Goal: Information Seeking & Learning: Learn about a topic

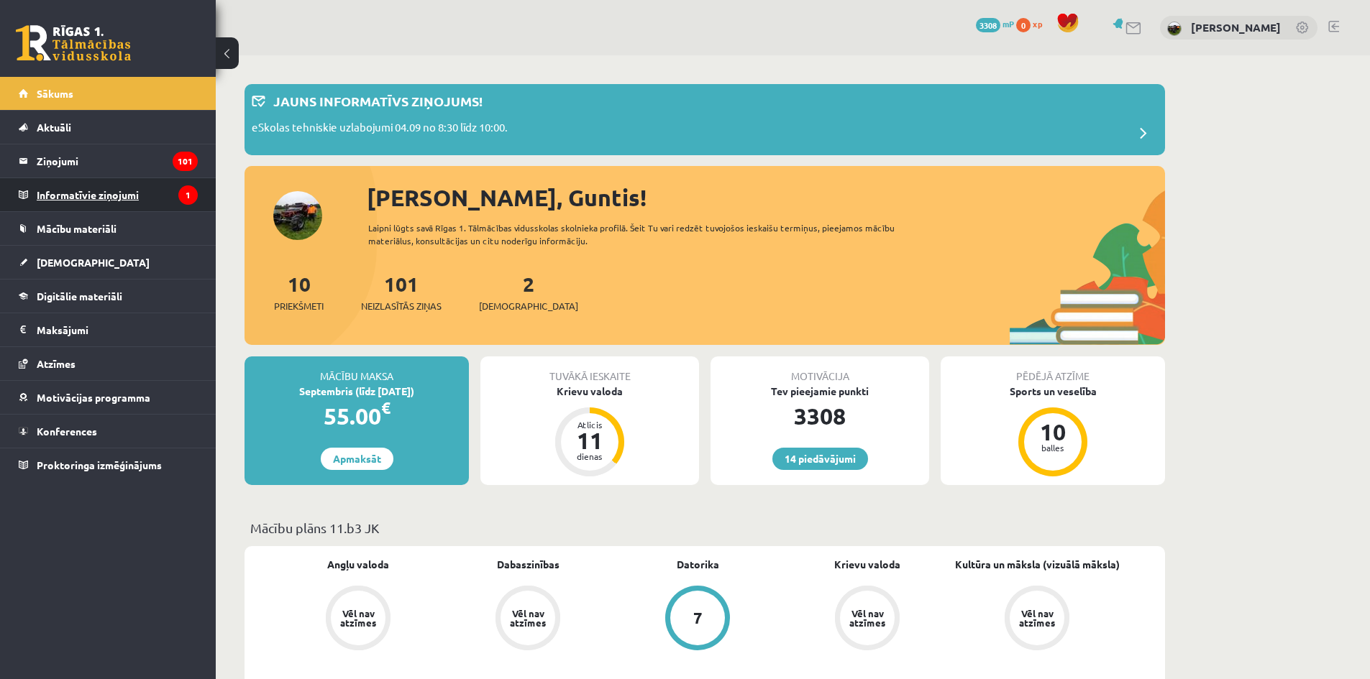
click at [101, 197] on legend "Informatīvie ziņojumi 1" at bounding box center [117, 194] width 161 height 33
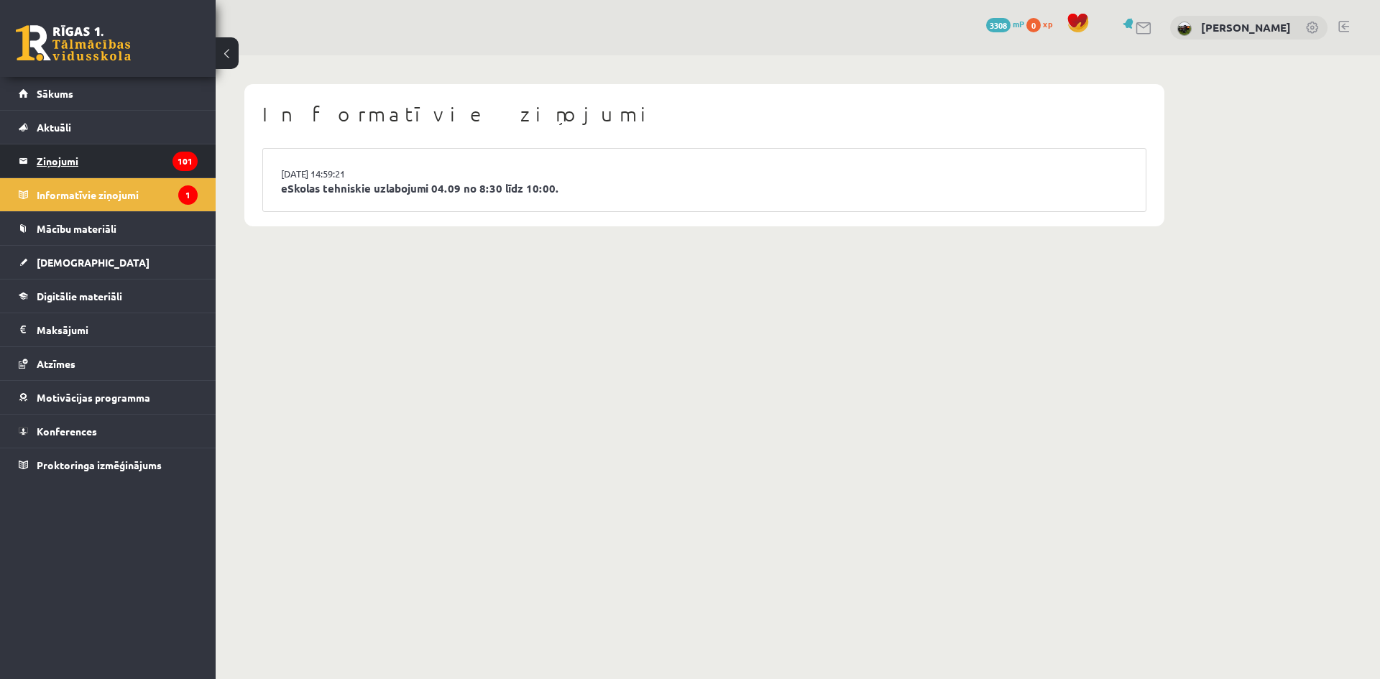
click at [84, 176] on legend "Ziņojumi 101" at bounding box center [117, 161] width 161 height 33
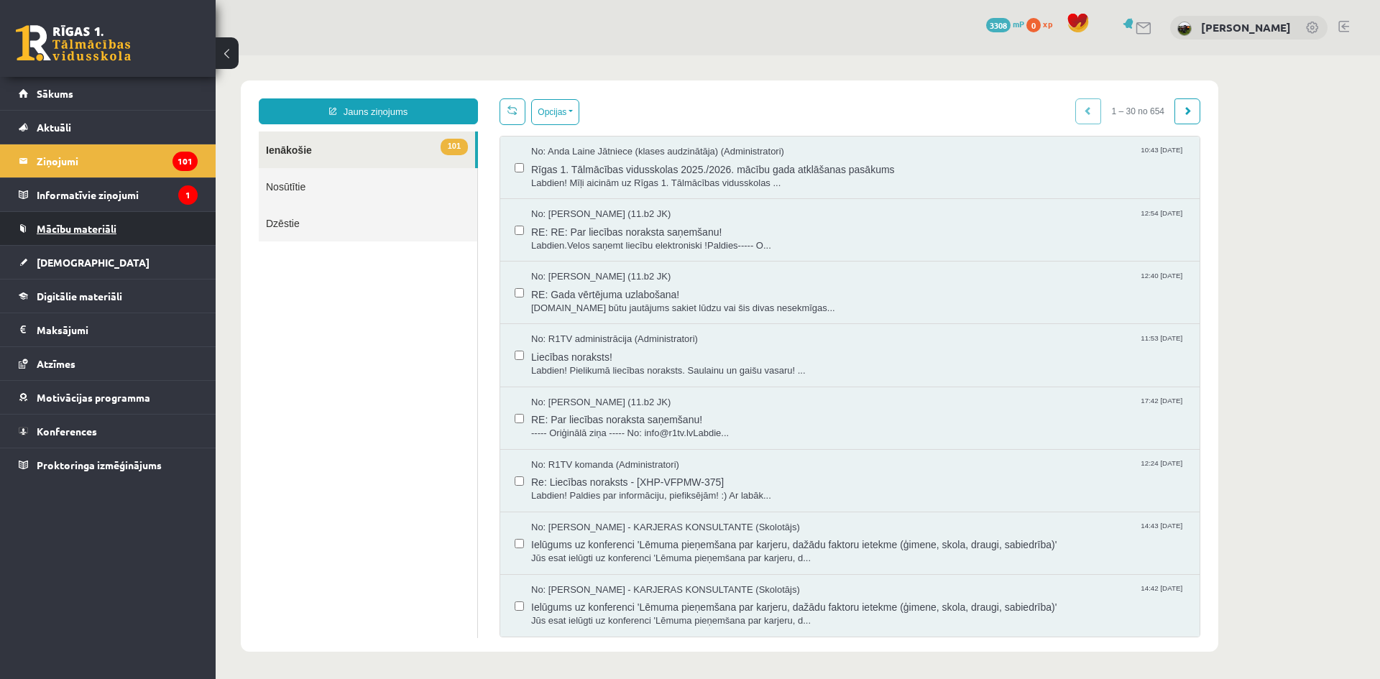
click at [55, 223] on span "Mācību materiāli" at bounding box center [77, 228] width 80 height 13
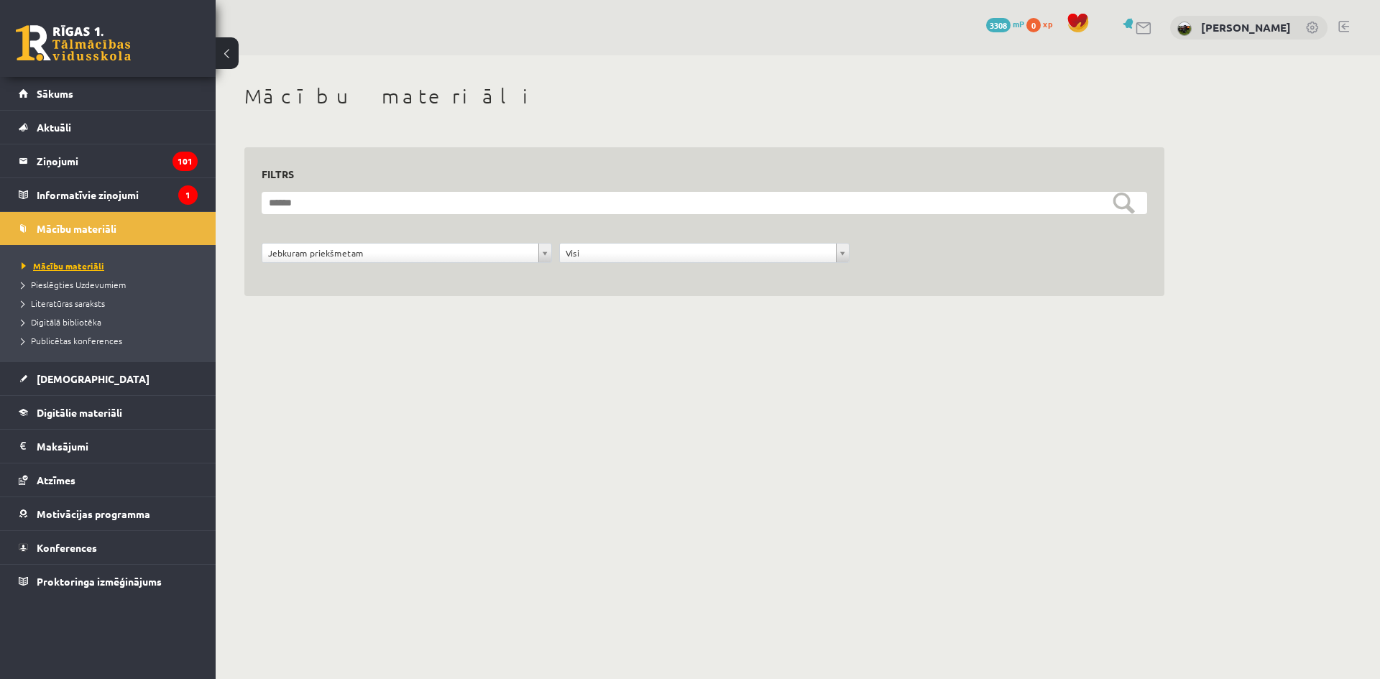
drag, startPoint x: 57, startPoint y: 255, endPoint x: 52, endPoint y: 268, distance: 14.6
click at [57, 255] on ul "Mācību materiāli Pieslēgties Uzdevumiem Literatūras saraksts Digitālā bibliotēk…" at bounding box center [108, 303] width 216 height 116
click at [56, 388] on link "[DEMOGRAPHIC_DATA]" at bounding box center [108, 378] width 179 height 33
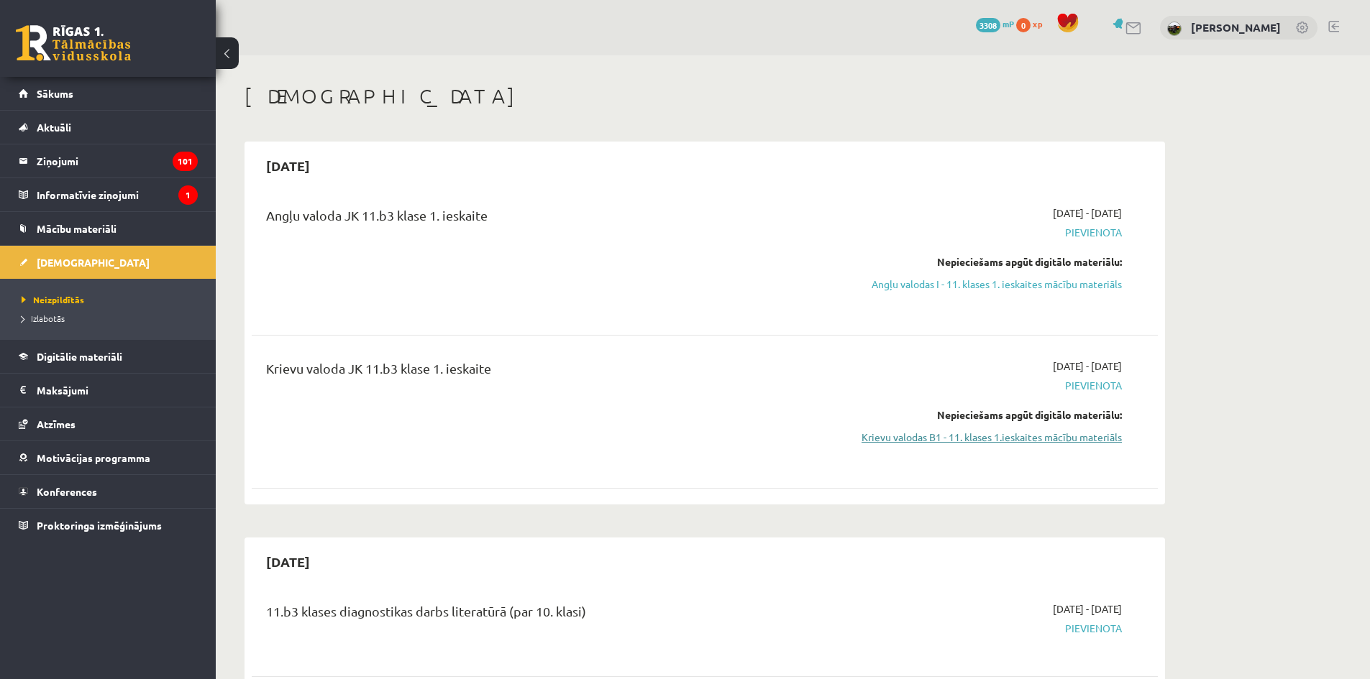
click at [904, 435] on link "Krievu valodas B1 - 11. klases 1.ieskaites mācību materiāls" at bounding box center [986, 437] width 271 height 15
click at [119, 354] on span "Digitālie materiāli" at bounding box center [80, 356] width 86 height 13
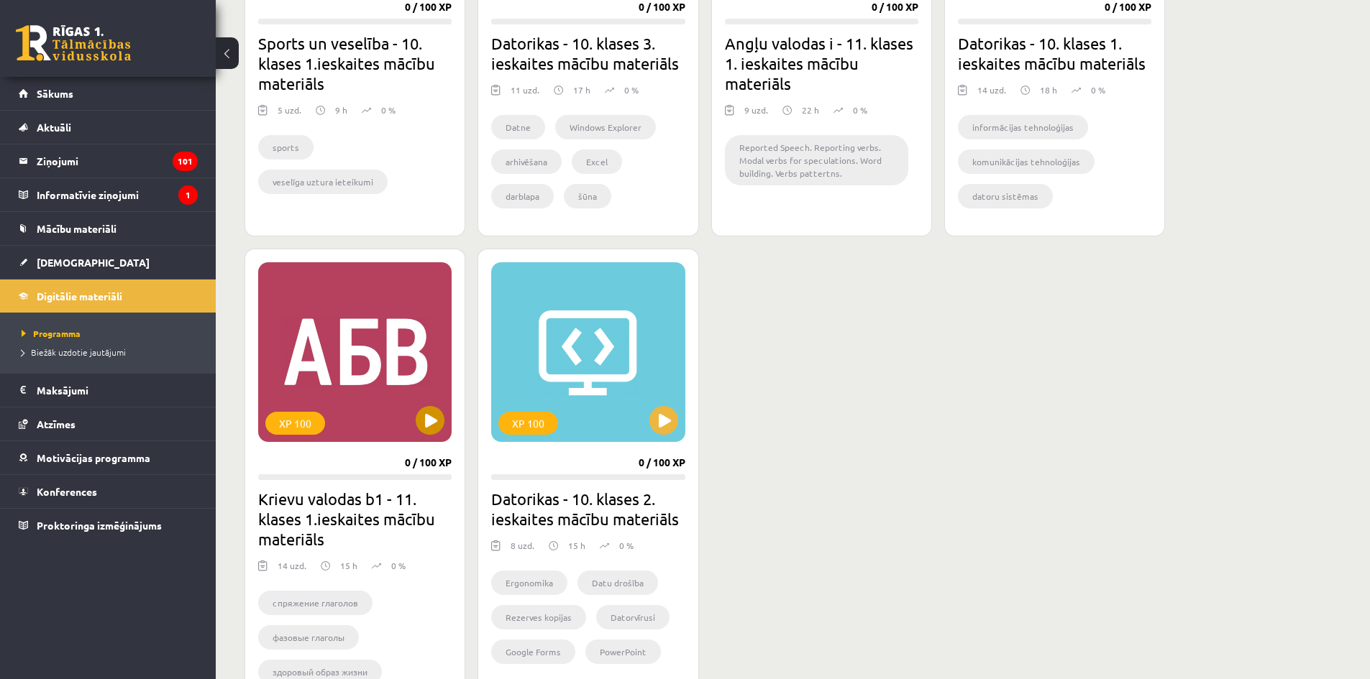
scroll to position [1072, 0]
click at [301, 321] on div "XP 100" at bounding box center [354, 353] width 193 height 180
click at [416, 414] on div "XP 100" at bounding box center [354, 353] width 193 height 180
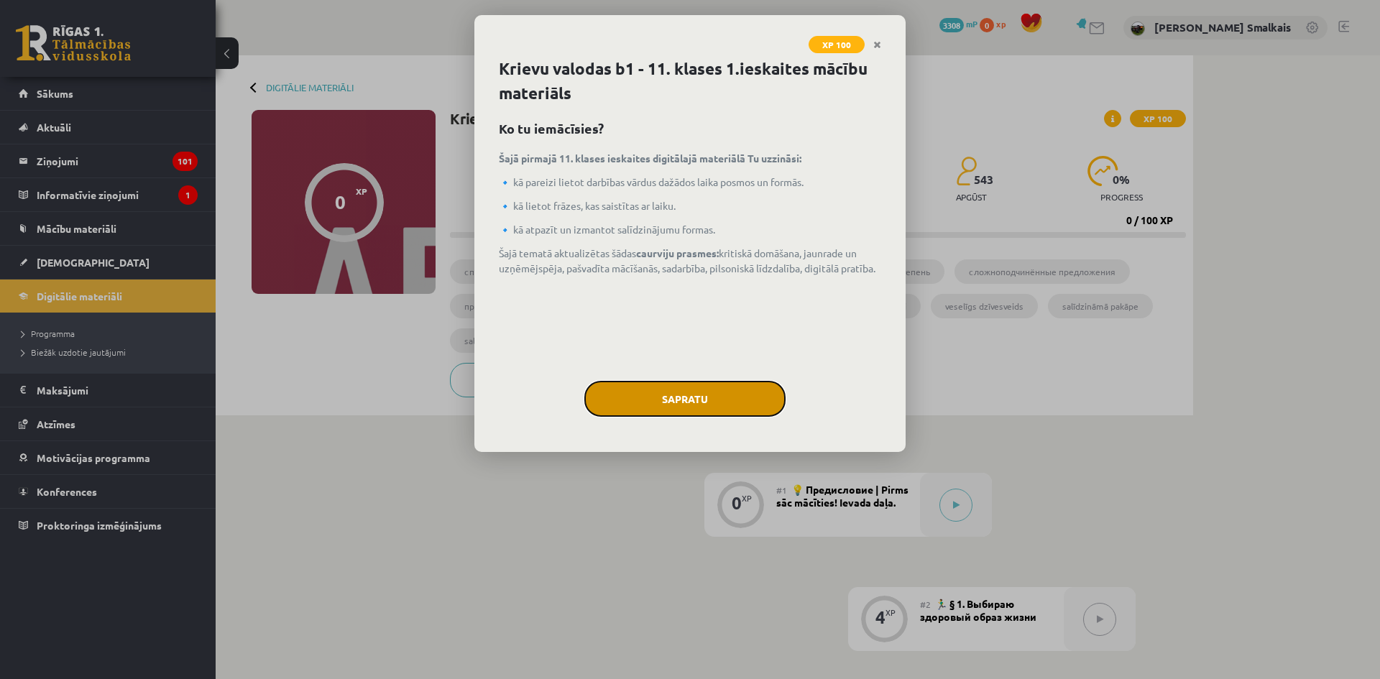
click at [642, 385] on button "Sapratu" at bounding box center [685, 399] width 201 height 36
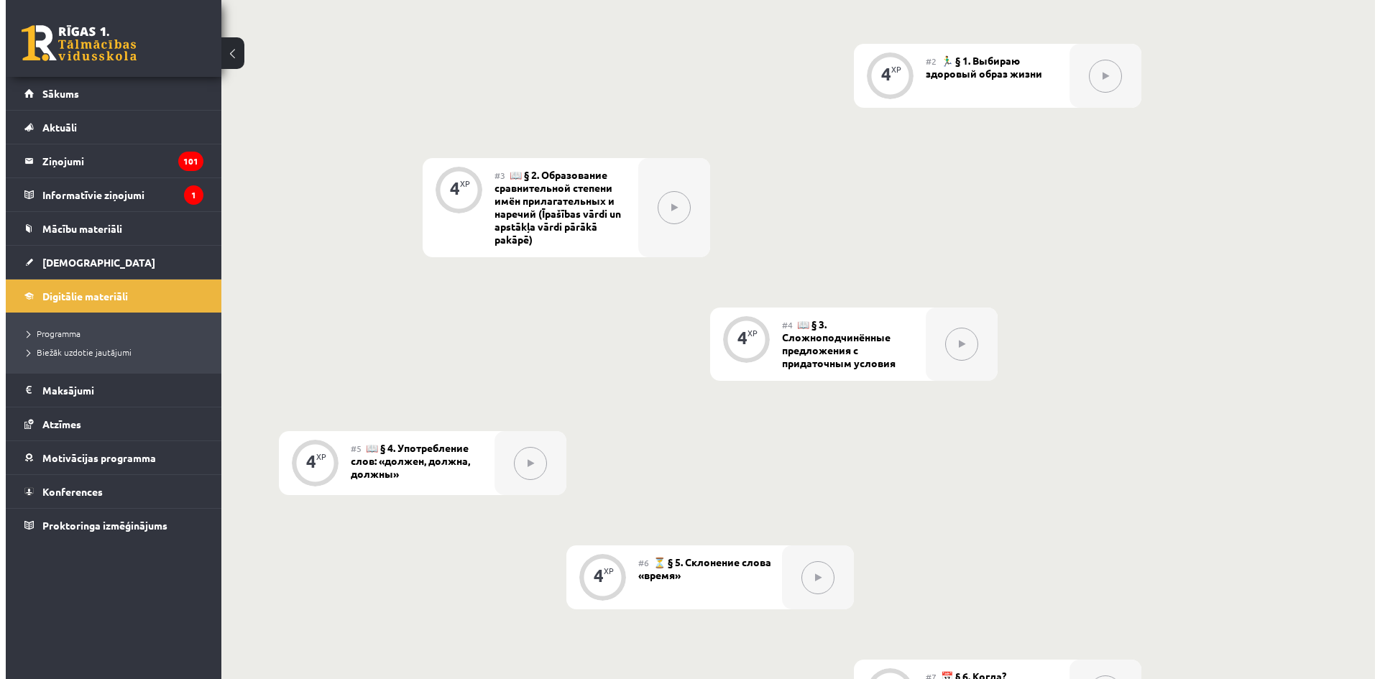
scroll to position [178, 0]
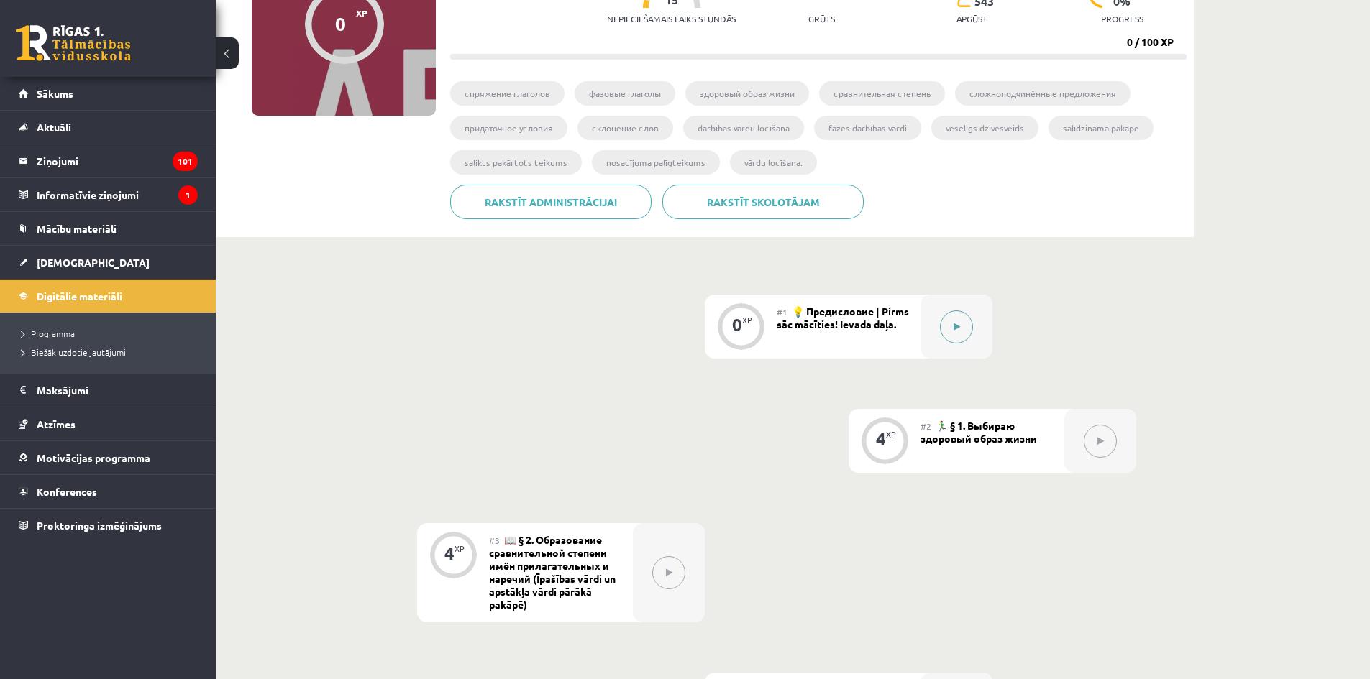
click at [953, 324] on icon at bounding box center [956, 327] width 6 height 9
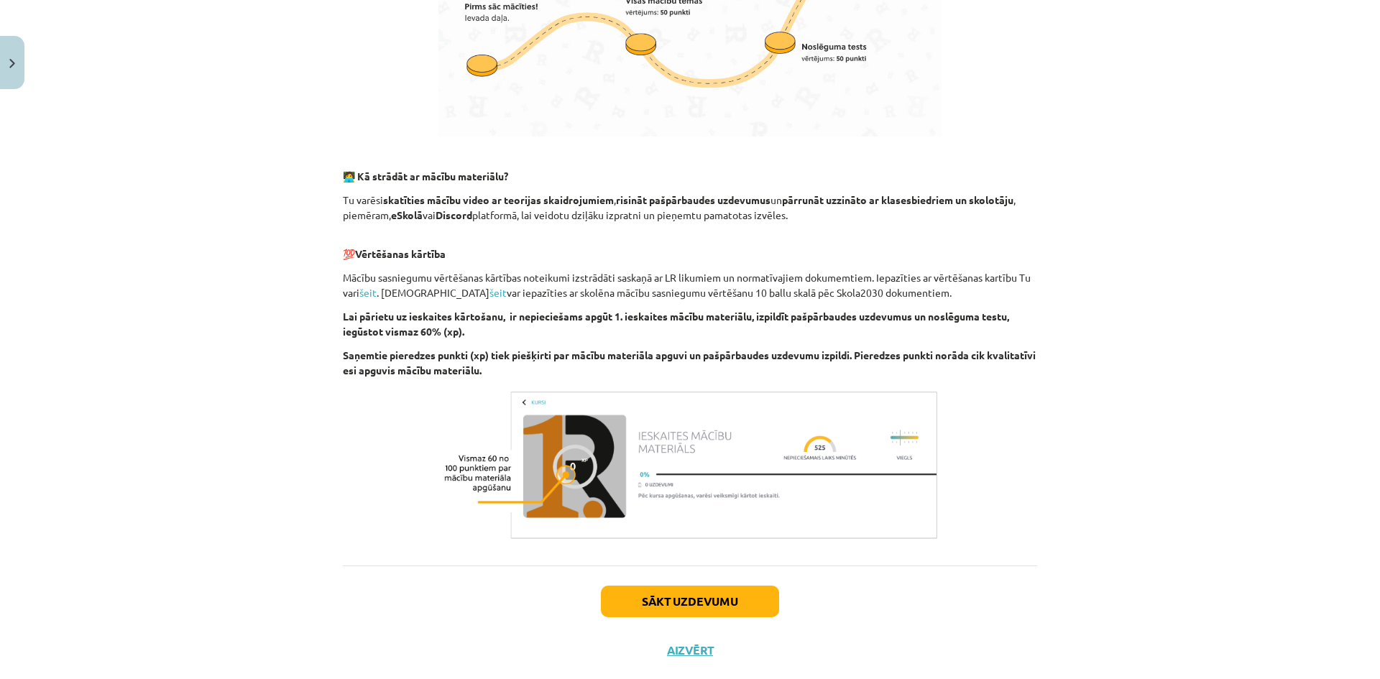
scroll to position [788, 0]
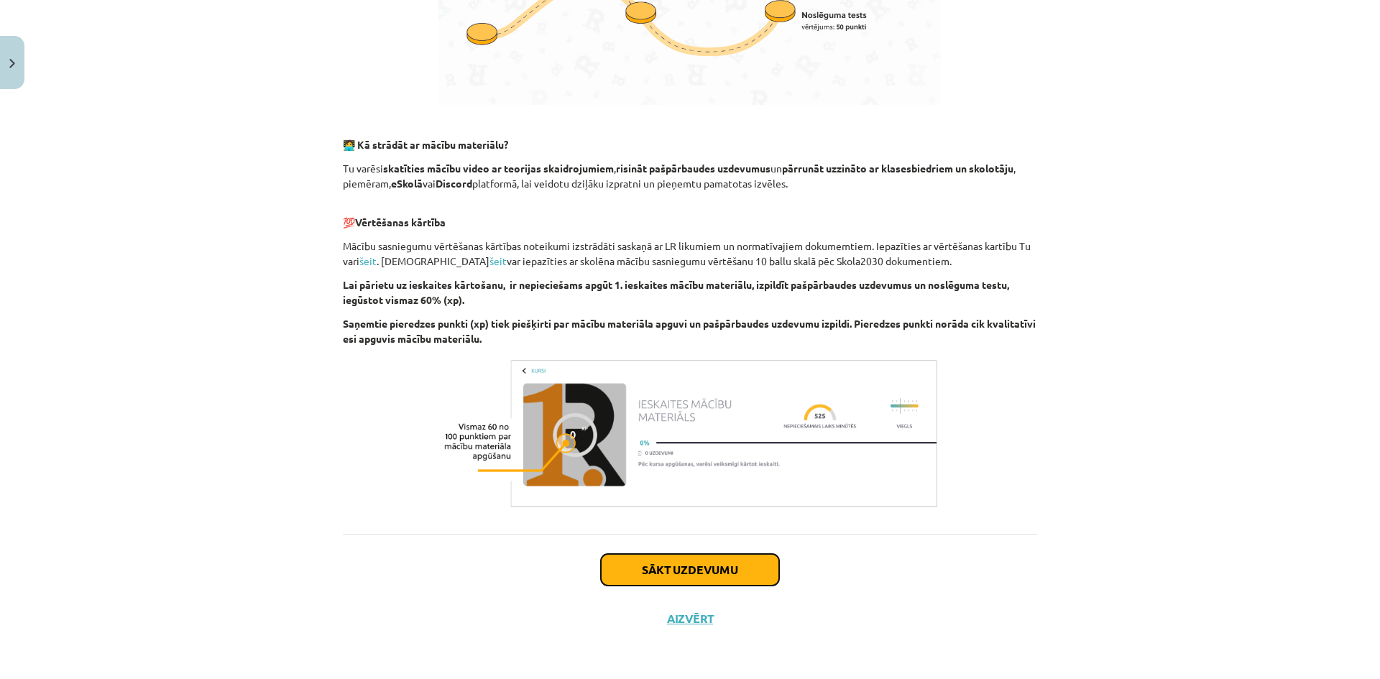
click at [718, 574] on button "Sākt uzdevumu" at bounding box center [690, 570] width 178 height 32
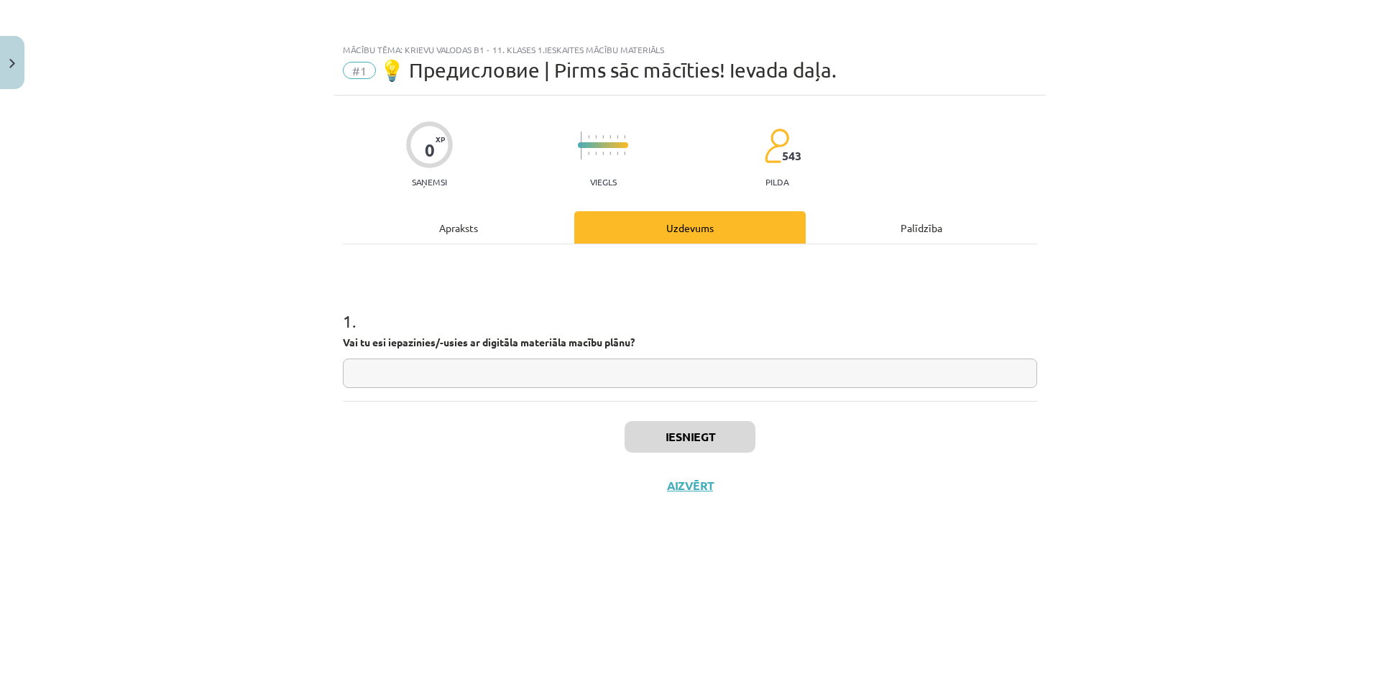
scroll to position [0, 0]
click at [374, 372] on input "text" at bounding box center [690, 373] width 695 height 29
type input "*"
drag, startPoint x: 452, startPoint y: 379, endPoint x: 252, endPoint y: 363, distance: 200.5
click at [270, 373] on div "**********" at bounding box center [690, 339] width 1380 height 679
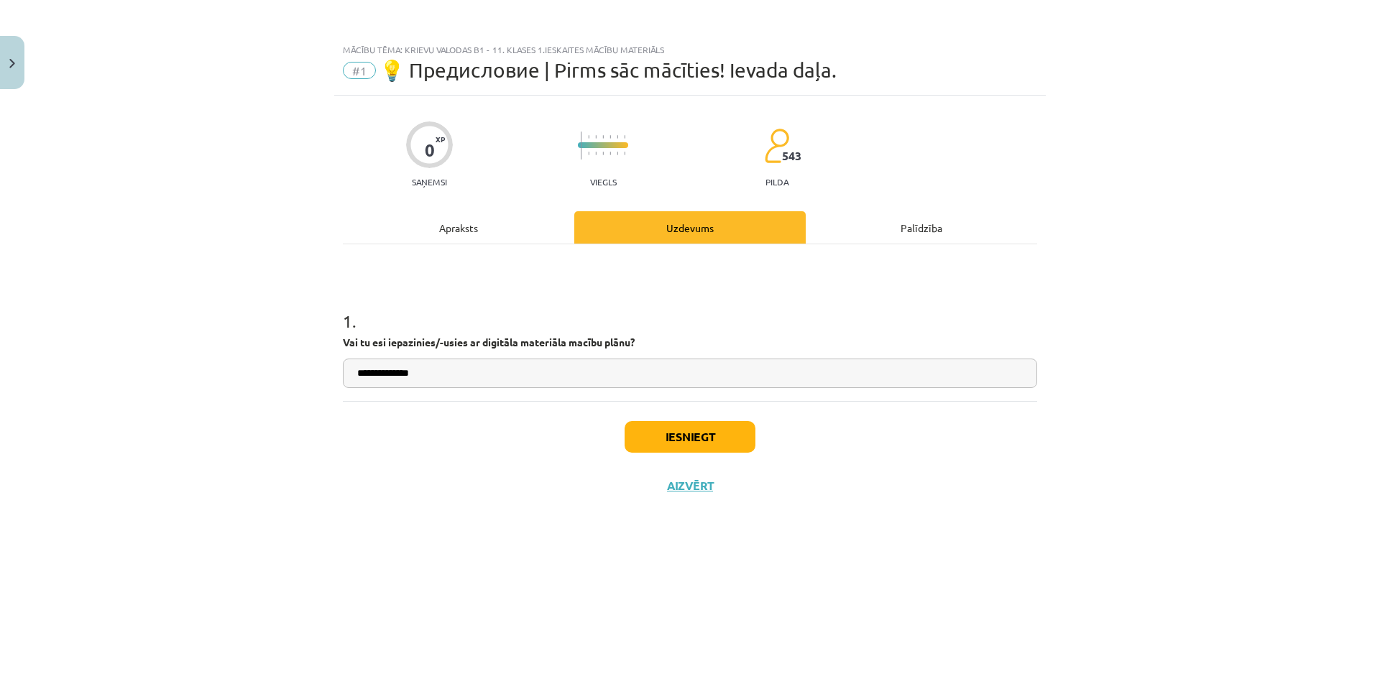
click at [454, 380] on input "**********" at bounding box center [690, 373] width 695 height 29
type input "**********"
click at [690, 437] on button "Iesniegt" at bounding box center [690, 437] width 131 height 32
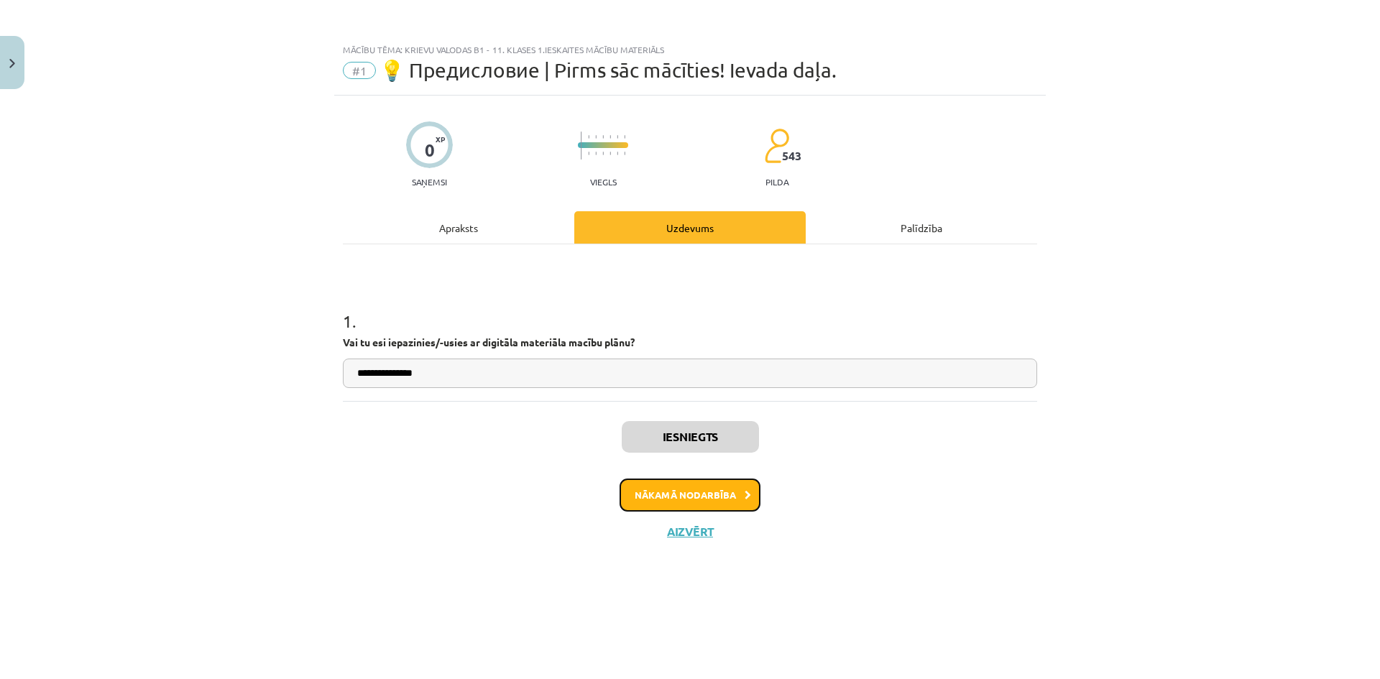
click at [659, 498] on button "Nākamā nodarbība" at bounding box center [690, 495] width 141 height 33
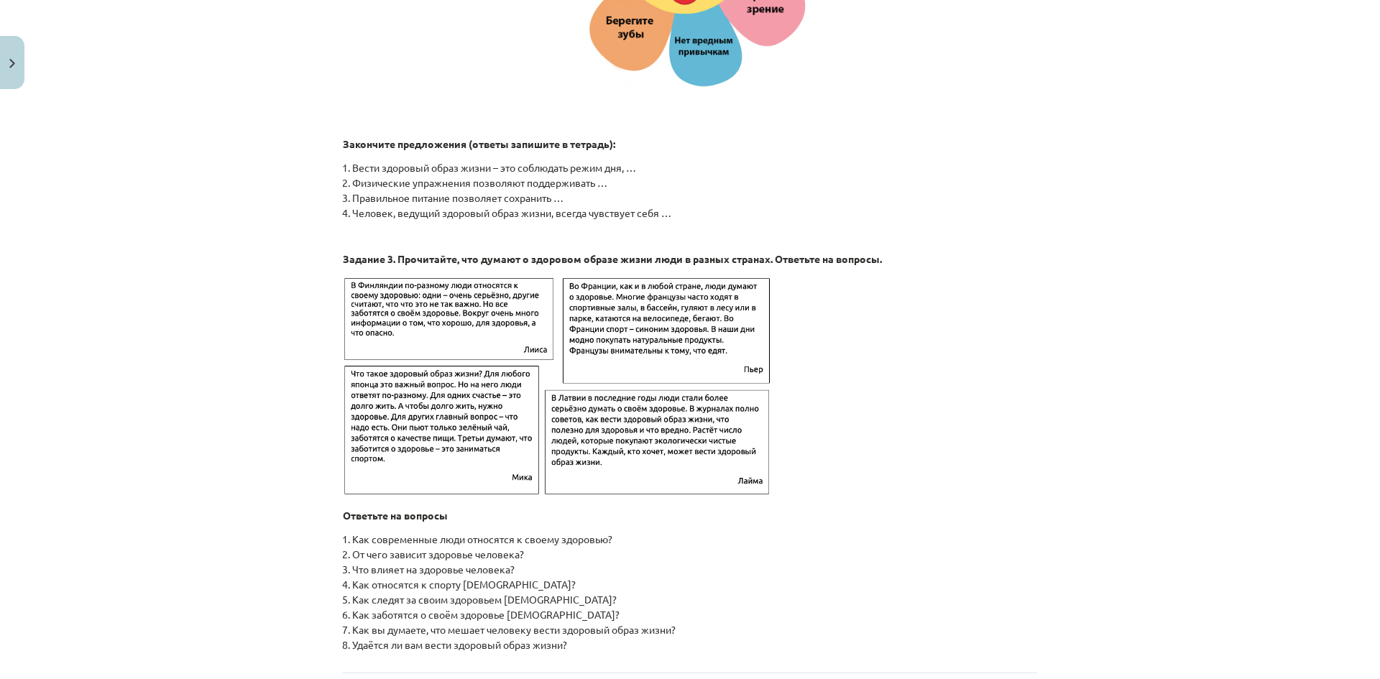
scroll to position [2156, 0]
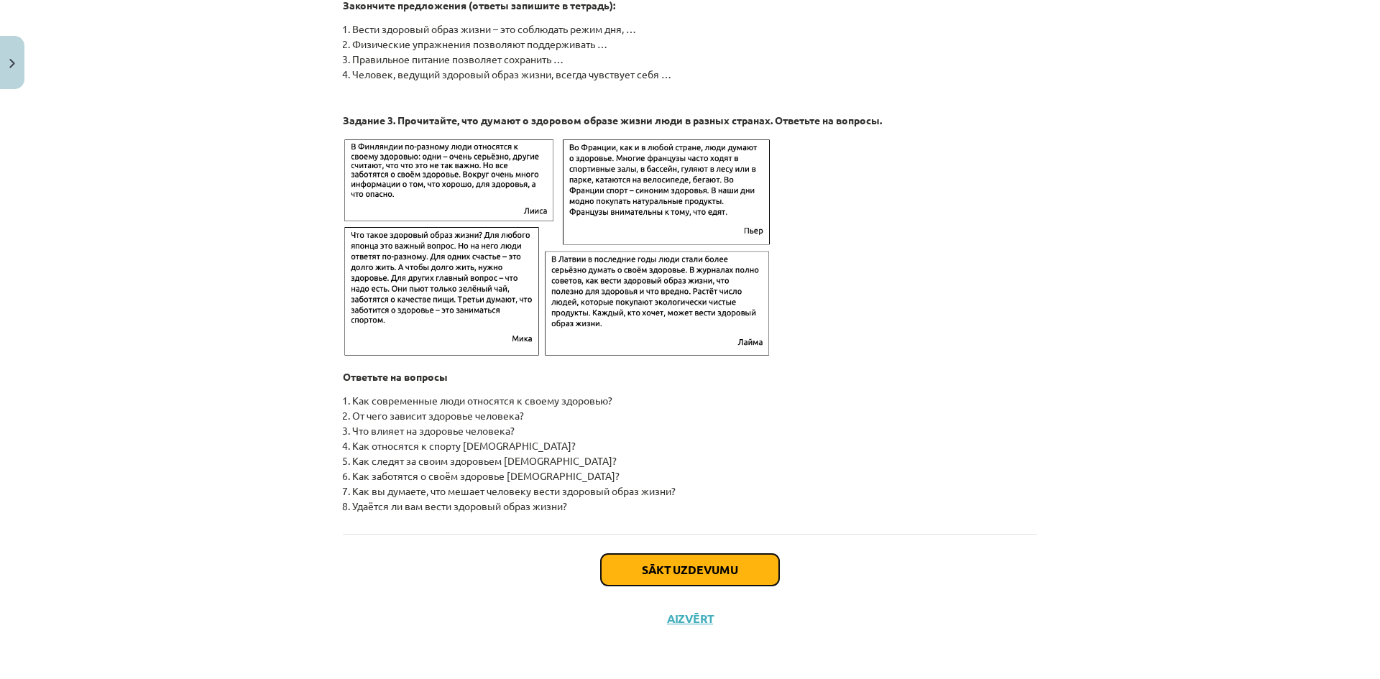
click at [701, 557] on button "Sākt uzdevumu" at bounding box center [690, 570] width 178 height 32
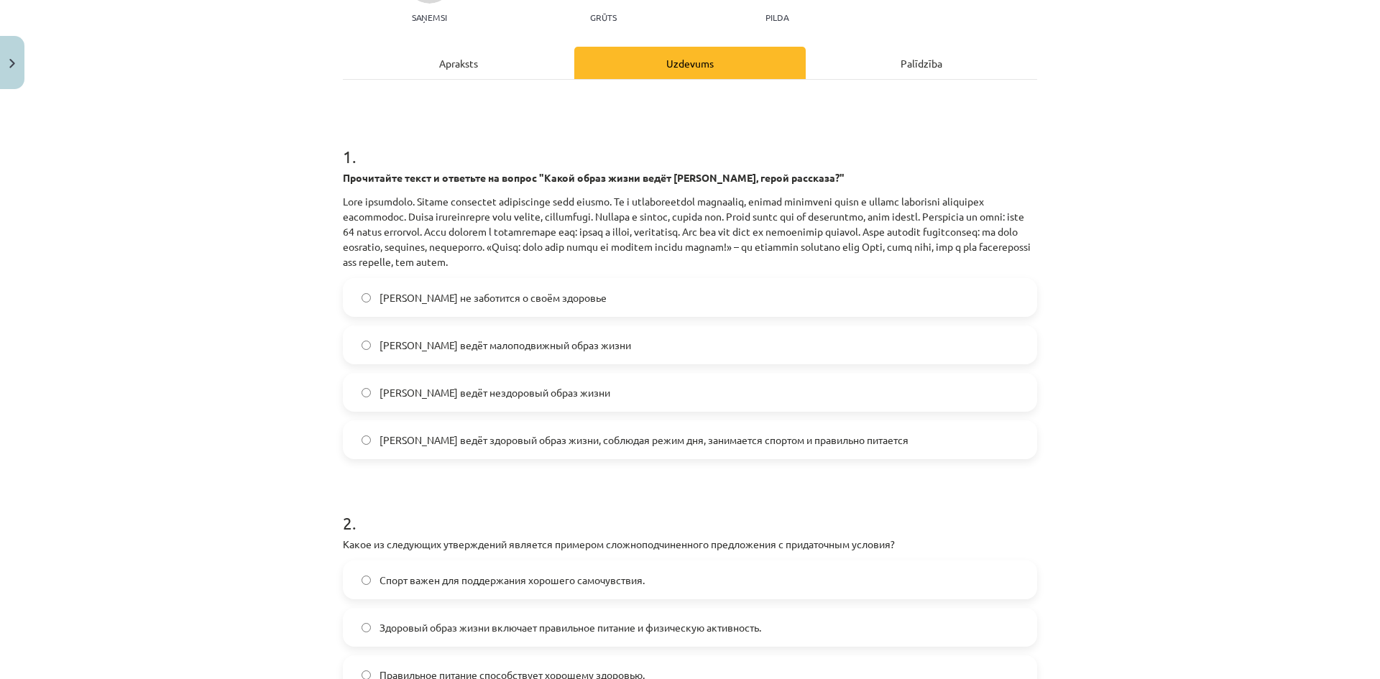
scroll to position [36, 0]
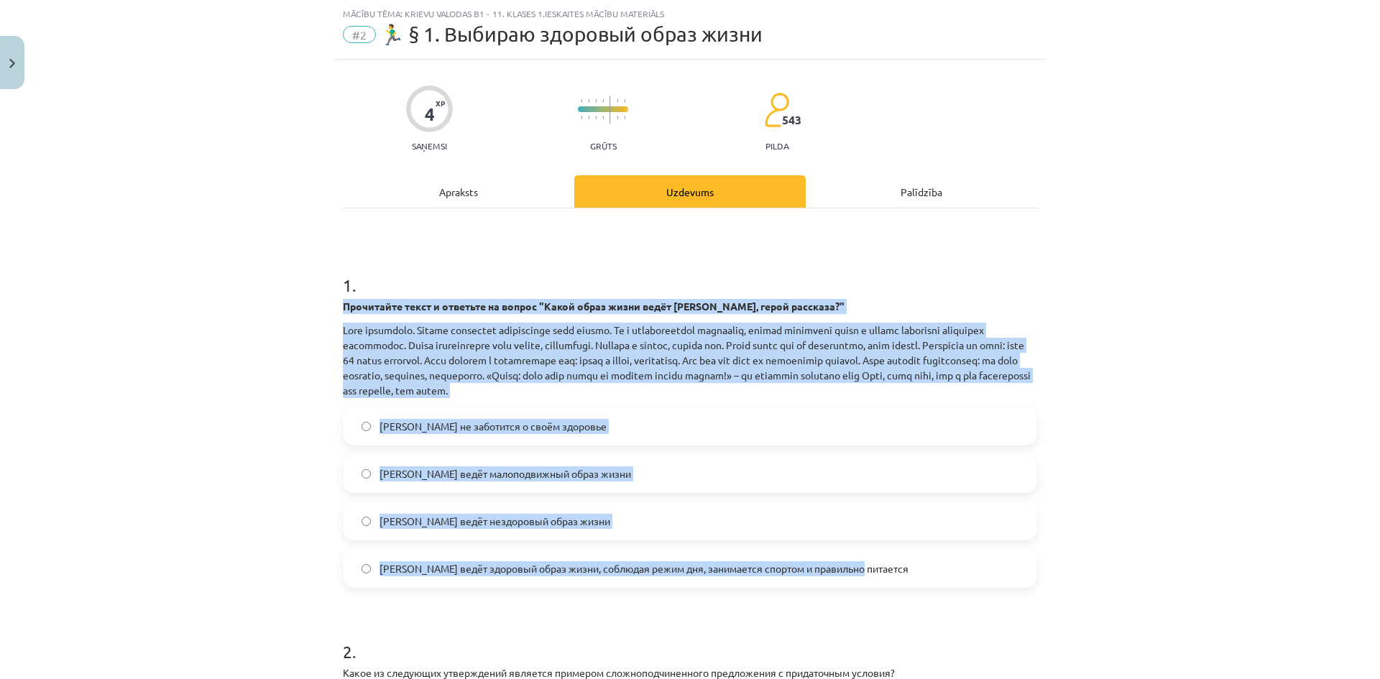
drag, startPoint x: 334, startPoint y: 301, endPoint x: 861, endPoint y: 574, distance: 593.6
click at [861, 574] on div "4 XP Saņemsi Grūts 543 pilda Apraksts Uzdevums Palīdzība 1 . Прочитайте текст и…" at bounding box center [690, 531] width 712 height 942
copy div "Прочитайте текст и ответьте на вопрос "Какой образ жизни ведёт Олег, герой расс…"
click at [110, 423] on div "Mācību tēma: Krievu valodas b1 - 11. klases 1.ieskaites mācību materiāls #2 🏃‍♂…" at bounding box center [690, 339] width 1380 height 679
drag, startPoint x: 336, startPoint y: 304, endPoint x: 876, endPoint y: 563, distance: 598.8
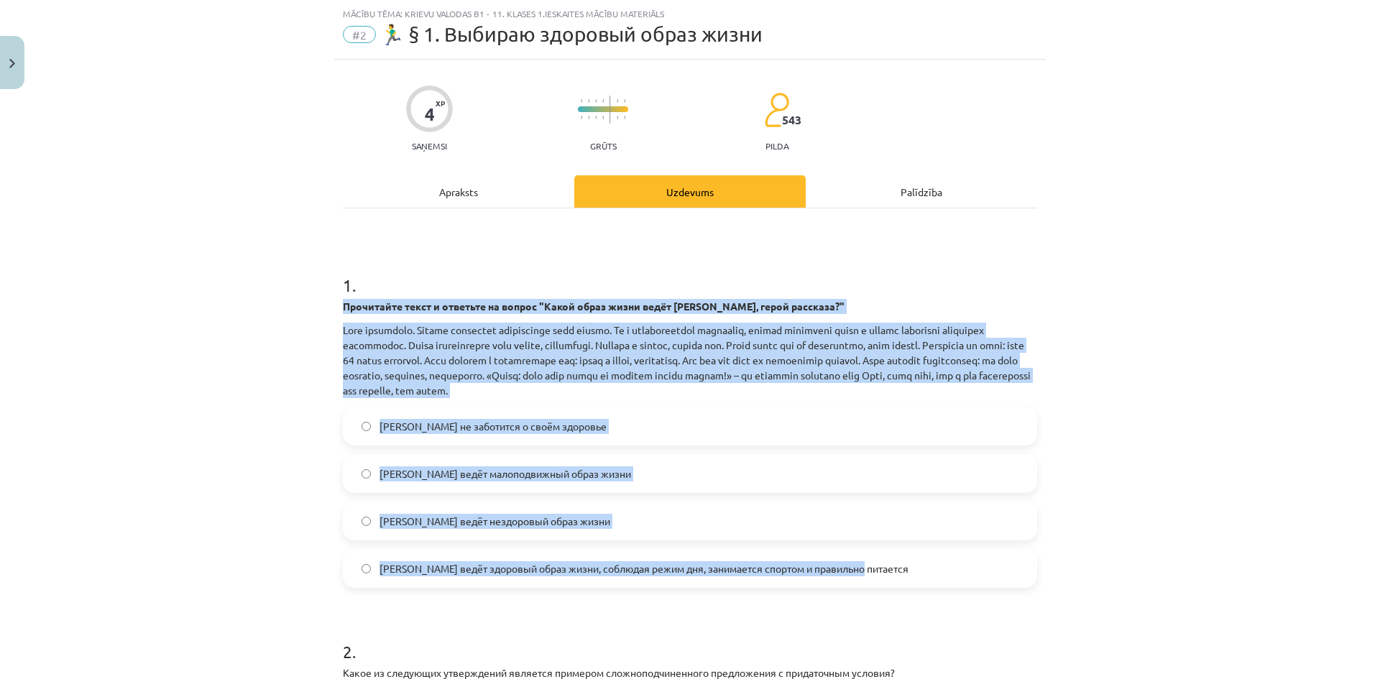
click at [876, 563] on div "4 XP Saņemsi Grūts 543 pilda Apraksts Uzdevums Palīdzība 1 . Прочитайте текст и…" at bounding box center [690, 531] width 712 height 942
copy div "Прочитайте текст и ответьте на вопрос "Какой образ жизни ведёт Олег, герой расс…"
click at [897, 362] on p at bounding box center [690, 360] width 695 height 75
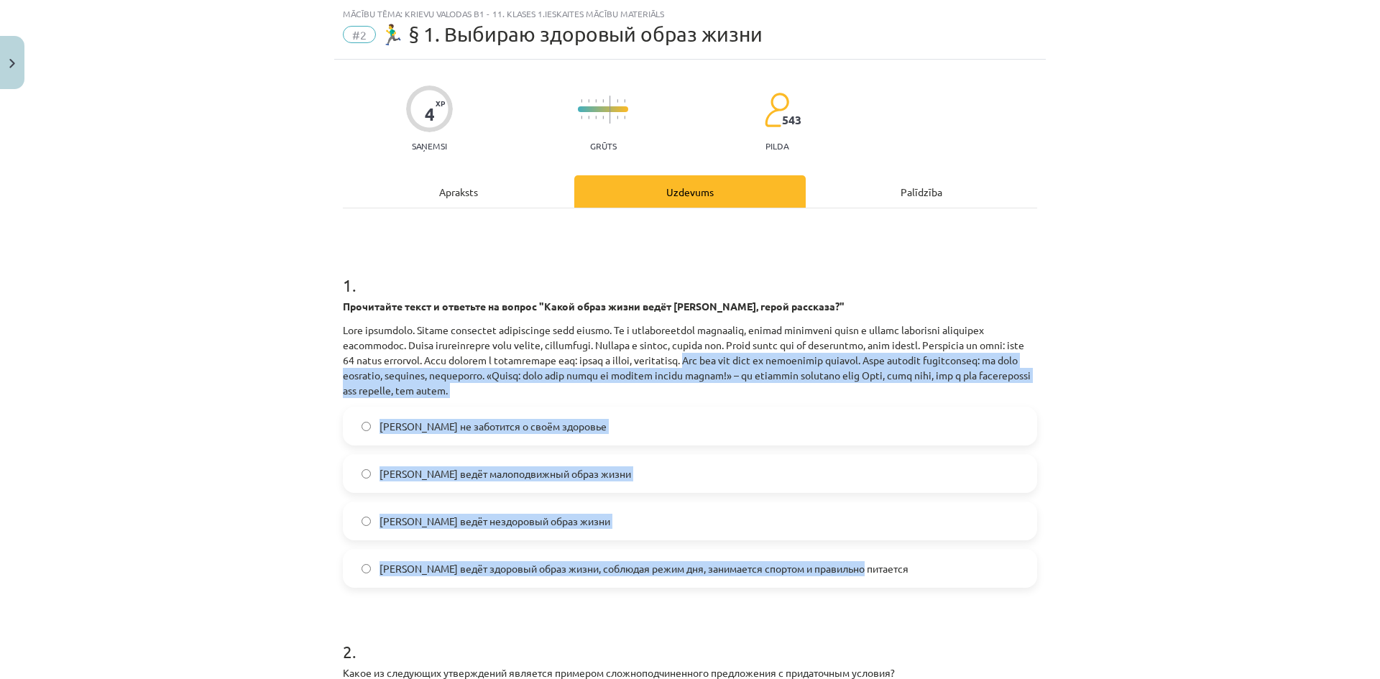
drag, startPoint x: 899, startPoint y: 362, endPoint x: 966, endPoint y: 561, distance: 210.3
click at [966, 561] on div "1 . Прочитайте текст и ответьте на вопрос "Какой образ жизни ведёт Олег, герой …" at bounding box center [690, 419] width 695 height 338
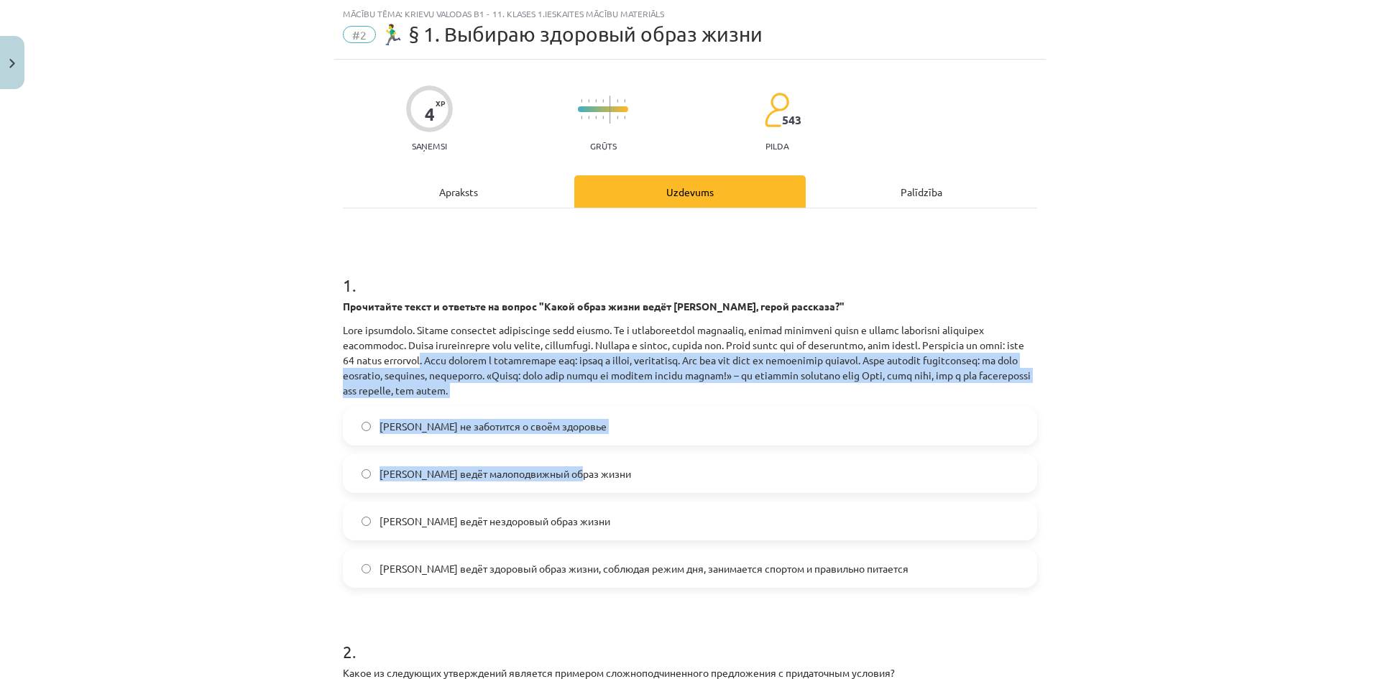
drag, startPoint x: 590, startPoint y: 357, endPoint x: 739, endPoint y: 481, distance: 194.1
click at [739, 481] on div "1 . Прочитайте текст и ответьте на вопрос "Какой образ жизни ведёт Олег, герой …" at bounding box center [690, 419] width 695 height 338
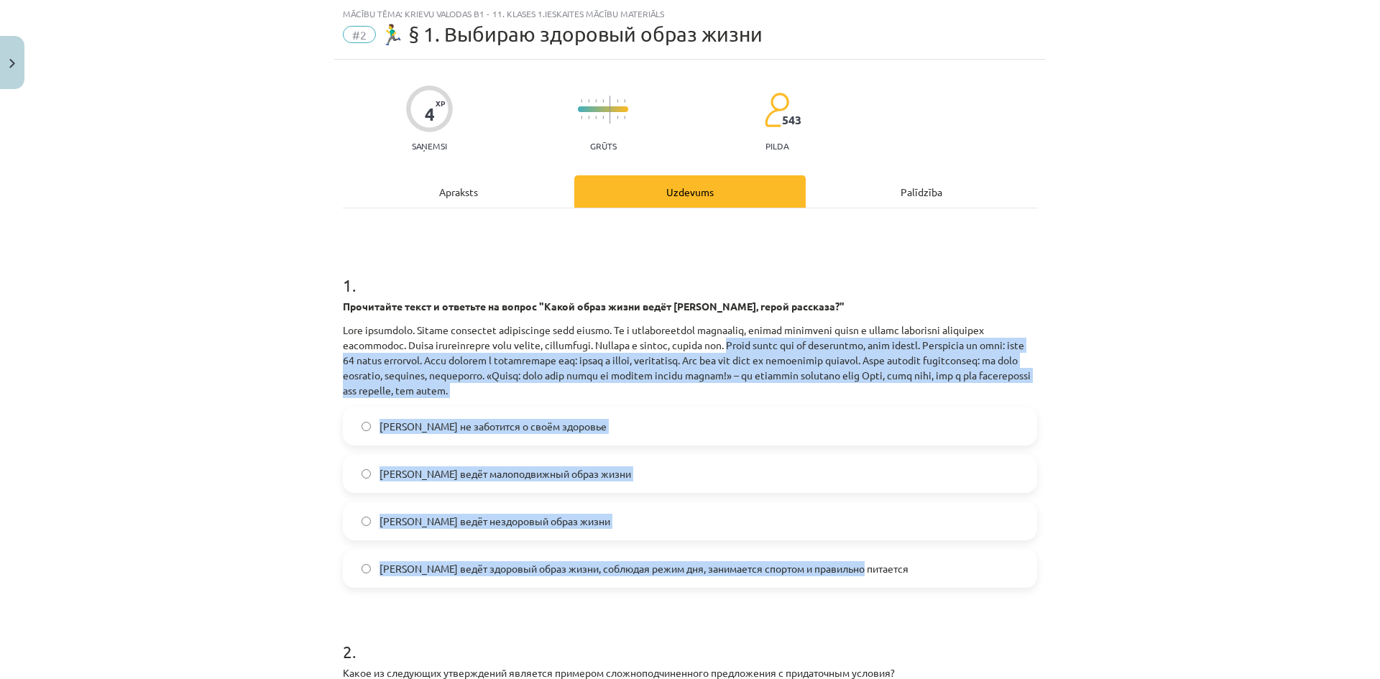
drag, startPoint x: 839, startPoint y: 345, endPoint x: 952, endPoint y: 558, distance: 240.9
click at [952, 558] on div "1 . Прочитайте текст и ответьте на вопрос "Какой образ жизни ведёт Олег, герой …" at bounding box center [690, 419] width 695 height 338
copy div "Затем выжал сок из грейпфрута, съел йогурт. Посмотрел на часы: было 15 минут во…"
click at [198, 488] on div "Mācību tēma: Krievu valodas b1 - 11. klases 1.ieskaites mācību materiāls #2 🏃‍♂…" at bounding box center [690, 339] width 1380 height 679
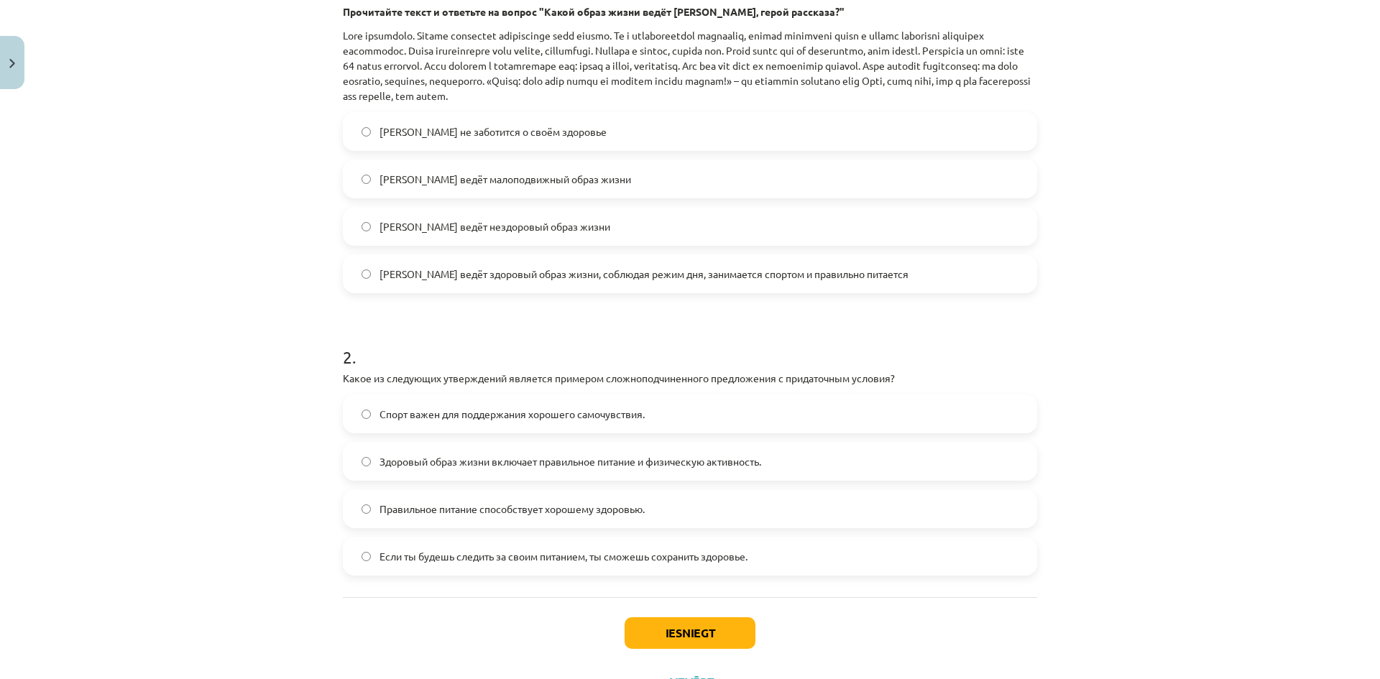
scroll to position [394, 0]
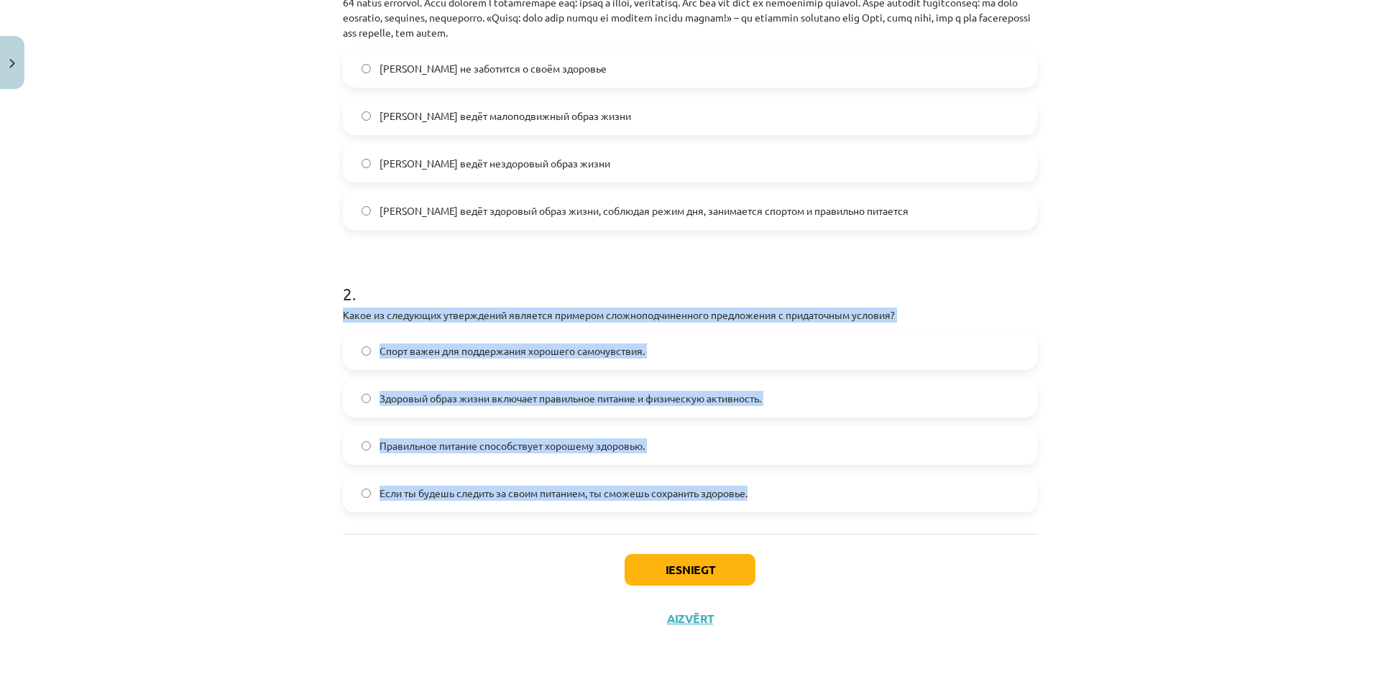
drag, startPoint x: 339, startPoint y: 316, endPoint x: 765, endPoint y: 493, distance: 461.6
click at [765, 493] on div "2 . Какое из следующих утверждений является примером сложноподчиненного предлож…" at bounding box center [690, 386] width 695 height 254
copy div "Какое из следующих утверждений является примером сложноподчиненного предложения…"
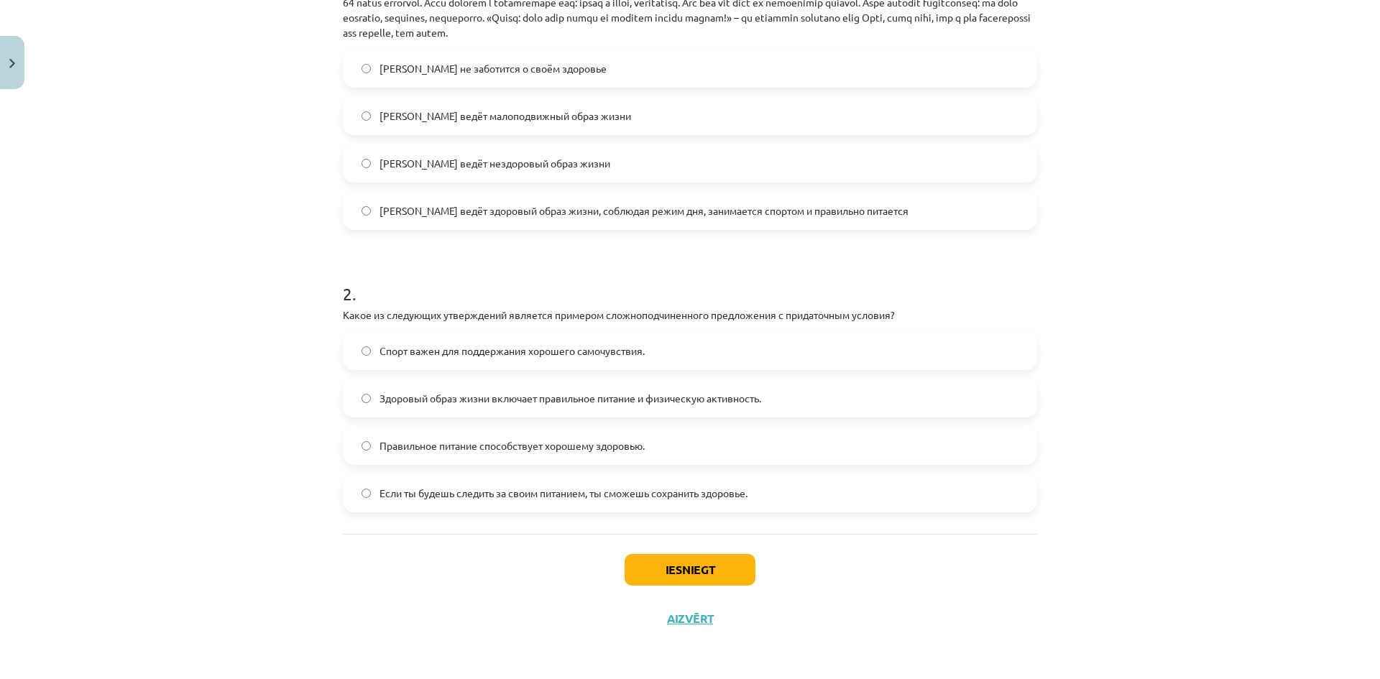
click at [254, 535] on div "Mācību tēma: Krievu valodas b1 - 11. klases 1.ieskaites mācību materiāls #2 🏃‍♂…" at bounding box center [690, 339] width 1380 height 679
click at [690, 575] on button "Iesniegt" at bounding box center [690, 570] width 131 height 32
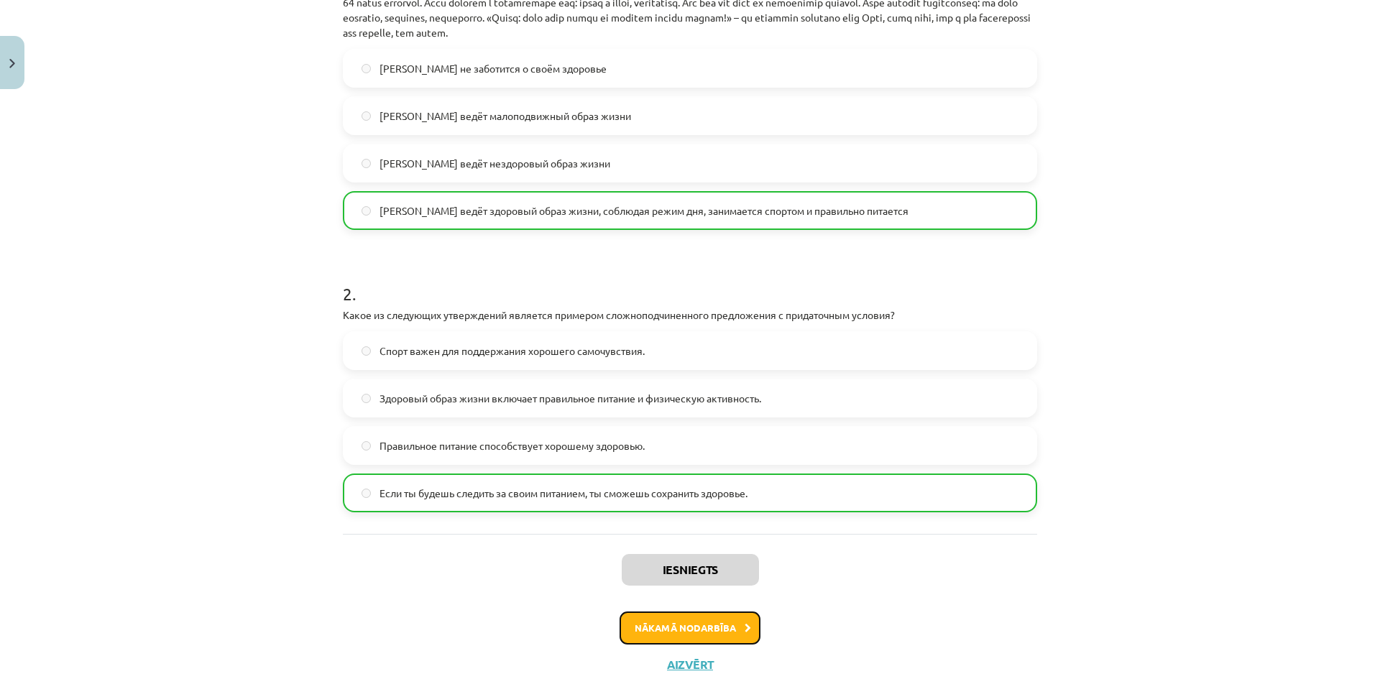
click at [700, 629] on button "Nākamā nodarbība" at bounding box center [690, 628] width 141 height 33
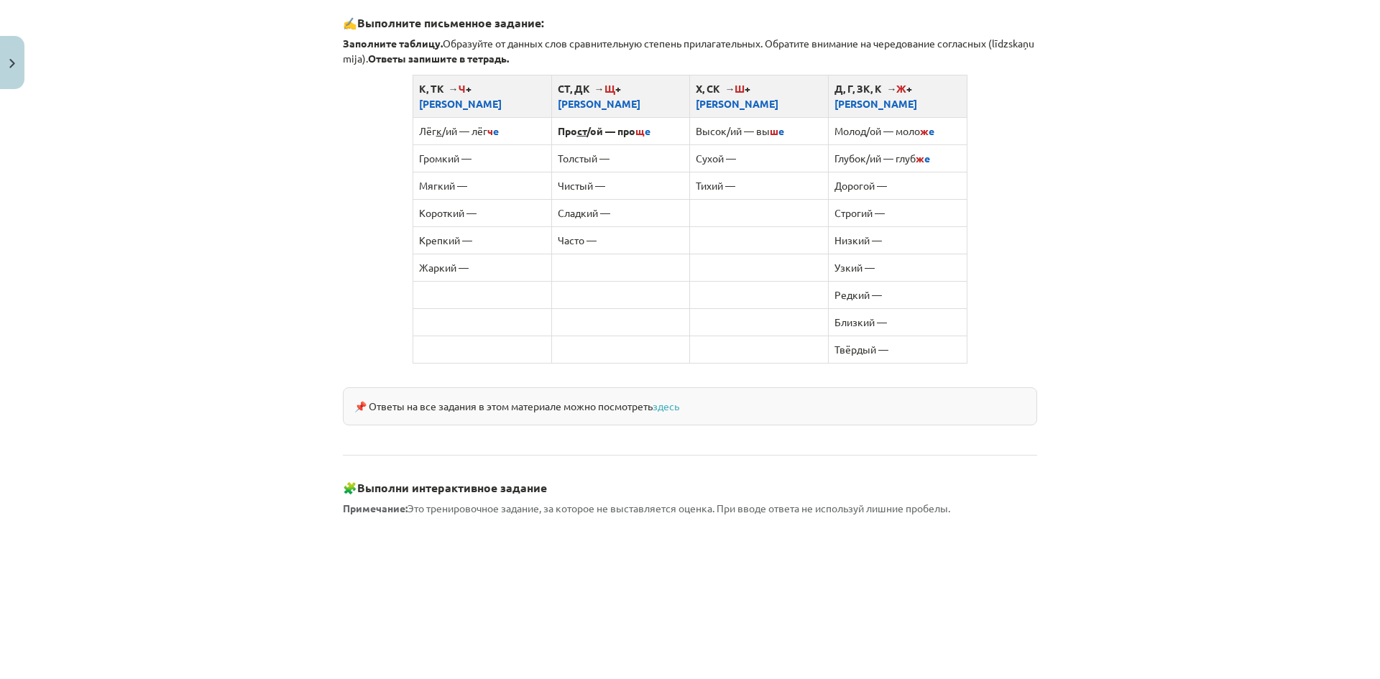
scroll to position [1144, 0]
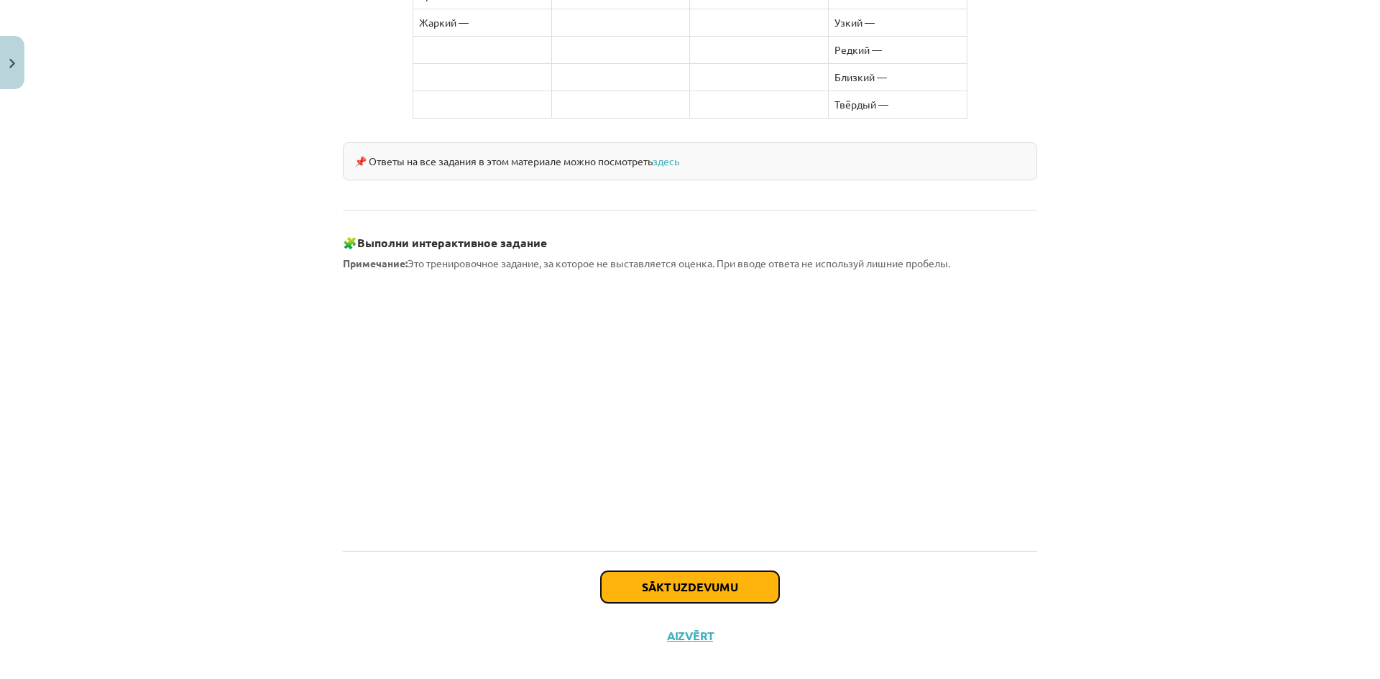
click at [683, 572] on button "Sākt uzdevumu" at bounding box center [690, 588] width 178 height 32
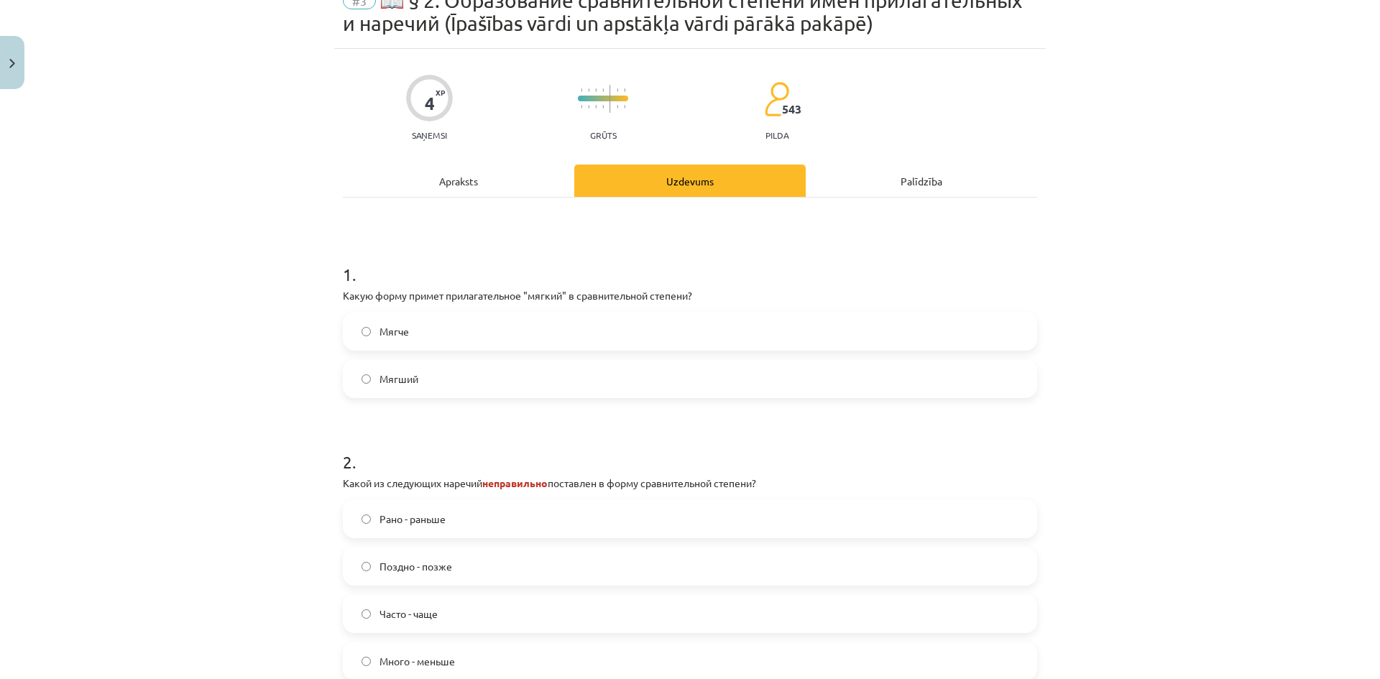
scroll to position [36, 0]
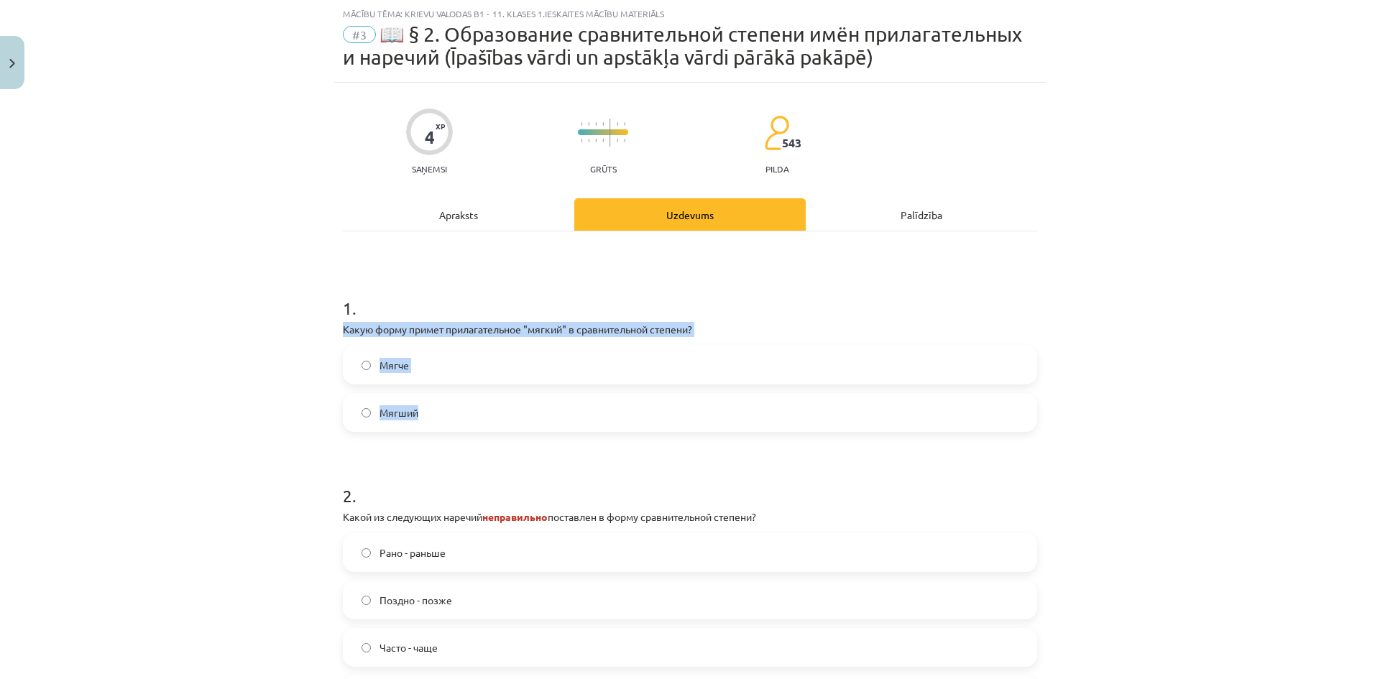
drag, startPoint x: 329, startPoint y: 329, endPoint x: 418, endPoint y: 360, distance: 93.9
click at [441, 400] on div "4 XP Saņemsi Grūts 543 pilda Apraksts Uzdevums Palīdzība 1 . Какую форму примет…" at bounding box center [690, 464] width 712 height 763
copy div "Какую форму примет прилагательное "мягкий" в сравнительной степени? Мягче Мягший"
click at [253, 408] on div "Mācību tēma: Krievu valodas b1 - 11. klases 1.ieskaites mācību materiāls #3 📖 §…" at bounding box center [690, 339] width 1380 height 679
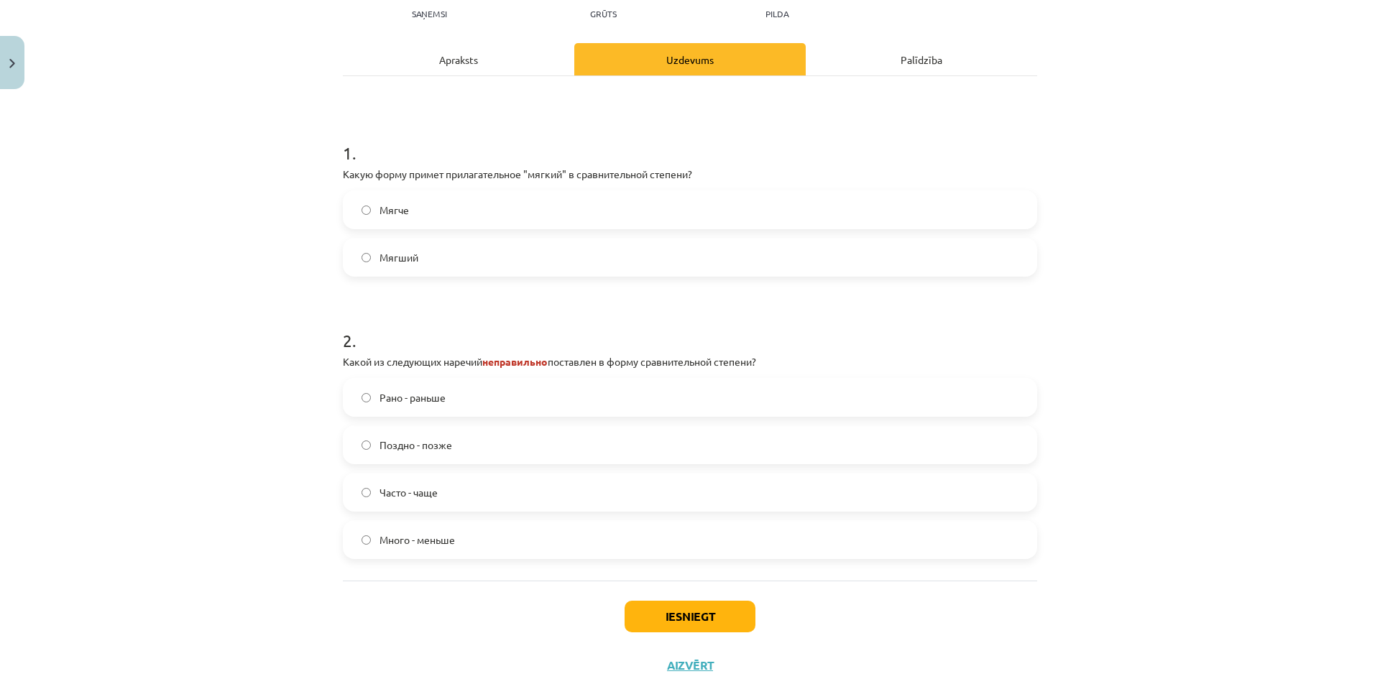
scroll to position [238, 0]
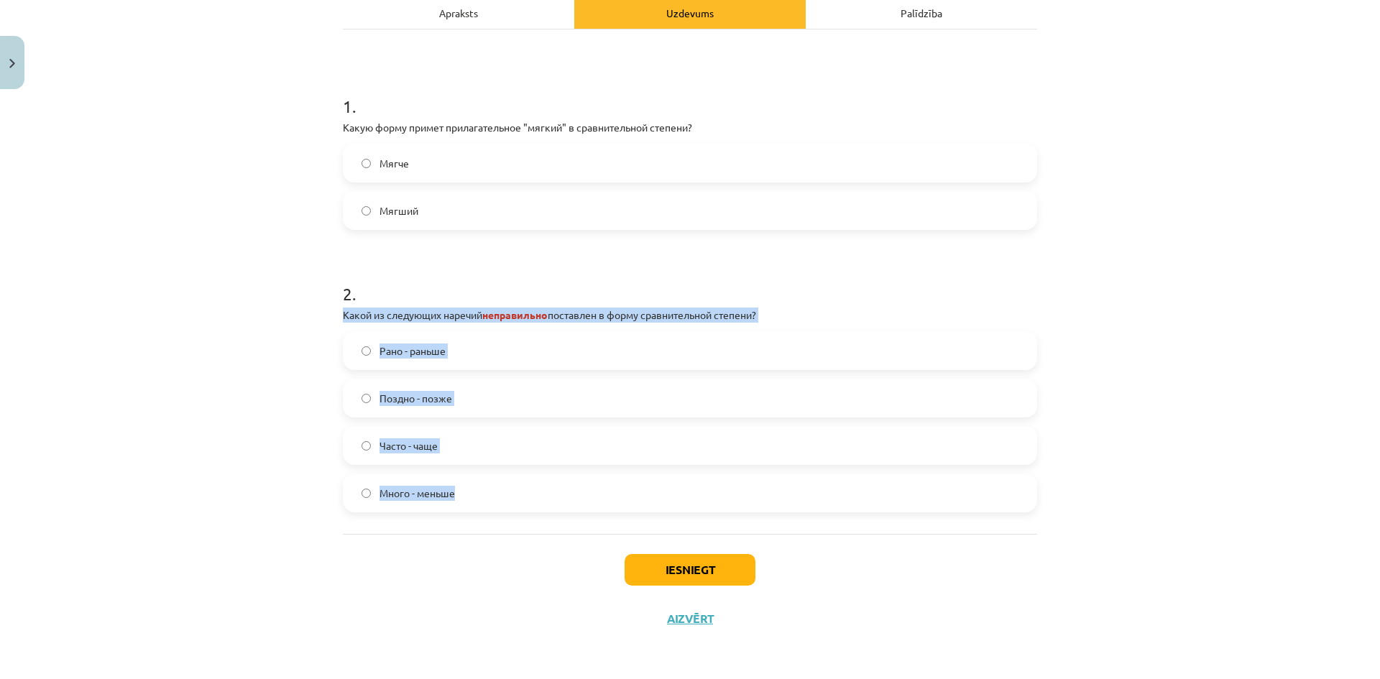
drag, startPoint x: 333, startPoint y: 311, endPoint x: 487, endPoint y: 489, distance: 235.0
click at [487, 489] on div "4 XP Saņemsi Grūts 543 pilda Apraksts Uzdevums Palīdzība 1 . Какую форму примет…" at bounding box center [690, 262] width 712 height 763
copy div "Какой из следующих наречий неправильно поставлен в форму сравнительной степени?…"
click at [417, 493] on span "Много - меньше" at bounding box center [417, 493] width 75 height 15
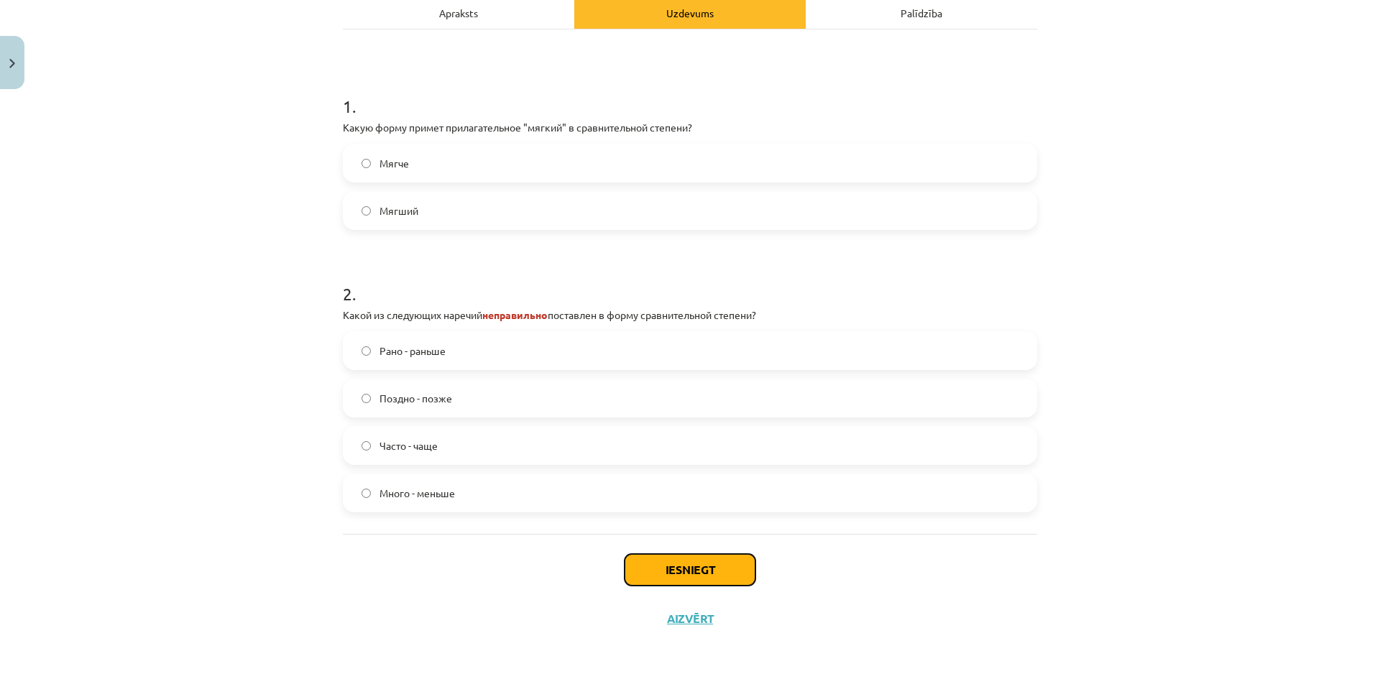
click at [684, 585] on button "Iesniegt" at bounding box center [690, 570] width 131 height 32
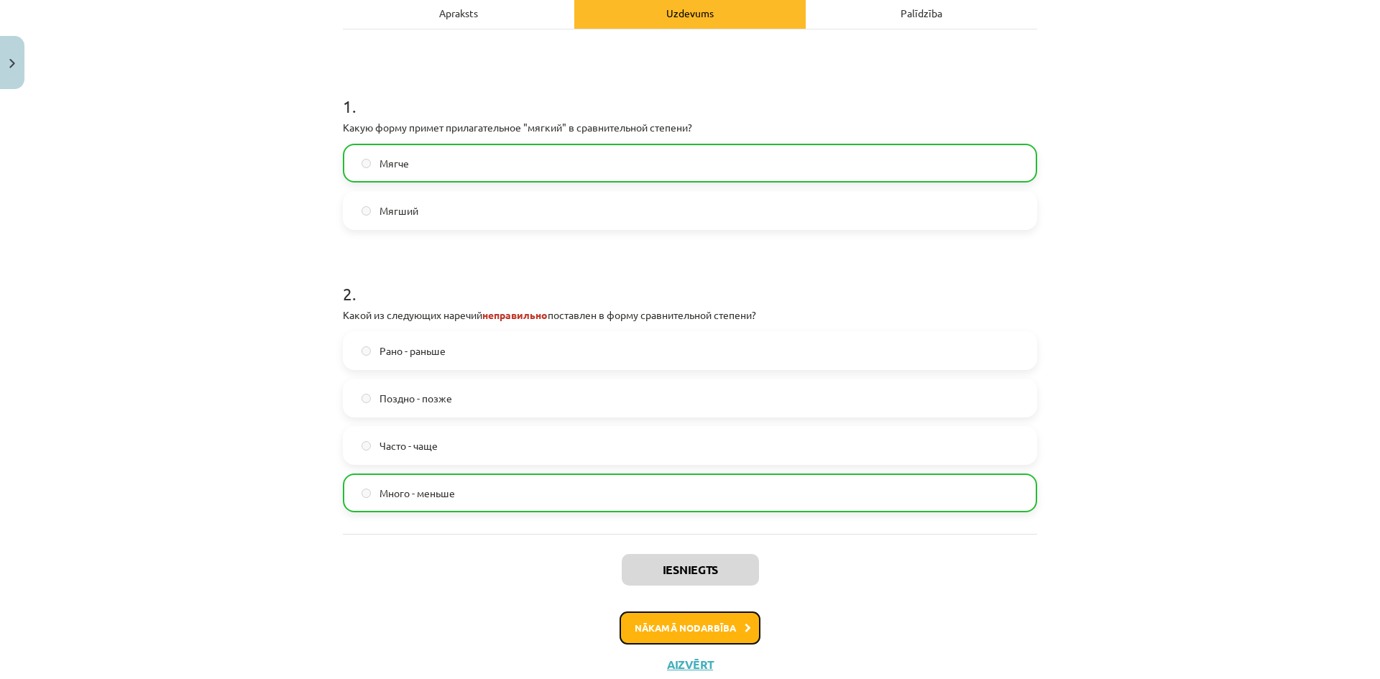
click at [679, 626] on button "Nākamā nodarbība" at bounding box center [690, 628] width 141 height 33
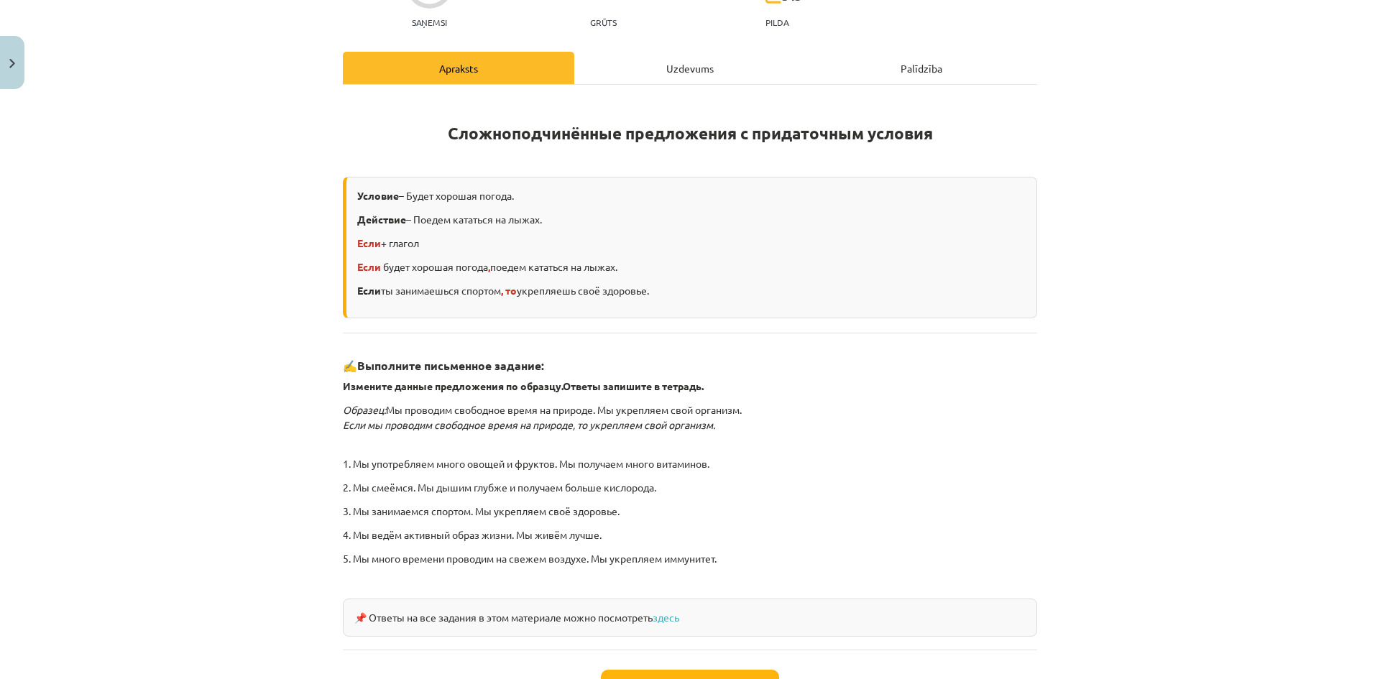
scroll to position [274, 0]
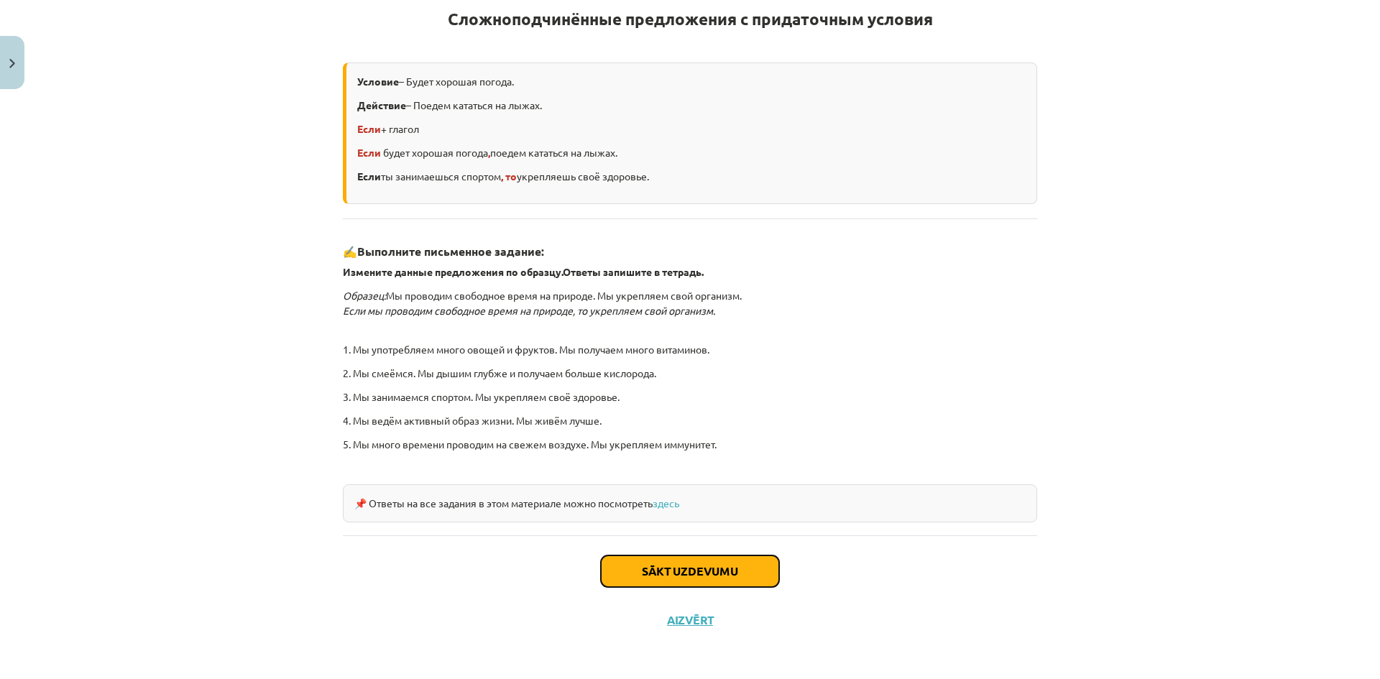
click at [691, 582] on button "Sākt uzdevumu" at bounding box center [690, 572] width 178 height 32
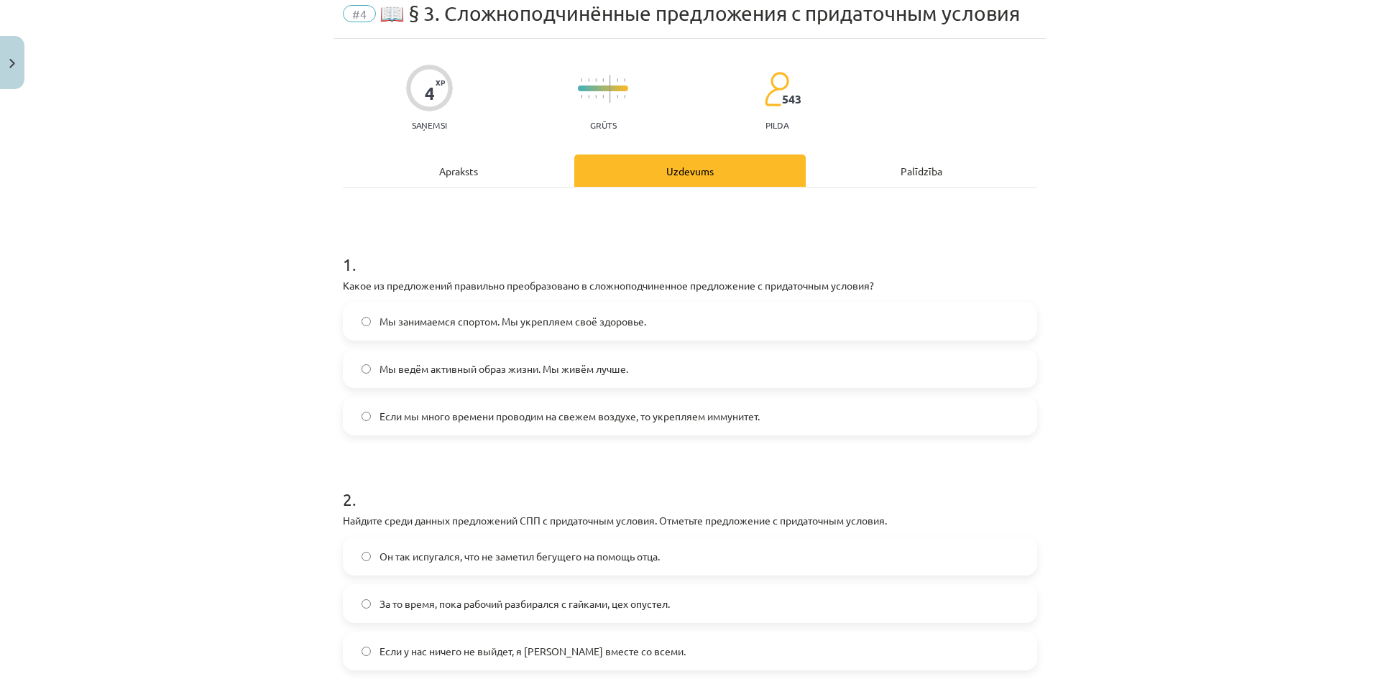
scroll to position [36, 0]
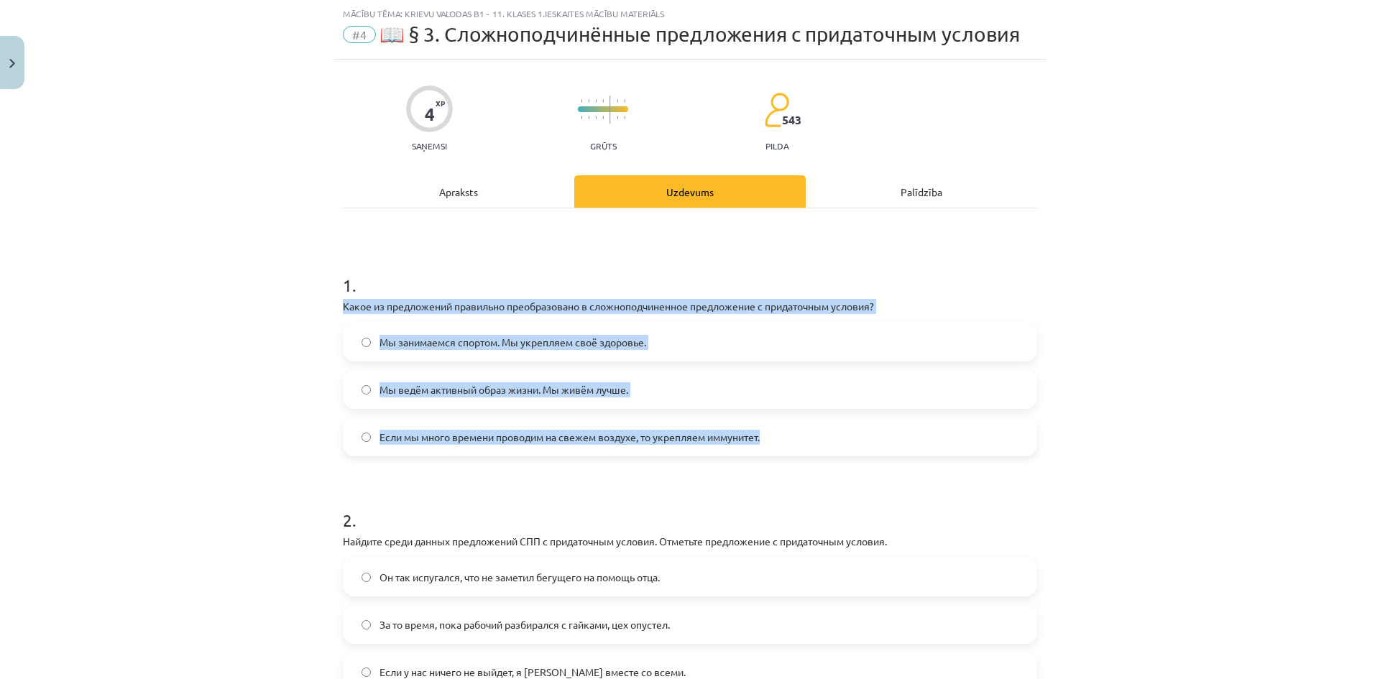
drag, startPoint x: 331, startPoint y: 306, endPoint x: 799, endPoint y: 441, distance: 486.5
click at [799, 441] on div "4 XP Saņemsi Grūts 543 pilda Apraksts Uzdevums Palīdzība 1 . Какое из предложен…" at bounding box center [690, 441] width 712 height 763
copy div "Какое из предложений правильно преобразовано в сложноподчиненное предложение с …"
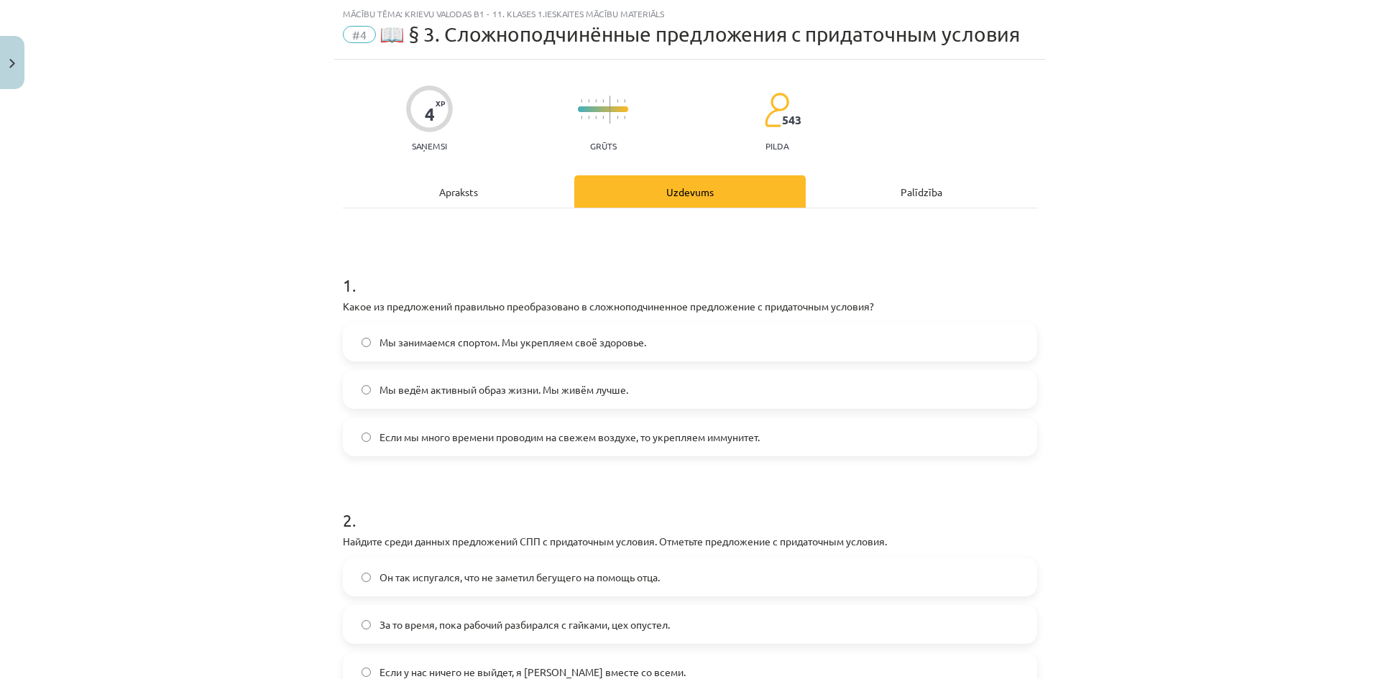
click at [208, 464] on div "Mācību tēma: Krievu valodas b1 - 11. klases 1.ieskaites mācību materiāls #4 📖 §…" at bounding box center [690, 339] width 1380 height 679
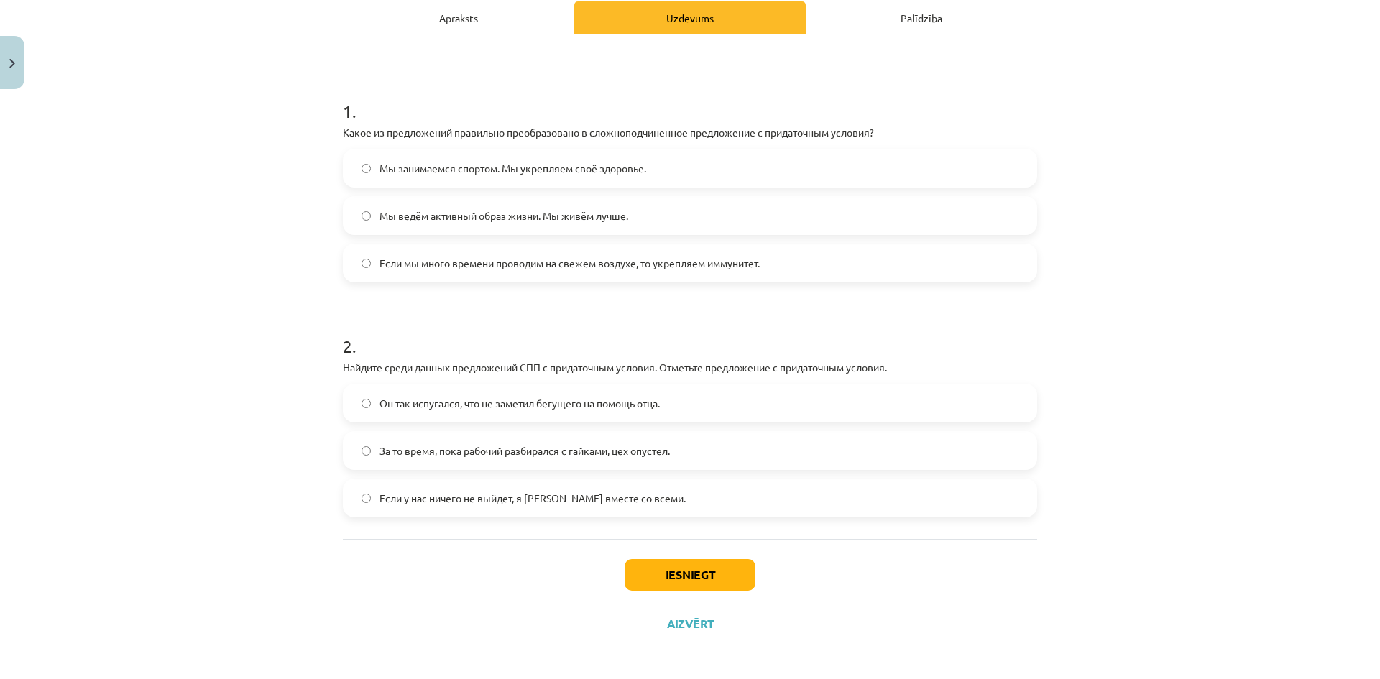
scroll to position [215, 0]
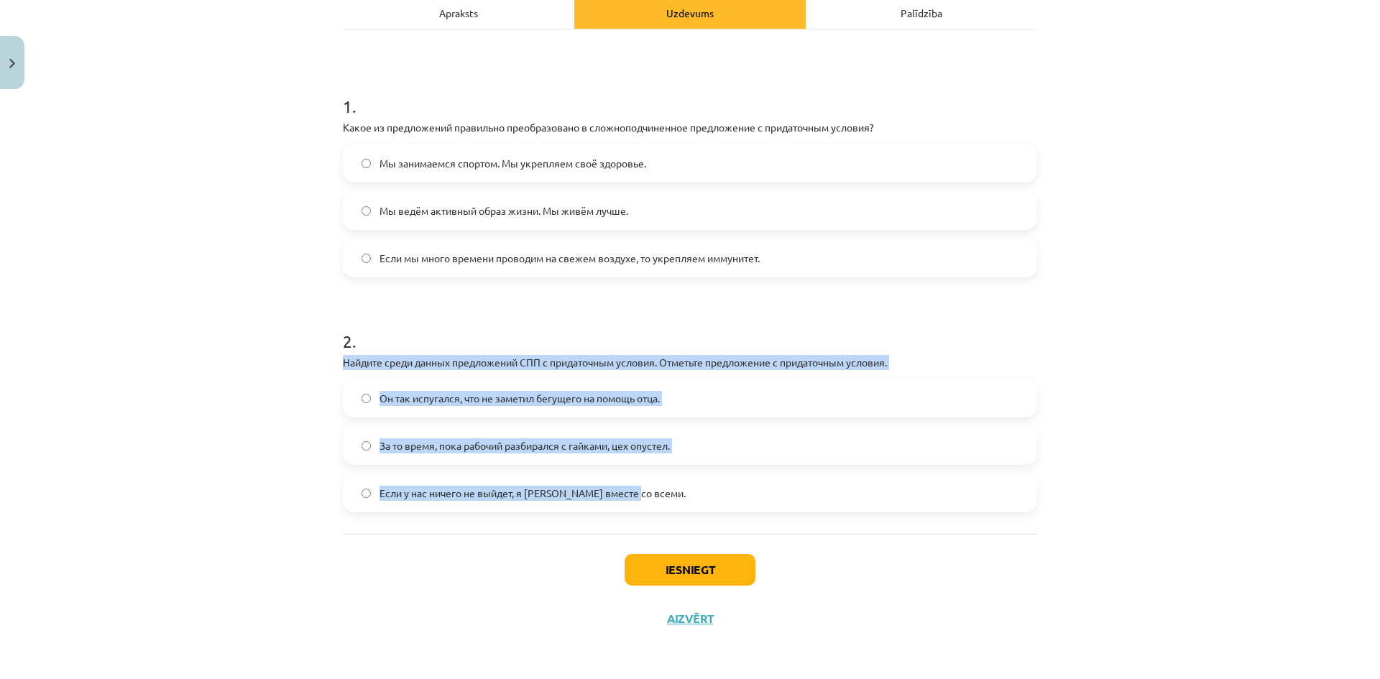
drag, startPoint x: 332, startPoint y: 362, endPoint x: 642, endPoint y: 496, distance: 337.8
click at [642, 496] on div "4 XP Saņemsi Grūts 543 pilda Apraksts Uzdevums Palīdzība 1 . Какое из предложен…" at bounding box center [690, 262] width 712 height 763
copy div "Найдите среди данных предложений СПП с придаточным условия. Отметьте предложени…"
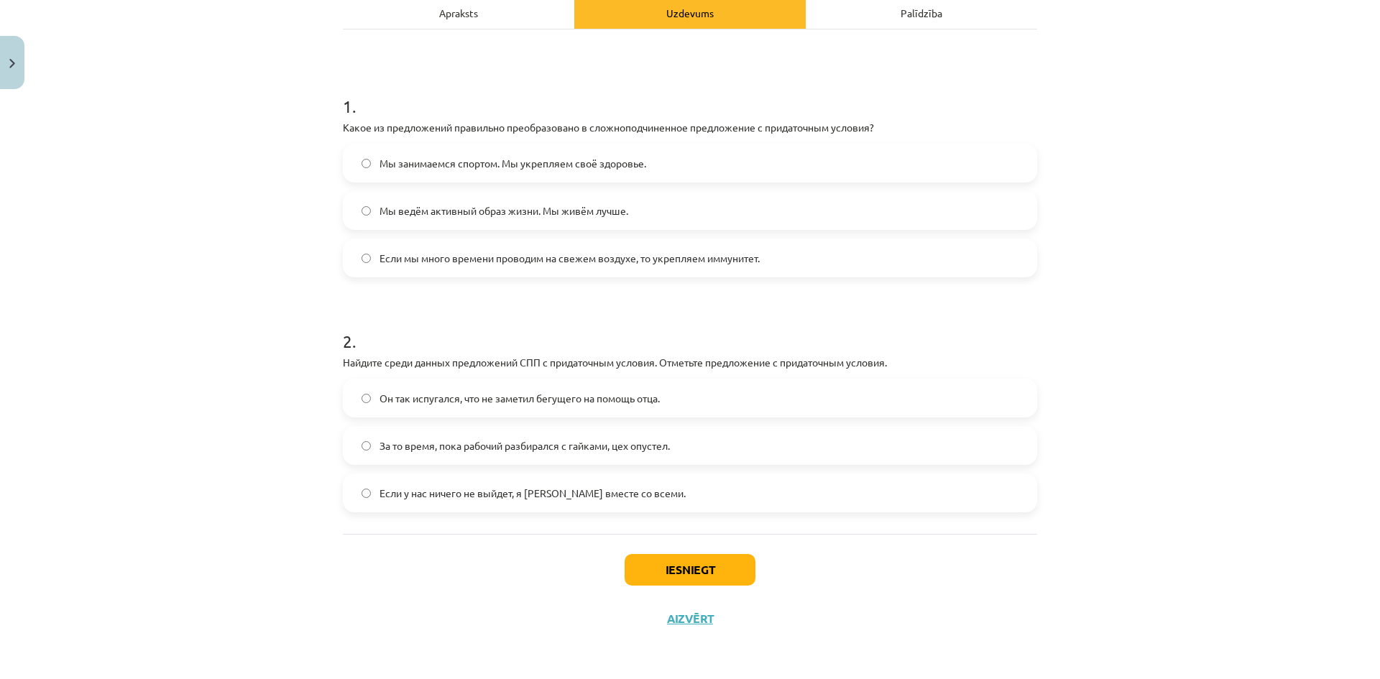
click at [587, 582] on div "Iesniegt Aizvērt" at bounding box center [690, 584] width 695 height 101
click at [381, 494] on span "Если у нас ничего не выйдет, я уеду вместе со всеми." at bounding box center [533, 493] width 306 height 15
click at [654, 572] on button "Iesniegt" at bounding box center [690, 570] width 131 height 32
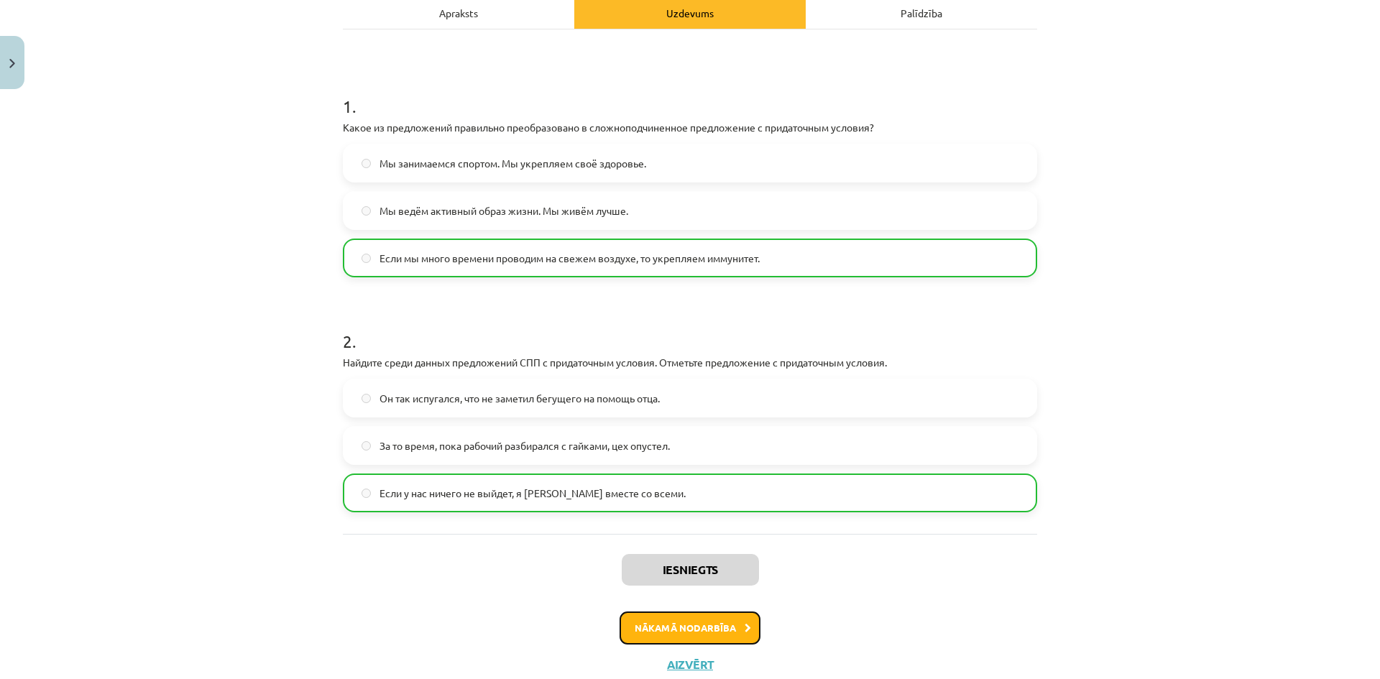
click at [699, 633] on button "Nākamā nodarbība" at bounding box center [690, 628] width 141 height 33
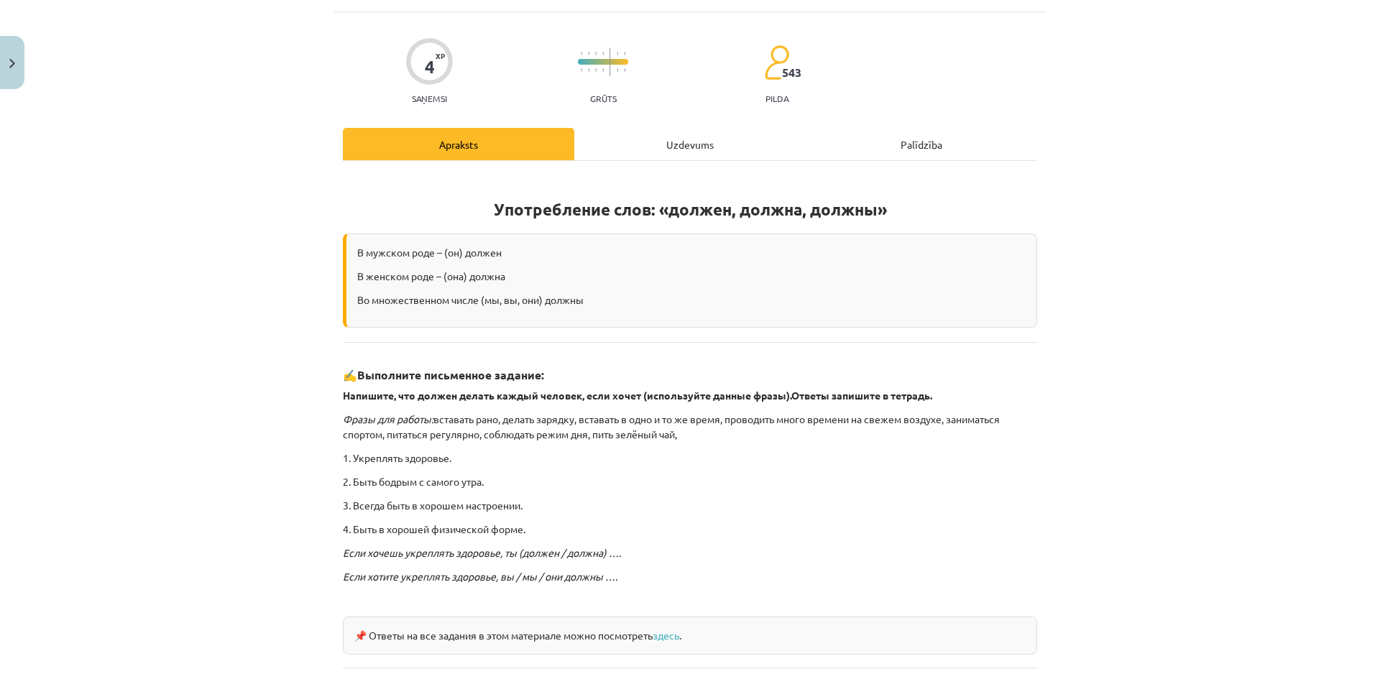
scroll to position [216, 0]
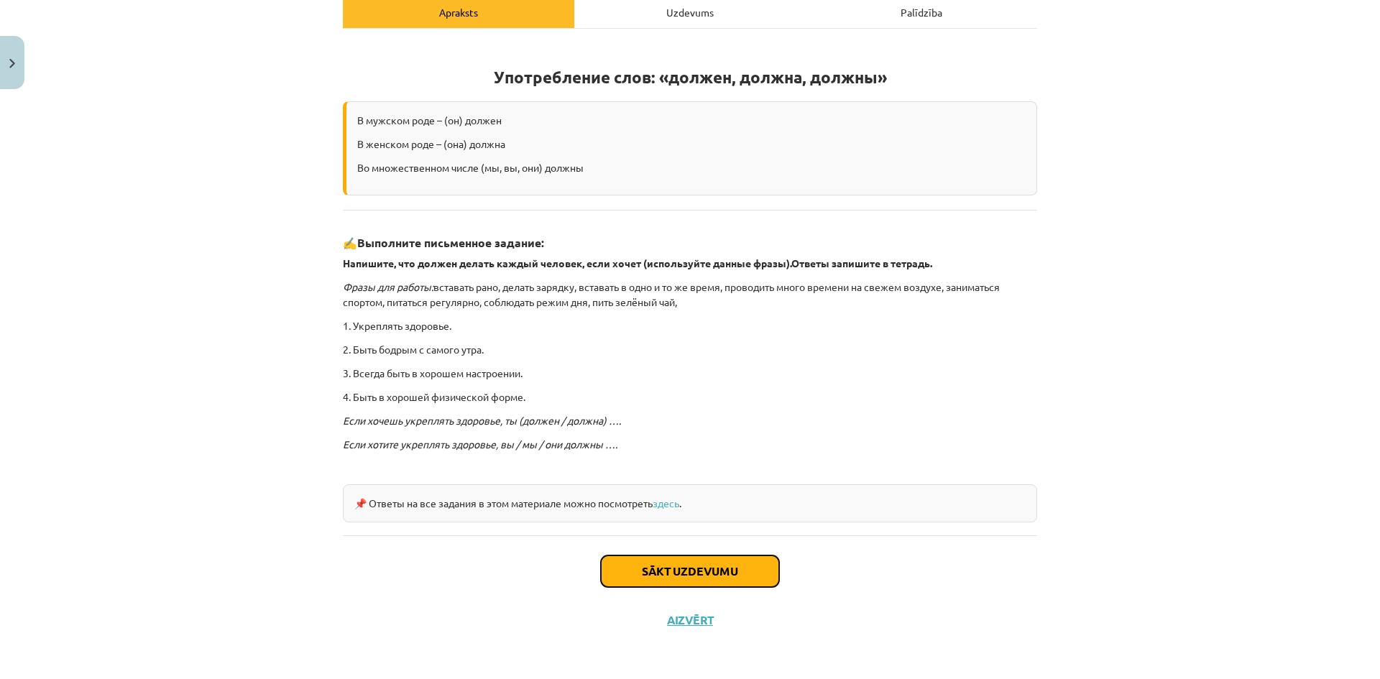
click at [679, 580] on button "Sākt uzdevumu" at bounding box center [690, 572] width 178 height 32
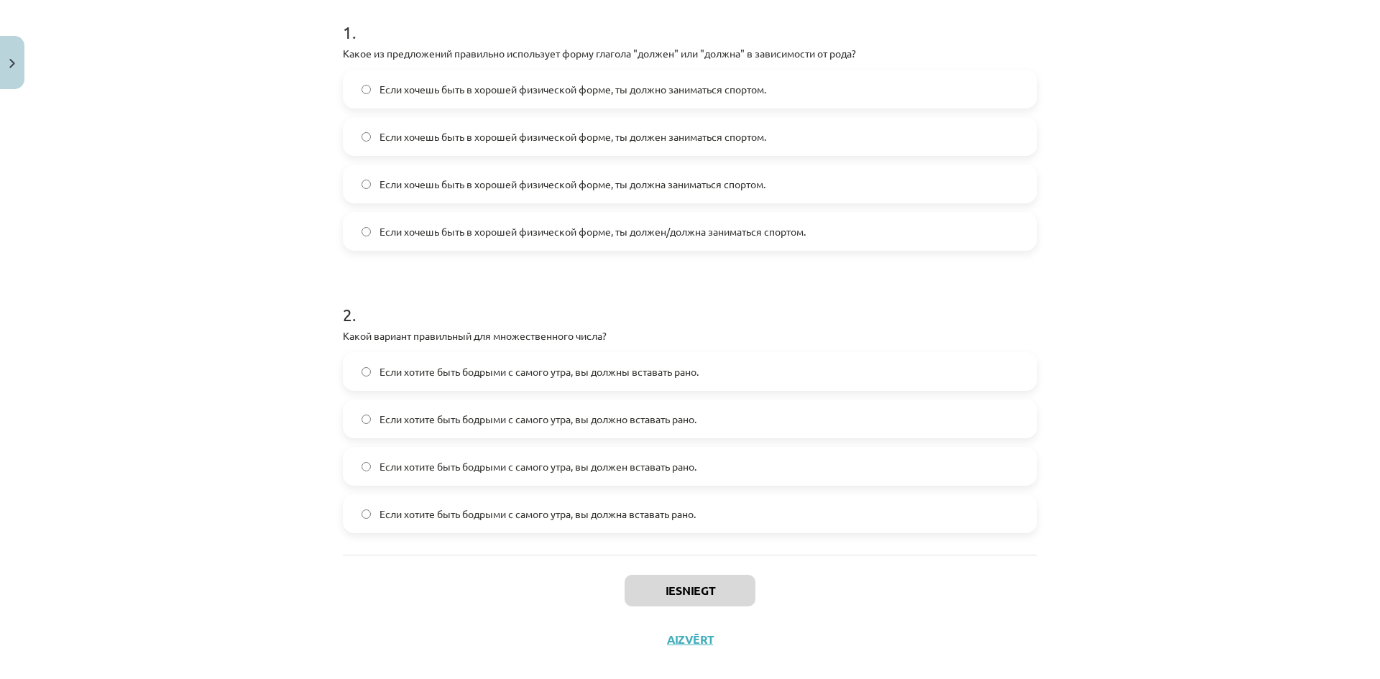
scroll to position [310, 0]
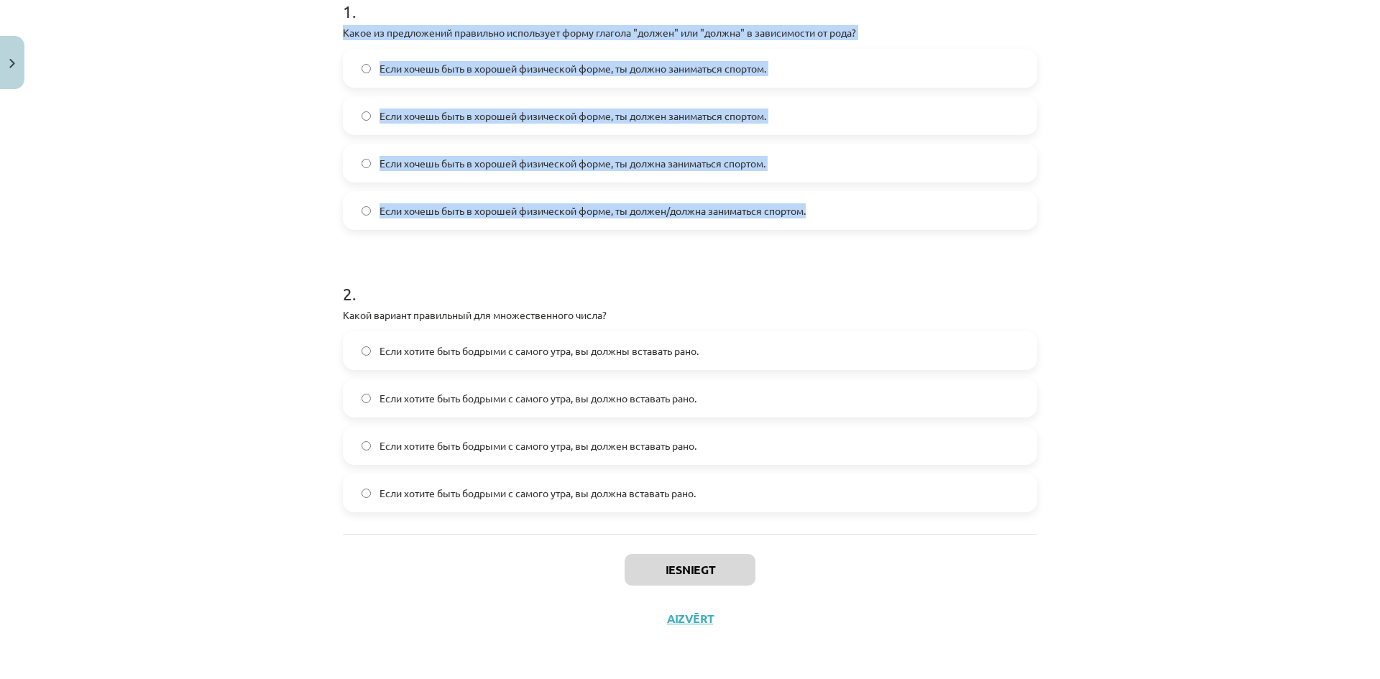
drag, startPoint x: 329, startPoint y: 30, endPoint x: 838, endPoint y: 217, distance: 541.6
click at [838, 217] on div "4 XP Saņemsi Grūts 543 pilda Apraksts Uzdevums Palīdzība 1 . Какое из предложен…" at bounding box center [690, 215] width 712 height 858
copy div "Какое из предложений правильно использует форму глагола "должен" или "должна" в…"
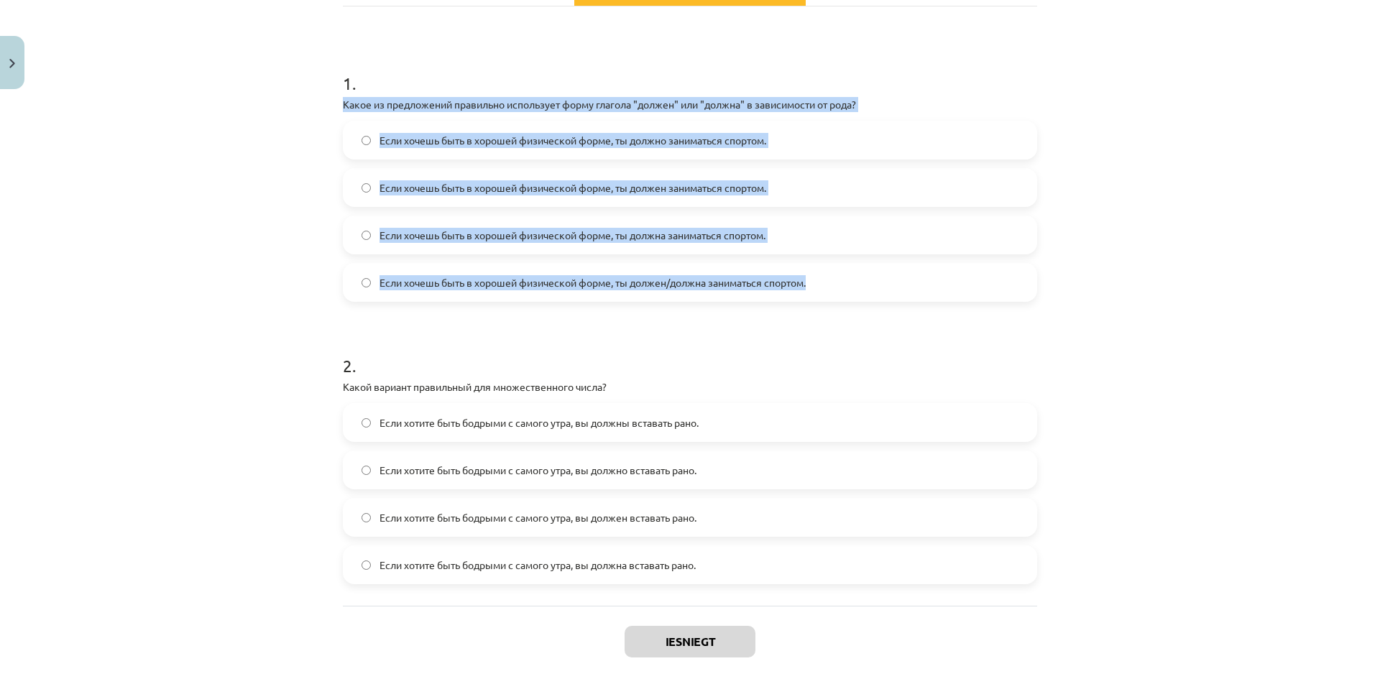
click at [247, 196] on div "Mācību tēma: Krievu valodas b1 - 11. klases 1.ieskaites mācību materiāls #5 📖 §…" at bounding box center [690, 339] width 1380 height 679
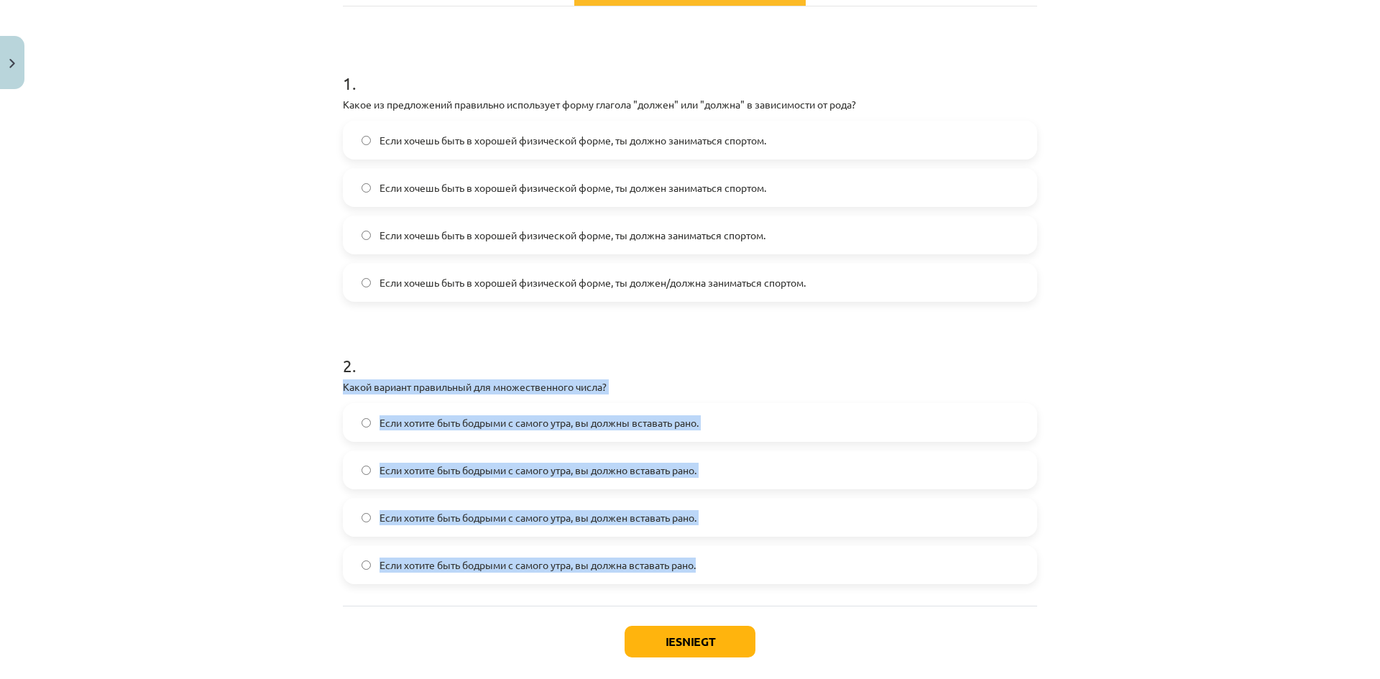
drag, startPoint x: 331, startPoint y: 383, endPoint x: 685, endPoint y: 528, distance: 382.7
click at [732, 572] on div "4 XP Saņemsi Grūts 543 pilda Apraksts Uzdevums Palīdzība 1 . Какое из предложен…" at bounding box center [690, 287] width 712 height 858
copy div "Какой вариант правильный для множественного числа? Если хотите быть бодрыми с с…"
click at [254, 445] on div "Mācību tēma: Krievu valodas b1 - 11. klases 1.ieskaites mācību materiāls #5 📖 §…" at bounding box center [690, 339] width 1380 height 679
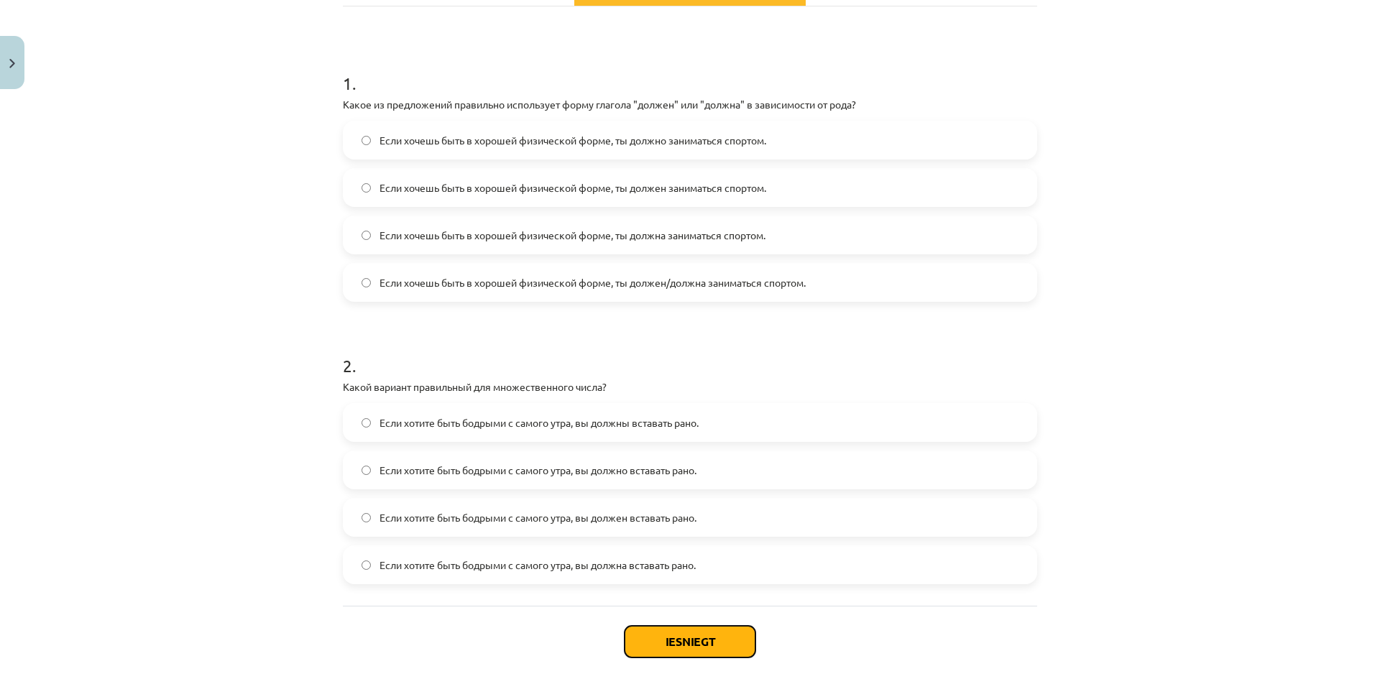
click at [710, 635] on button "Iesniegt" at bounding box center [690, 642] width 131 height 32
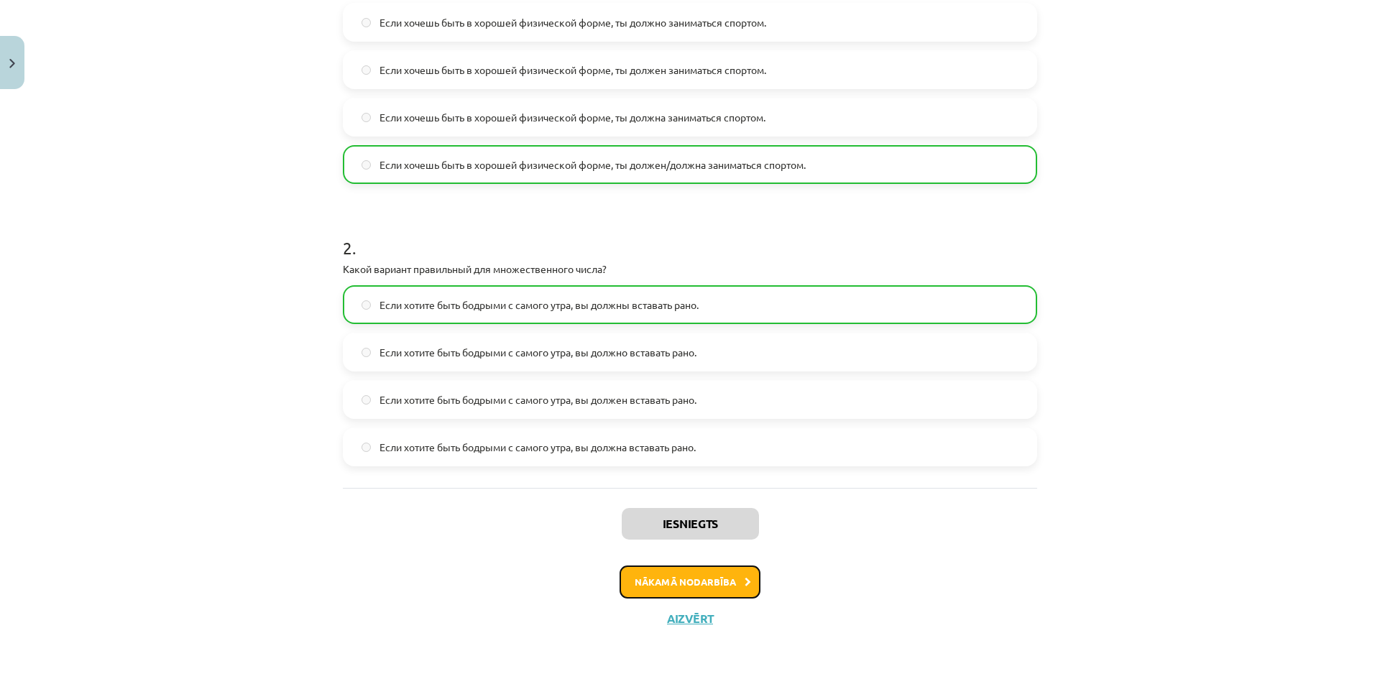
click at [671, 596] on button "Nākamā nodarbība" at bounding box center [690, 582] width 141 height 33
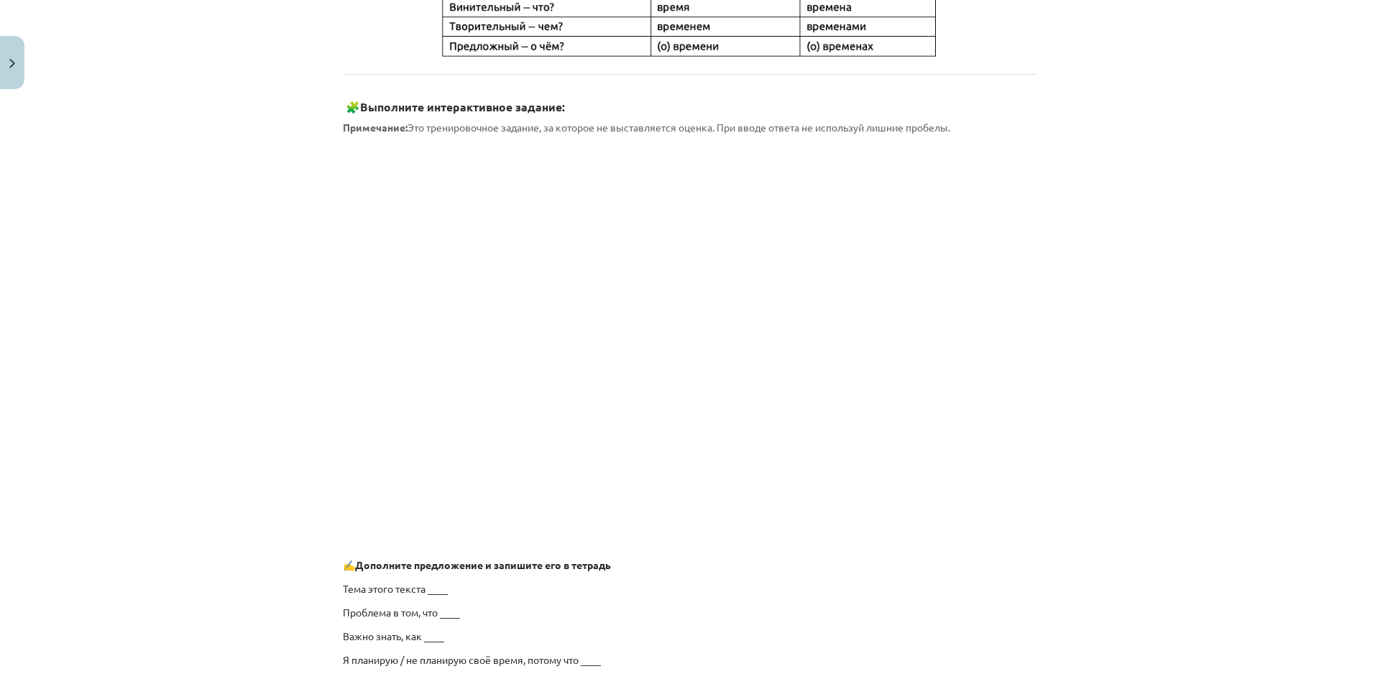
scroll to position [977, 0]
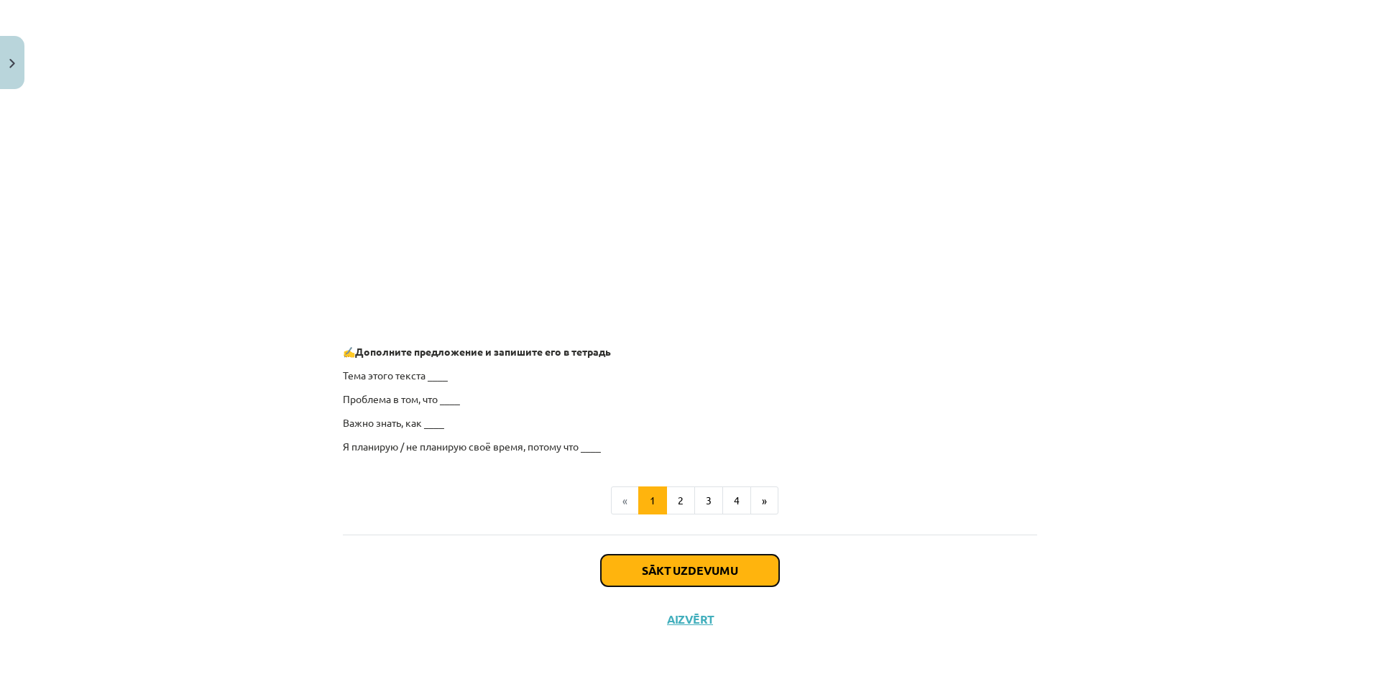
click at [684, 580] on button "Sākt uzdevumu" at bounding box center [690, 571] width 178 height 32
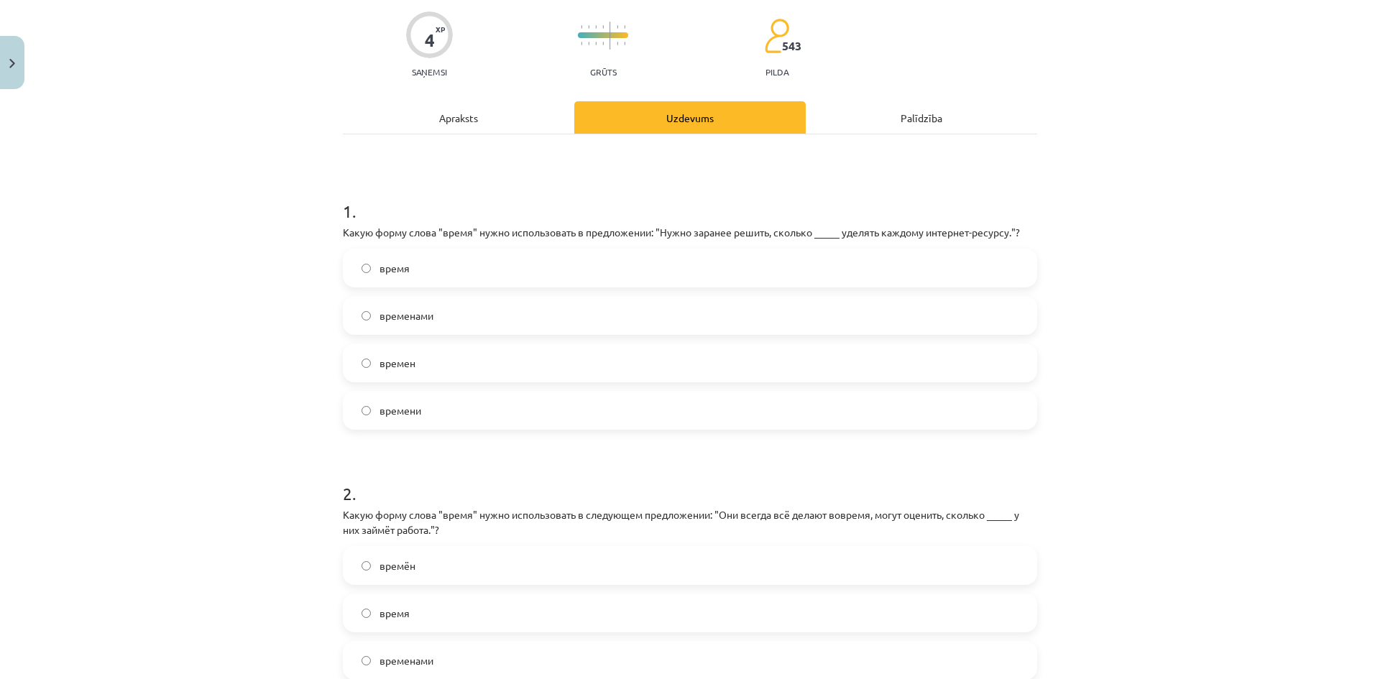
scroll to position [36, 0]
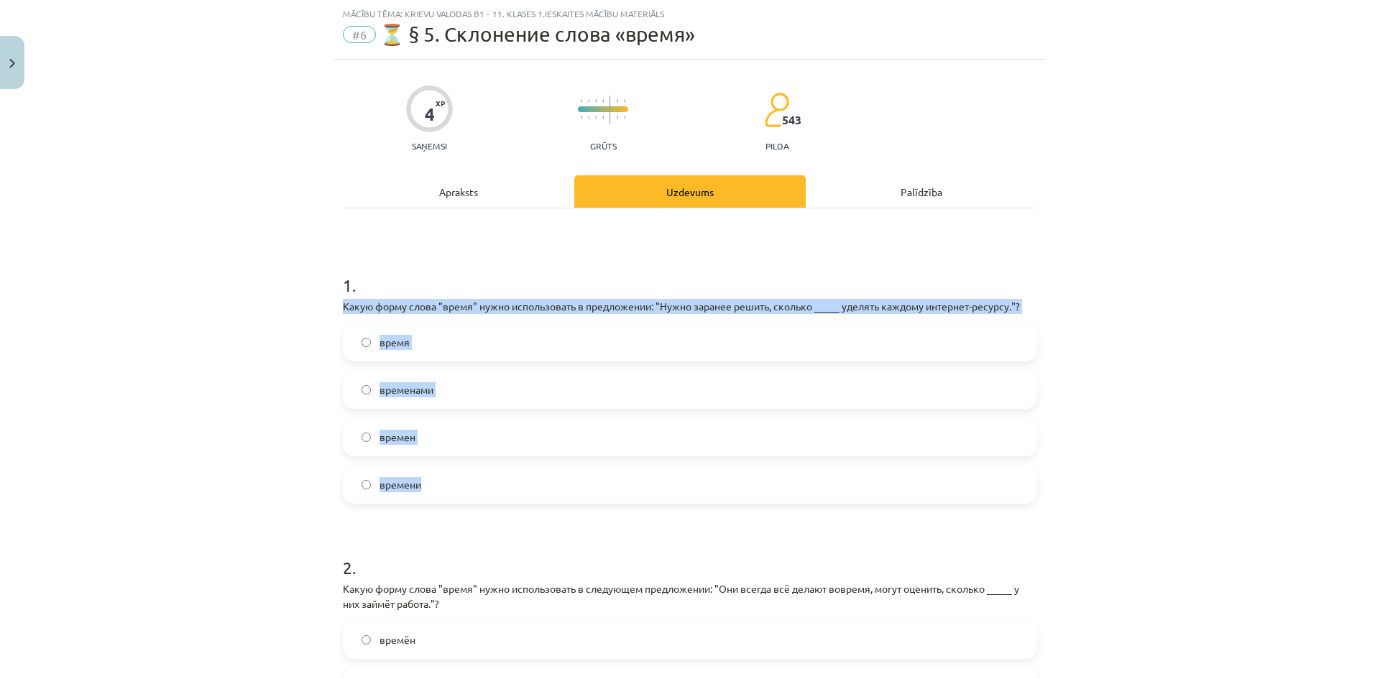
drag, startPoint x: 333, startPoint y: 308, endPoint x: 446, endPoint y: 491, distance: 215.3
click at [446, 491] on div "4 XP Saņemsi Grūts 543 pilda Apraksts Uzdevums Palīdzība 1 . Какую форму слова …" at bounding box center [690, 496] width 712 height 873
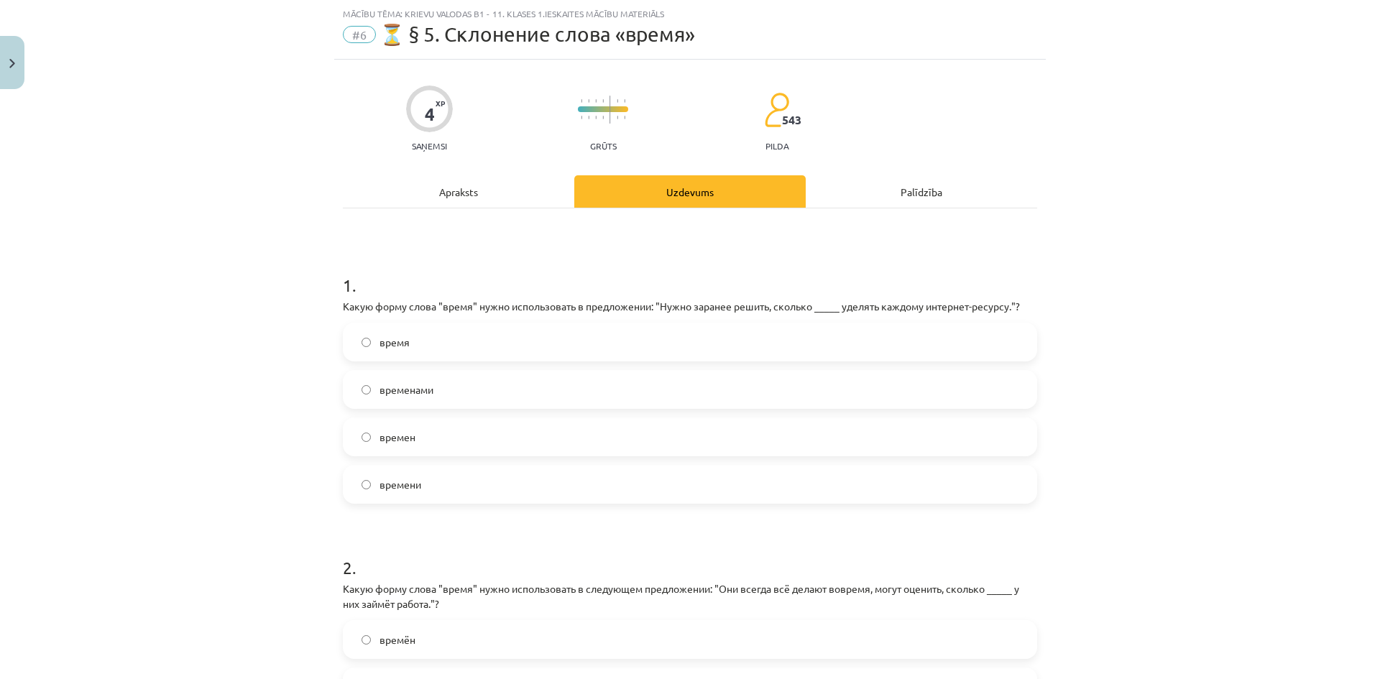
click at [116, 521] on div "Mācību tēma: Krievu valodas b1 - 11. klases 1.ieskaites mācību materiāls #6 ⏳ §…" at bounding box center [690, 339] width 1380 height 679
click at [388, 342] on span "время" at bounding box center [395, 342] width 30 height 15
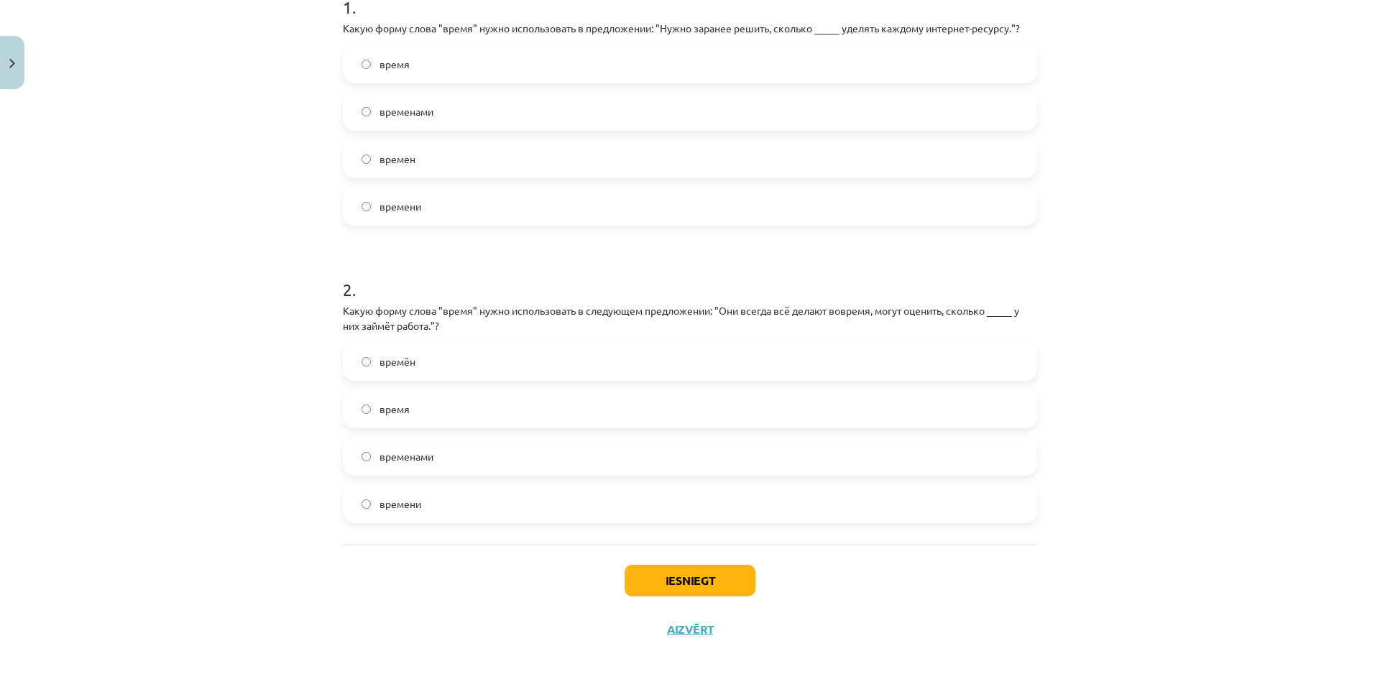
scroll to position [325, 0]
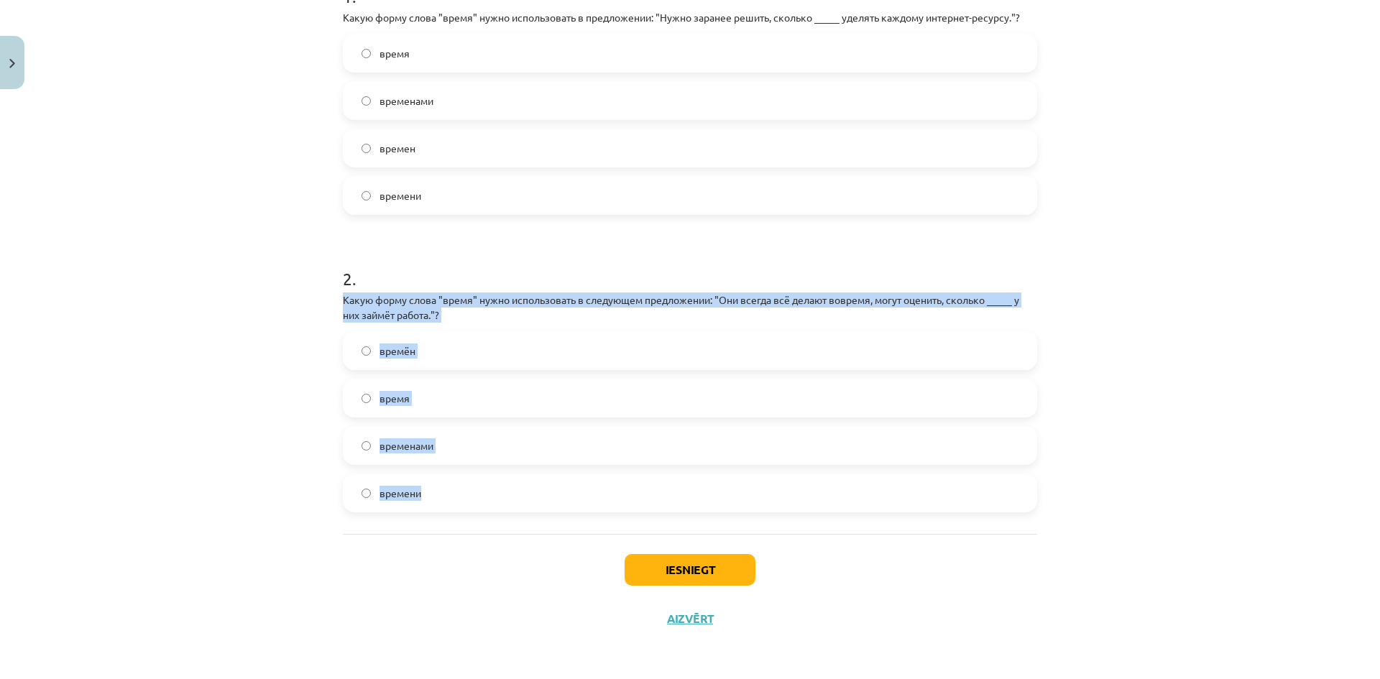
drag, startPoint x: 339, startPoint y: 292, endPoint x: 457, endPoint y: 492, distance: 232.4
click at [457, 492] on div "4 XP Saņemsi Grūts 543 pilda Apraksts Uzdevums Palīdzība 1 . Какую форму слова …" at bounding box center [690, 207] width 712 height 873
click at [261, 516] on div "Mācību tēma: Krievu valodas b1 - 11. klases 1.ieskaites mācību materiāls #6 ⏳ §…" at bounding box center [690, 339] width 1380 height 679
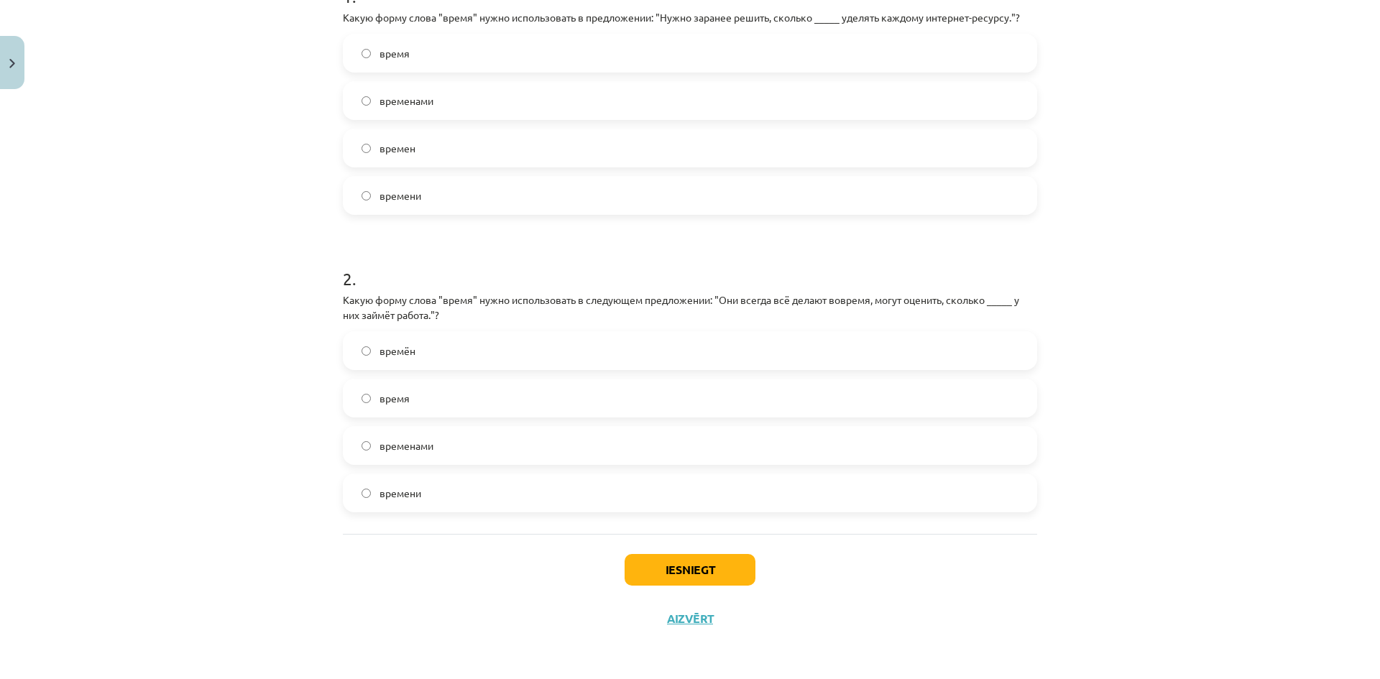
click at [390, 493] on span "времени" at bounding box center [401, 493] width 42 height 15
click at [715, 580] on button "Iesniegt" at bounding box center [690, 570] width 131 height 32
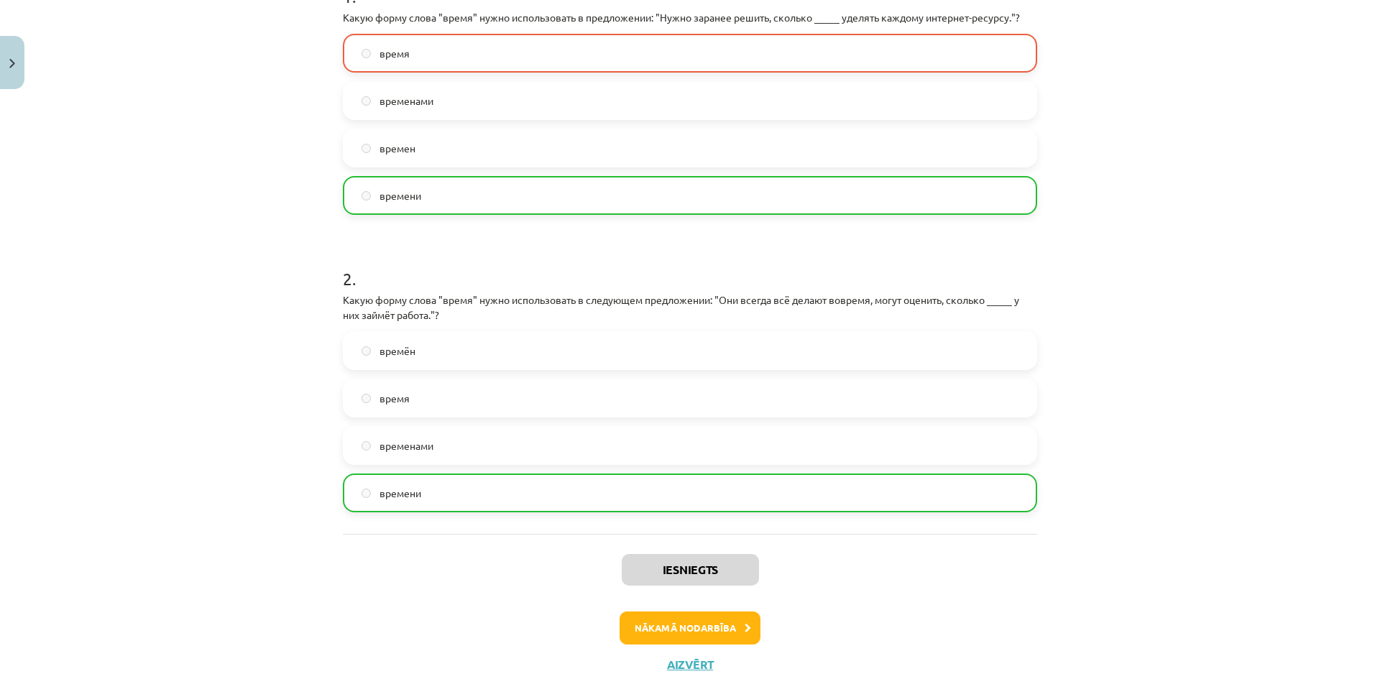
scroll to position [253, 0]
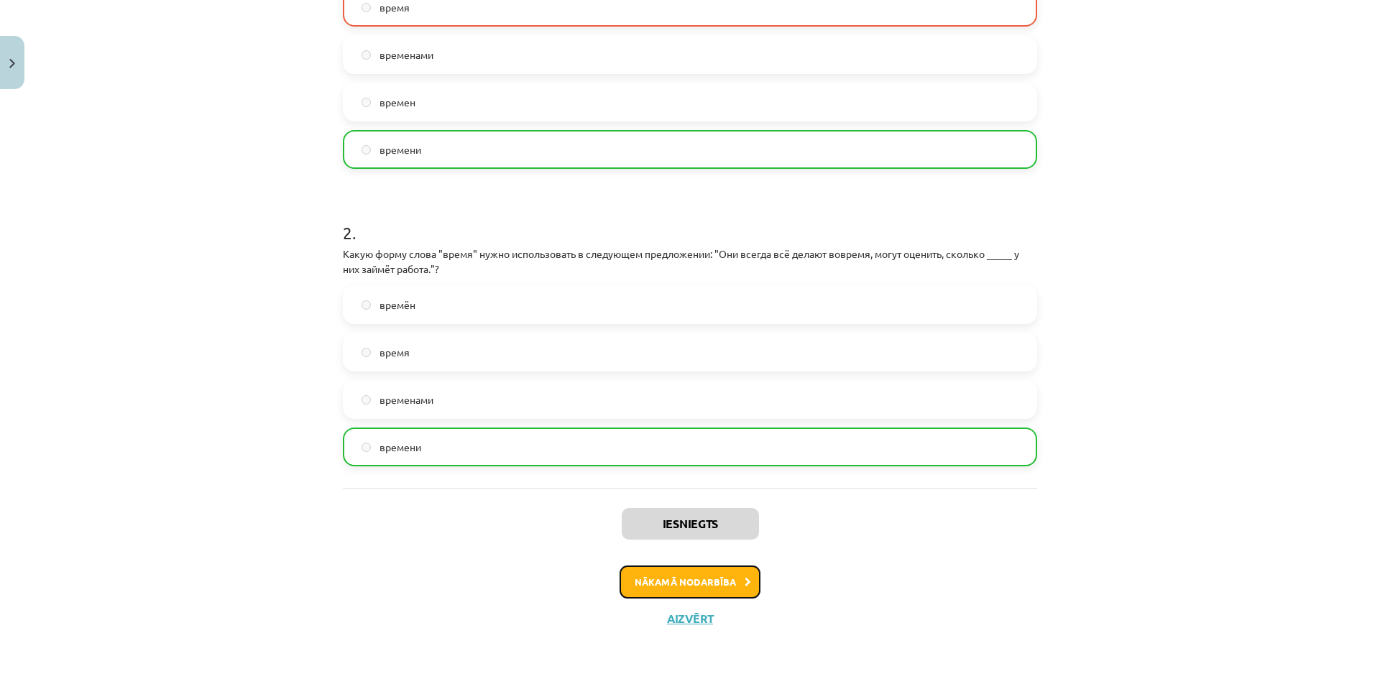
click at [696, 585] on button "Nākamā nodarbība" at bounding box center [690, 582] width 141 height 33
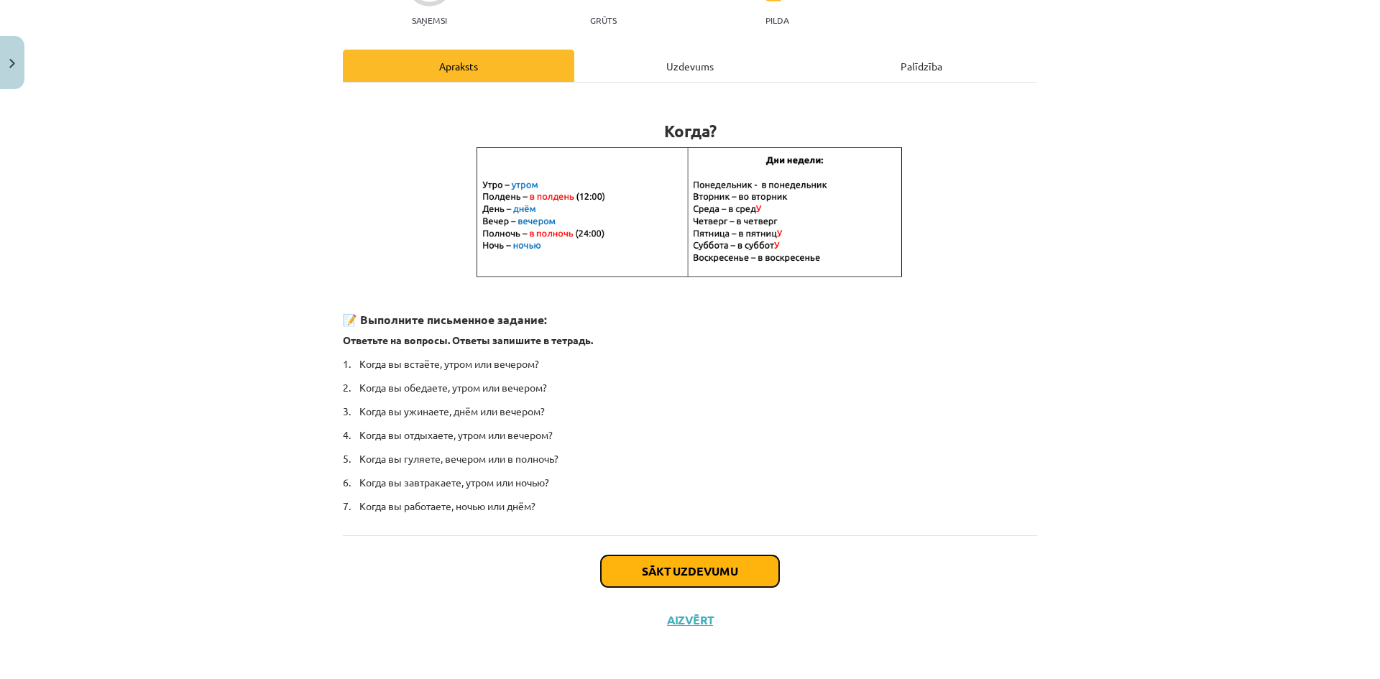
click at [679, 571] on button "Sākt uzdevumu" at bounding box center [690, 572] width 178 height 32
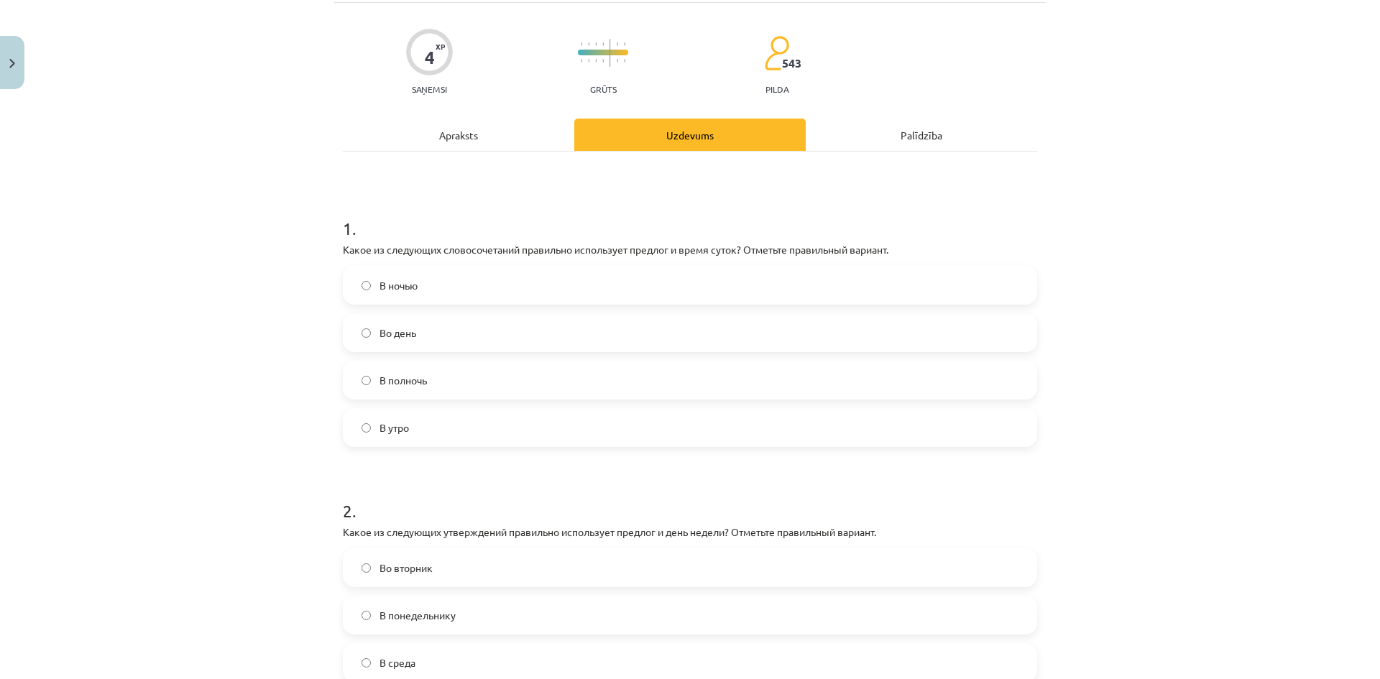
scroll to position [36, 0]
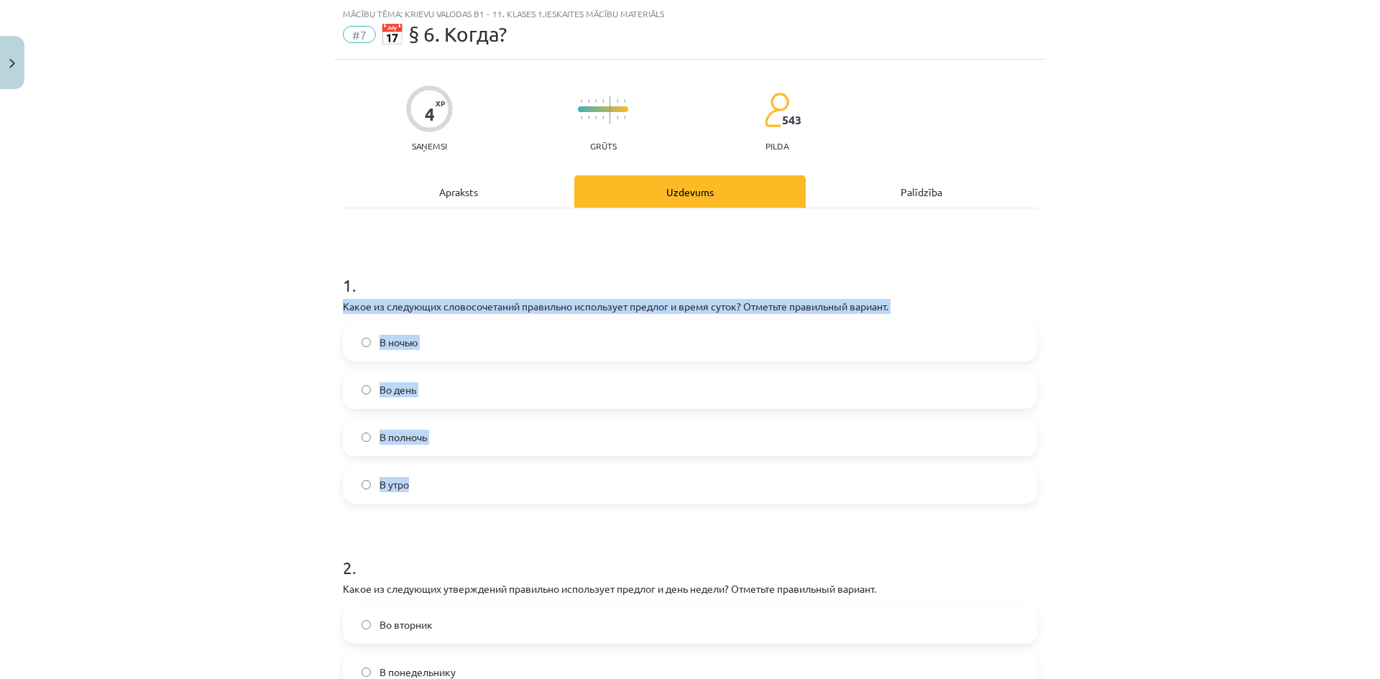
drag, startPoint x: 341, startPoint y: 310, endPoint x: 485, endPoint y: 499, distance: 238.0
click at [485, 499] on div "4 XP Saņemsi Grūts 543 pilda Apraksts Uzdevums Palīdzība 1 . Какое из следующих…" at bounding box center [690, 489] width 712 height 858
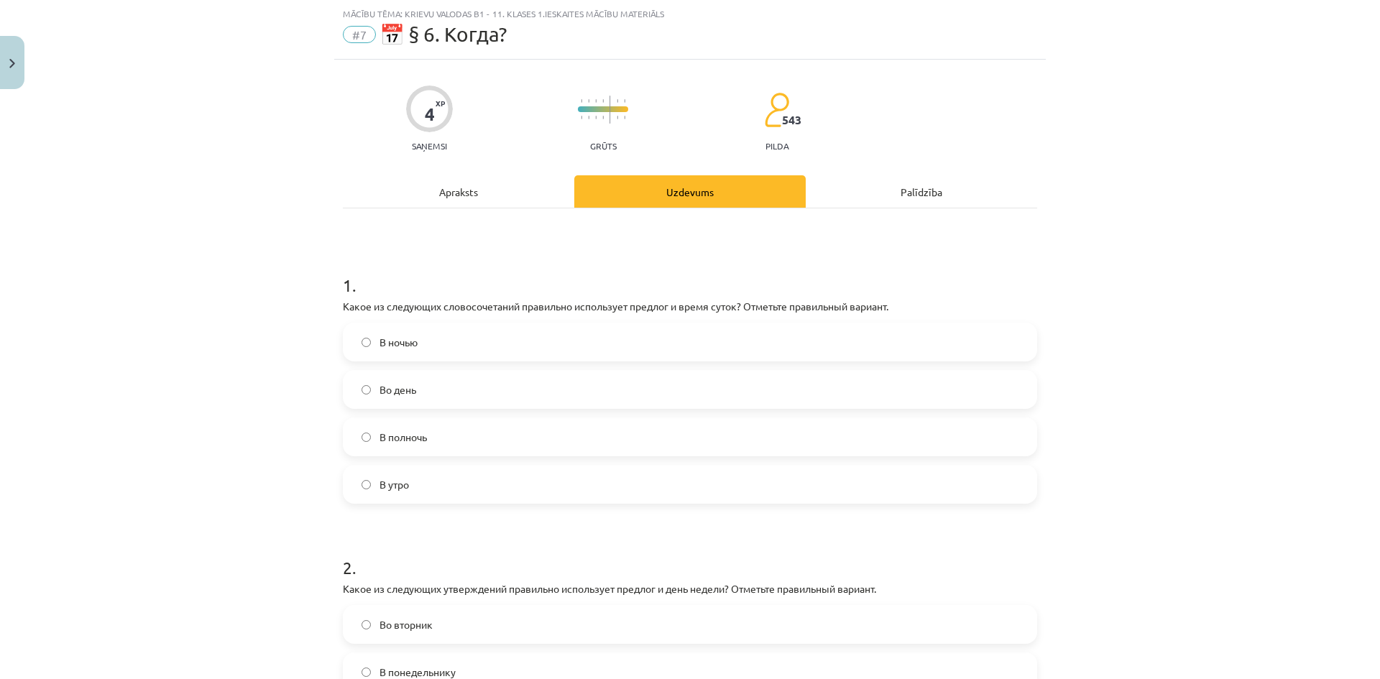
click at [373, 528] on form "1 . Какое из следующих словосочетаний правильно использует предлог и время суто…" at bounding box center [690, 518] width 695 height 536
click at [394, 431] on span "В полночь" at bounding box center [403, 437] width 47 height 15
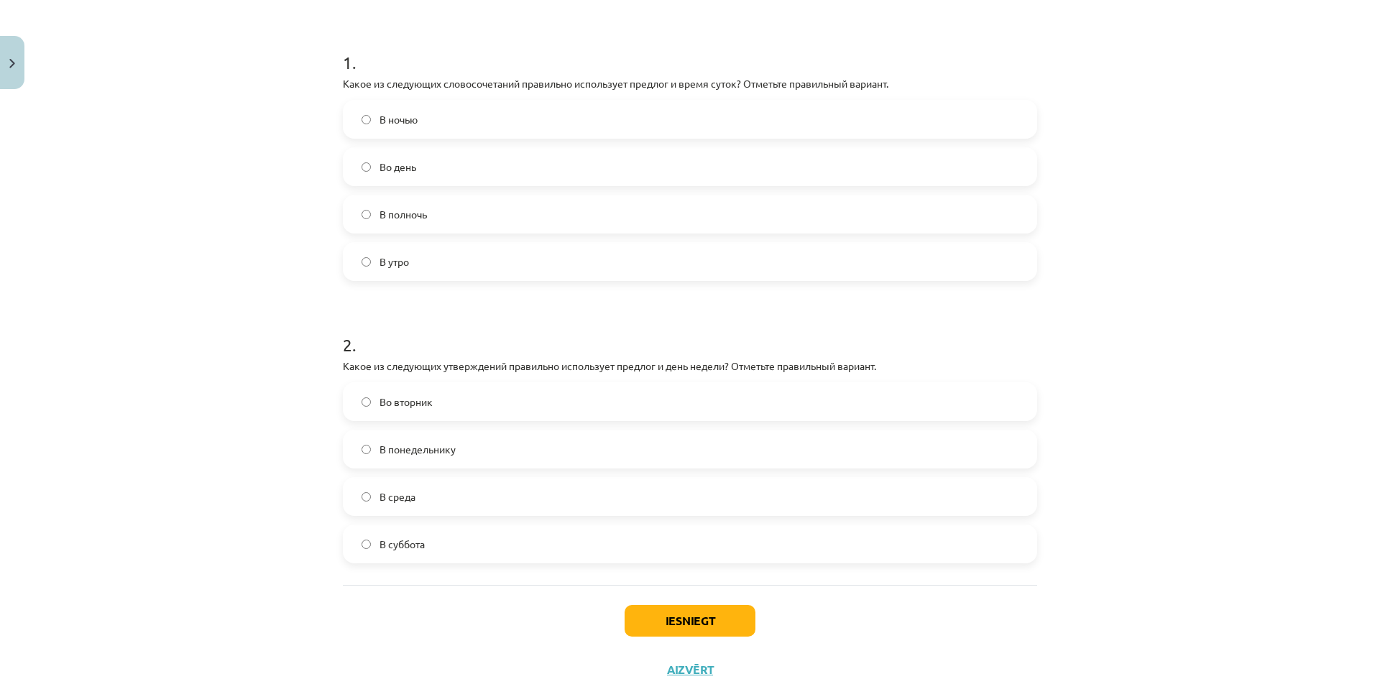
scroll to position [310, 0]
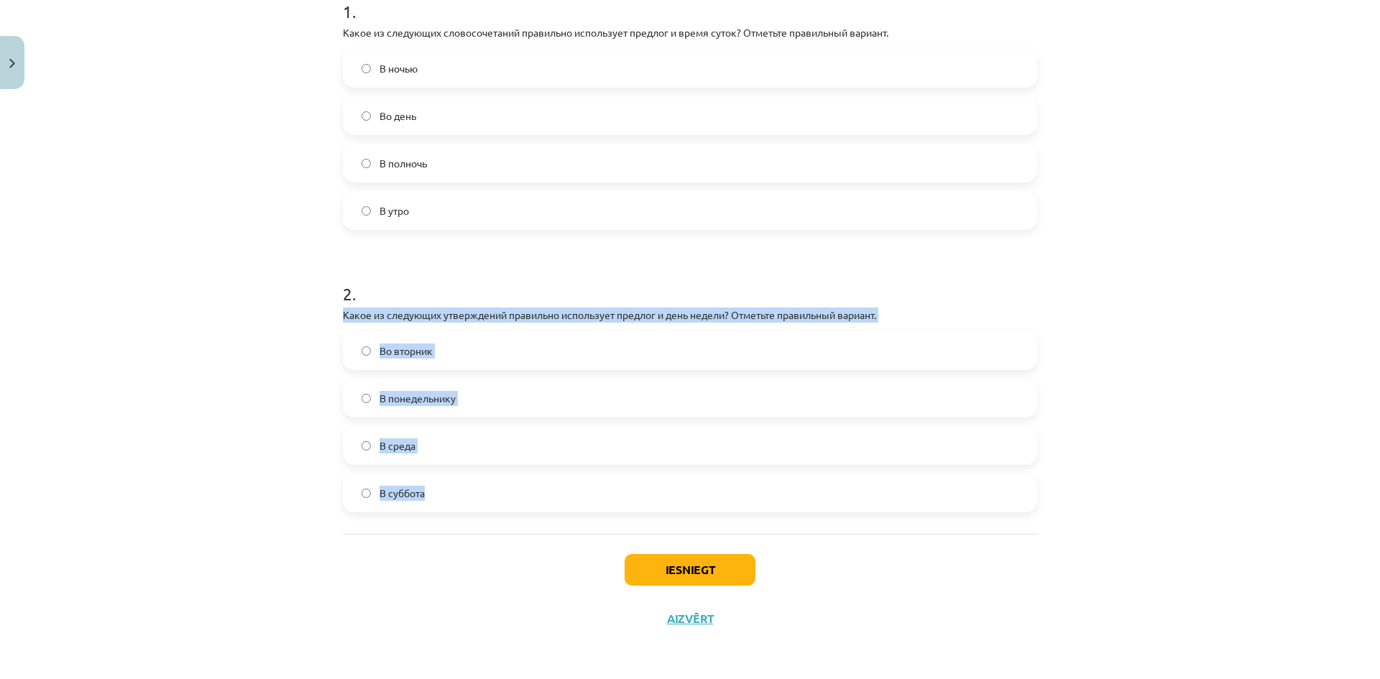
drag, startPoint x: 335, startPoint y: 309, endPoint x: 475, endPoint y: 500, distance: 236.7
click at [475, 500] on div "4 XP Saņemsi Grūts 543 pilda Apraksts Uzdevums Palīdzība 1 . Какое из следующих…" at bounding box center [690, 215] width 712 height 858
click at [55, 330] on div "Mācību tēma: Krievu valodas b1 - 11. klases 1.ieskaites mācību materiāls #7 📅 §…" at bounding box center [690, 339] width 1380 height 679
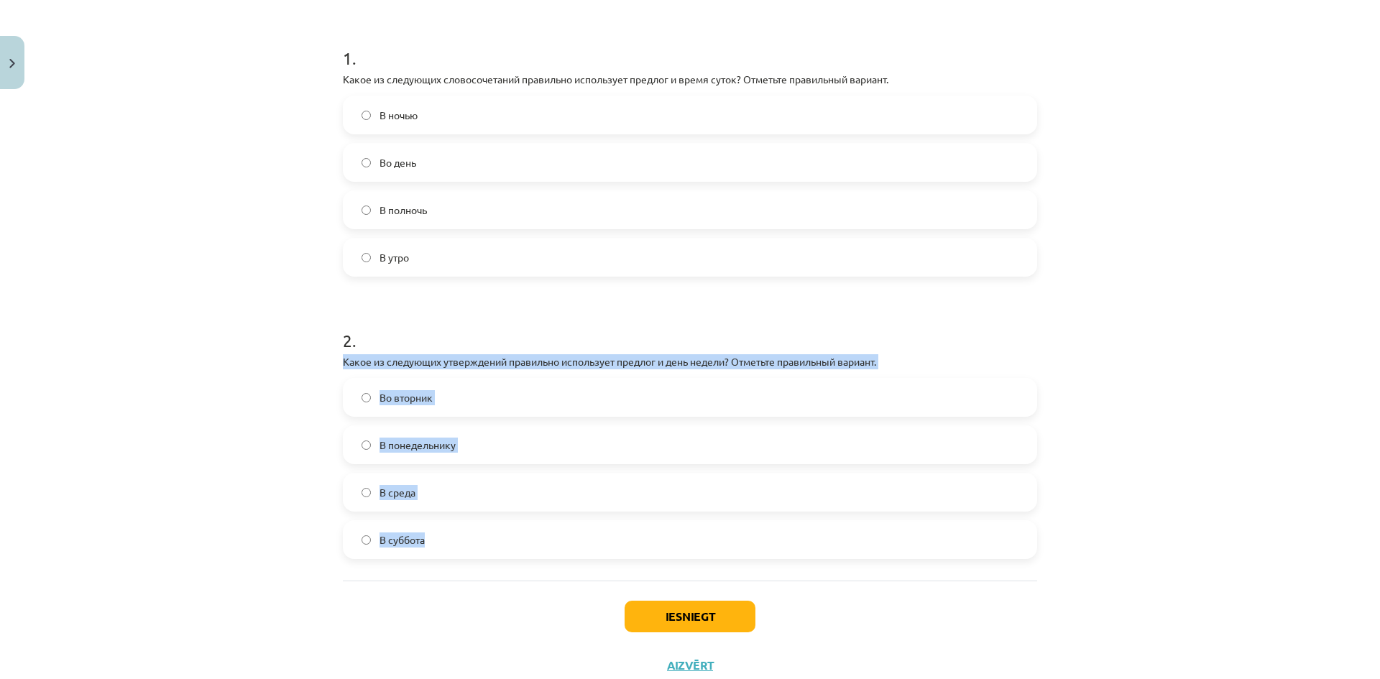
scroll to position [238, 0]
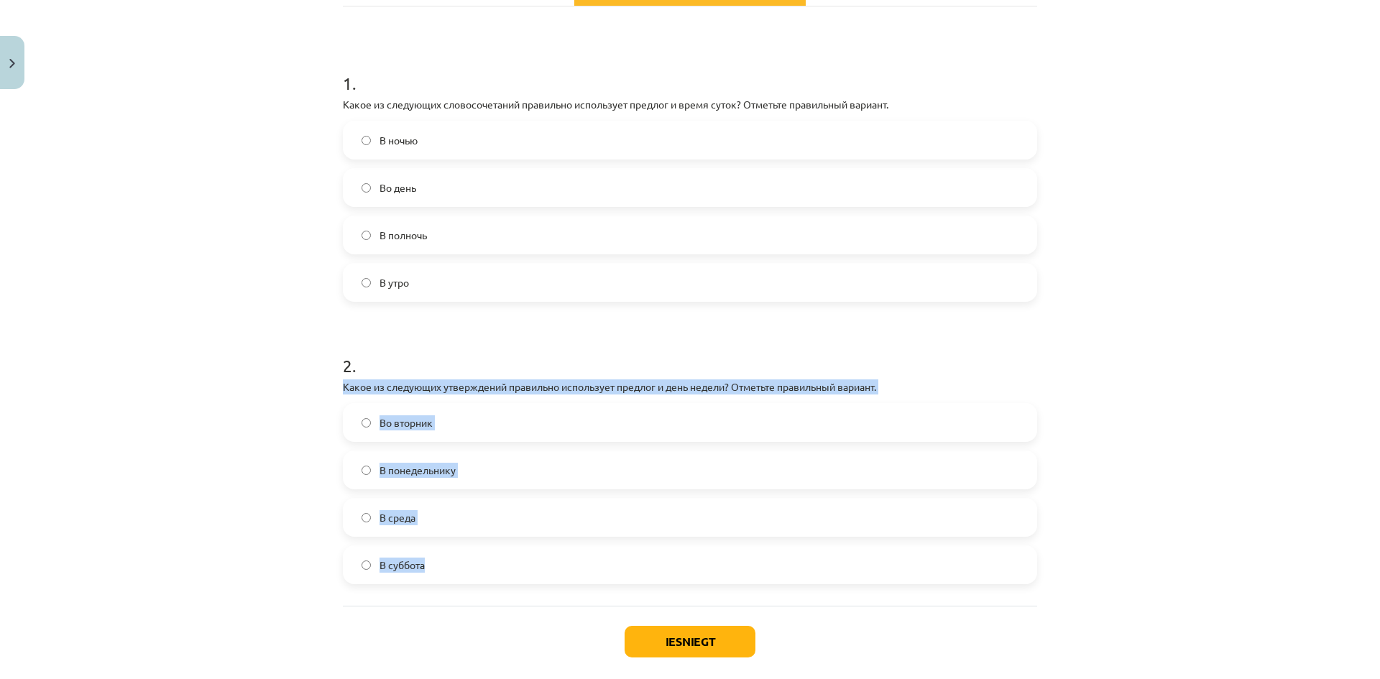
click at [274, 506] on div "Mācību tēma: Krievu valodas b1 - 11. klases 1.ieskaites mācību materiāls #7 📅 §…" at bounding box center [690, 339] width 1380 height 679
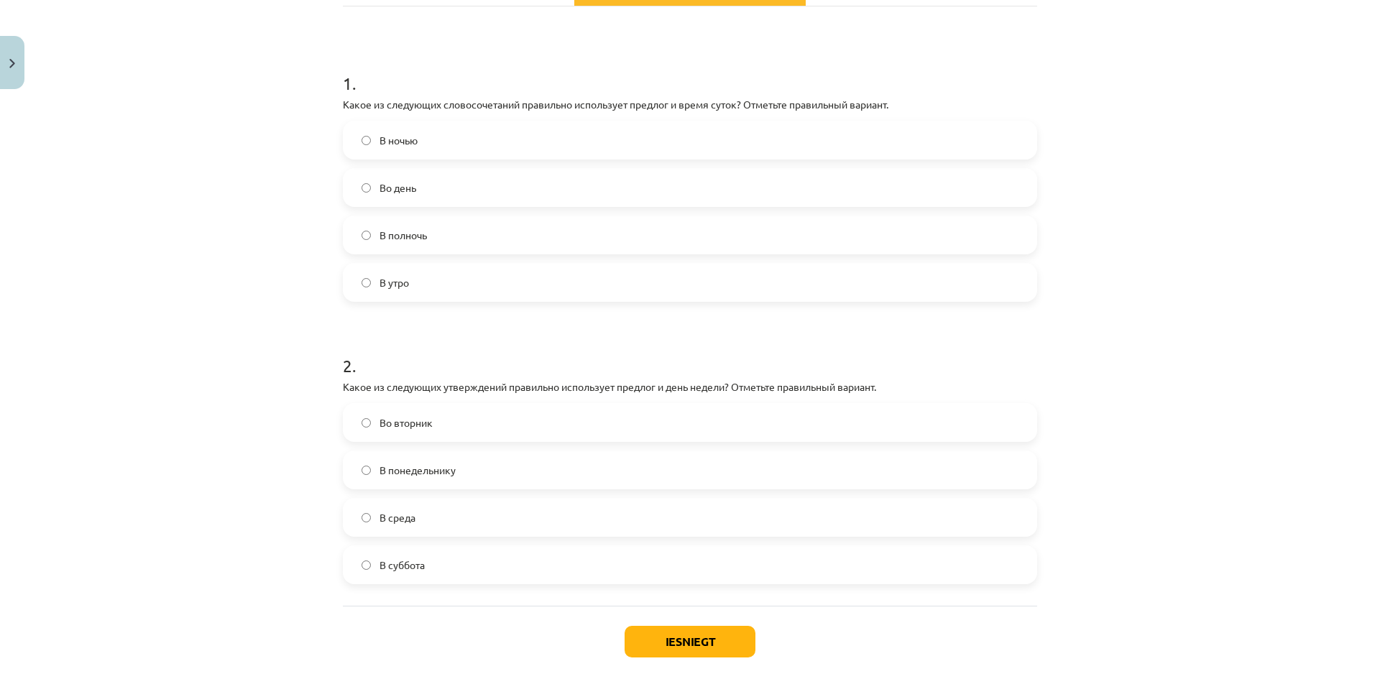
click at [380, 421] on span "Во вторник" at bounding box center [406, 423] width 53 height 15
click at [664, 656] on button "Iesniegt" at bounding box center [690, 642] width 131 height 32
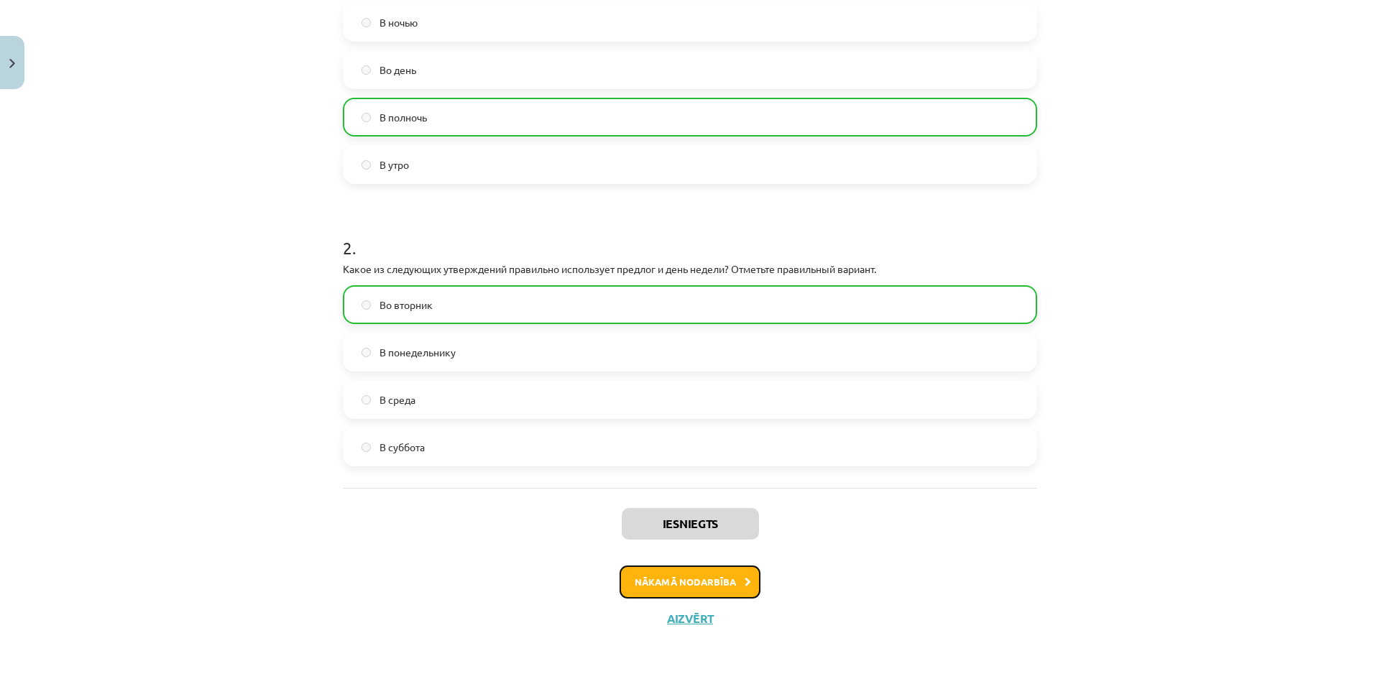
click at [706, 577] on button "Nākamā nodarbība" at bounding box center [690, 582] width 141 height 33
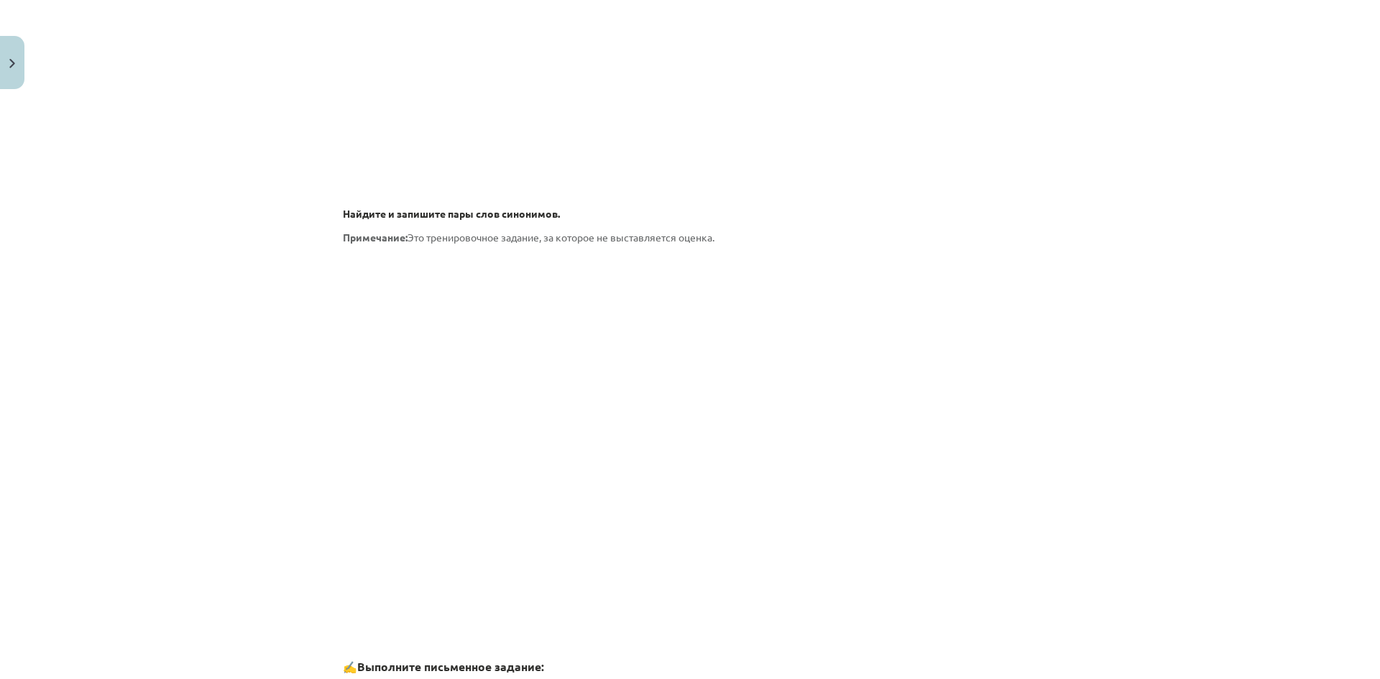
scroll to position [2005, 0]
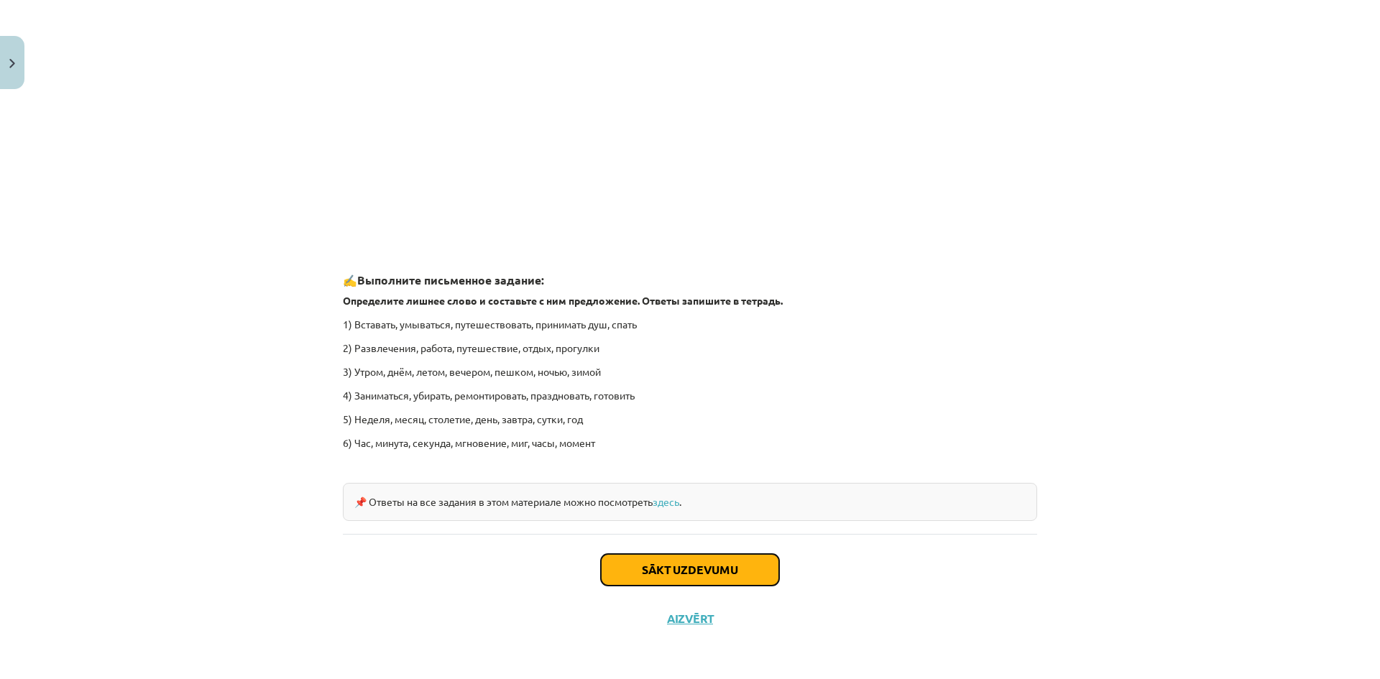
click at [659, 575] on button "Sākt uzdevumu" at bounding box center [690, 570] width 178 height 32
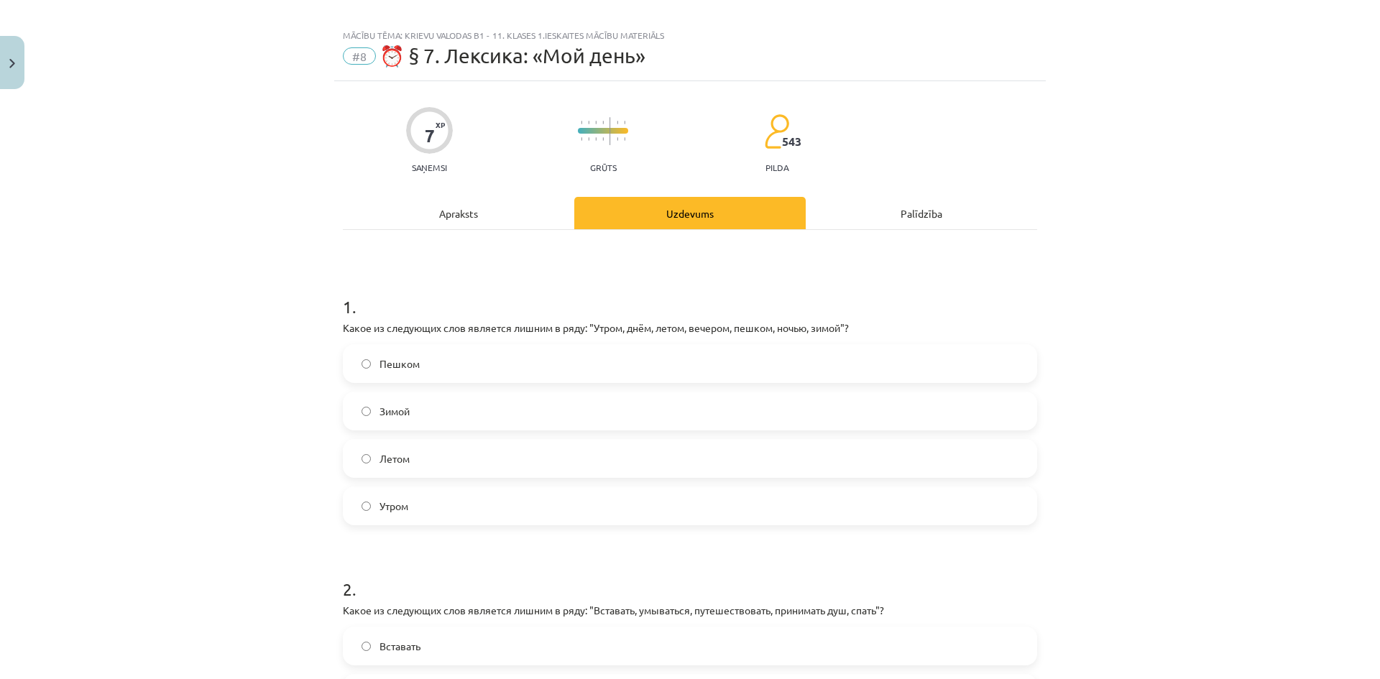
scroll to position [0, 0]
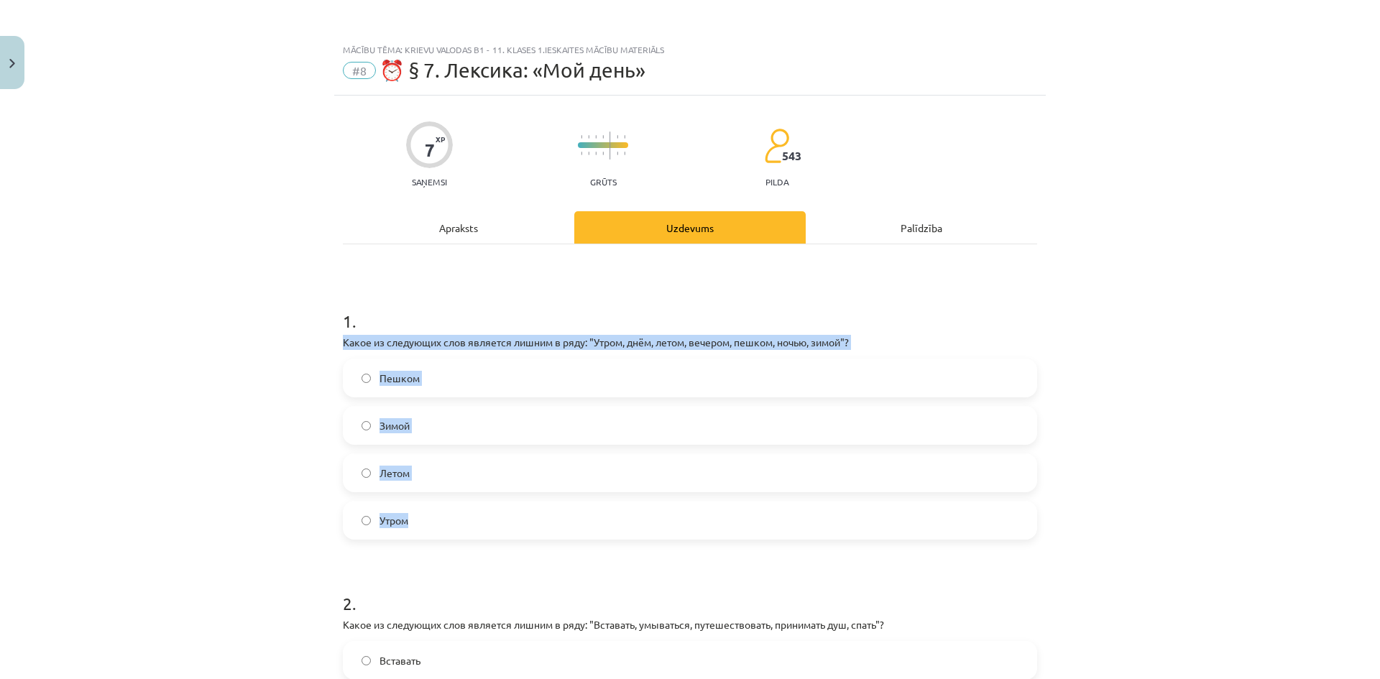
drag, startPoint x: 334, startPoint y: 336, endPoint x: 481, endPoint y: 533, distance: 246.0
click at [211, 502] on div "Mācību tēma: Krievu valodas b1 - 11. klases 1.ieskaites mācību materiāls #8 ⏰ §…" at bounding box center [690, 339] width 1380 height 679
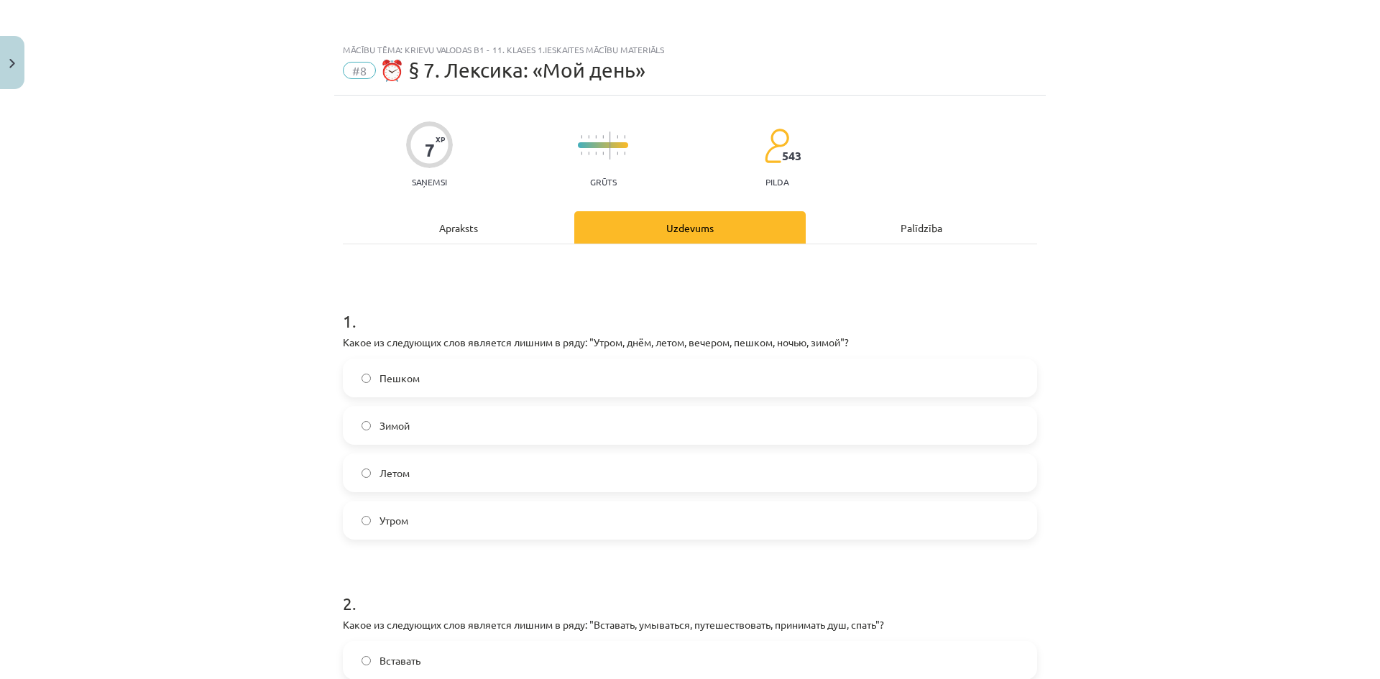
click at [398, 375] on span "Пешком" at bounding box center [400, 378] width 40 height 15
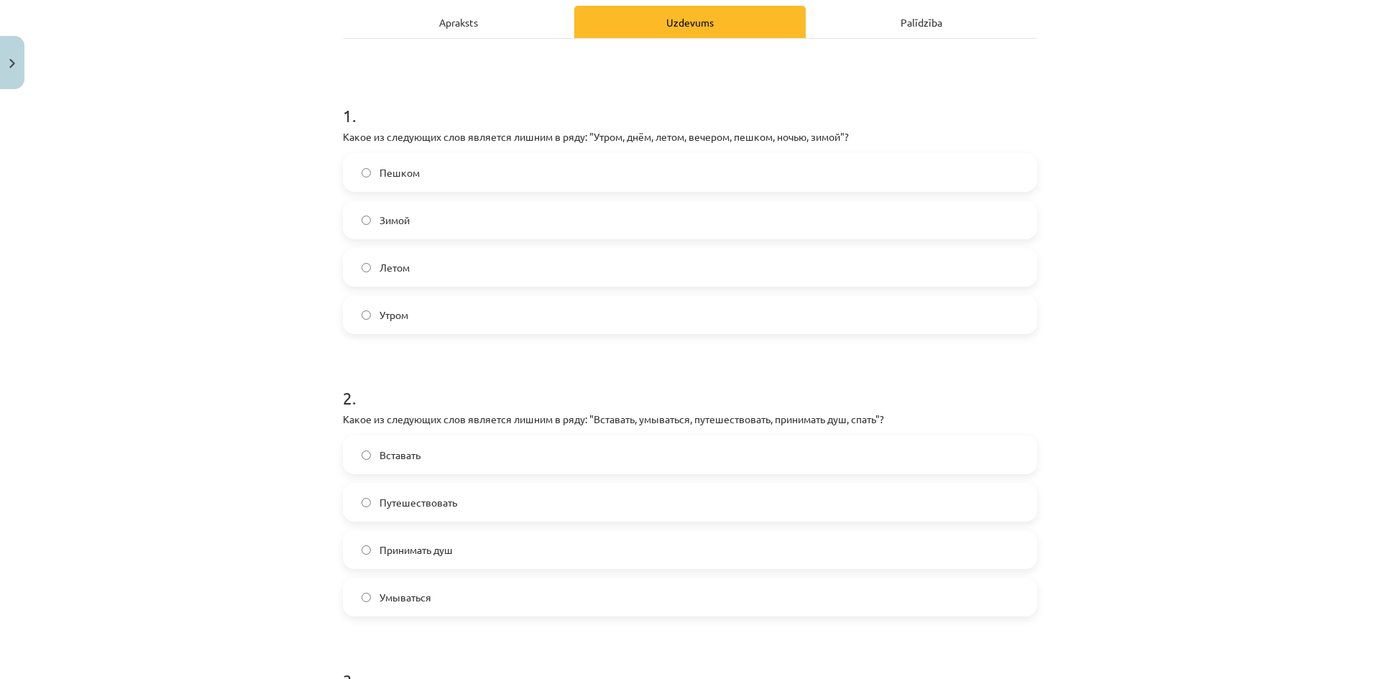
scroll to position [431, 0]
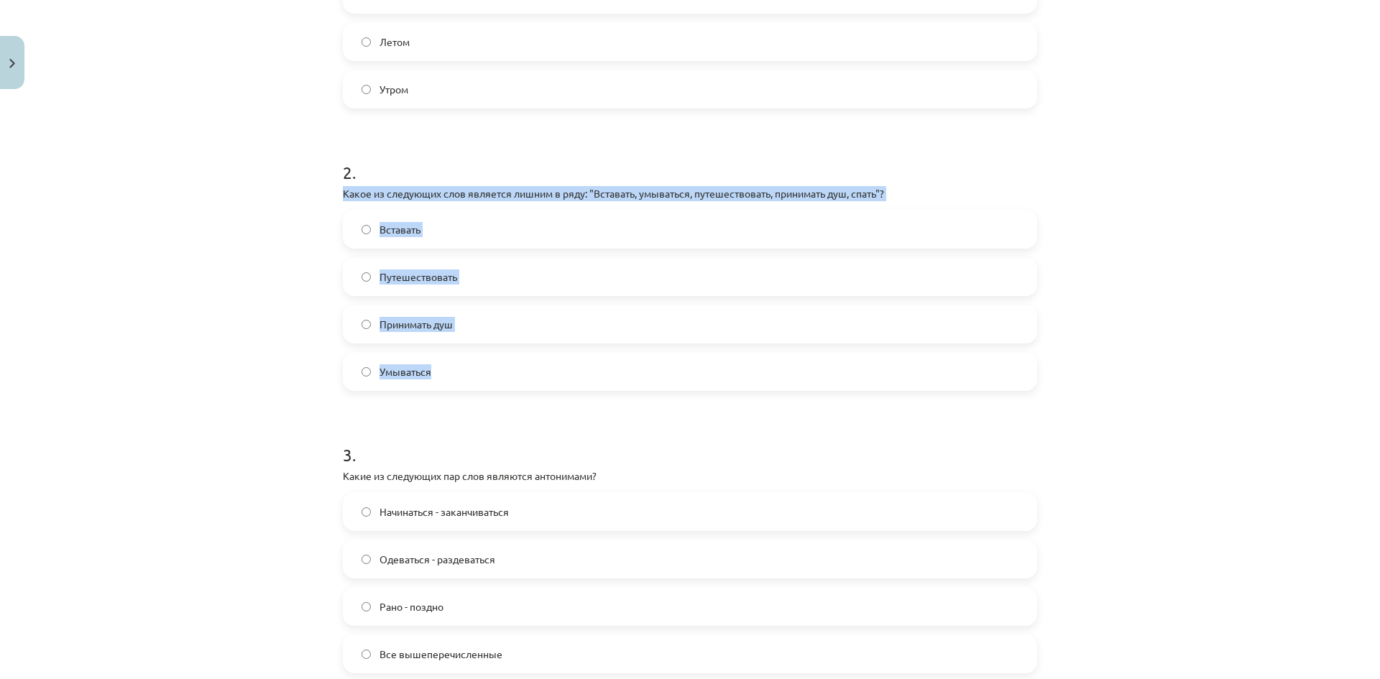
drag, startPoint x: 336, startPoint y: 193, endPoint x: 489, endPoint y: 356, distance: 223.3
click at [490, 357] on div "7 XP Saņemsi Grūts 543 pilda Apraksts Uzdevums Palīdzība 1 . Какое из следующих…" at bounding box center [690, 351] width 712 height 1375
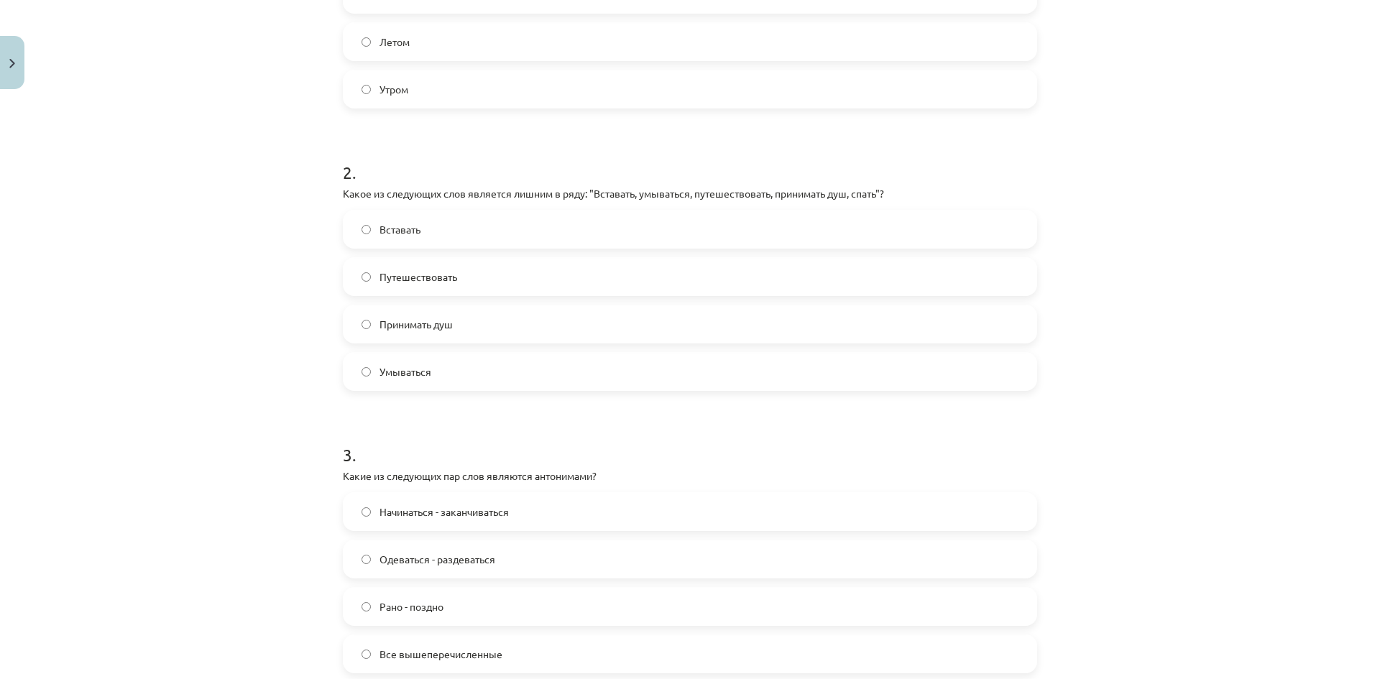
click at [231, 426] on div "Mācību tēma: Krievu valodas b1 - 11. klases 1.ieskaites mācību materiāls #8 ⏰ §…" at bounding box center [690, 339] width 1380 height 679
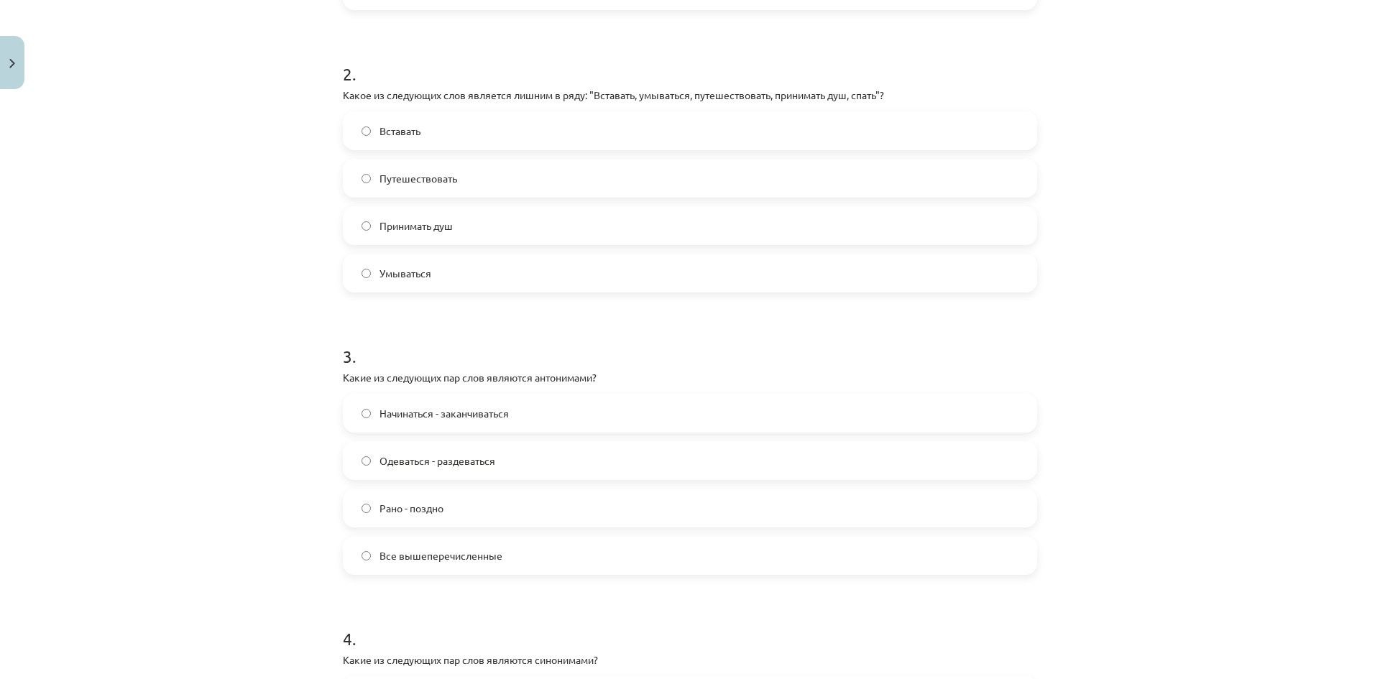
scroll to position [719, 0]
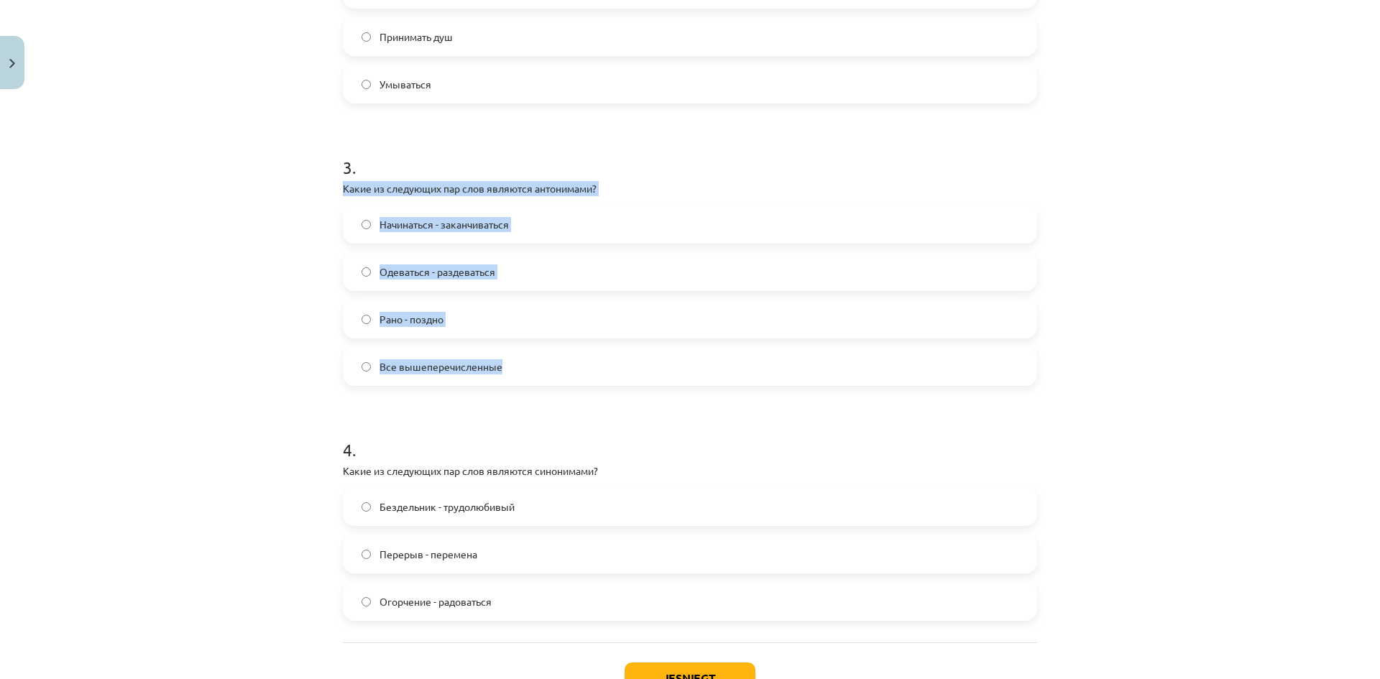
drag, startPoint x: 334, startPoint y: 181, endPoint x: 533, endPoint y: 370, distance: 273.6
click at [533, 370] on div "7 XP Saņemsi Grūts 543 pilda Apraksts Uzdevums Palīdzība 1 . Какое из следующих…" at bounding box center [690, 64] width 712 height 1375
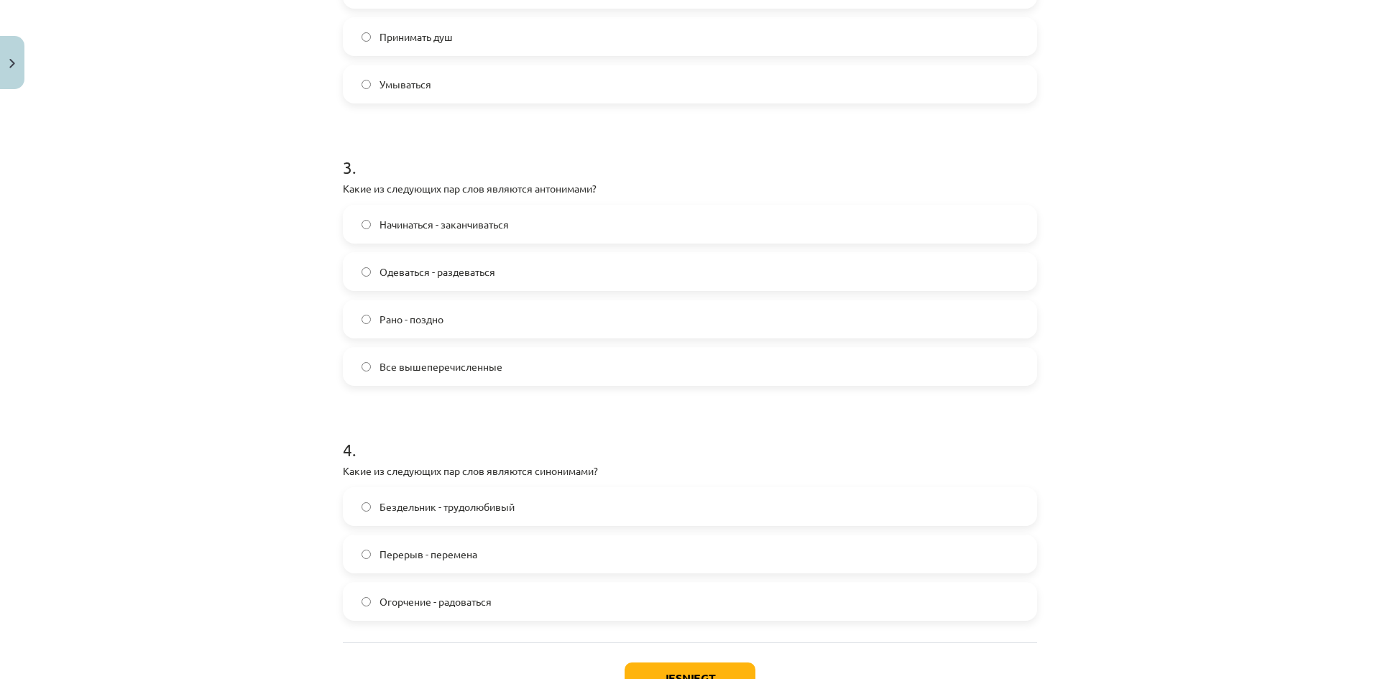
click at [262, 394] on div "Mācību tēma: Krievu valodas b1 - 11. klases 1.ieskaites mācību materiāls #8 ⏰ §…" at bounding box center [690, 339] width 1380 height 679
click at [380, 365] on span "Все вышеперечисленные" at bounding box center [441, 367] width 123 height 15
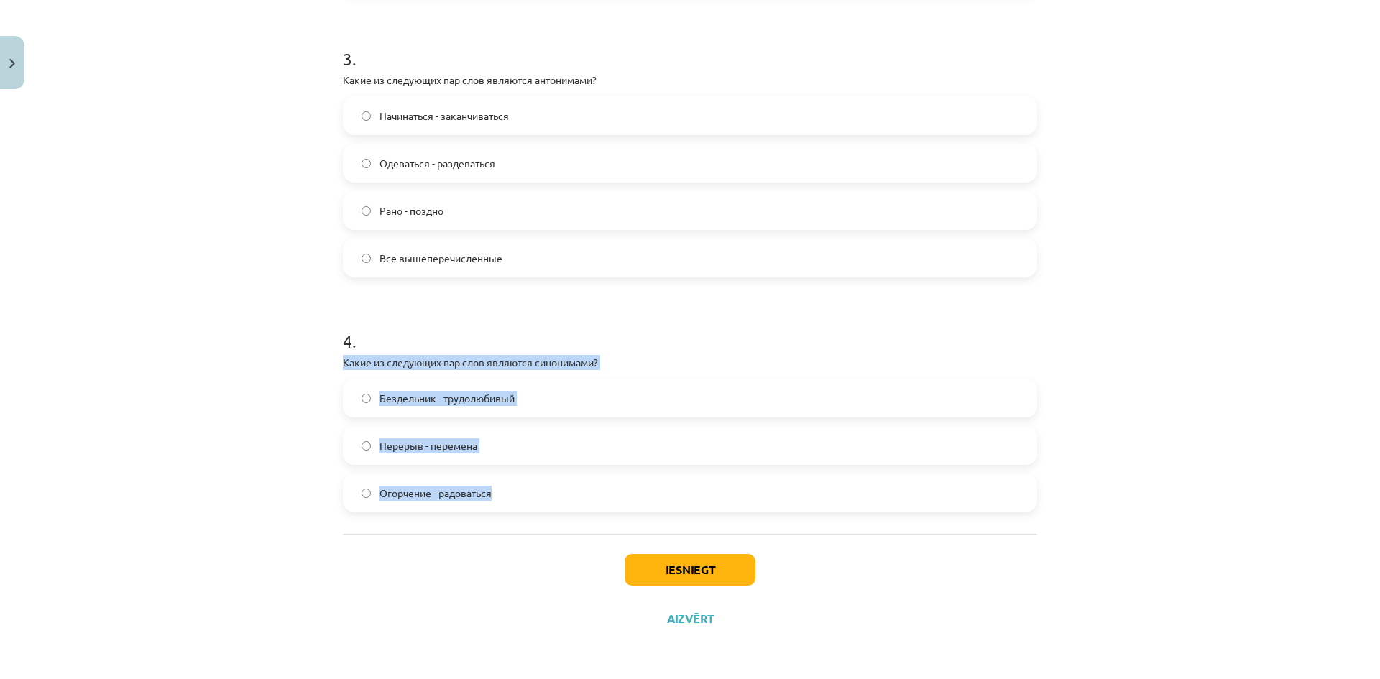
drag, startPoint x: 340, startPoint y: 361, endPoint x: 528, endPoint y: 504, distance: 236.6
click at [269, 474] on div "Mācību tēma: Krievu valodas b1 - 11. klases 1.ieskaites mācību materiāls #8 ⏰ §…" at bounding box center [690, 339] width 1380 height 679
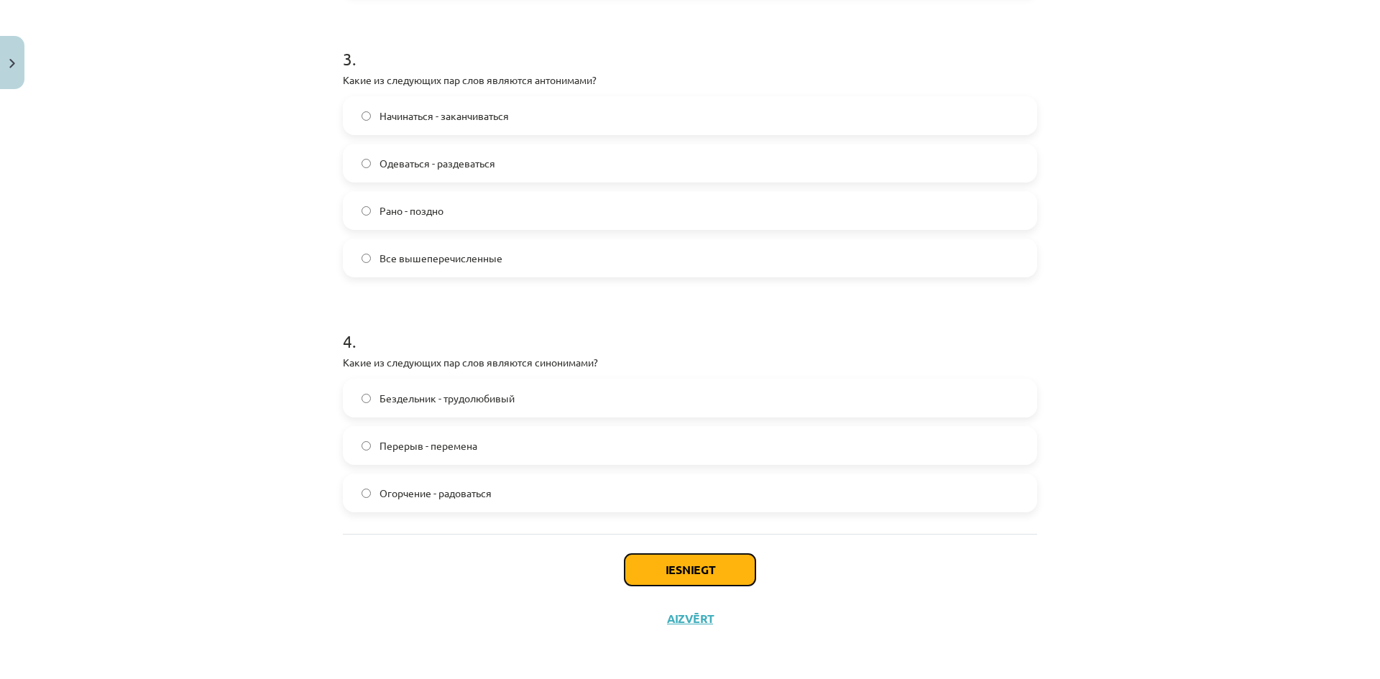
click at [691, 556] on button "Iesniegt" at bounding box center [690, 570] width 131 height 32
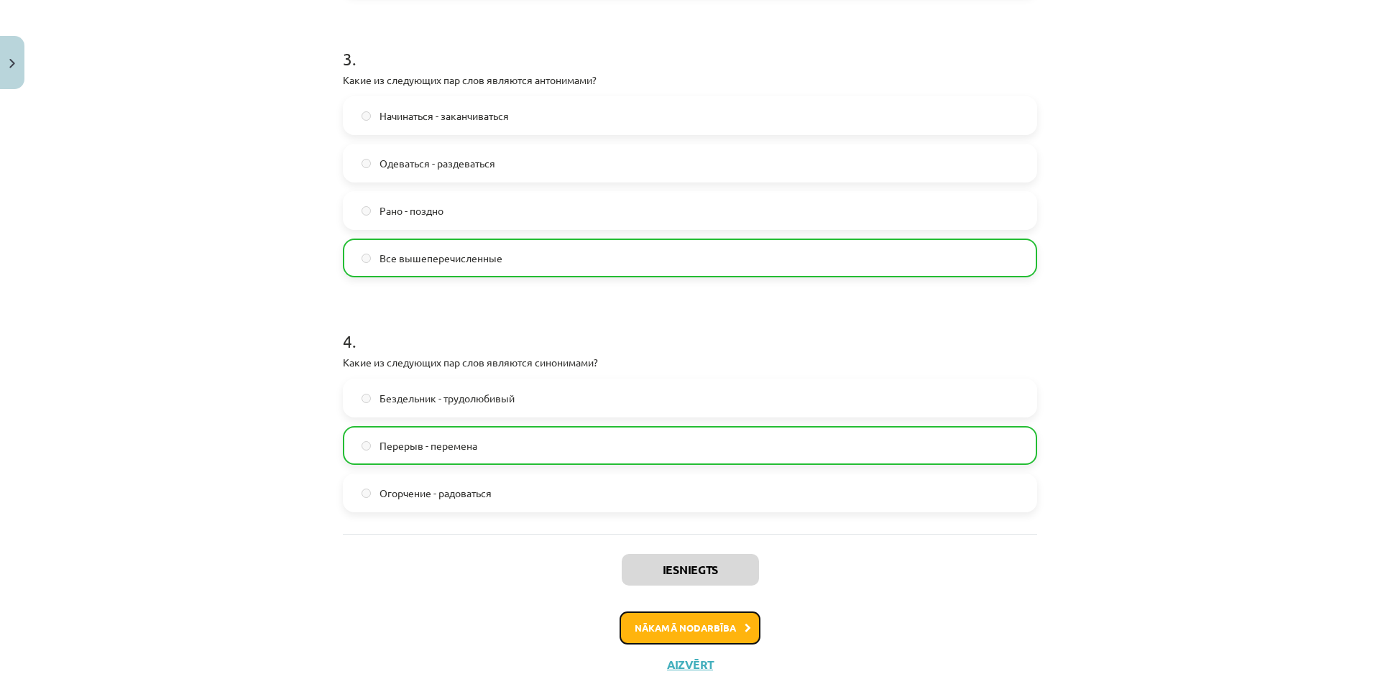
click at [715, 628] on button "Nākamā nodarbība" at bounding box center [690, 628] width 141 height 33
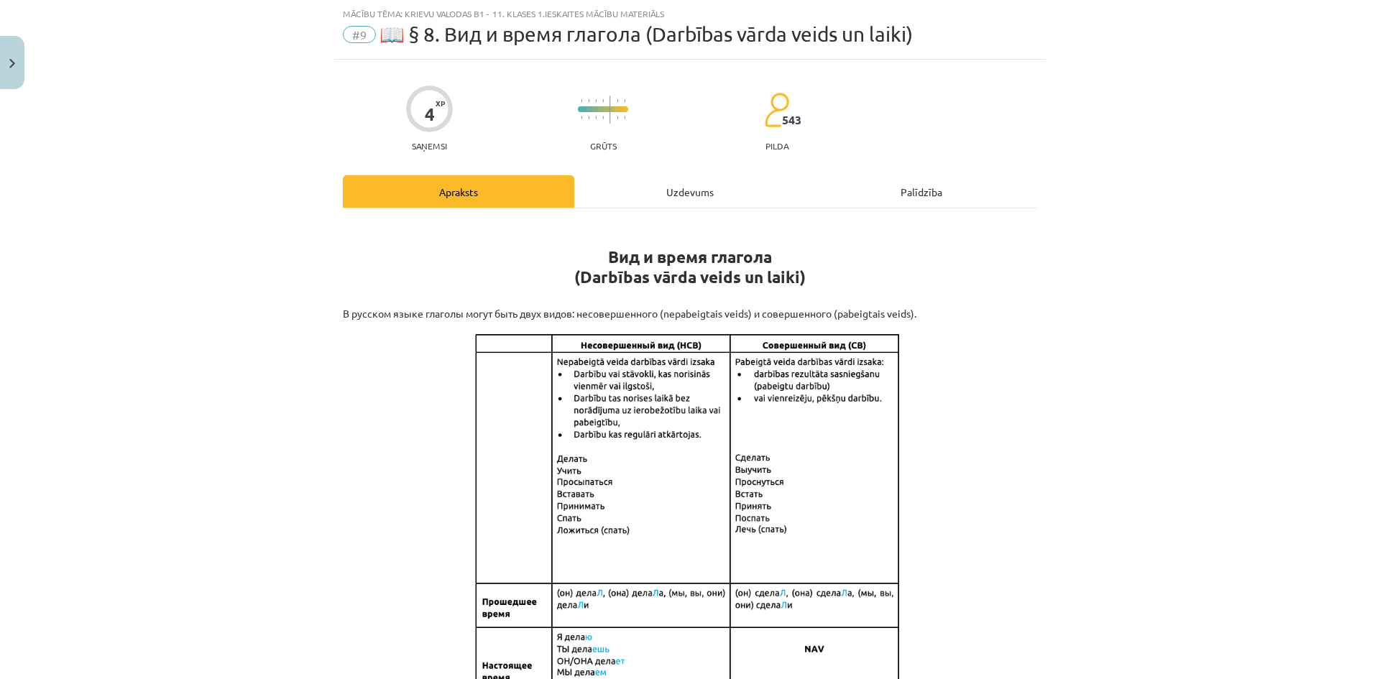
scroll to position [865, 0]
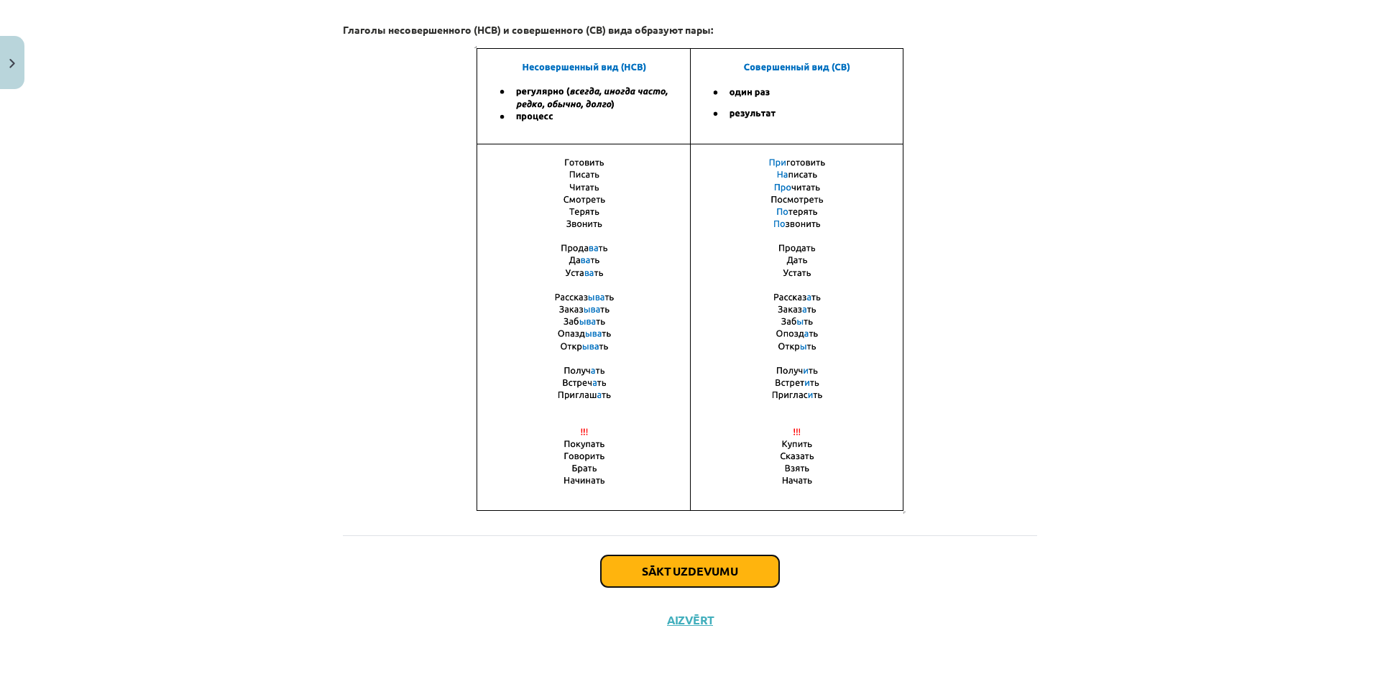
click at [696, 570] on button "Sākt uzdevumu" at bounding box center [690, 572] width 178 height 32
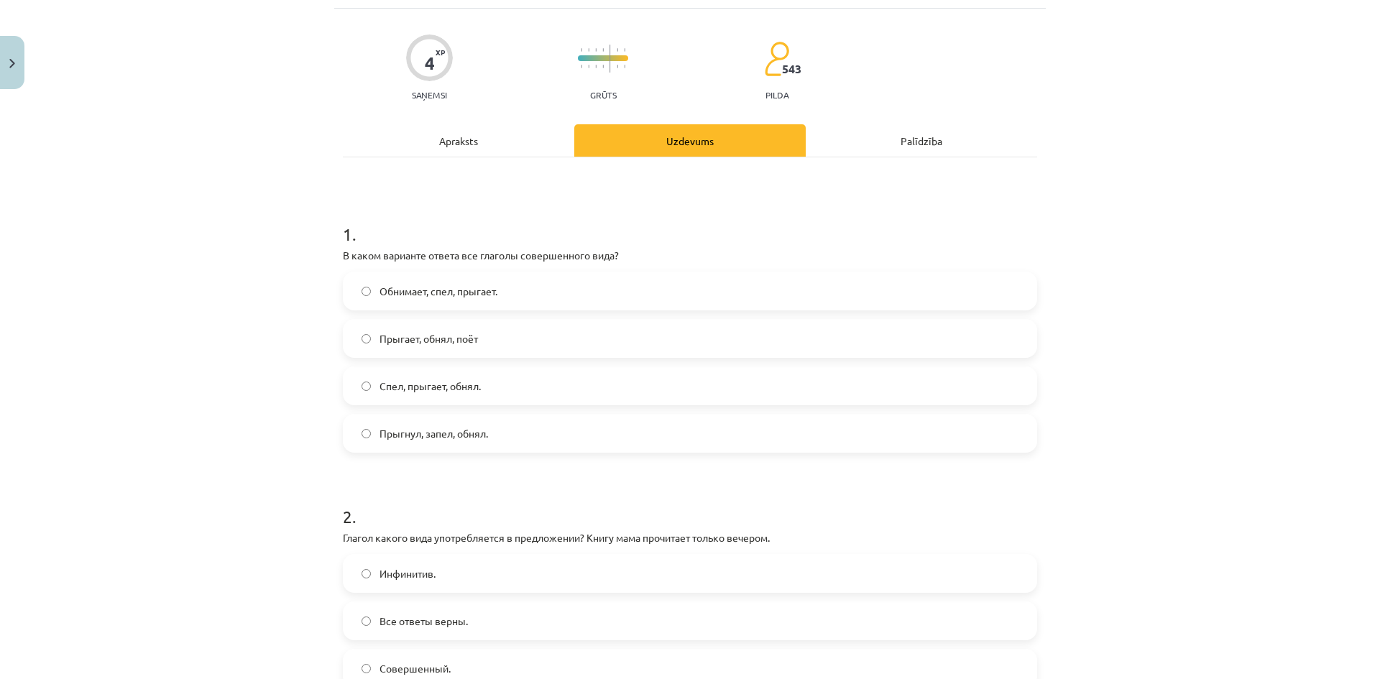
scroll to position [36, 0]
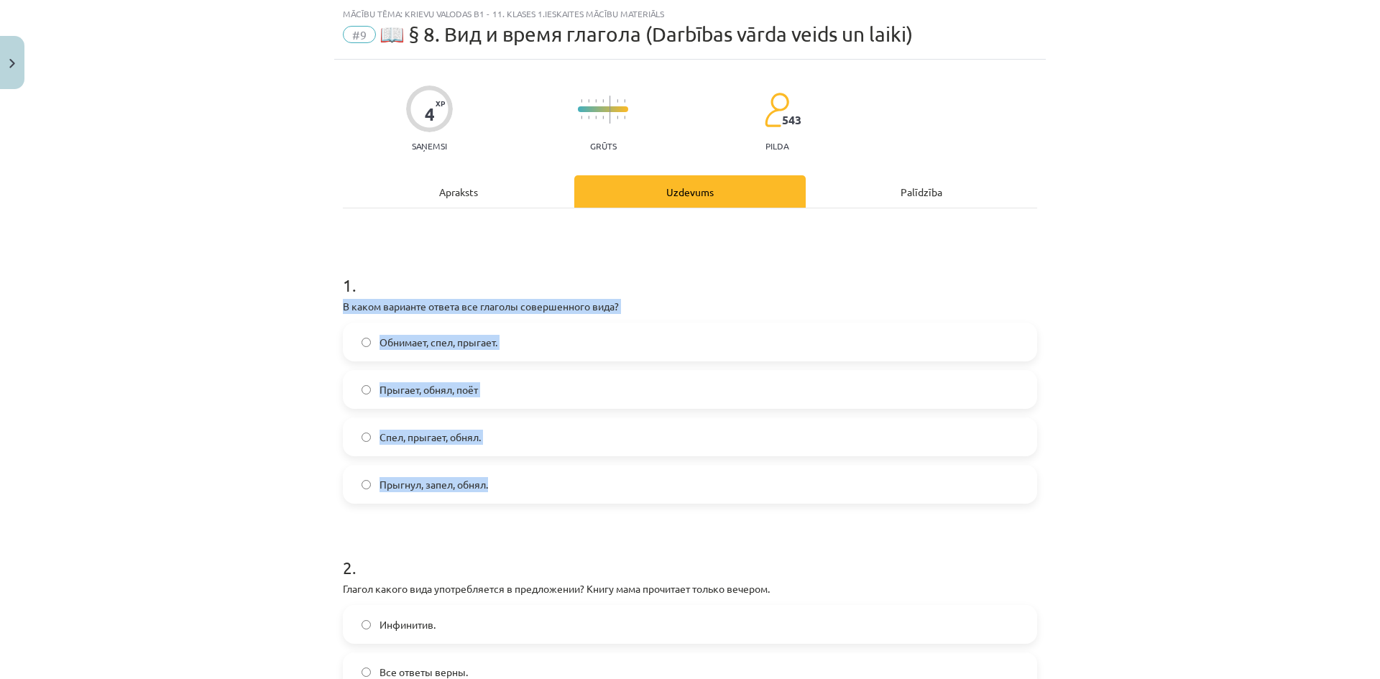
drag, startPoint x: 332, startPoint y: 305, endPoint x: 486, endPoint y: 482, distance: 234.4
drag, startPoint x: 408, startPoint y: 305, endPoint x: 215, endPoint y: 388, distance: 210.6
click at [215, 388] on div "Mācību tēma: Krievu valodas b1 - 11. klases 1.ieskaites mācību materiāls #9 📖 §…" at bounding box center [690, 339] width 1380 height 679
drag, startPoint x: 339, startPoint y: 303, endPoint x: 532, endPoint y: 481, distance: 262.0
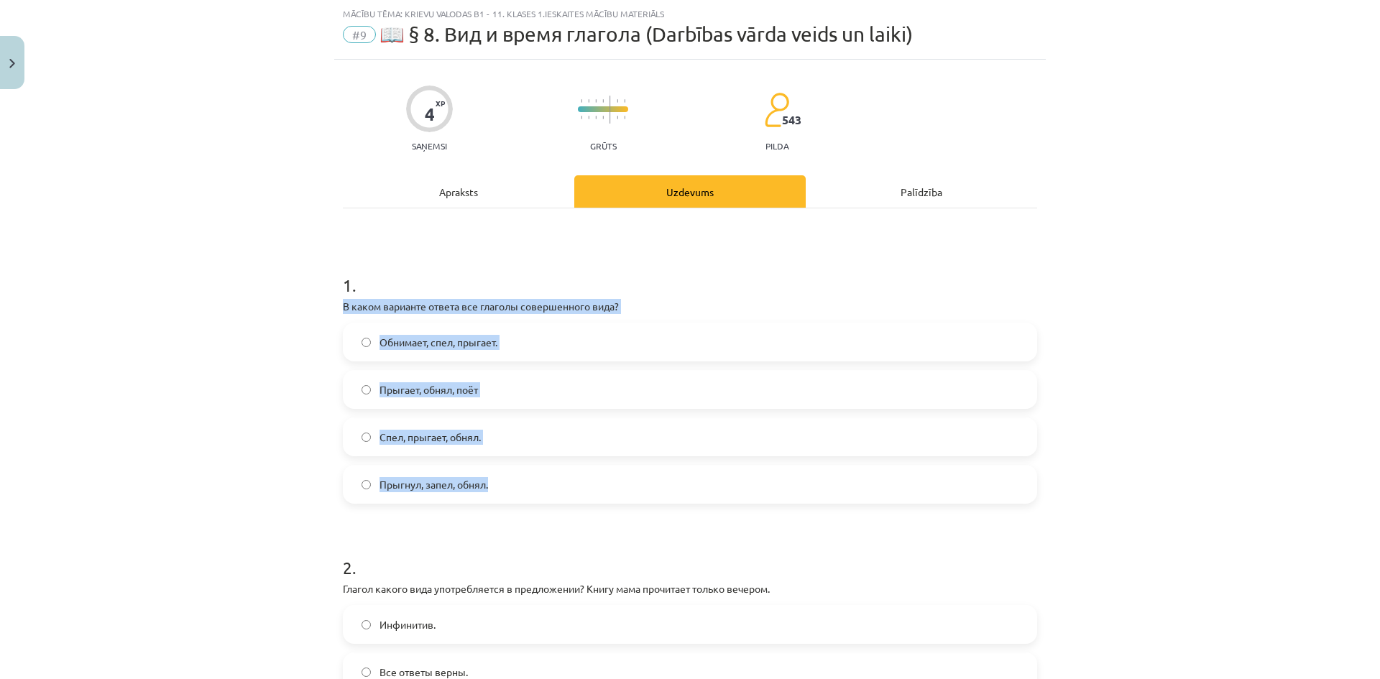
click at [532, 481] on div "1 . В каком варианте ответа все глаголы совершенного вида? Обнимает, спел, прыг…" at bounding box center [690, 377] width 695 height 254
click at [179, 485] on div "Mācību tēma: Krievu valodas b1 - 11. klases 1.ieskaites mācību materiāls #9 📖 §…" at bounding box center [690, 339] width 1380 height 679
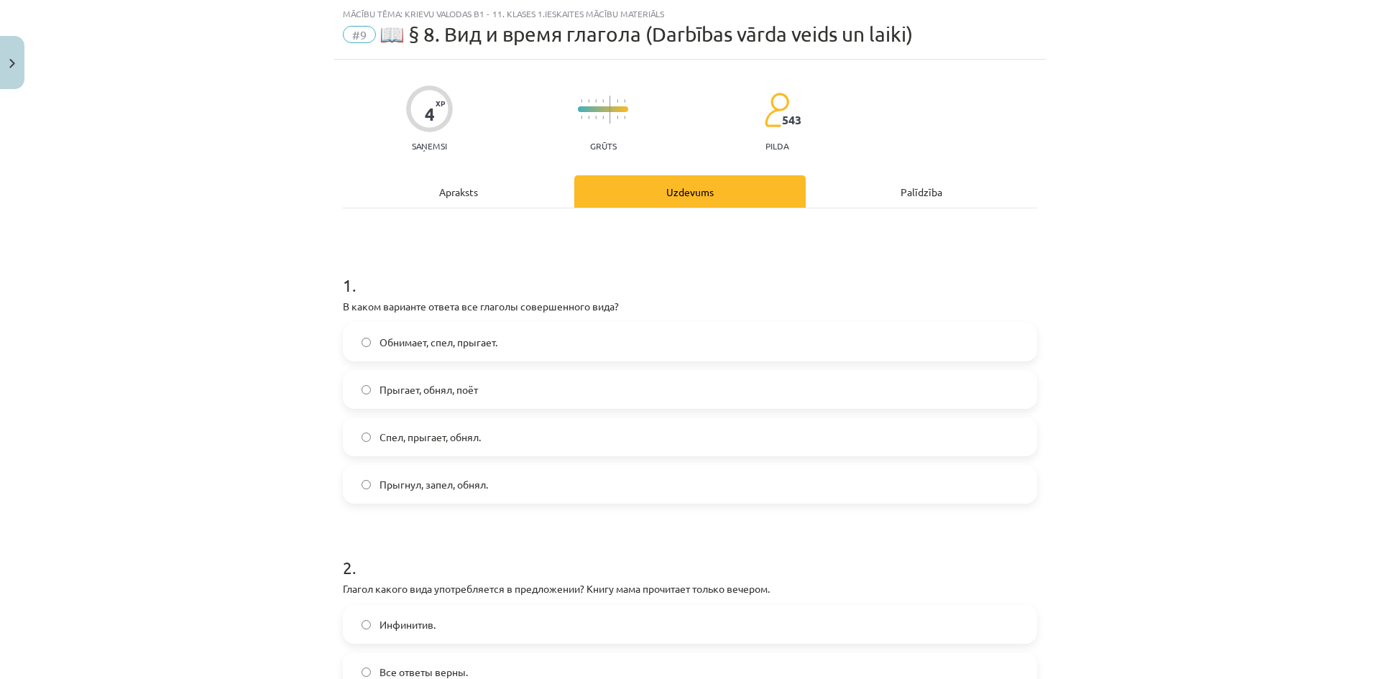
click at [354, 483] on label "Прыгнул, запел, обнял." at bounding box center [690, 485] width 692 height 36
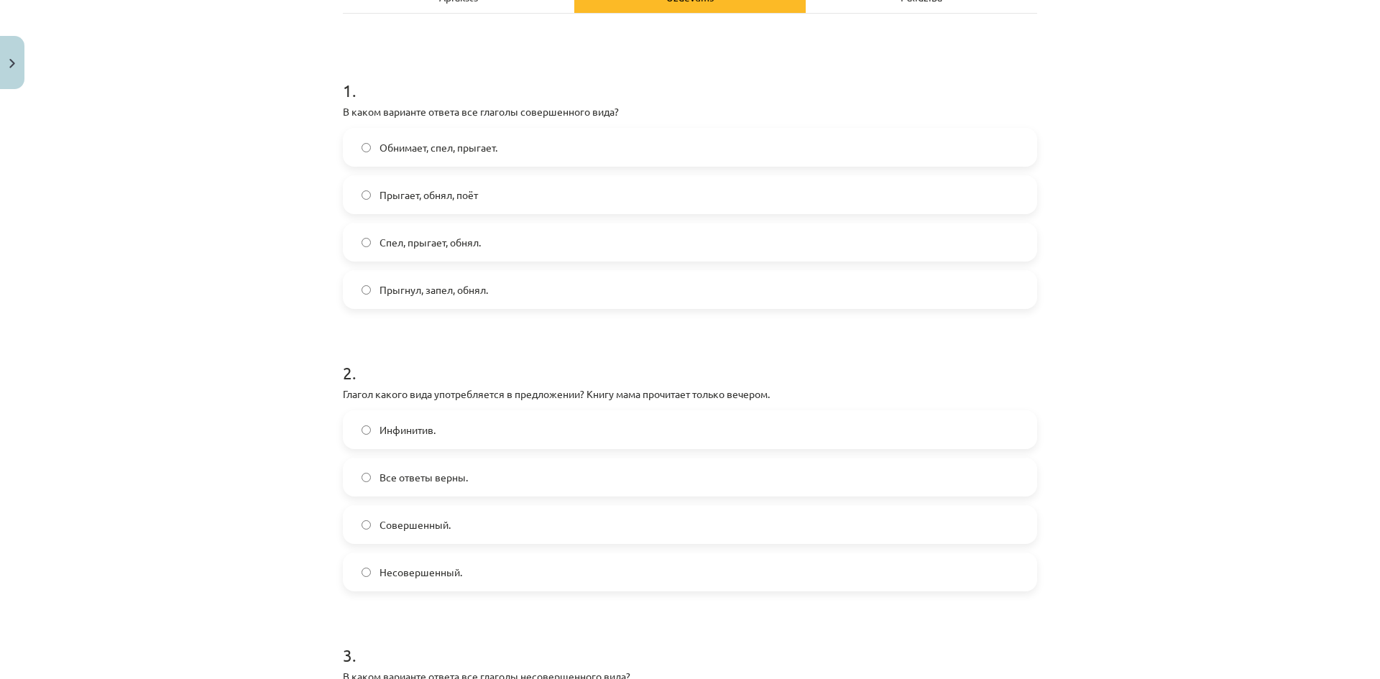
scroll to position [252, 0]
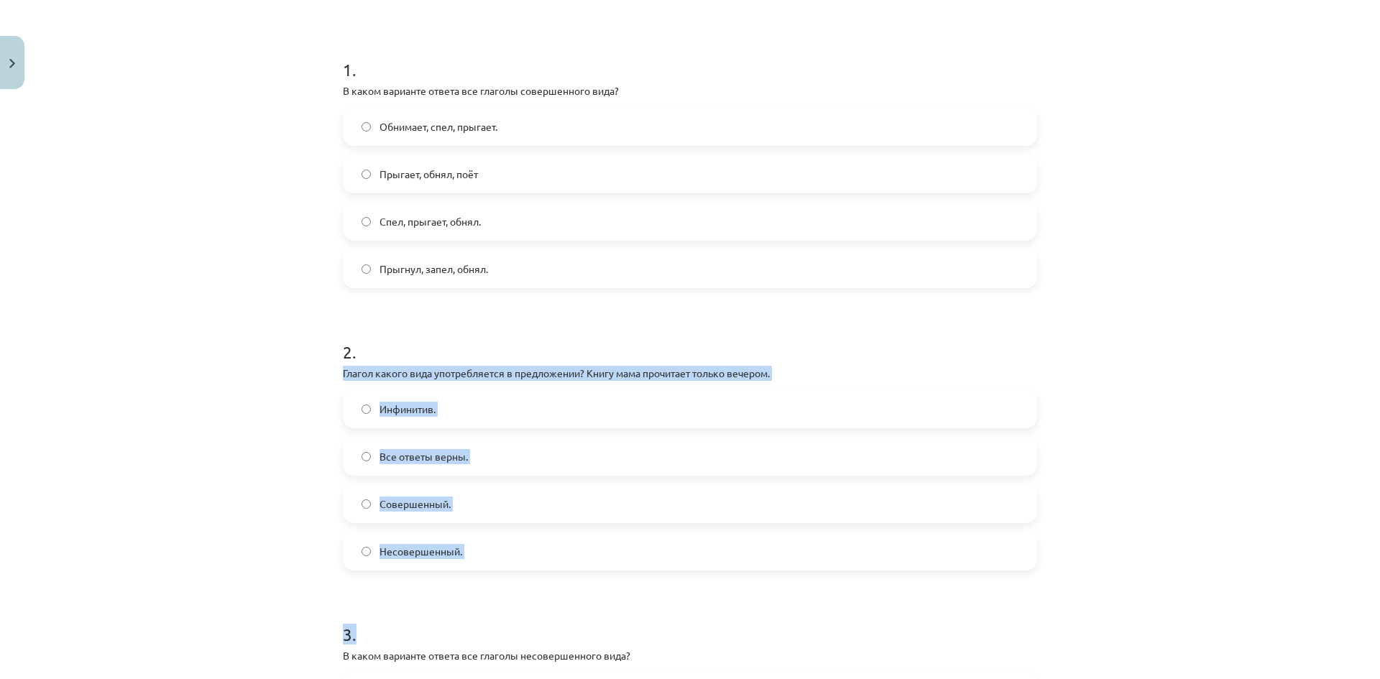
drag, startPoint x: 335, startPoint y: 372, endPoint x: 404, endPoint y: 452, distance: 105.0
click at [477, 576] on div "4 XP Saņemsi Grūts 543 pilda Apraksts Uzdevums Palīdzība 1 . В каком варианте о…" at bounding box center [690, 555] width 712 height 1423
click at [344, 408] on label "Инфинитив." at bounding box center [690, 409] width 692 height 36
drag, startPoint x: 327, startPoint y: 374, endPoint x: 471, endPoint y: 539, distance: 218.6
click at [471, 539] on div "Mācību tēma: Krievu valodas b1 - 11. klases 1.ieskaites mācību materiāls #9 📖 §…" at bounding box center [690, 339] width 1380 height 679
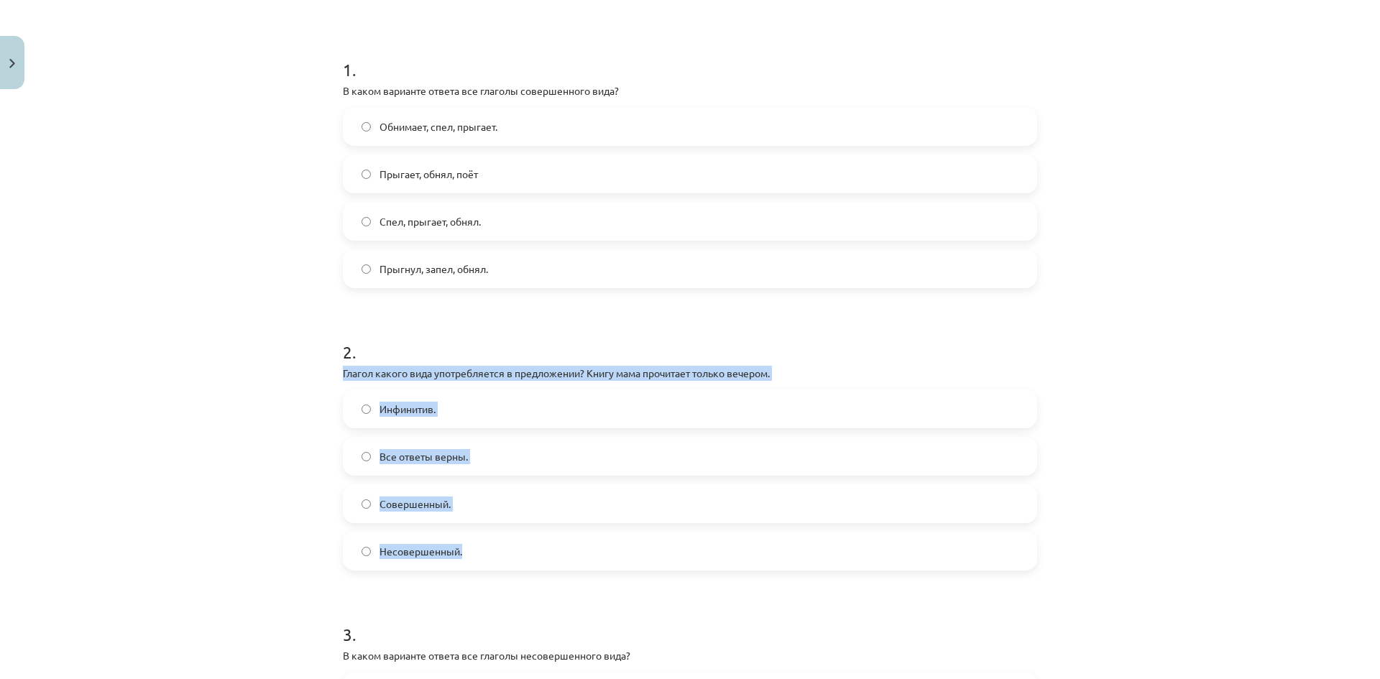
click at [201, 564] on div "Mācību tēma: Krievu valodas b1 - 11. klases 1.ieskaites mācību materiāls #9 📖 §…" at bounding box center [690, 339] width 1380 height 679
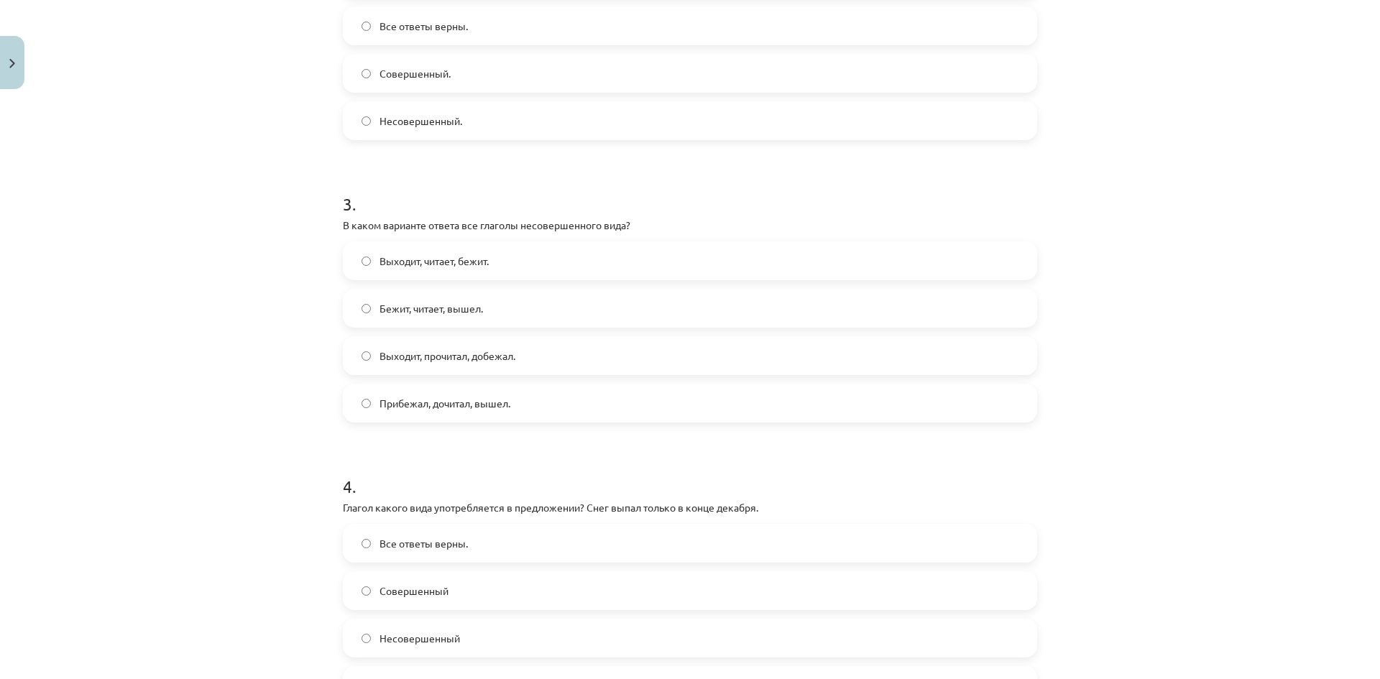
scroll to position [683, 0]
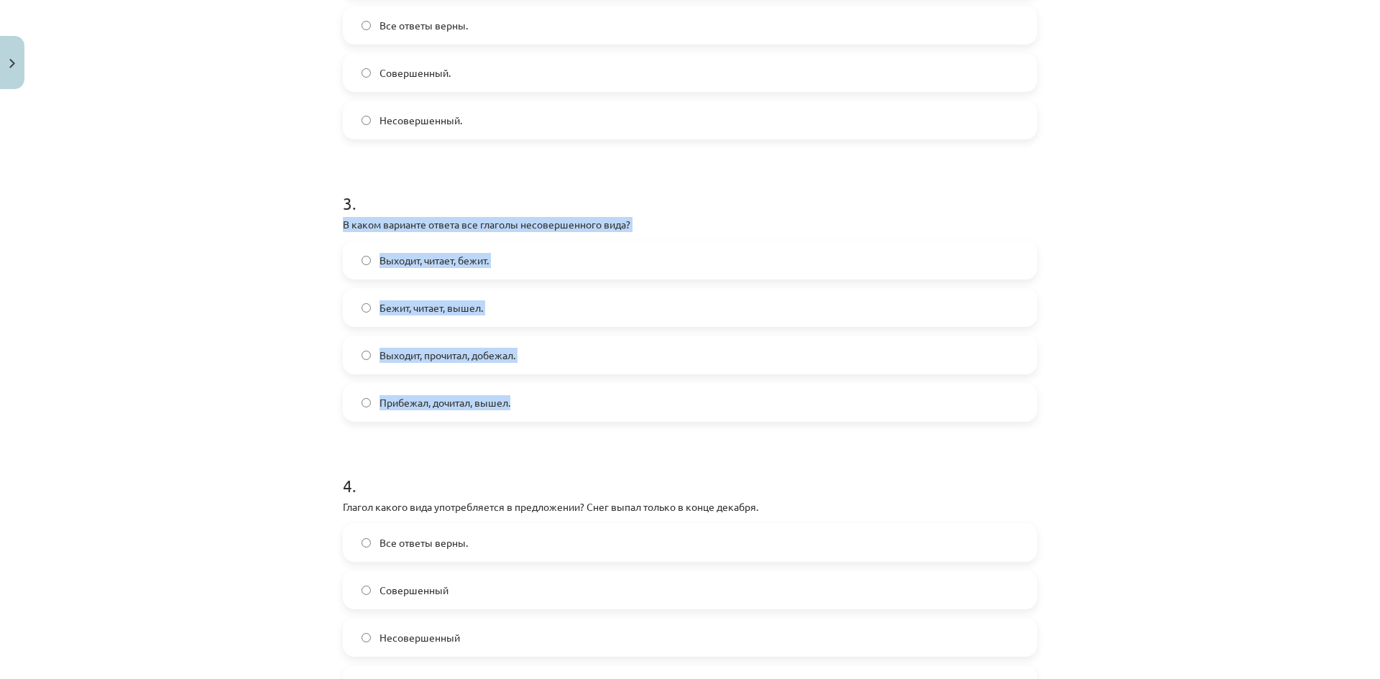
drag, startPoint x: 344, startPoint y: 224, endPoint x: 523, endPoint y: 401, distance: 251.7
click at [523, 401] on div "3 . В каком варианте ответа все глаголы несовершенного вида? Выходит, читает, б…" at bounding box center [690, 295] width 695 height 254
click at [27, 406] on div "Mācību tēma: Krievu valodas b1 - 11. klases 1.ieskaites mācību materiāls #9 📖 §…" at bounding box center [690, 339] width 1380 height 679
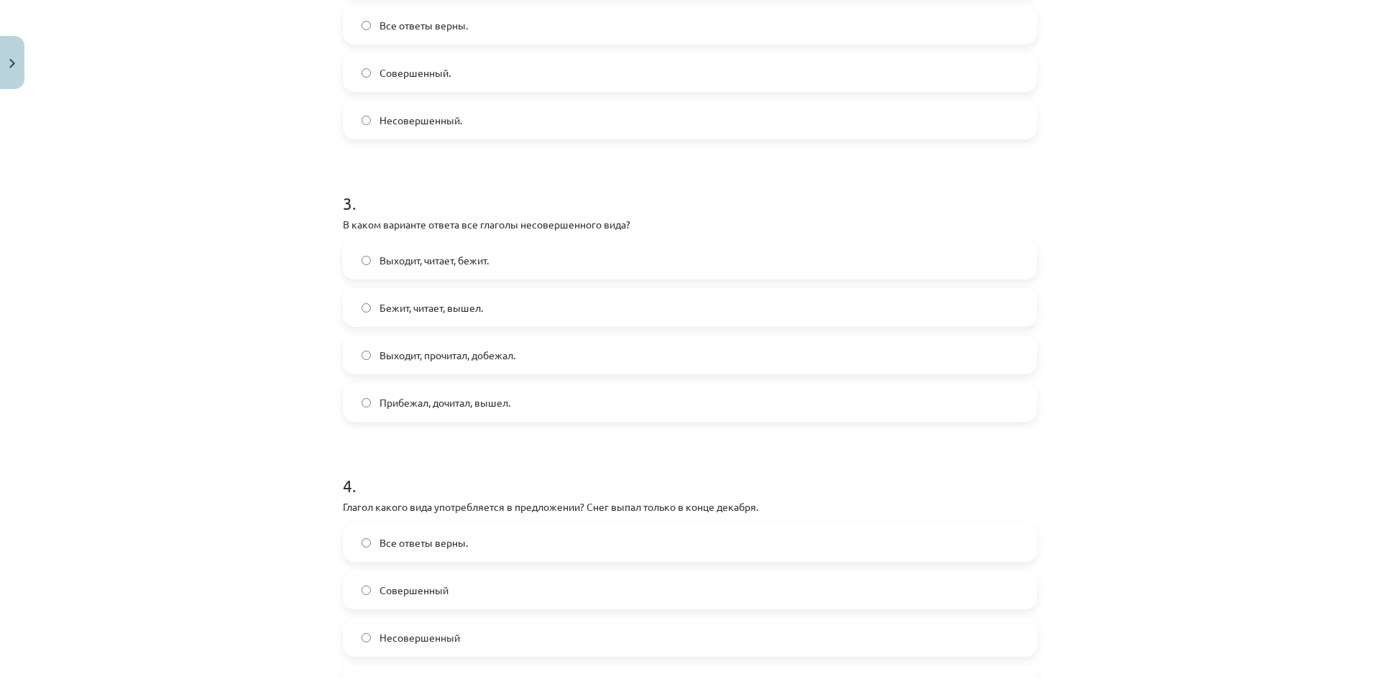
click at [194, 462] on div "Mācību tēma: Krievu valodas b1 - 11. klases 1.ieskaites mācību materiāls #9 📖 §…" at bounding box center [690, 339] width 1380 height 679
click at [401, 267] on span "Выходит, читает, бежит." at bounding box center [434, 260] width 109 height 15
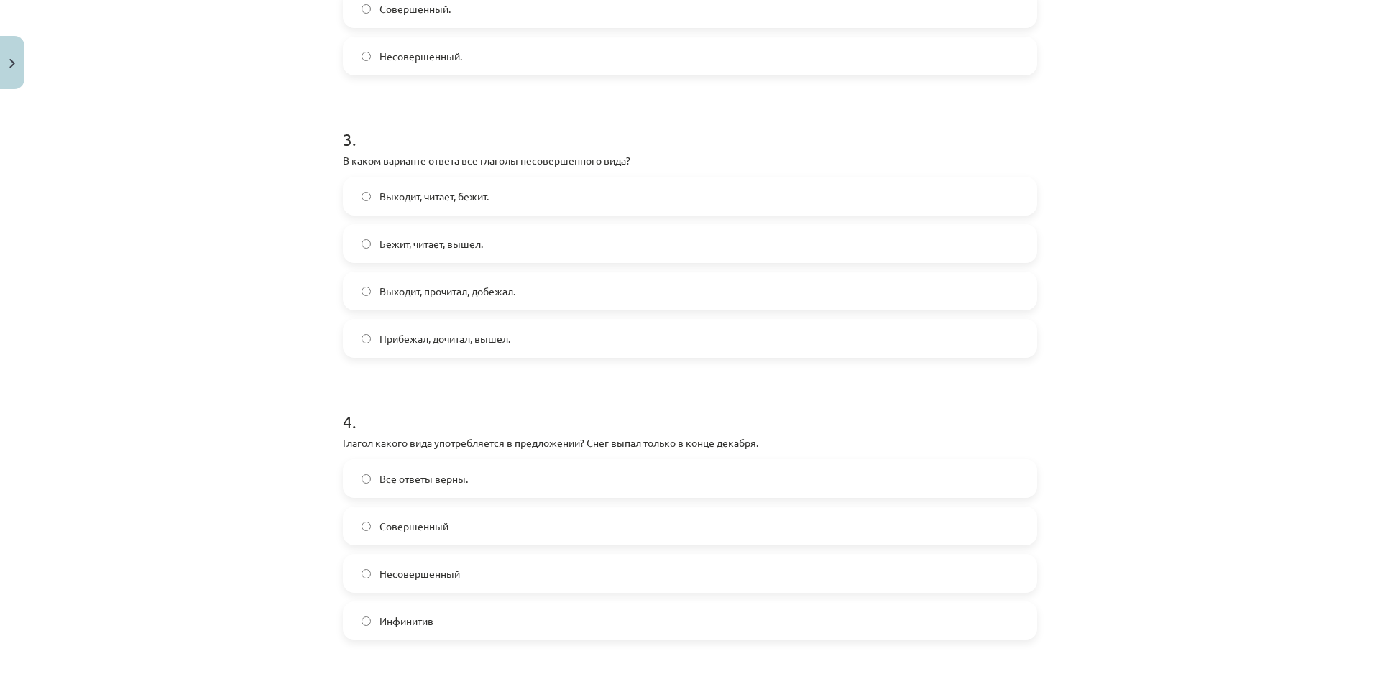
scroll to position [875, 0]
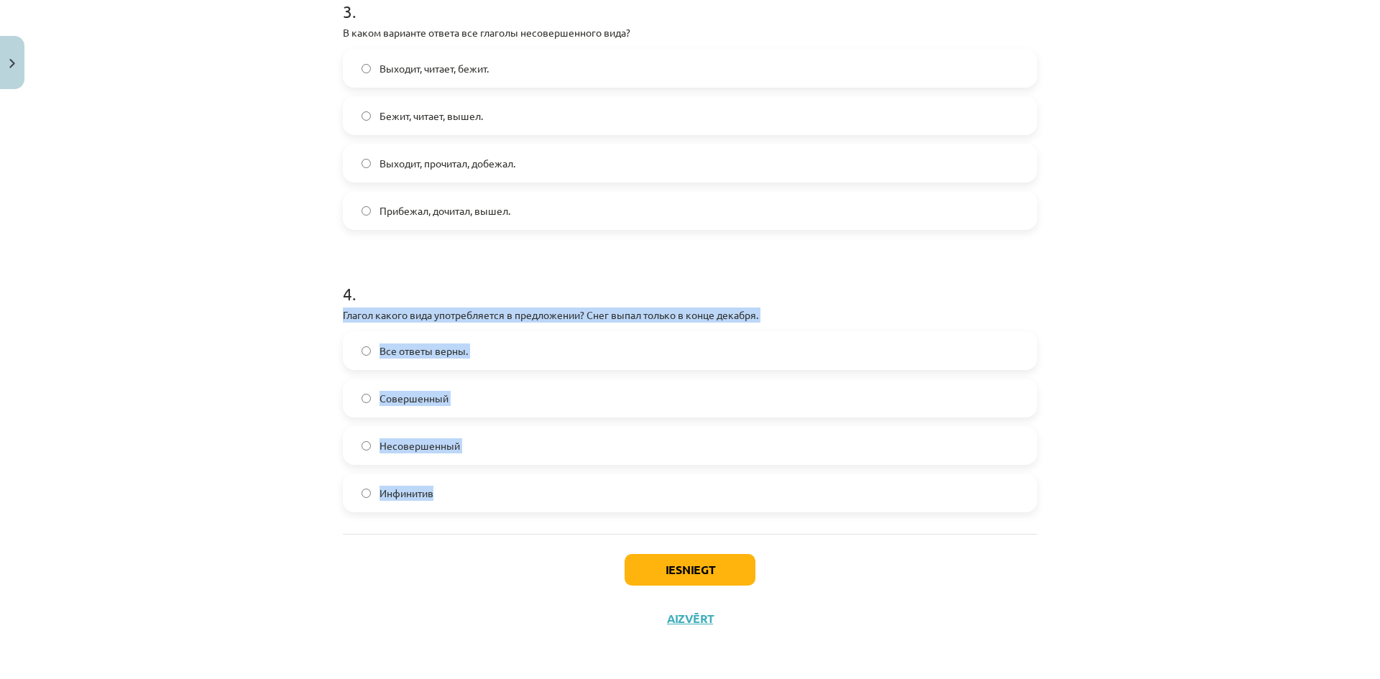
drag, startPoint x: 335, startPoint y: 318, endPoint x: 476, endPoint y: 467, distance: 205.0
click at [195, 406] on div "Mācību tēma: Krievu valodas b1 - 11. klases 1.ieskaites mācību materiāls #9 📖 §…" at bounding box center [690, 339] width 1380 height 679
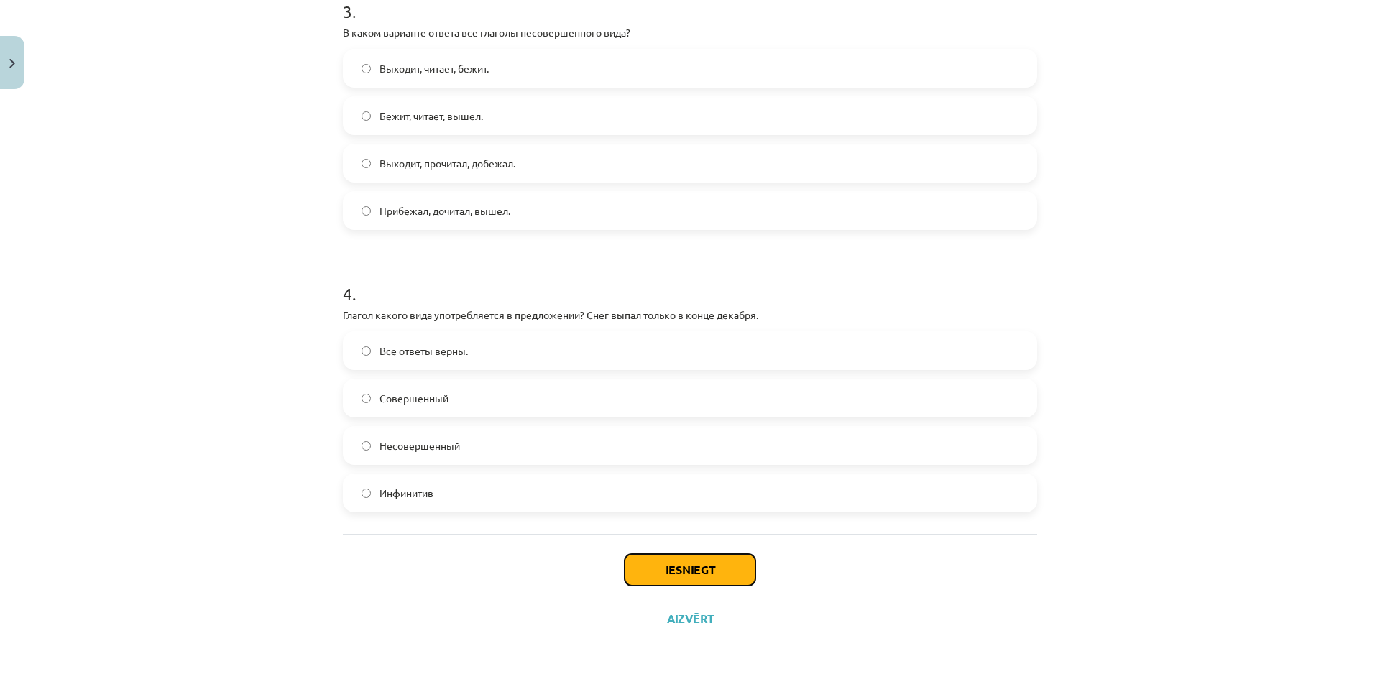
click at [715, 577] on button "Iesniegt" at bounding box center [690, 570] width 131 height 32
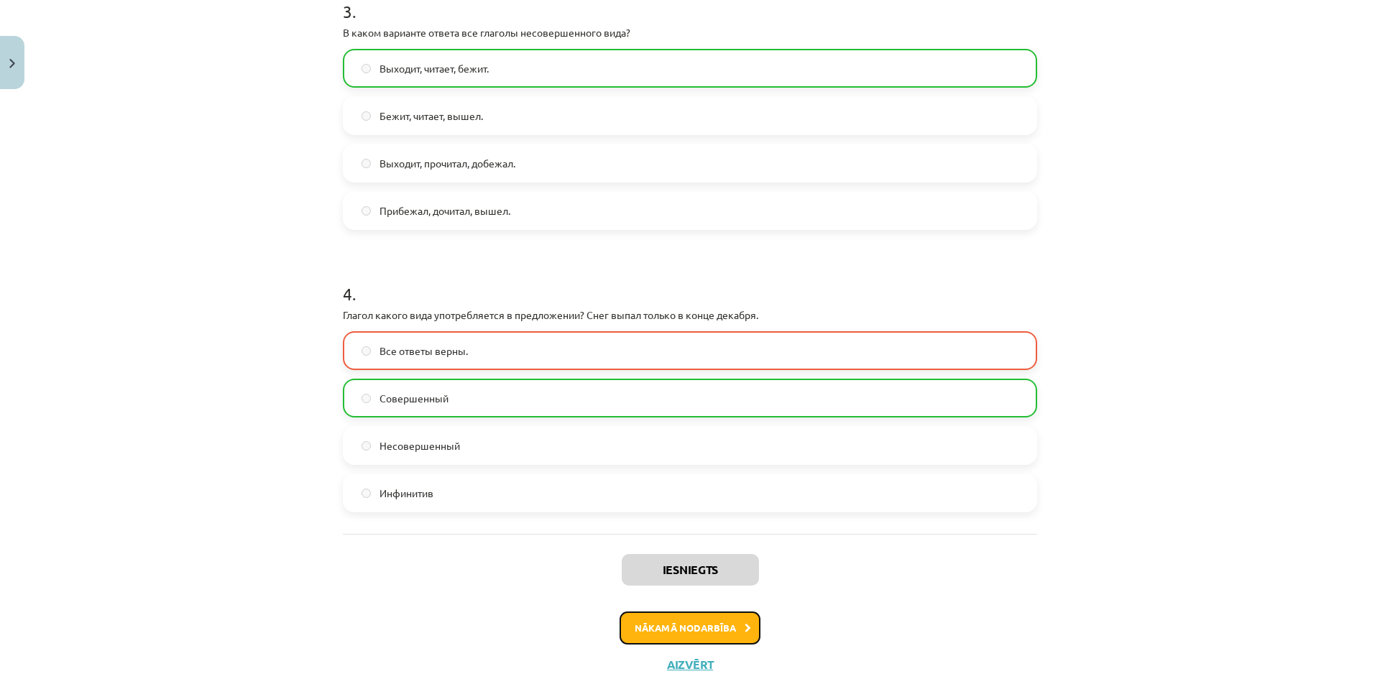
click at [659, 630] on button "Nākamā nodarbība" at bounding box center [690, 628] width 141 height 33
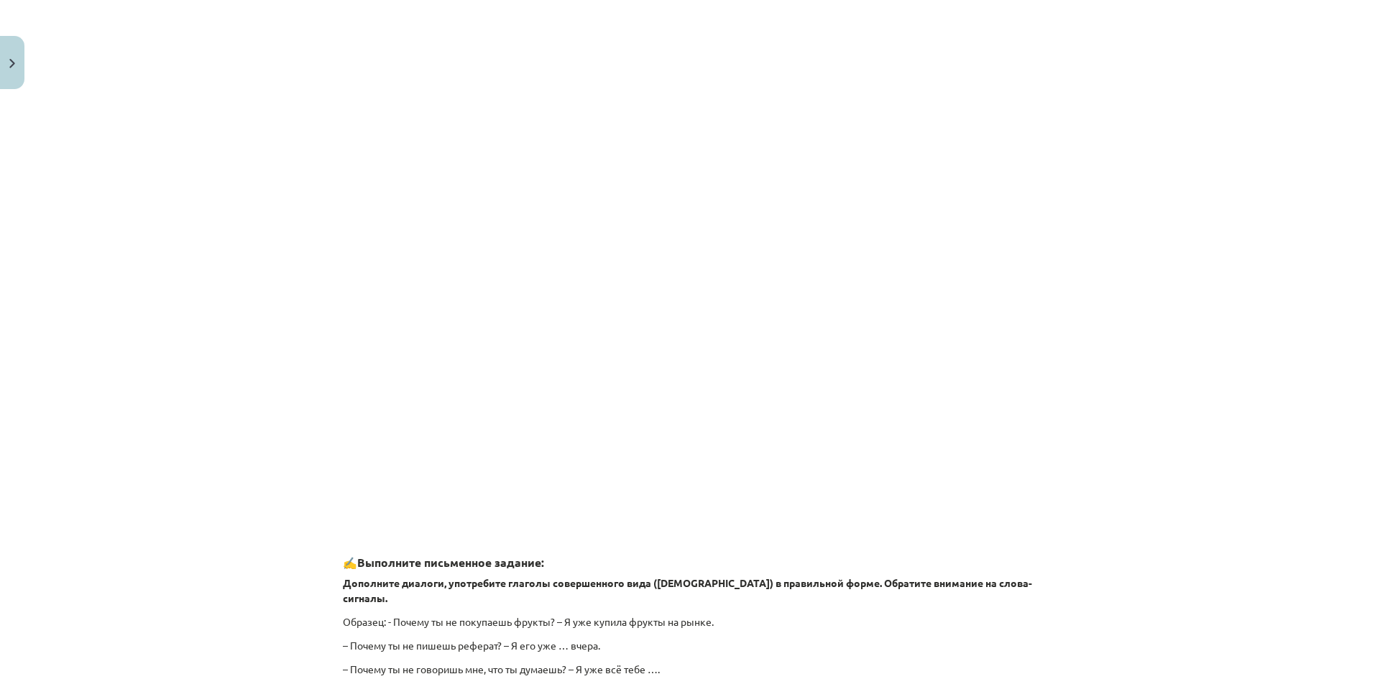
scroll to position [1114, 0]
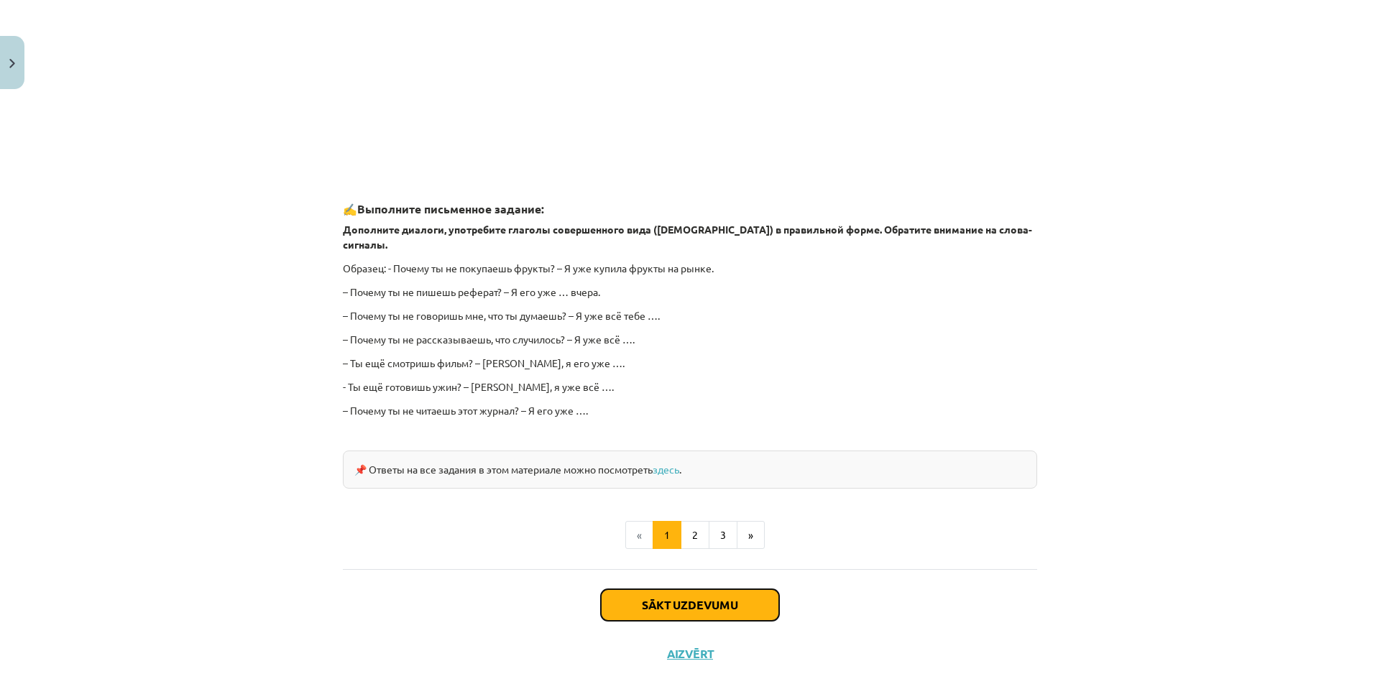
click at [672, 590] on button "Sākt uzdevumu" at bounding box center [690, 606] width 178 height 32
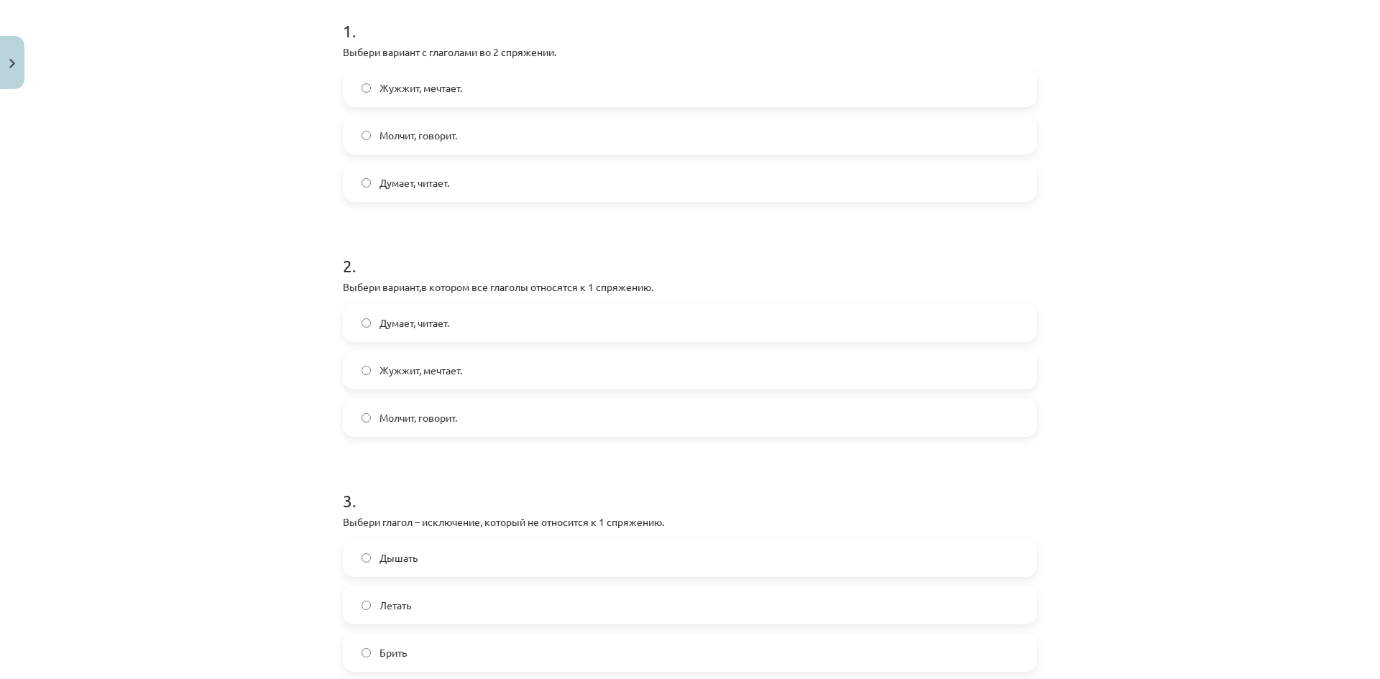
scroll to position [0, 0]
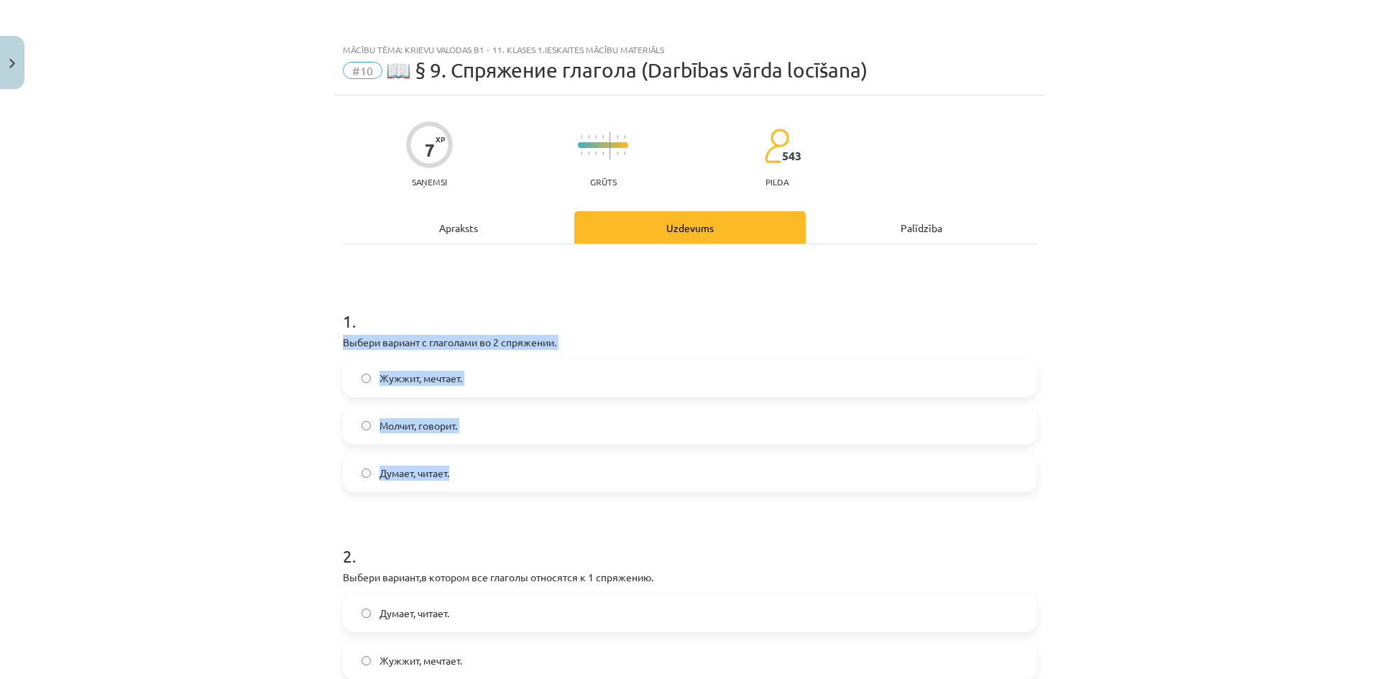
drag, startPoint x: 335, startPoint y: 336, endPoint x: 510, endPoint y: 471, distance: 220.5
click at [193, 448] on div "Mācību tēma: Krievu valodas b1 - 11. klases 1.ieskaites mācību materiāls #10 📖 …" at bounding box center [690, 339] width 1380 height 679
click at [371, 423] on label "Молчит, говорит." at bounding box center [690, 426] width 692 height 36
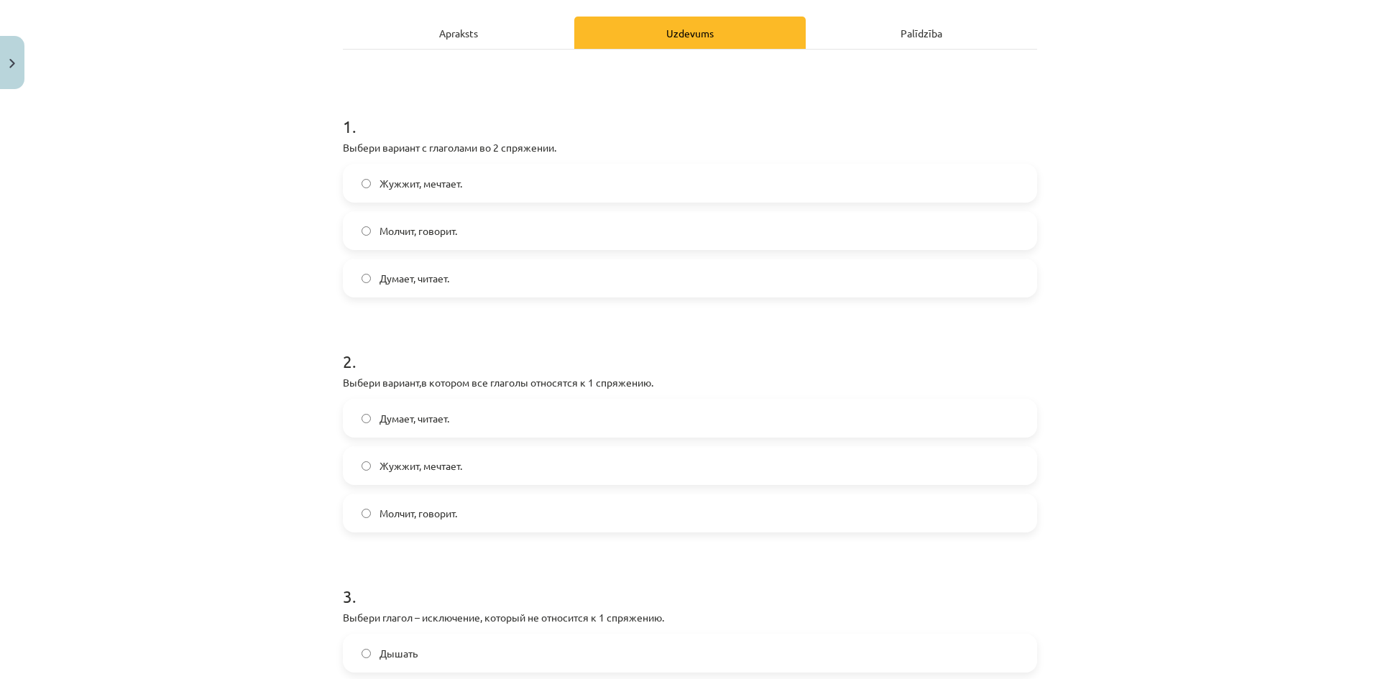
scroll to position [216, 0]
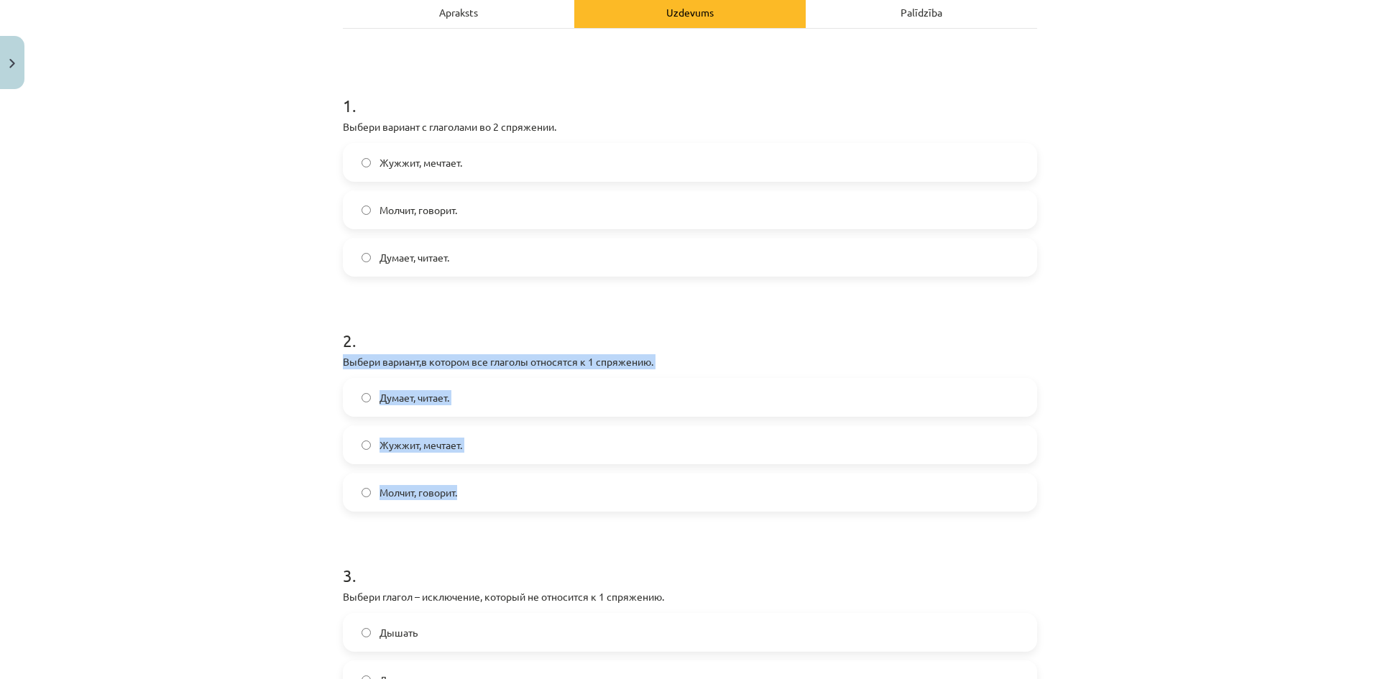
drag, startPoint x: 338, startPoint y: 358, endPoint x: 499, endPoint y: 483, distance: 203.9
click at [499, 483] on div "2 . Выбери вариант,в котором все глаголы относятся к 1 спряжению. Думает, читае…" at bounding box center [690, 409] width 695 height 206
click at [262, 508] on div "Mācību tēma: Krievu valodas b1 - 11. klases 1.ieskaites mācību materiāls #10 📖 …" at bounding box center [690, 339] width 1380 height 679
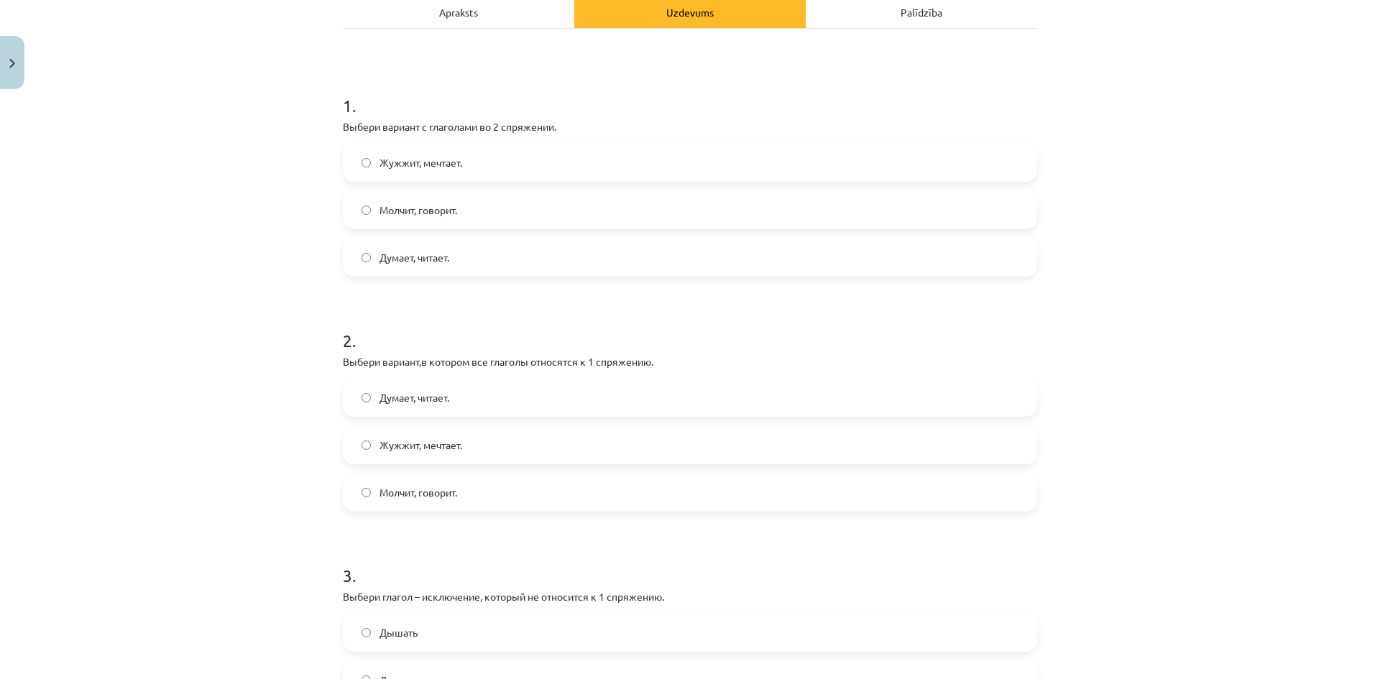
click at [370, 396] on label "Думает, читает." at bounding box center [690, 398] width 692 height 36
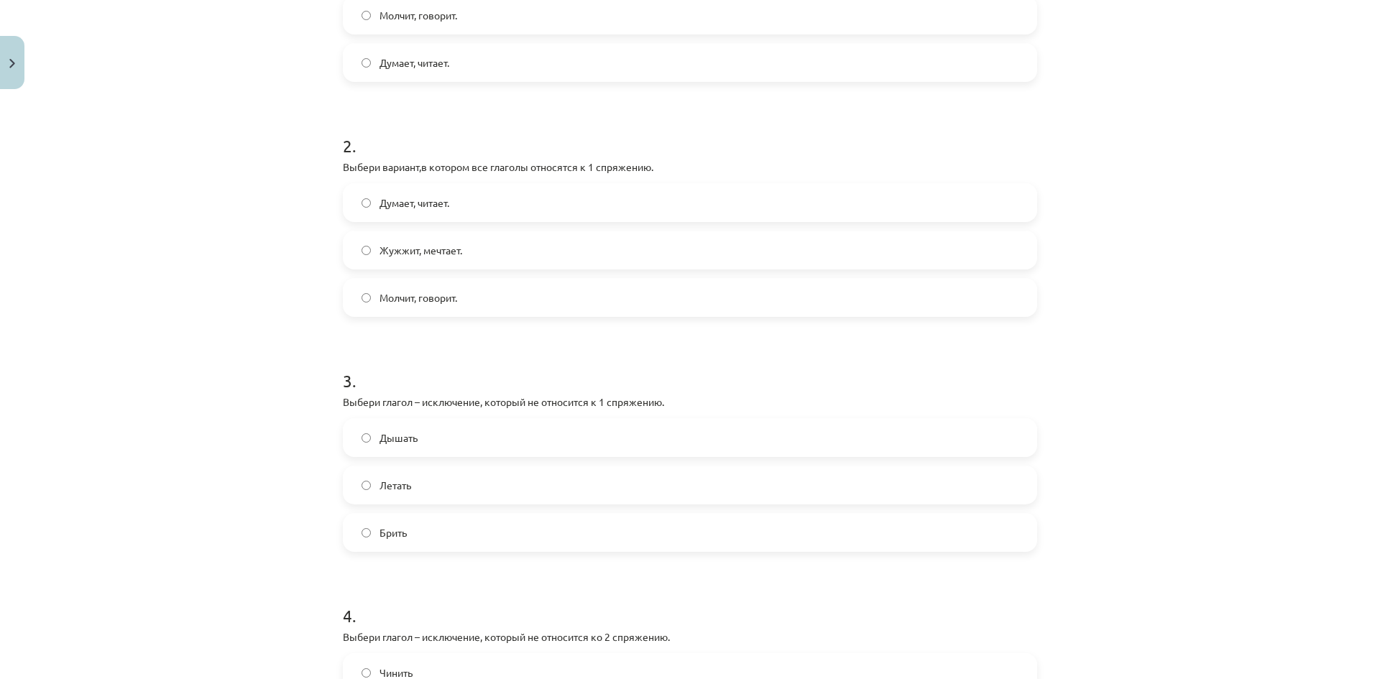
scroll to position [431, 0]
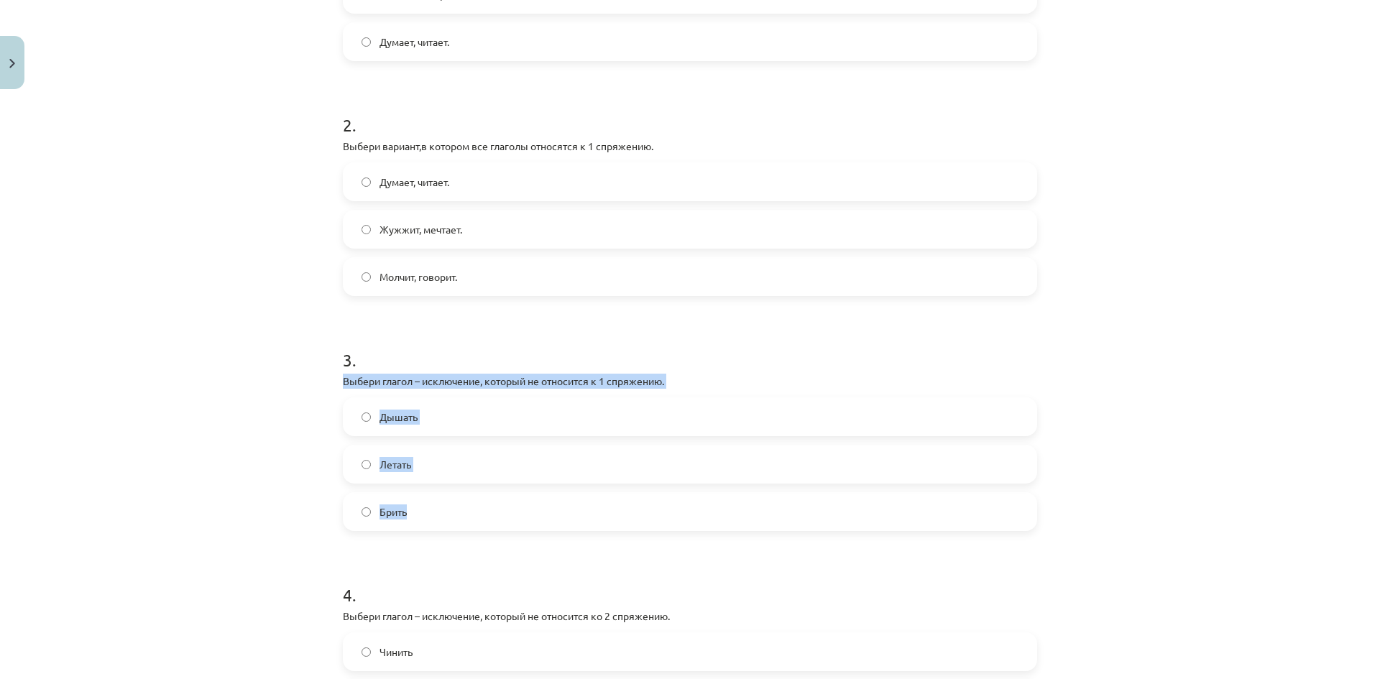
drag, startPoint x: 339, startPoint y: 380, endPoint x: 441, endPoint y: 517, distance: 170.5
click at [441, 517] on div "3 . Выбери глагол – исключение, который не относится к 1 спряжению. Дышать Лета…" at bounding box center [690, 428] width 695 height 206
click at [216, 531] on div "Mācību tēma: Krievu valodas b1 - 11. klases 1.ieskaites mācību materiāls #10 📖 …" at bounding box center [690, 339] width 1380 height 679
click at [225, 522] on div "Mācību tēma: Krievu valodas b1 - 11. klases 1.ieskaites mācību materiāls #10 📖 …" at bounding box center [690, 339] width 1380 height 679
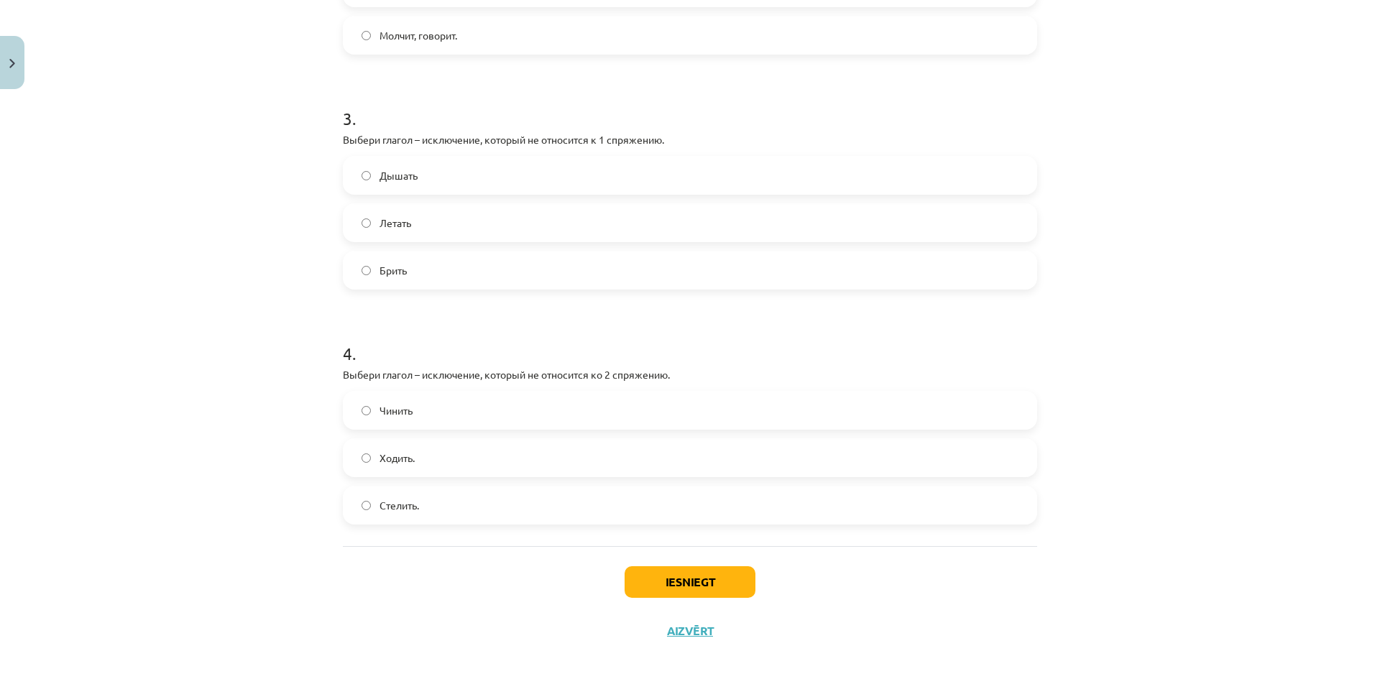
scroll to position [685, 0]
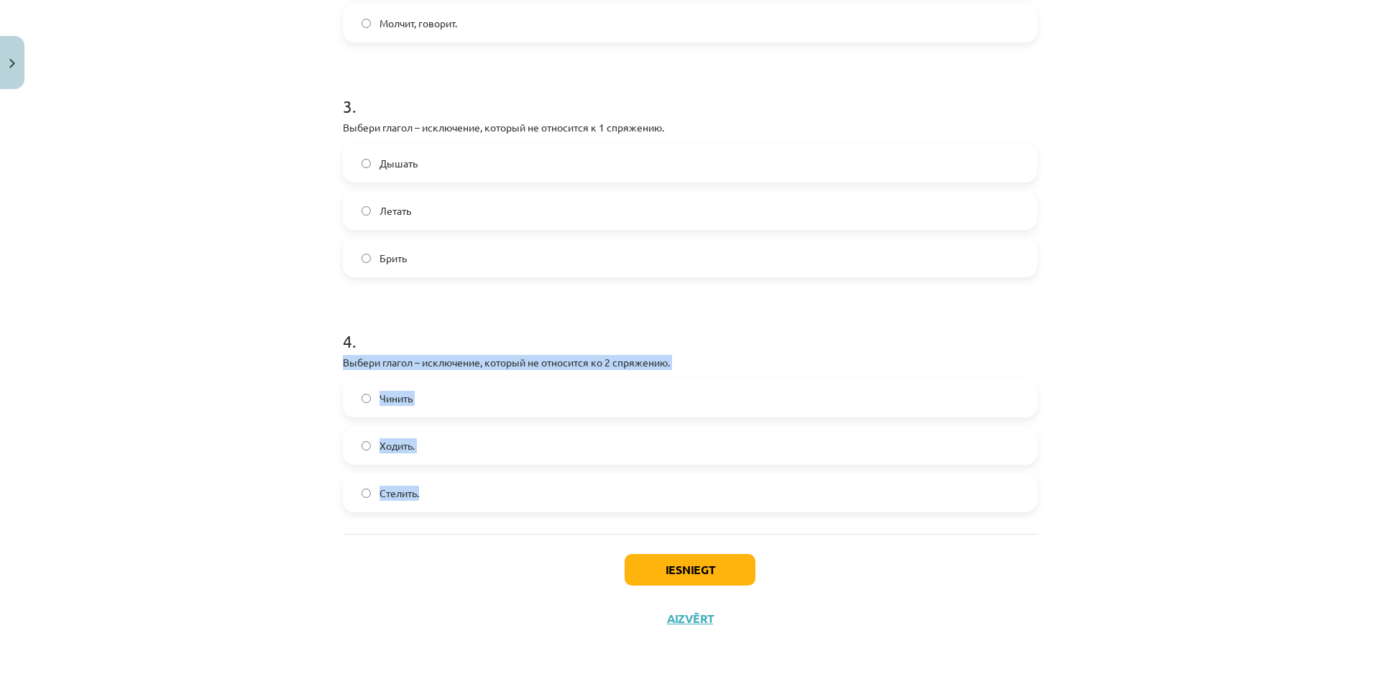
drag, startPoint x: 342, startPoint y: 365, endPoint x: 429, endPoint y: 485, distance: 148.7
click at [429, 485] on div "7 XP Saņemsi Grūts 543 pilda Apraksts Uzdevums Palīdzība 1 . Выбери вариант с г…" at bounding box center [690, 26] width 712 height 1233
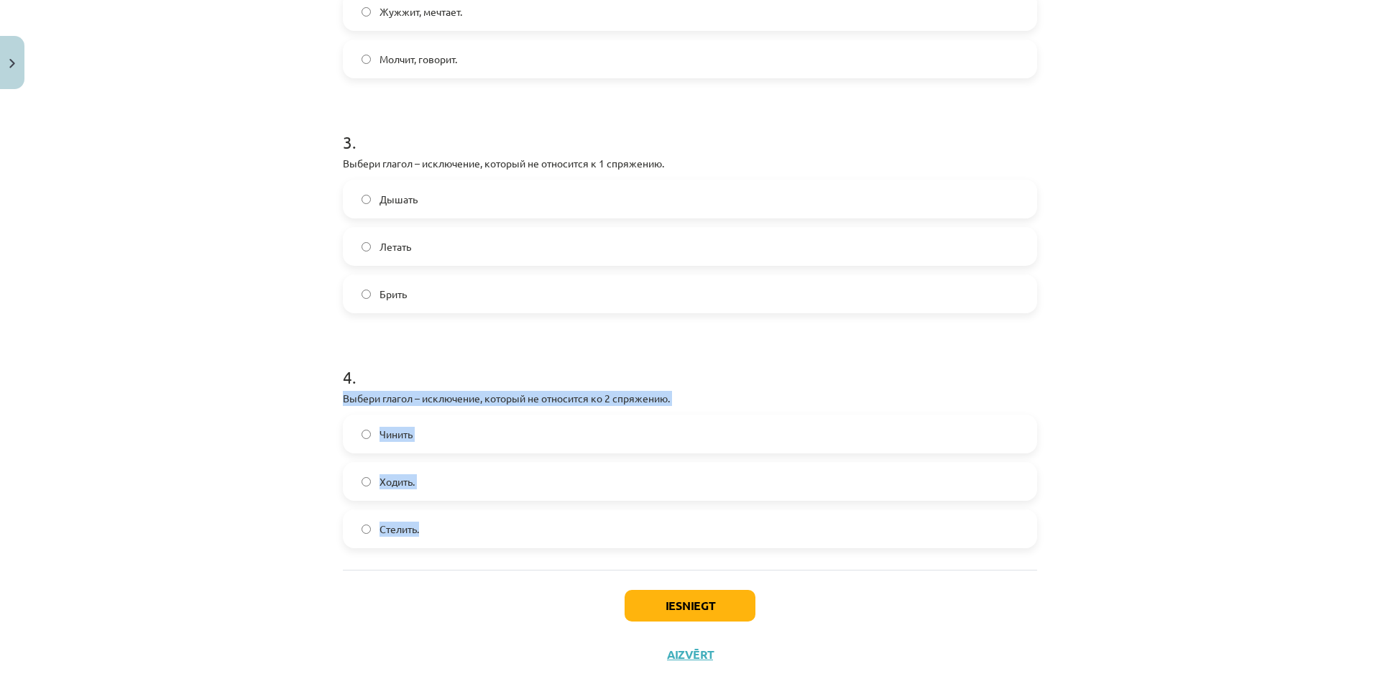
scroll to position [613, 0]
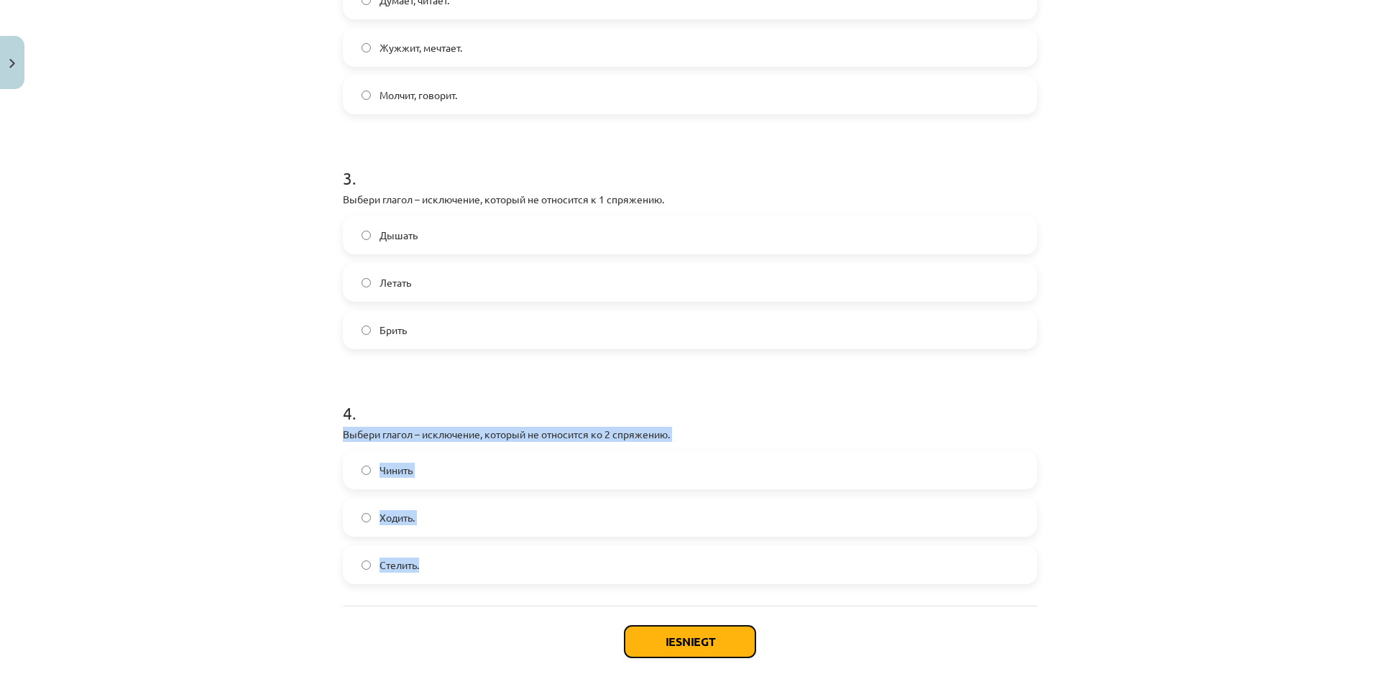
click at [665, 649] on button "Iesniegt" at bounding box center [690, 642] width 131 height 32
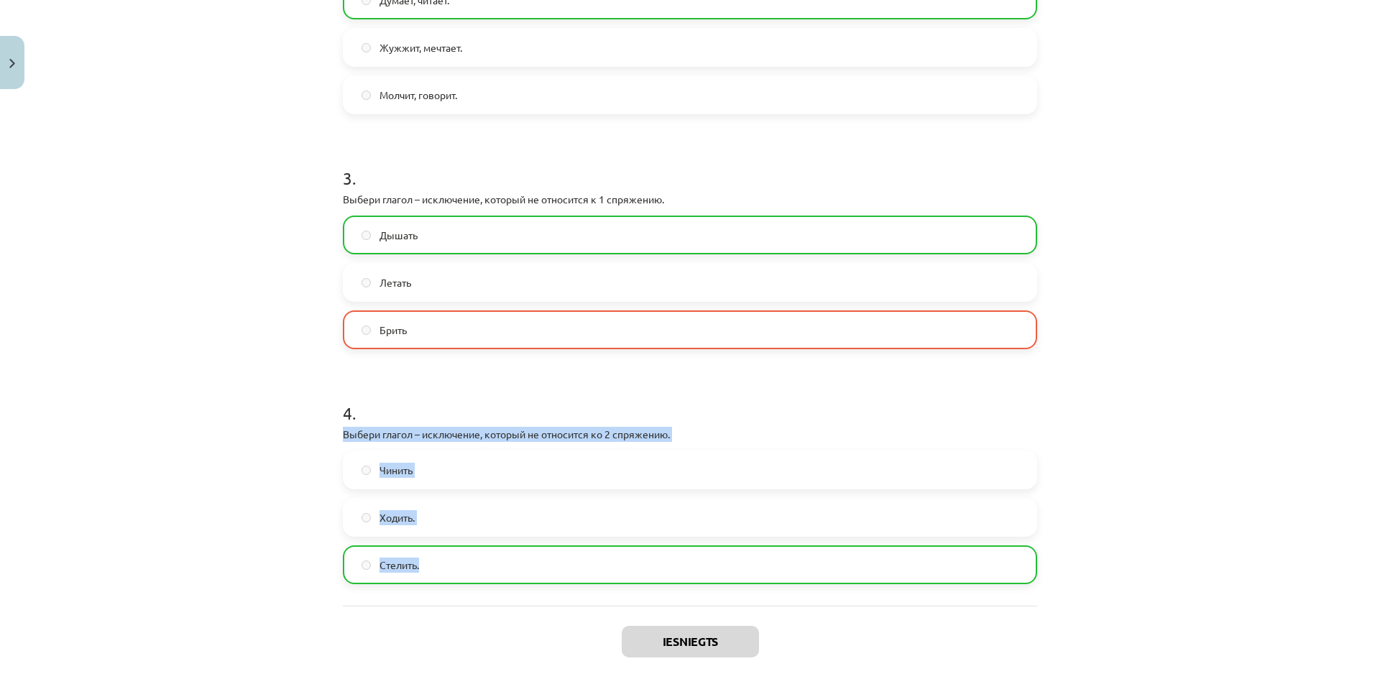
scroll to position [731, 0]
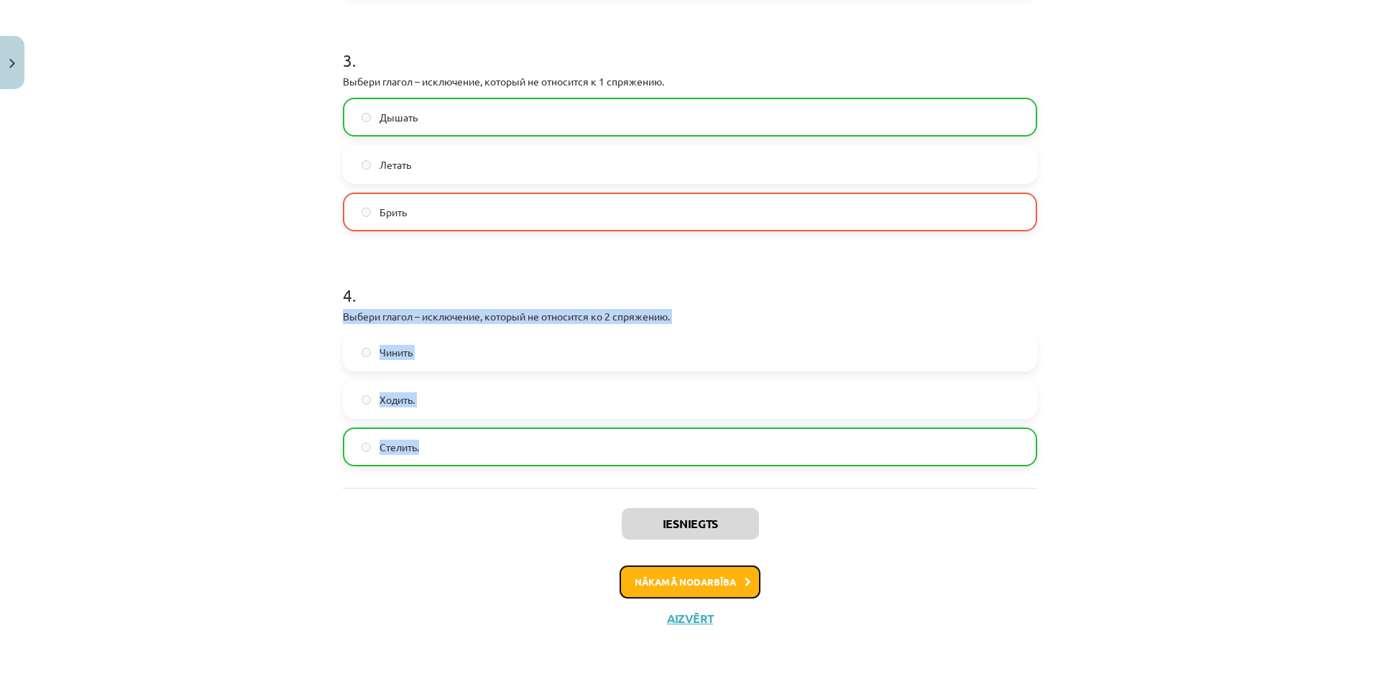
click at [669, 585] on button "Nākamā nodarbība" at bounding box center [690, 582] width 141 height 33
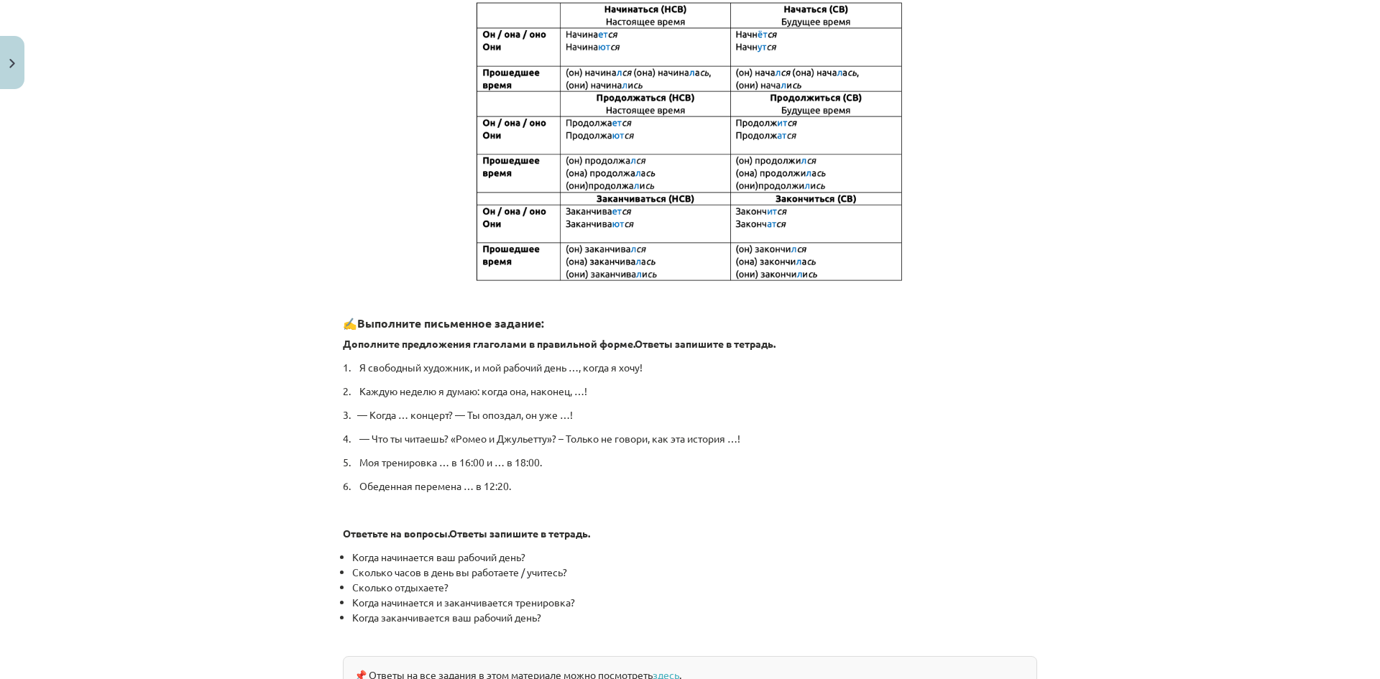
scroll to position [598, 0]
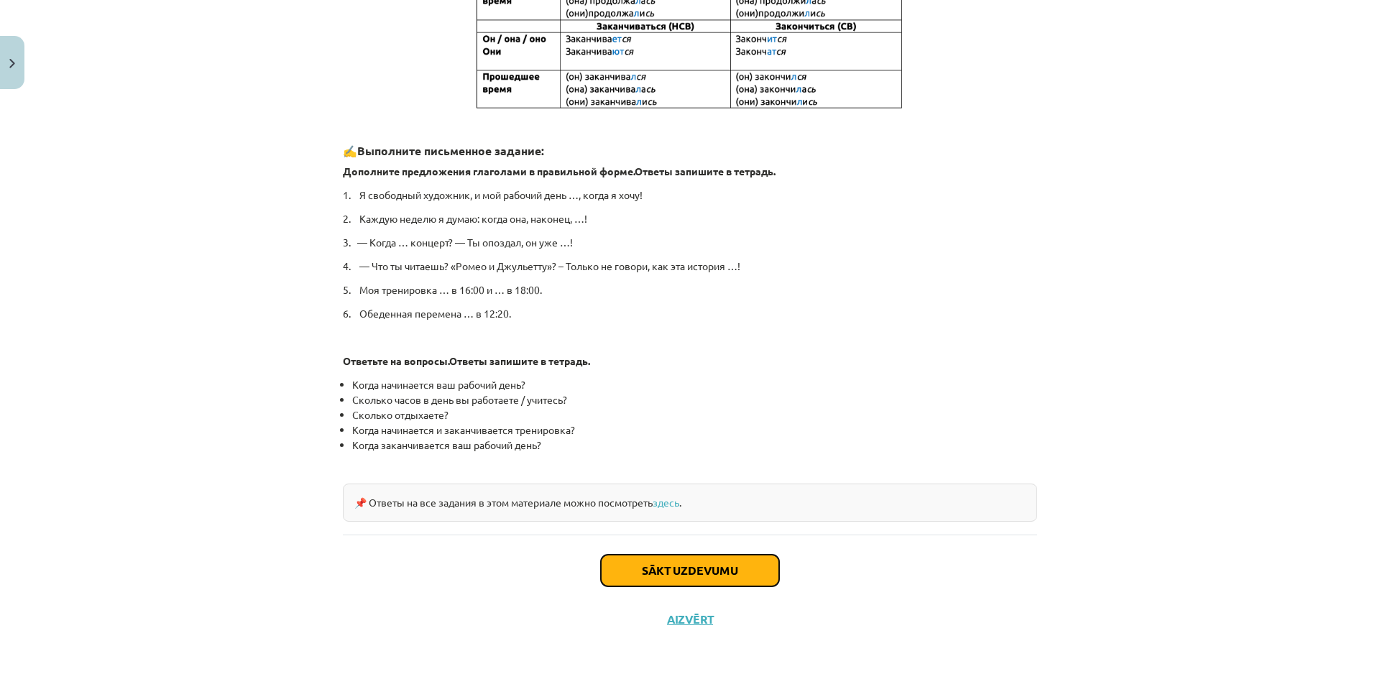
click at [696, 576] on button "Sākt uzdevumu" at bounding box center [690, 571] width 178 height 32
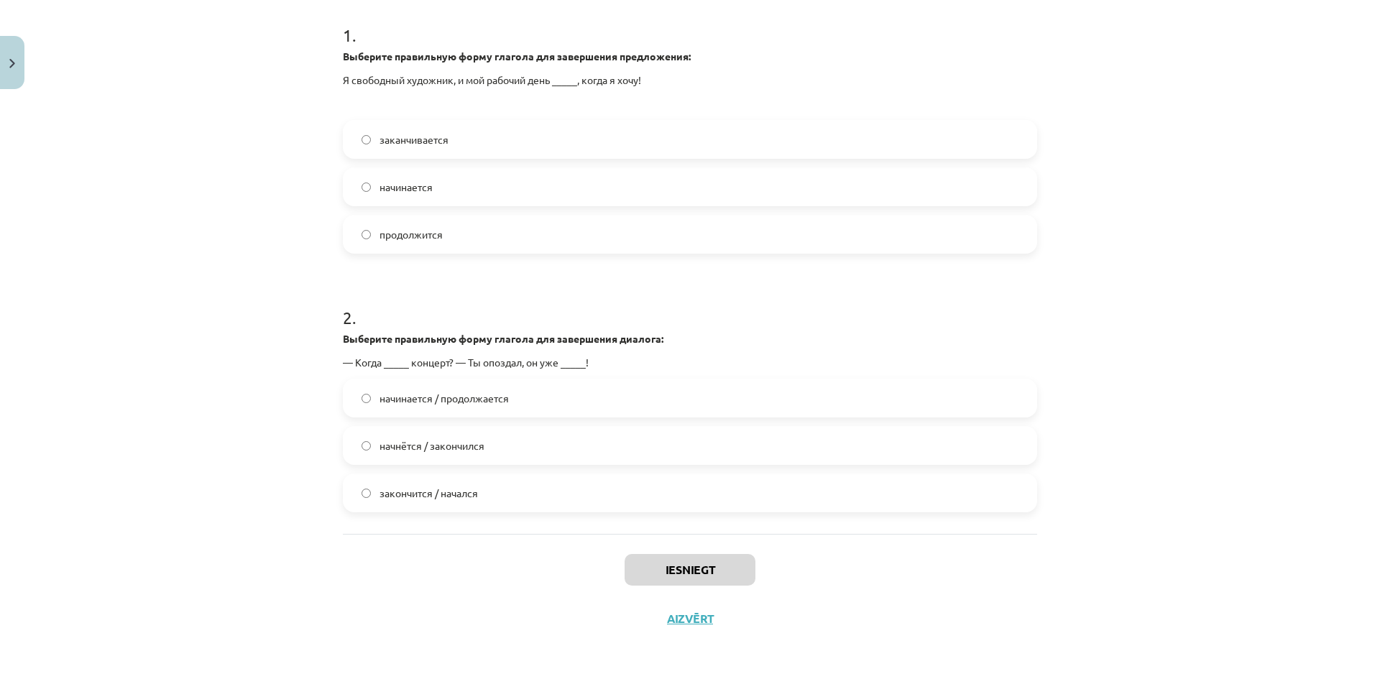
scroll to position [0, 0]
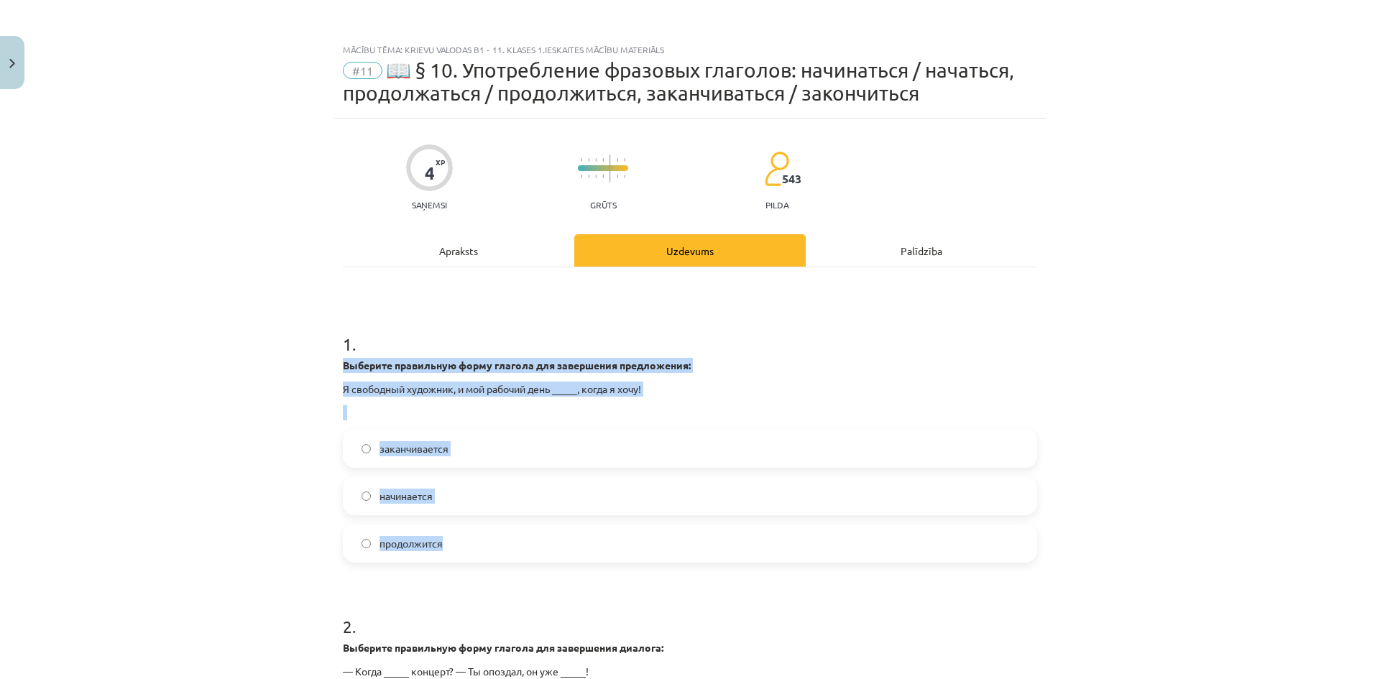
drag, startPoint x: 337, startPoint y: 365, endPoint x: 482, endPoint y: 556, distance: 239.6
click at [482, 556] on div "4 XP Saņemsi Grūts 543 pilda Apraksts Uzdevums Palīdzība 1 . Выберите правильну…" at bounding box center [690, 536] width 712 height 834
click at [257, 545] on div "Mācību tēma: Krievu valodas b1 - 11. klases 1.ieskaites mācību materiāls #11 📖 …" at bounding box center [690, 339] width 1380 height 679
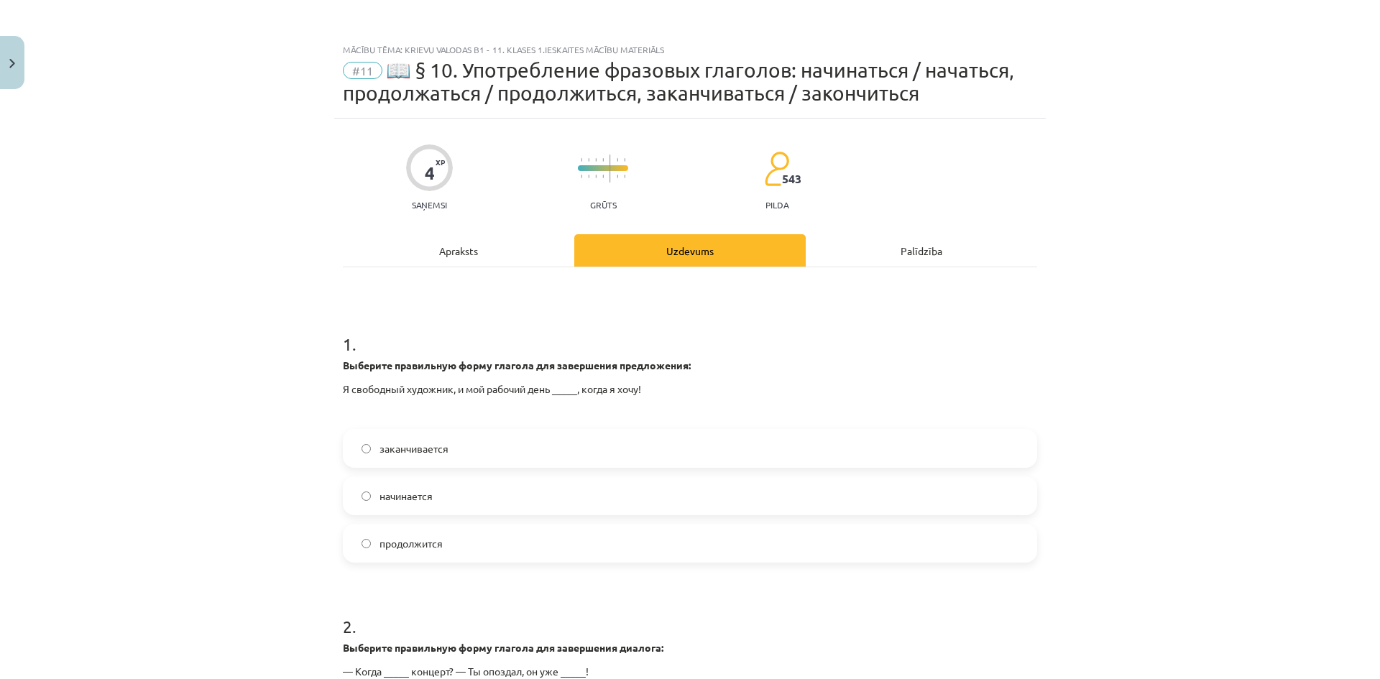
click at [359, 442] on label "заканчивается" at bounding box center [690, 449] width 692 height 36
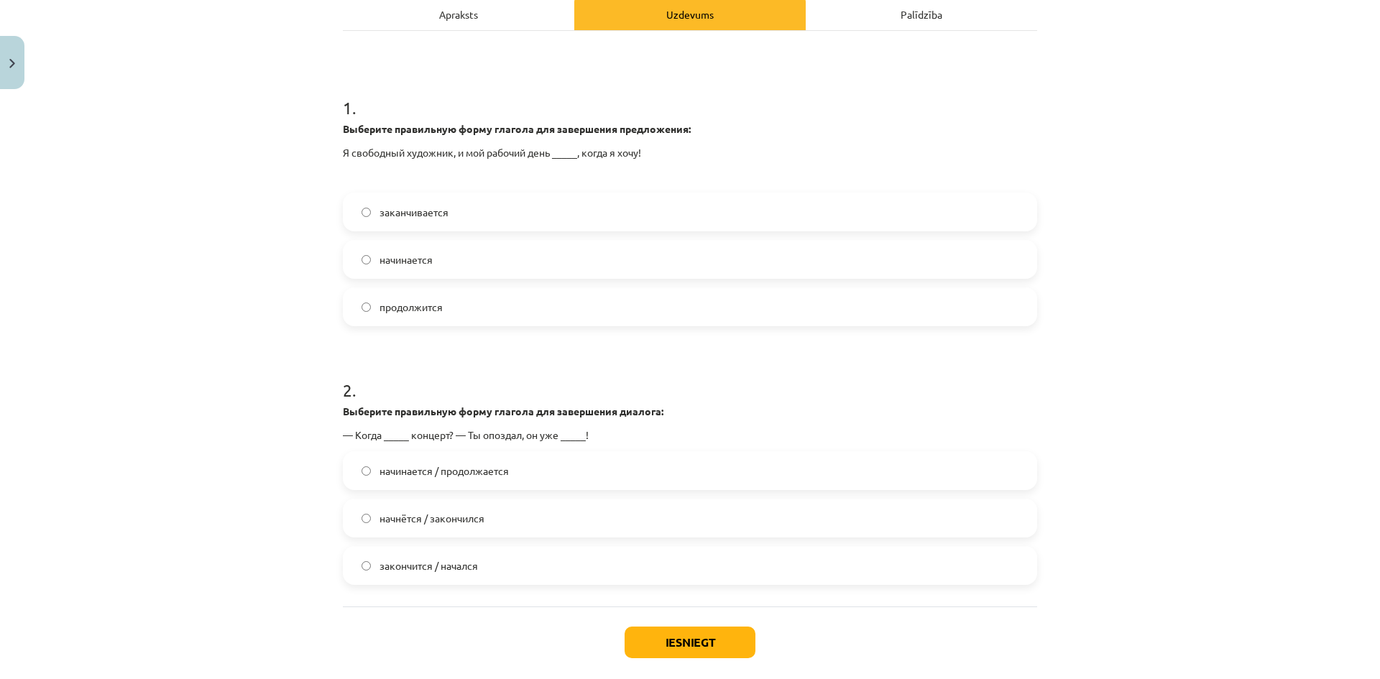
scroll to position [288, 0]
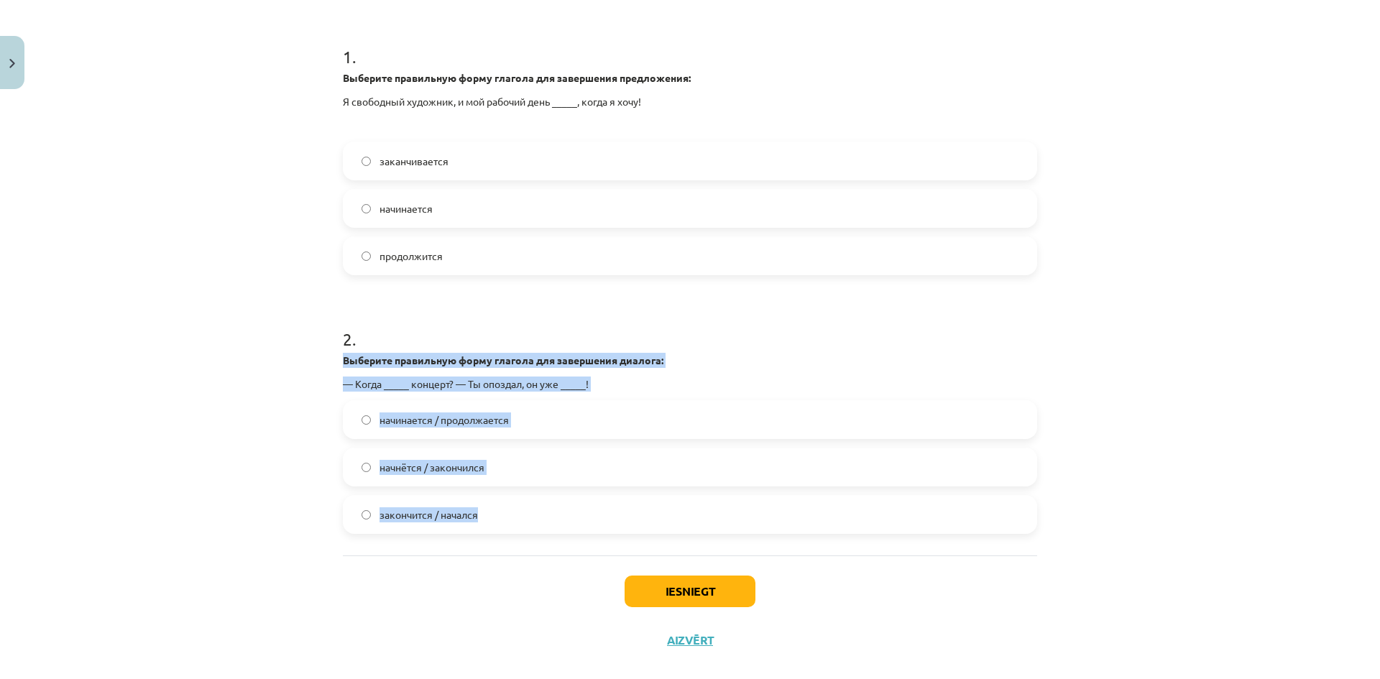
drag, startPoint x: 358, startPoint y: 375, endPoint x: 493, endPoint y: 528, distance: 204.3
click at [493, 528] on div "2 . Выберите правильную форму глагола для завершения диалога: — Когда _____ кон…" at bounding box center [690, 419] width 695 height 230
click at [220, 528] on div "Mācību tēma: Krievu valodas b1 - 11. klases 1.ieskaites mācību materiāls #11 📖 …" at bounding box center [690, 339] width 1380 height 679
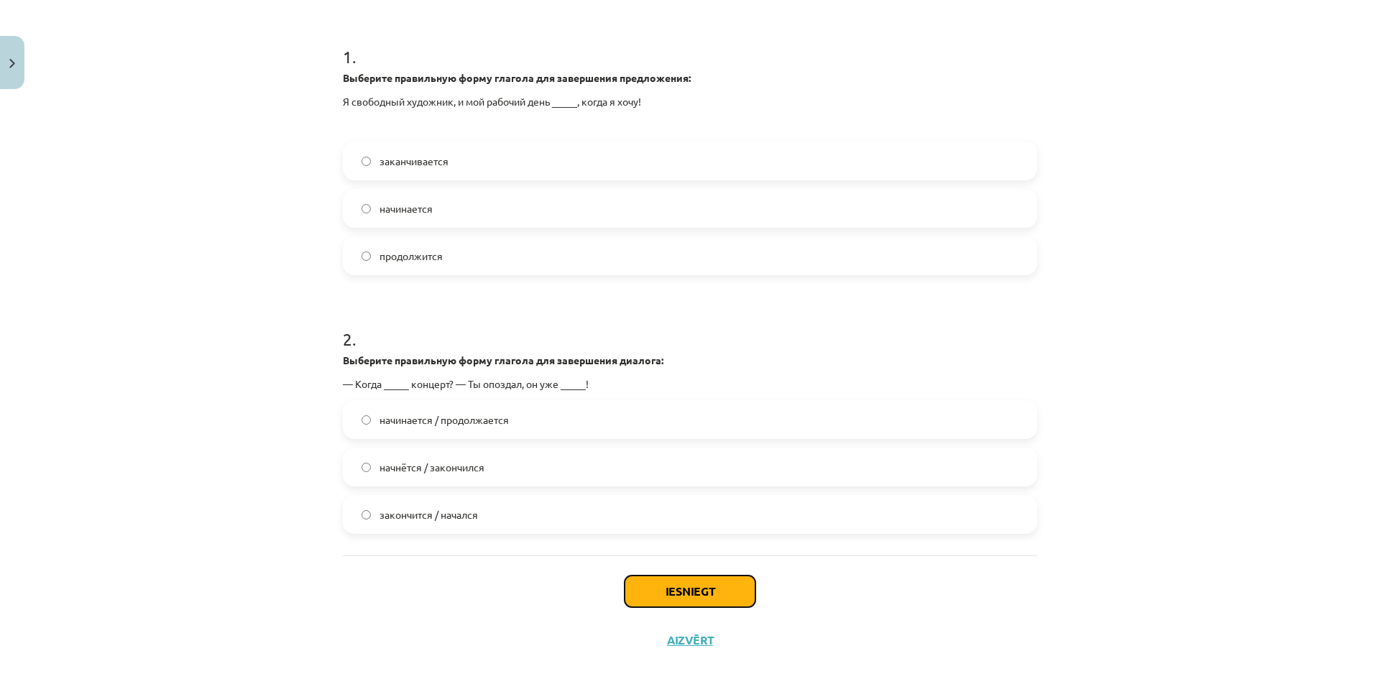
click at [631, 585] on button "Iesniegt" at bounding box center [690, 592] width 131 height 32
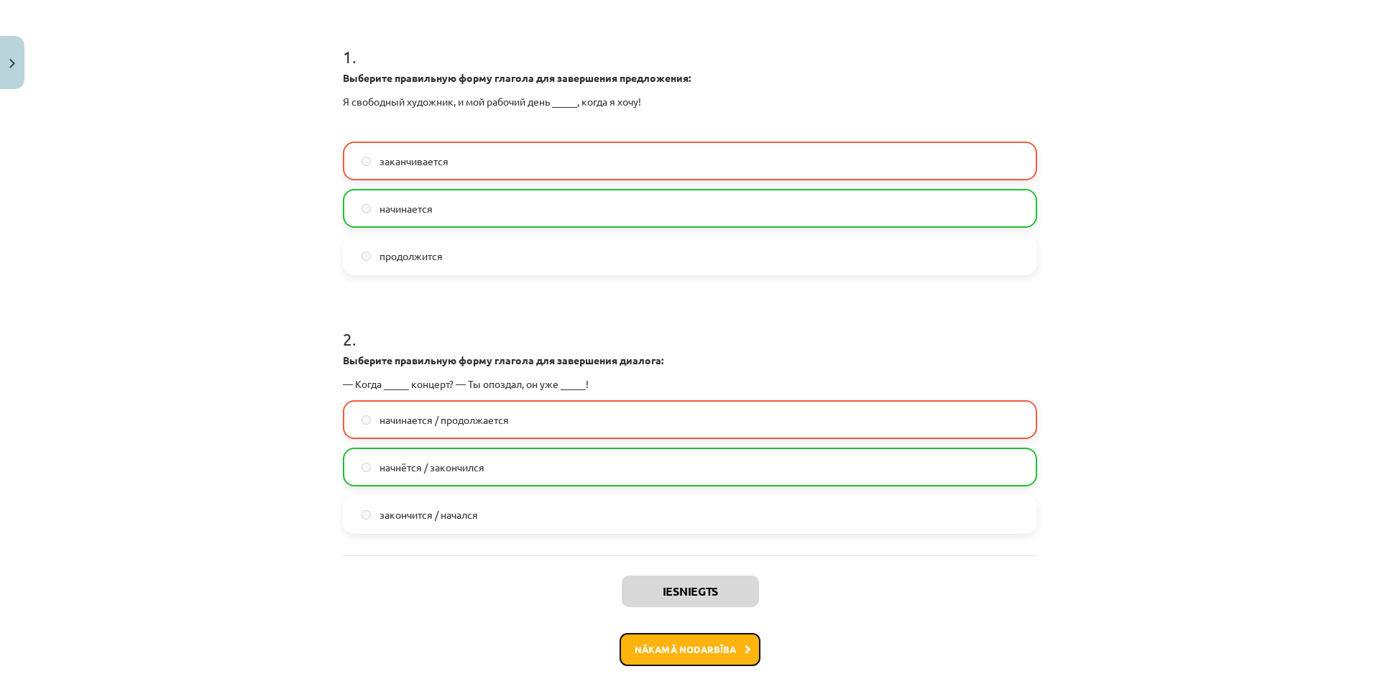
click at [736, 655] on button "Nākamā nodarbība" at bounding box center [690, 649] width 141 height 33
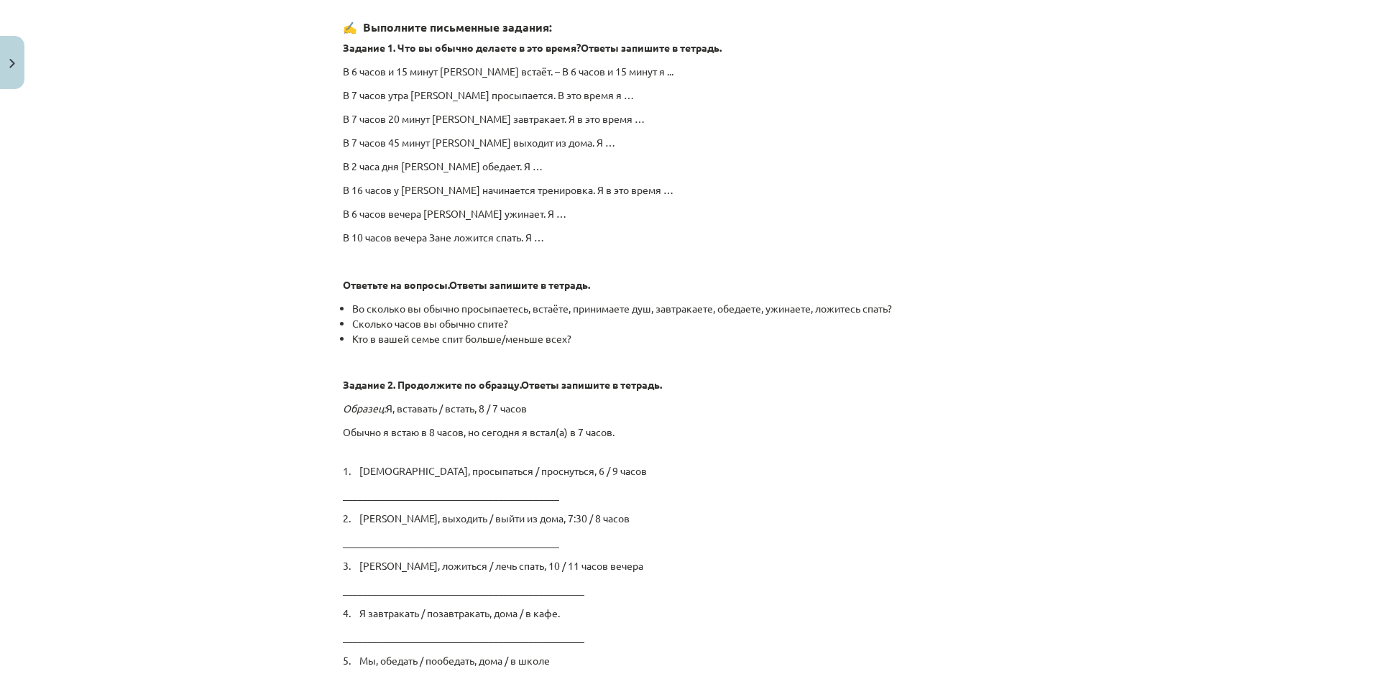
scroll to position [2286, 0]
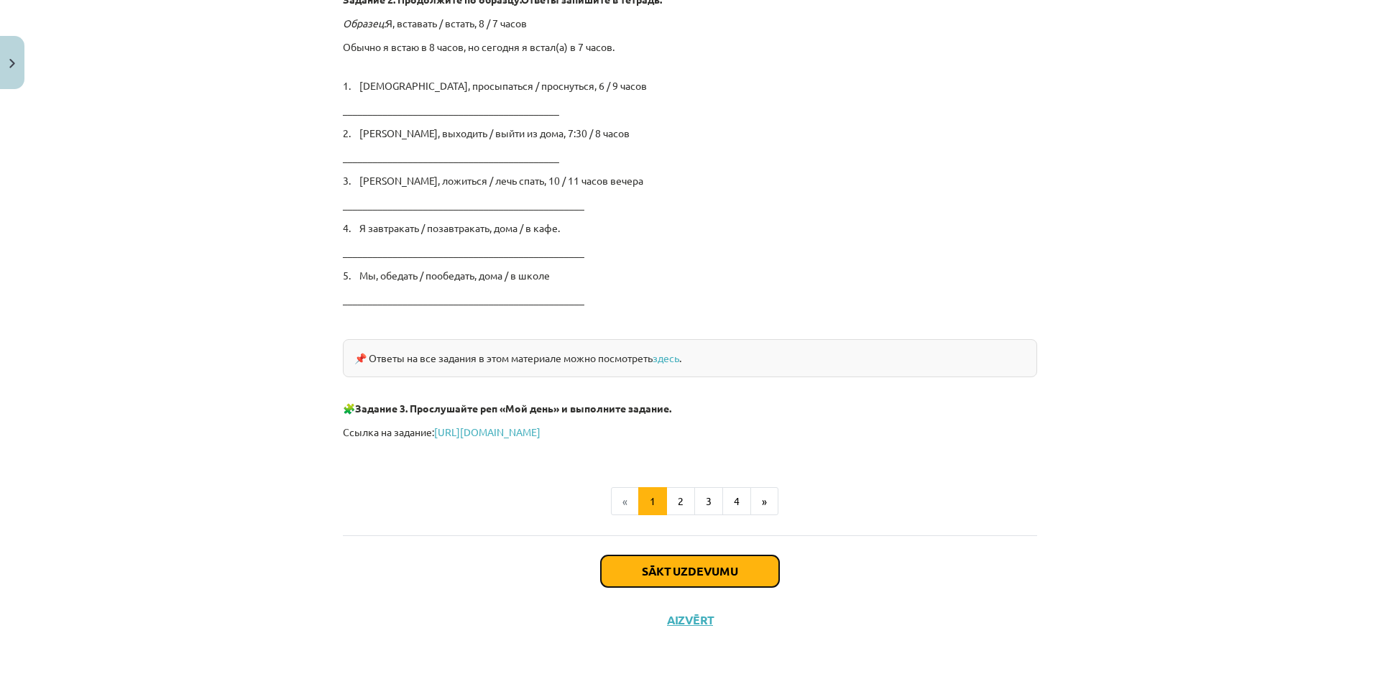
click at [665, 574] on button "Sākt uzdevumu" at bounding box center [690, 572] width 178 height 32
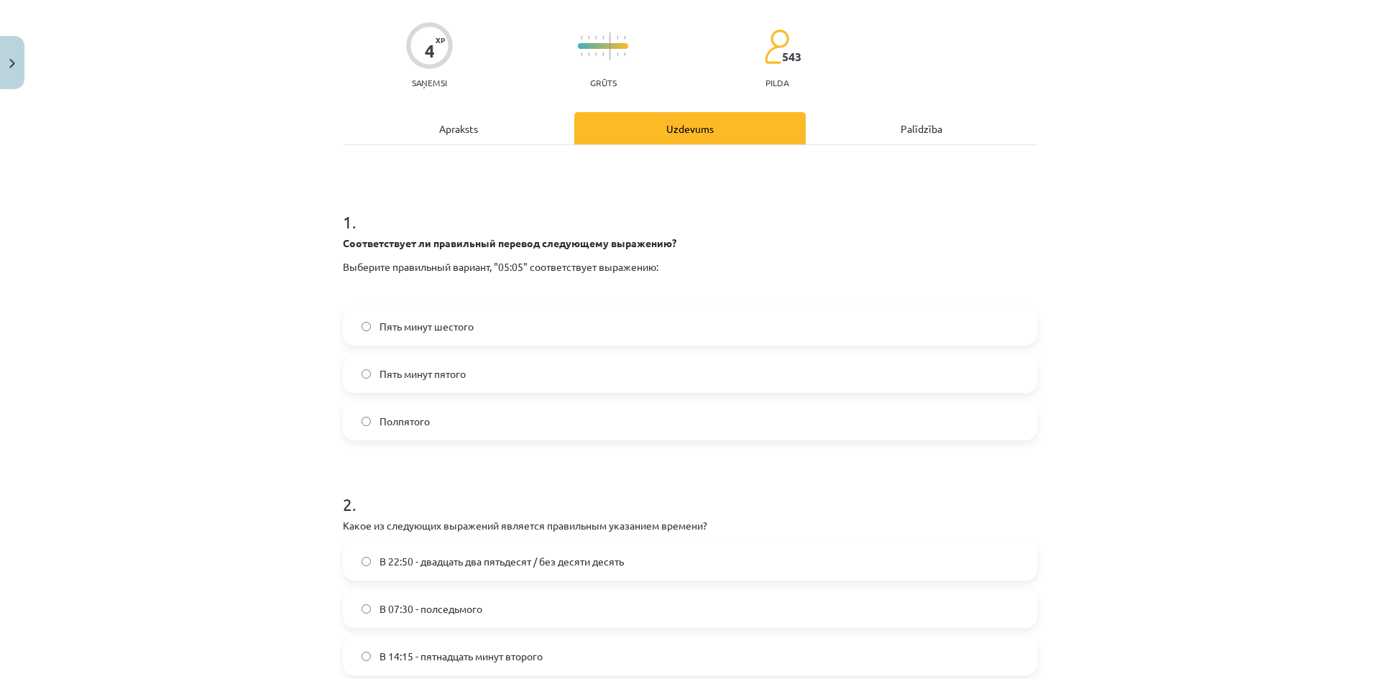
scroll to position [36, 0]
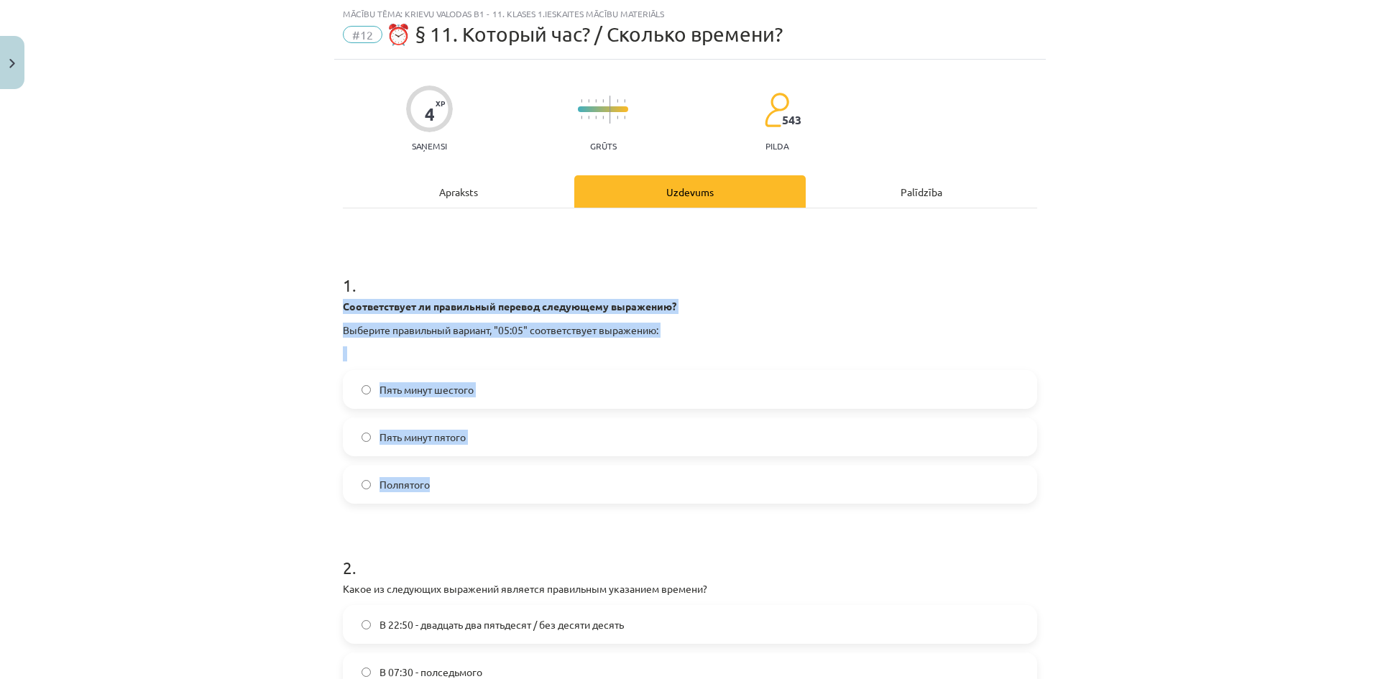
drag, startPoint x: 336, startPoint y: 307, endPoint x: 464, endPoint y: 477, distance: 213.1
click at [464, 477] on div "4 XP Saņemsi Grūts 543 pilda Apraksts Uzdevums Palīdzība 1 . Соответствует ли п…" at bounding box center [690, 489] width 712 height 858
click at [369, 386] on label "Пять минут шестого" at bounding box center [690, 390] width 692 height 36
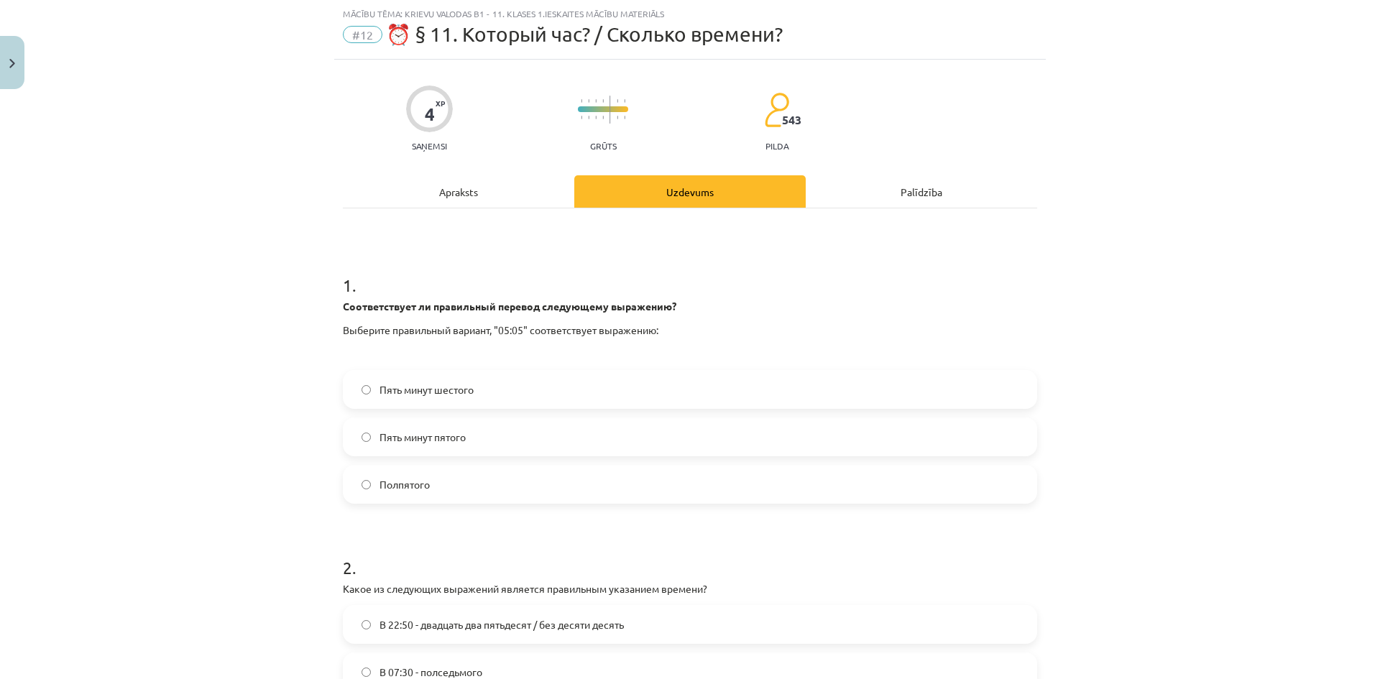
click at [380, 434] on span "Пять минут пятого" at bounding box center [423, 437] width 86 height 15
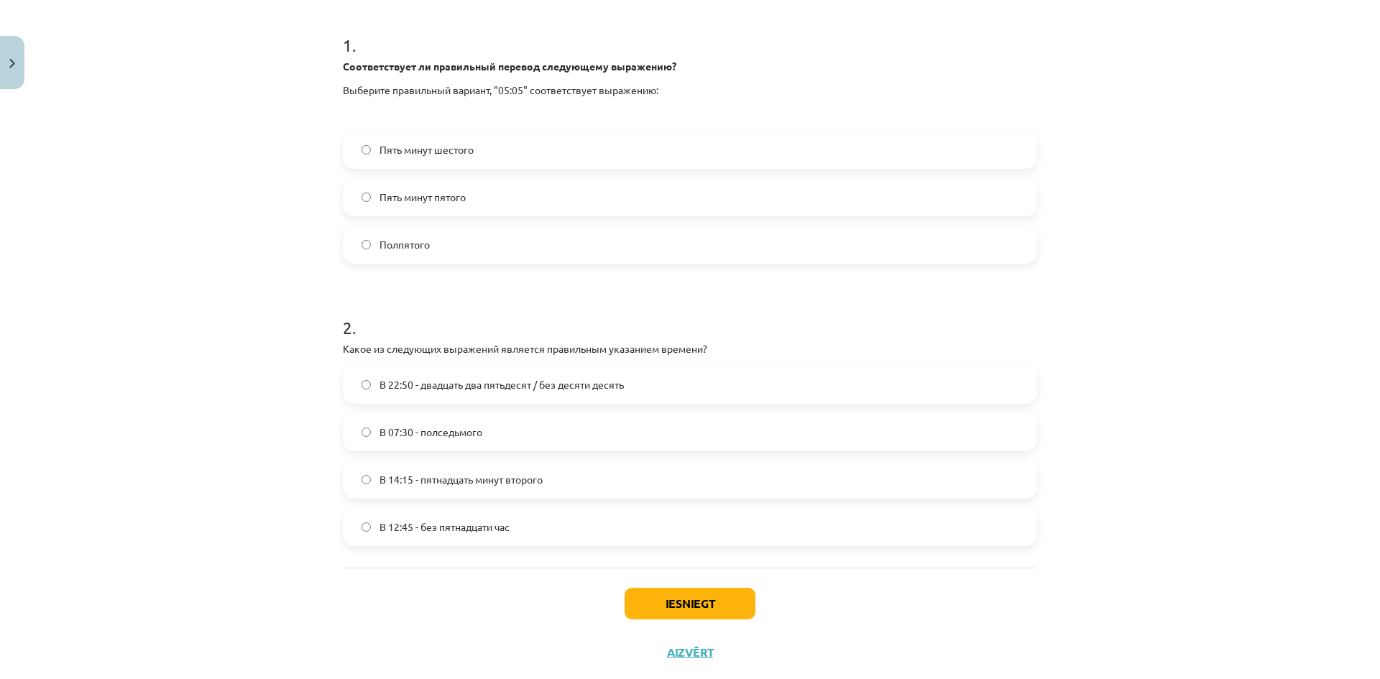
scroll to position [310, 0]
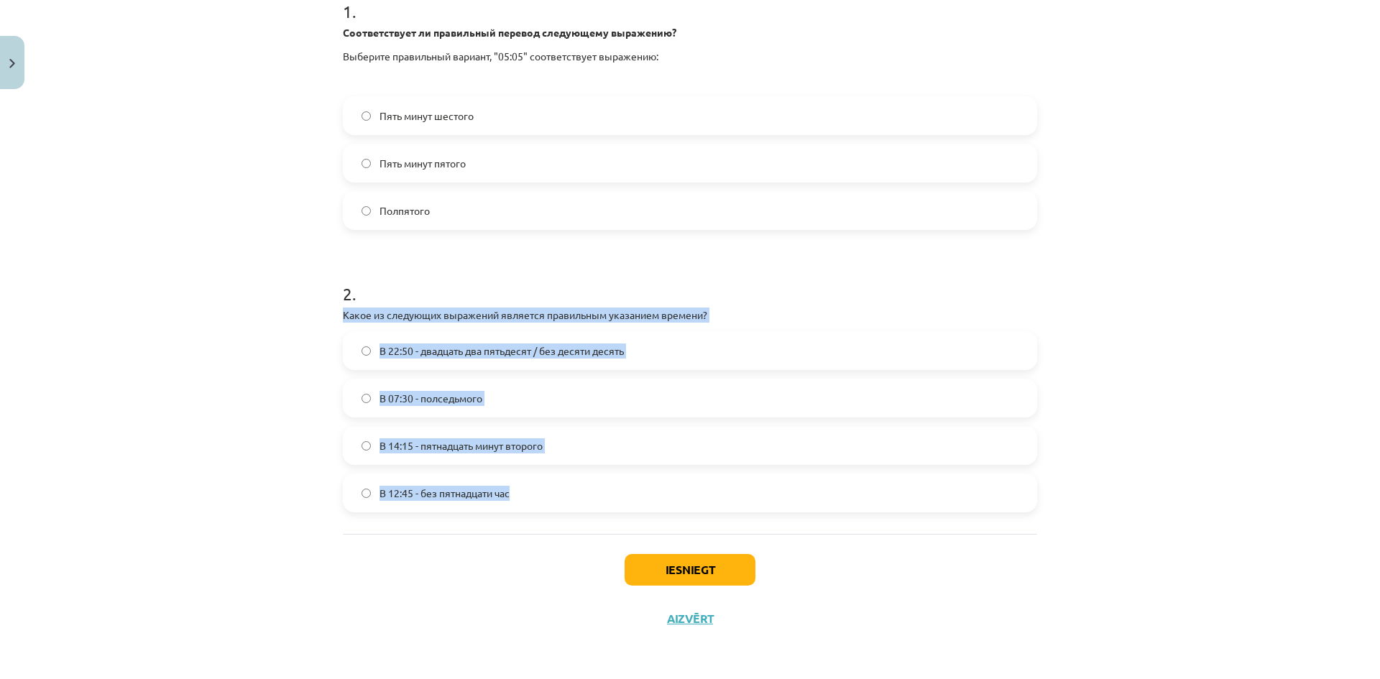
drag, startPoint x: 336, startPoint y: 315, endPoint x: 530, endPoint y: 500, distance: 268.0
click at [530, 500] on div "4 XP Saņemsi Grūts 543 pilda Apraksts Uzdevums Palīdzība 1 . Соответствует ли п…" at bounding box center [690, 215] width 712 height 858
click at [394, 454] on label "В 14:15 - пятнадцать минут второго" at bounding box center [690, 446] width 692 height 36
click at [391, 447] on span "В 14:15 - пятнадцать минут второго" at bounding box center [461, 446] width 163 height 15
click at [679, 579] on button "Iesniegt" at bounding box center [690, 570] width 131 height 32
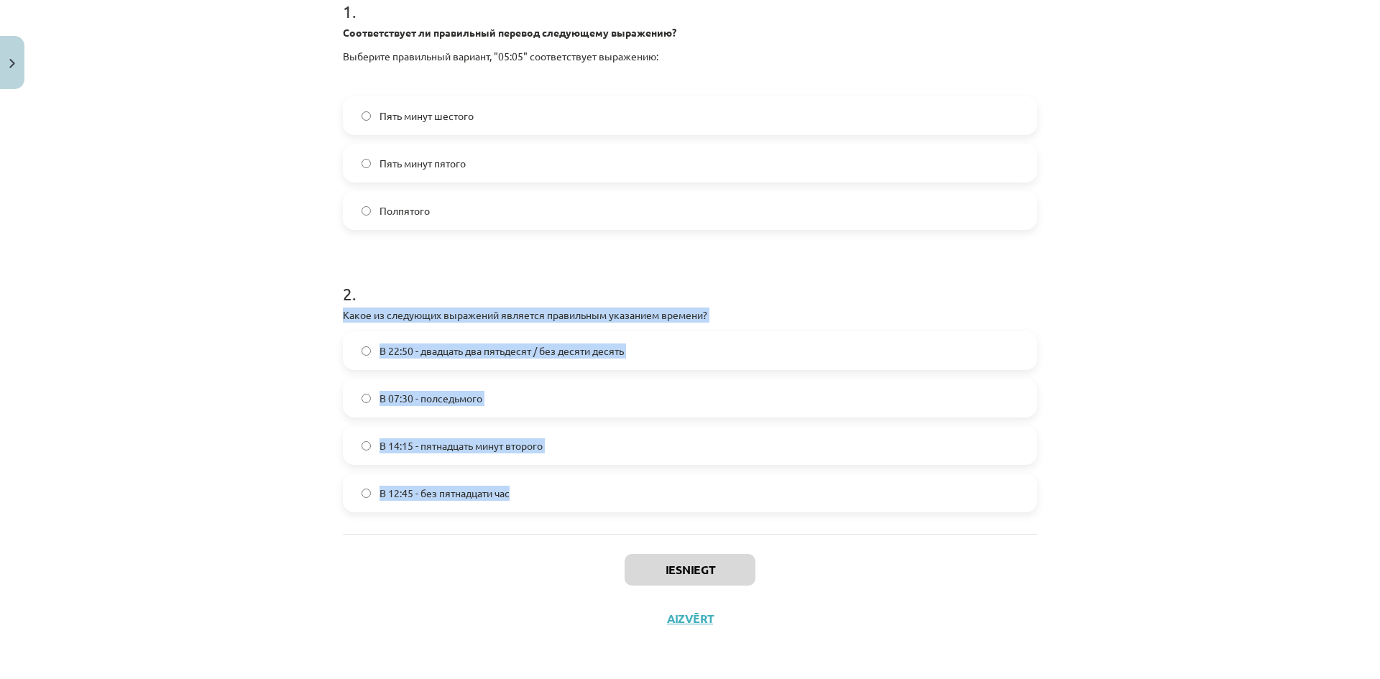
click at [134, 475] on div "Mācību tēma: Krievu valodas b1 - 11. klases 1.ieskaites mācību materiāls #12 ⏰ …" at bounding box center [690, 339] width 1380 height 679
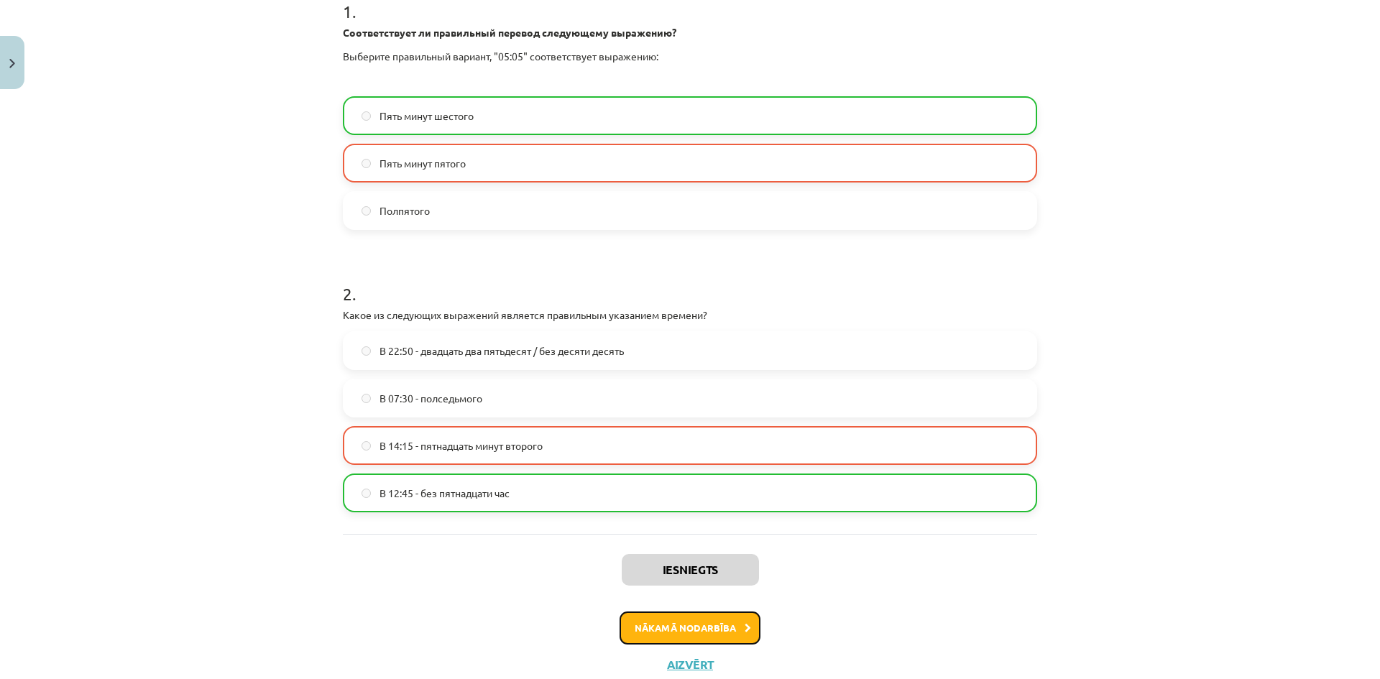
click at [672, 628] on button "Nākamā nodarbība" at bounding box center [690, 628] width 141 height 33
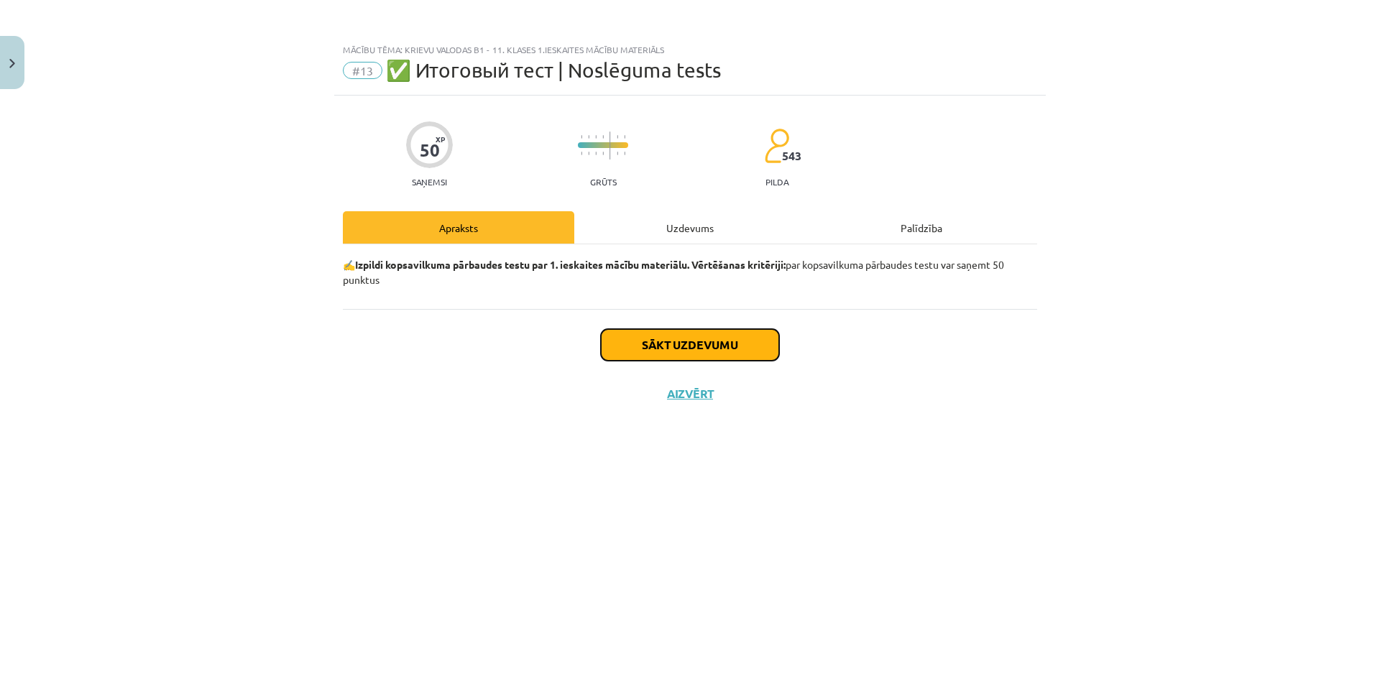
click at [620, 347] on button "Sākt uzdevumu" at bounding box center [690, 345] width 178 height 32
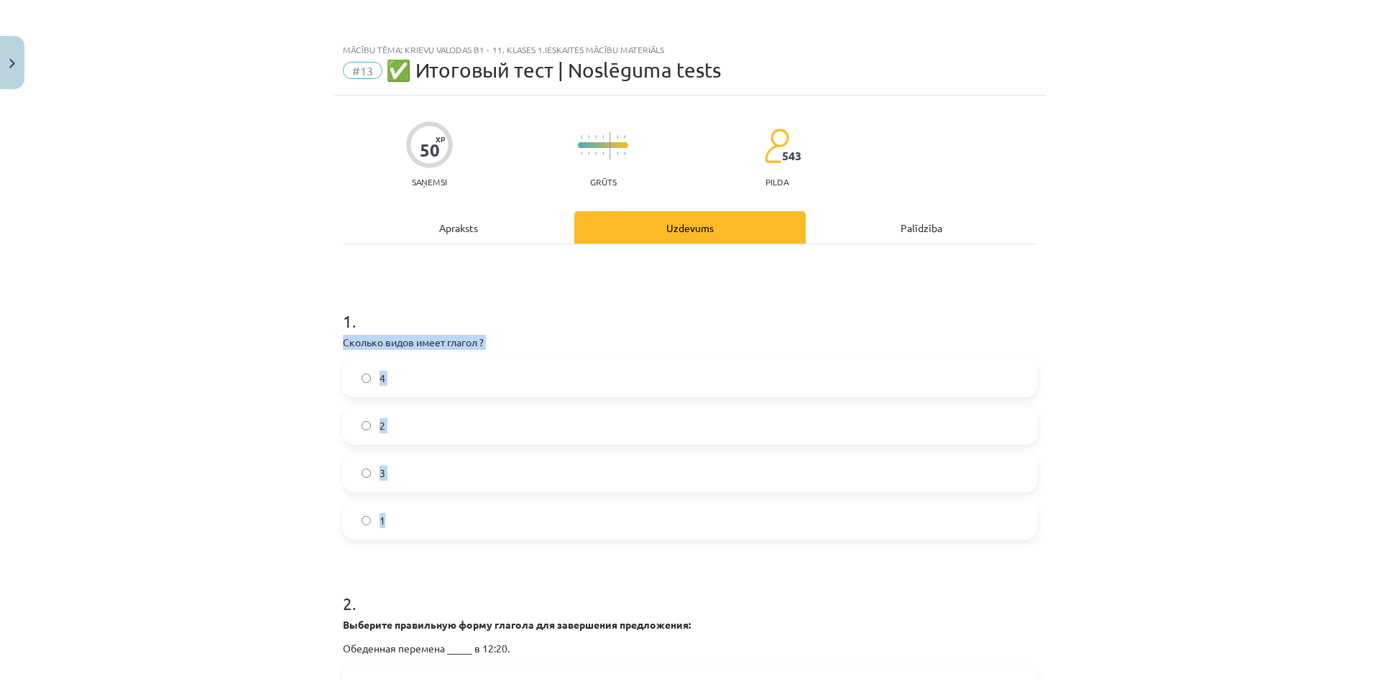
drag, startPoint x: 339, startPoint y: 344, endPoint x: 470, endPoint y: 511, distance: 213.0
click at [470, 511] on div "1 . Сколько видов имеет глагол ? 4 2 3 1" at bounding box center [690, 413] width 695 height 254
click at [252, 501] on div "Mācību tēma: Krievu valodas b1 - 11. klases 1.ieskaites mācību materiāls #13 ✅ …" at bounding box center [690, 339] width 1380 height 679
click at [368, 416] on label "2" at bounding box center [690, 426] width 692 height 36
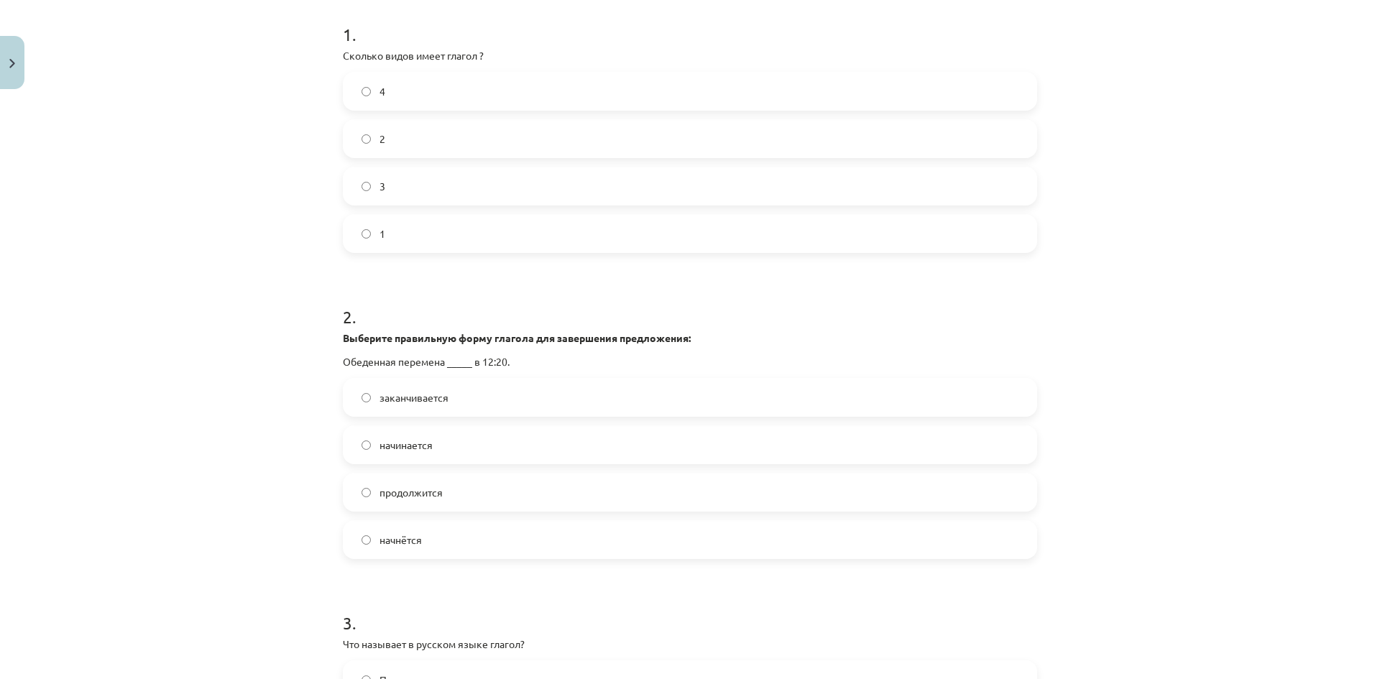
scroll to position [288, 0]
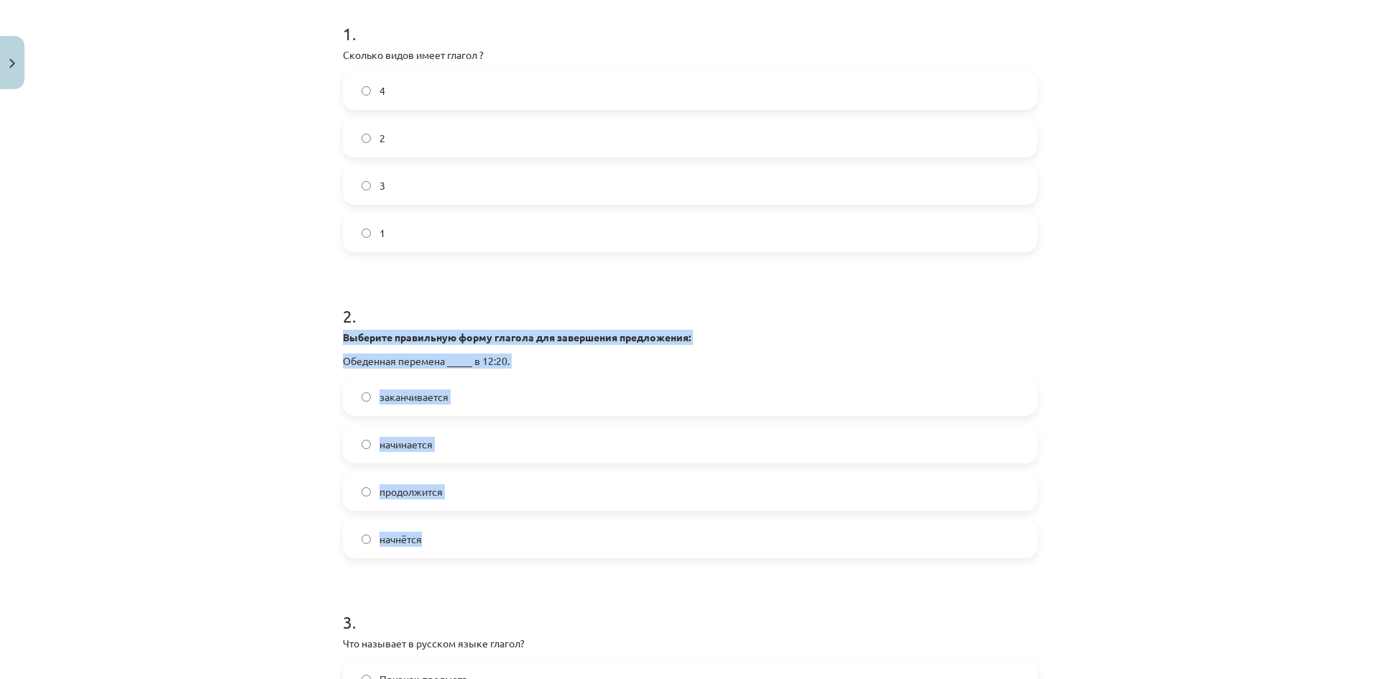
drag, startPoint x: 343, startPoint y: 338, endPoint x: 463, endPoint y: 531, distance: 227.0
click at [463, 531] on div "2 . Выберите правильную форму глагола для завершения предложения: Обеденная пер…" at bounding box center [690, 420] width 695 height 278
click at [246, 521] on div "Mācību tēma: Krievu valodas b1 - 11. klases 1.ieskaites mācību materiāls #13 ✅ …" at bounding box center [690, 339] width 1380 height 679
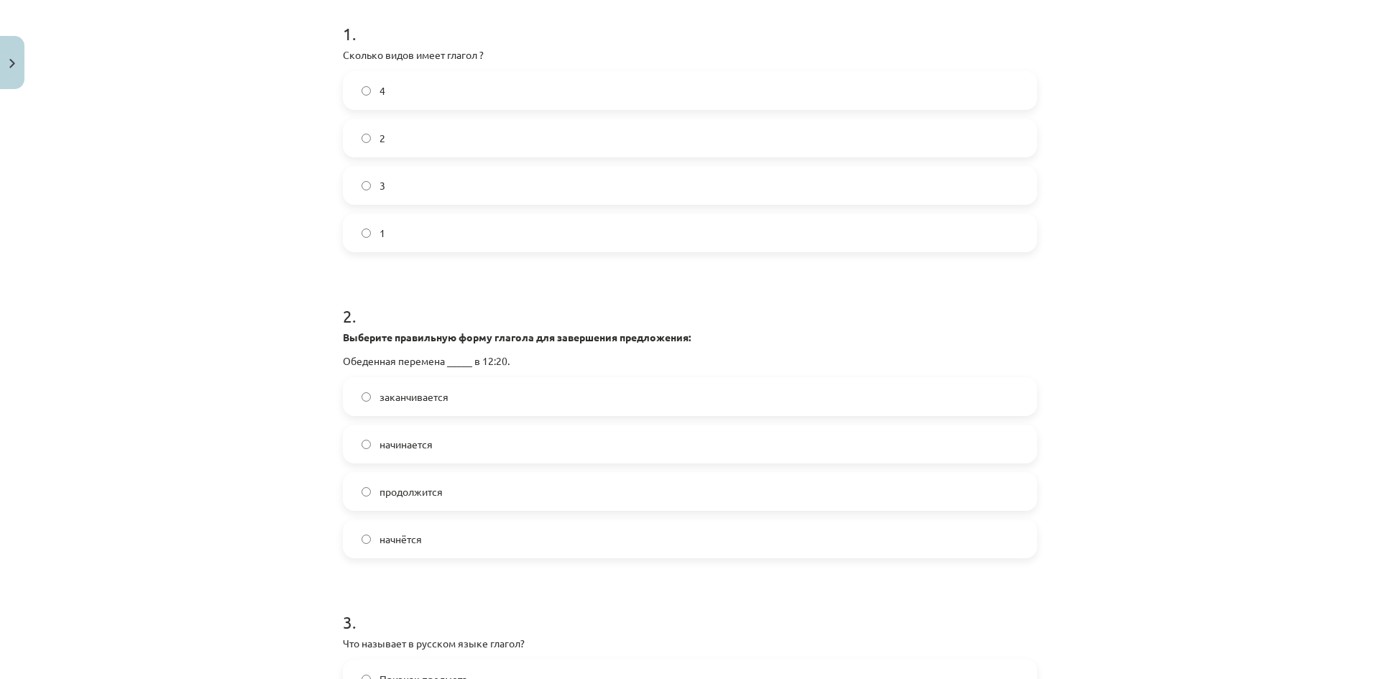
click at [403, 395] on span "заканчивается" at bounding box center [414, 397] width 69 height 15
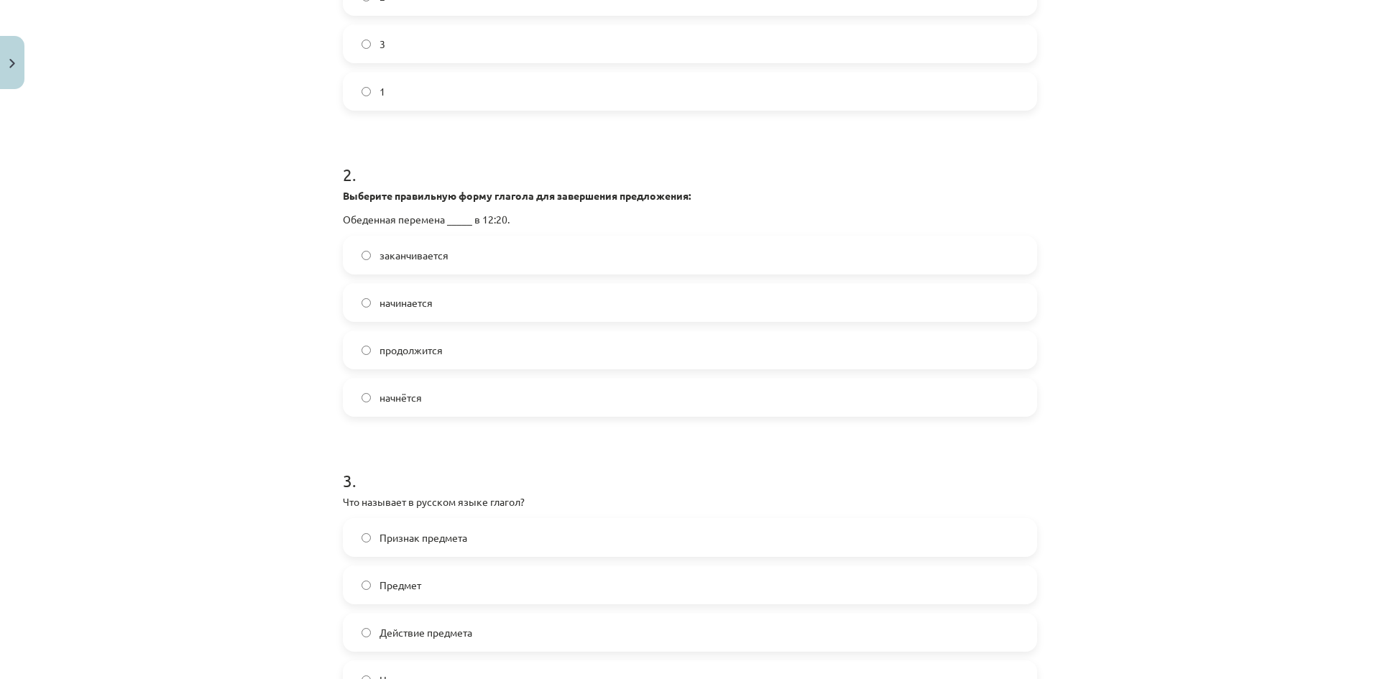
scroll to position [647, 0]
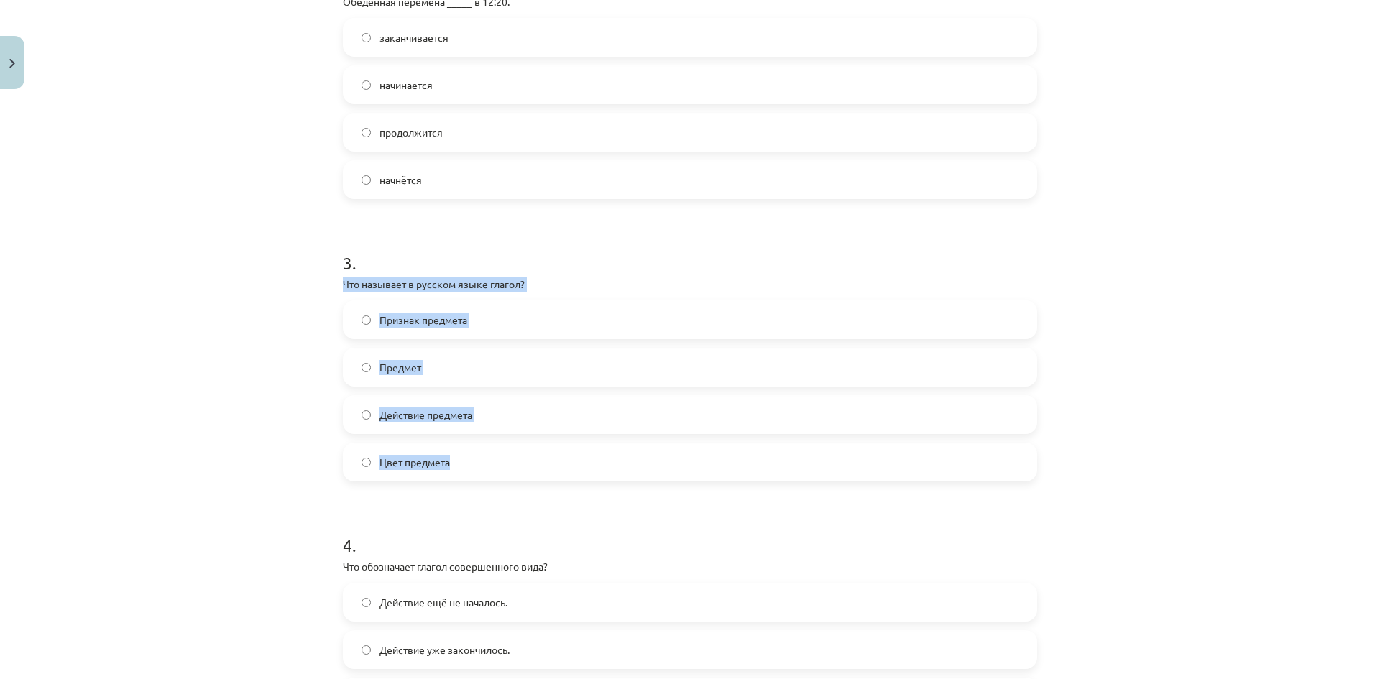
drag, startPoint x: 335, startPoint y: 279, endPoint x: 468, endPoint y: 449, distance: 216.2
click at [83, 393] on div "Mācību tēma: Krievu valodas b1 - 11. klases 1.ieskaites mācību materiāls #13 ✅ …" at bounding box center [690, 339] width 1380 height 679
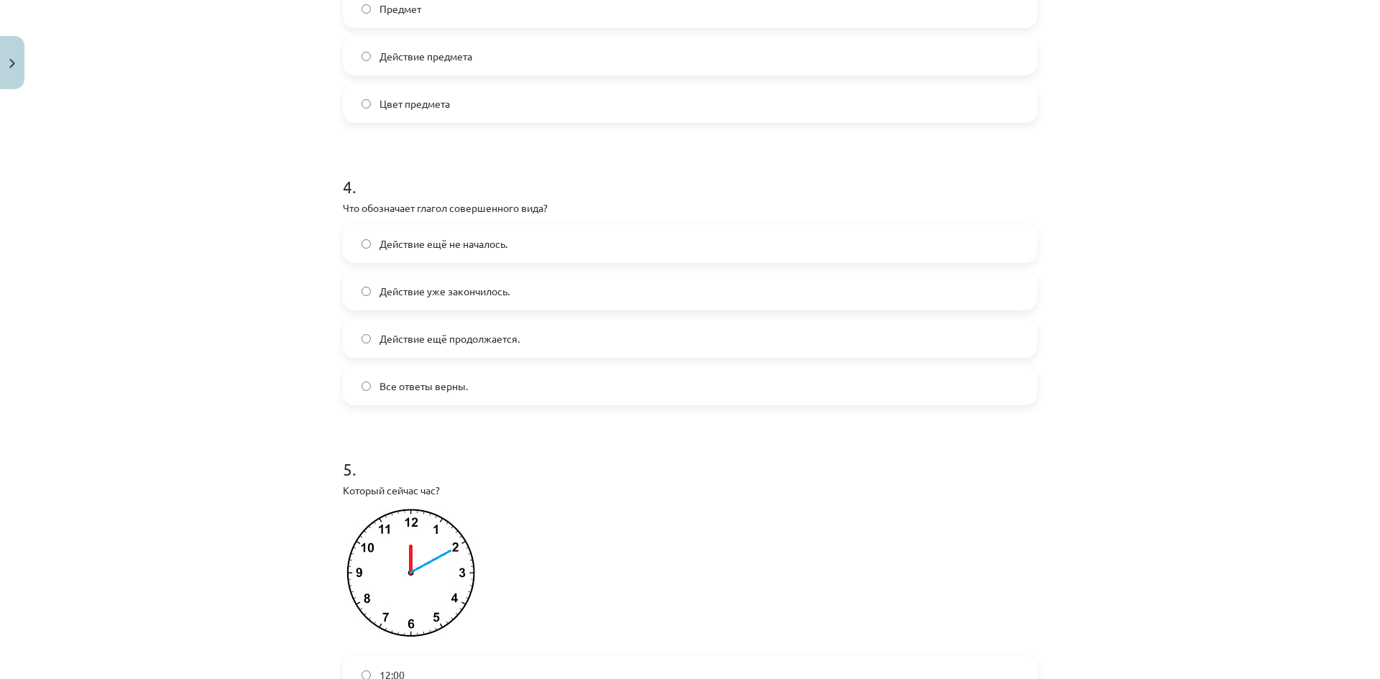
scroll to position [1007, 0]
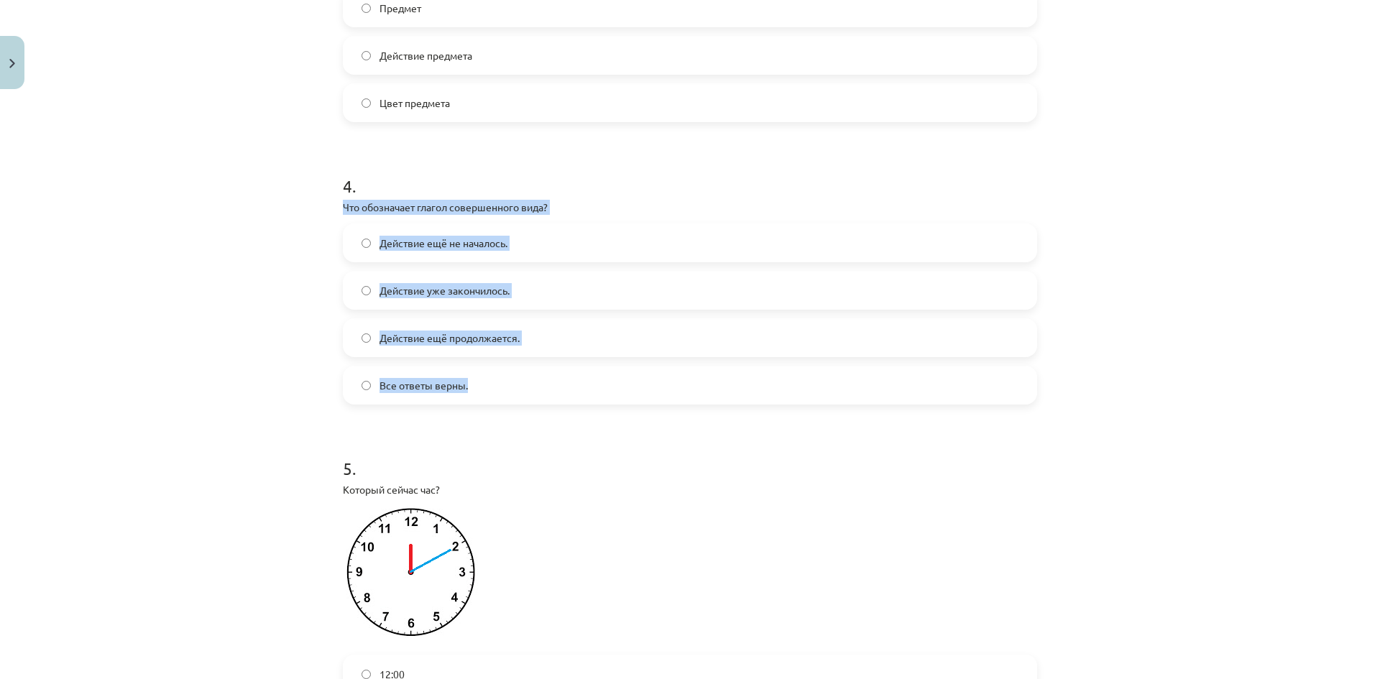
drag, startPoint x: 342, startPoint y: 202, endPoint x: 475, endPoint y: 382, distance: 223.6
click at [475, 382] on div "4 . Что обозначает глагол совершенного вида? Действие ещё не началось. Действие…" at bounding box center [690, 278] width 695 height 254
click at [99, 211] on div "Mācību tēma: Krievu valodas b1 - 11. klases 1.ieskaites mācību materiāls #13 ✅ …" at bounding box center [690, 339] width 1380 height 679
click at [168, 262] on div "Mācību tēma: Krievu valodas b1 - 11. klases 1.ieskaites mācību materiāls #13 ✅ …" at bounding box center [690, 339] width 1380 height 679
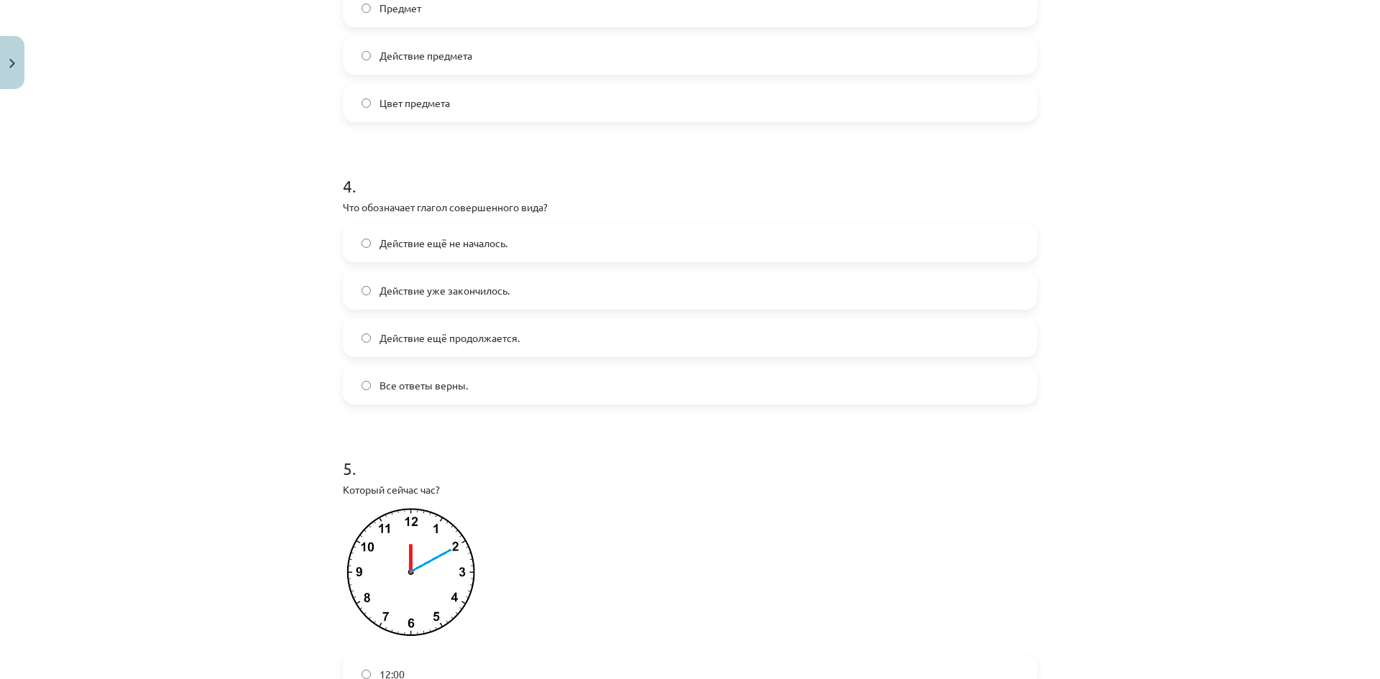
click at [371, 290] on label "Действие уже закончилось." at bounding box center [690, 291] width 692 height 36
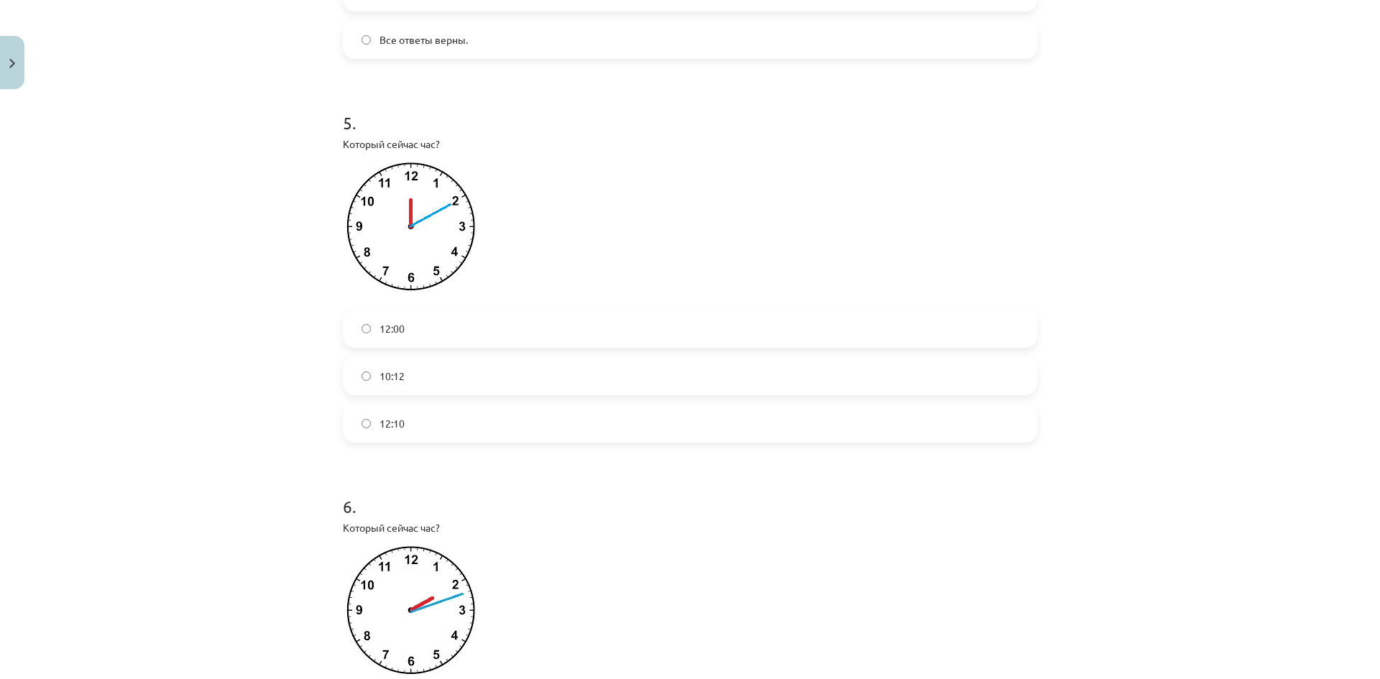
scroll to position [1366, 0]
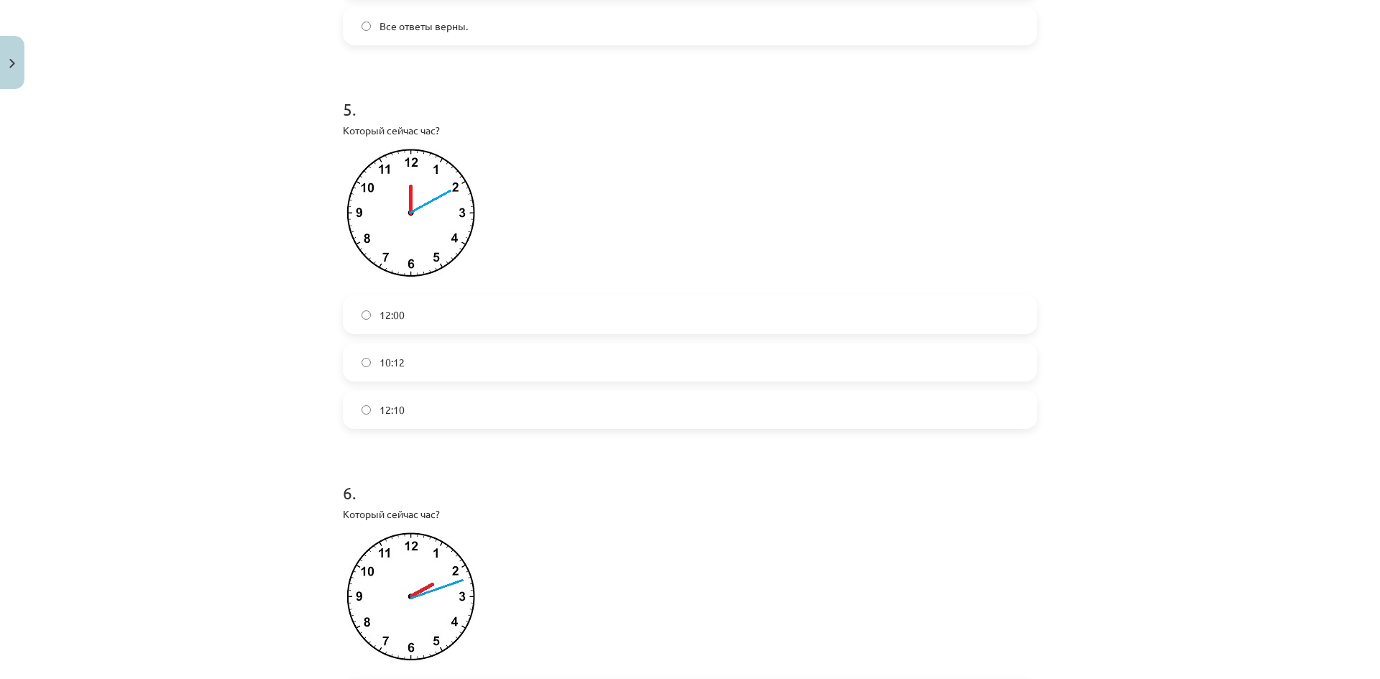
click at [395, 396] on label "12:10" at bounding box center [690, 410] width 692 height 36
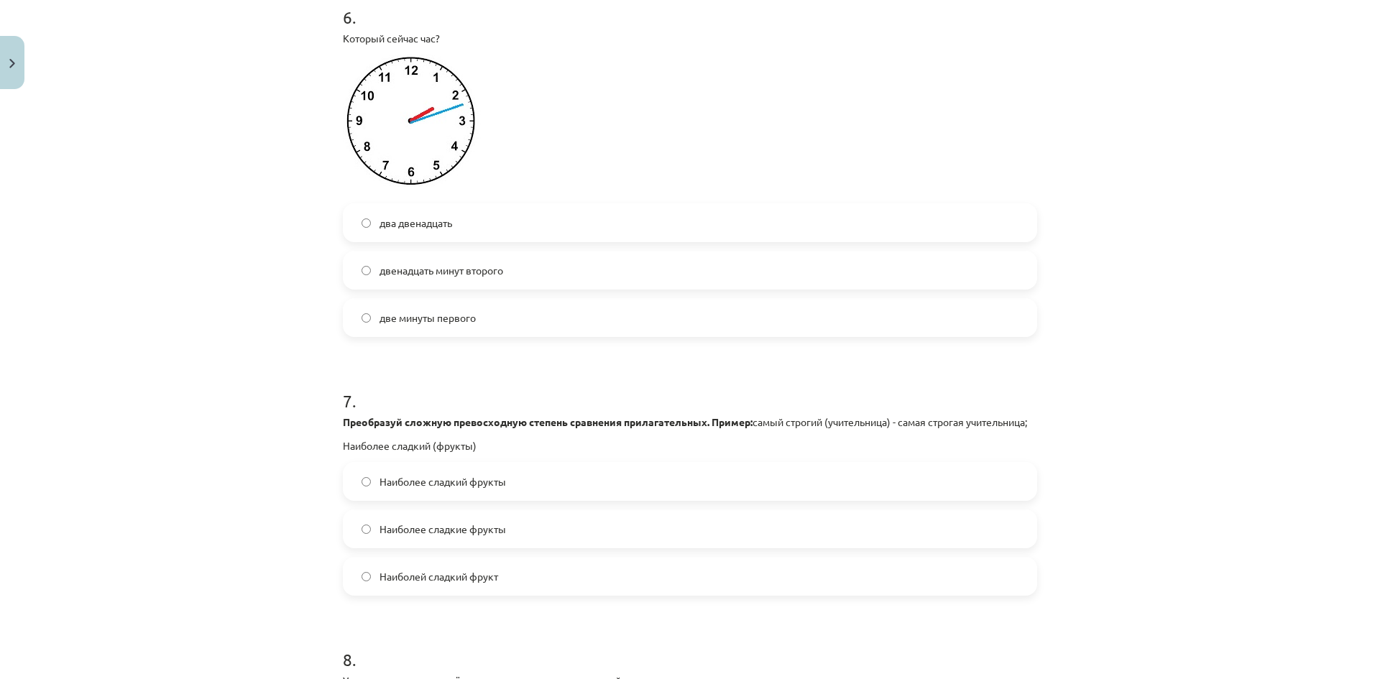
scroll to position [2013, 0]
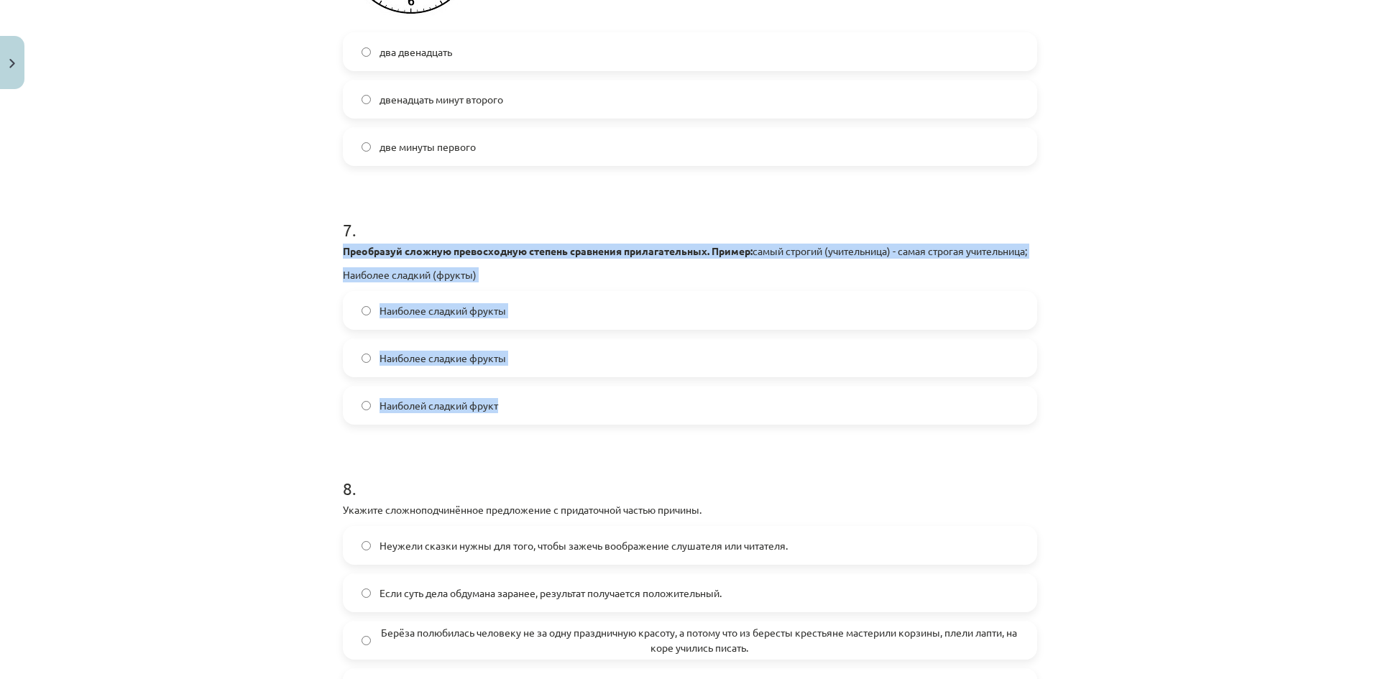
drag, startPoint x: 337, startPoint y: 251, endPoint x: 522, endPoint y: 411, distance: 244.2
click at [522, 411] on div "7 . Преобразуй сложную превосходную степень сравнения прилагательных. Пример: с…" at bounding box center [690, 310] width 695 height 230
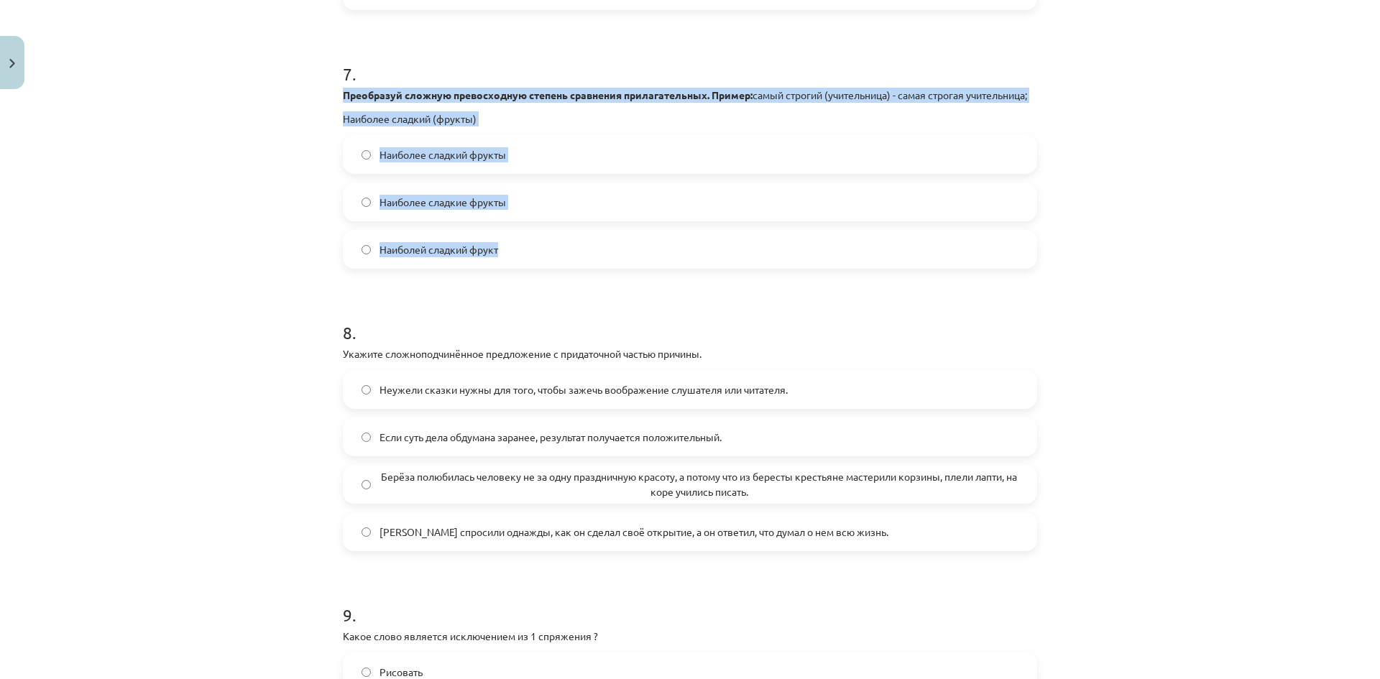
scroll to position [2157, 0]
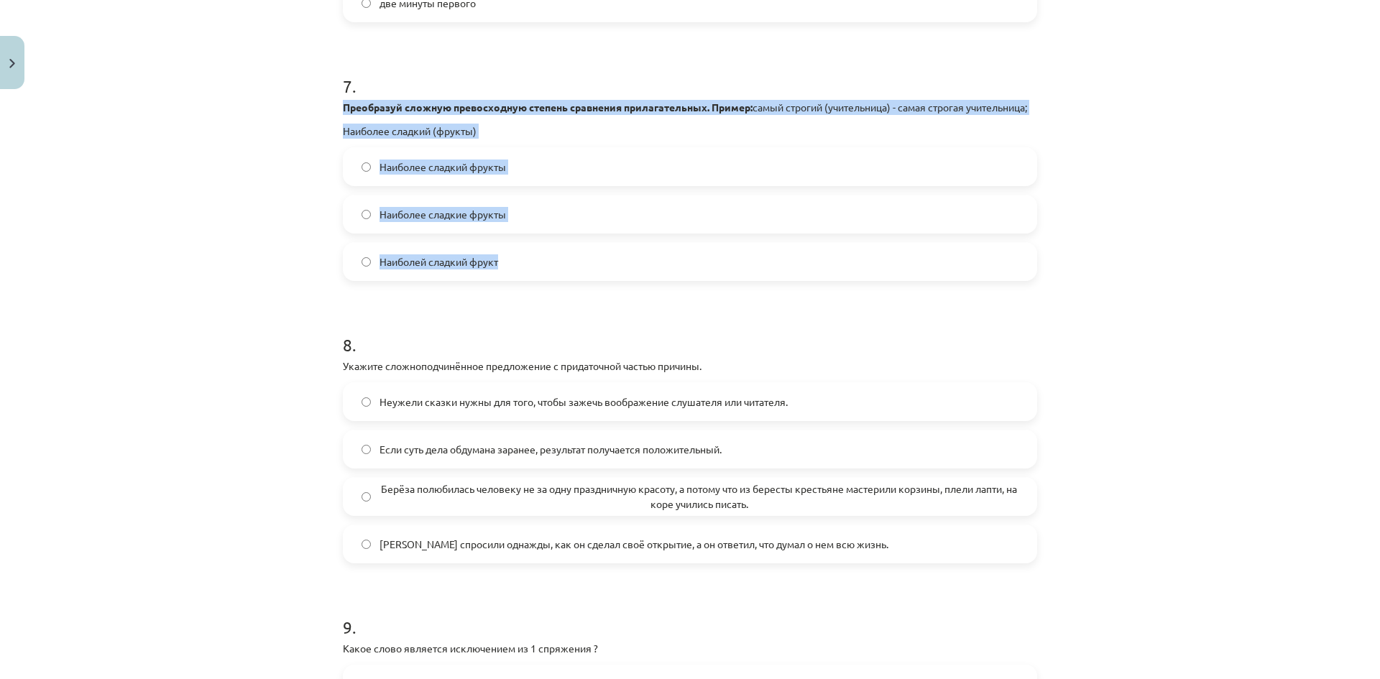
click at [181, 222] on div "Mācību tēma: Krievu valodas b1 - 11. klases 1.ieskaites mācību materiāls #13 ✅ …" at bounding box center [690, 339] width 1380 height 679
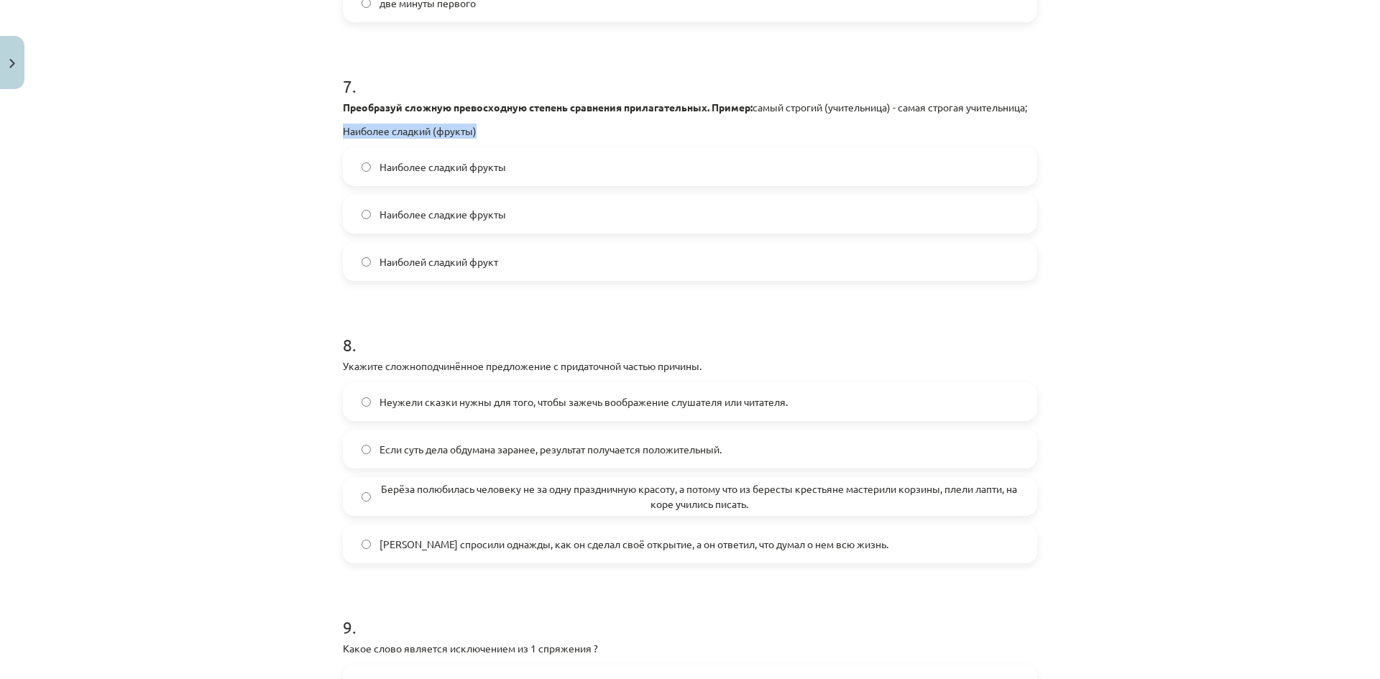
drag, startPoint x: 333, startPoint y: 145, endPoint x: 359, endPoint y: 157, distance: 28.6
click at [343, 139] on p "Наиболее сладкий (фрукты)" at bounding box center [690, 131] width 695 height 15
drag, startPoint x: 319, startPoint y: 144, endPoint x: 508, endPoint y: 265, distance: 224.4
click at [508, 265] on div "Mācību tēma: Krievu valodas b1 - 11. klases 1.ieskaites mācību materiāls #13 ✅ …" at bounding box center [690, 339] width 1380 height 679
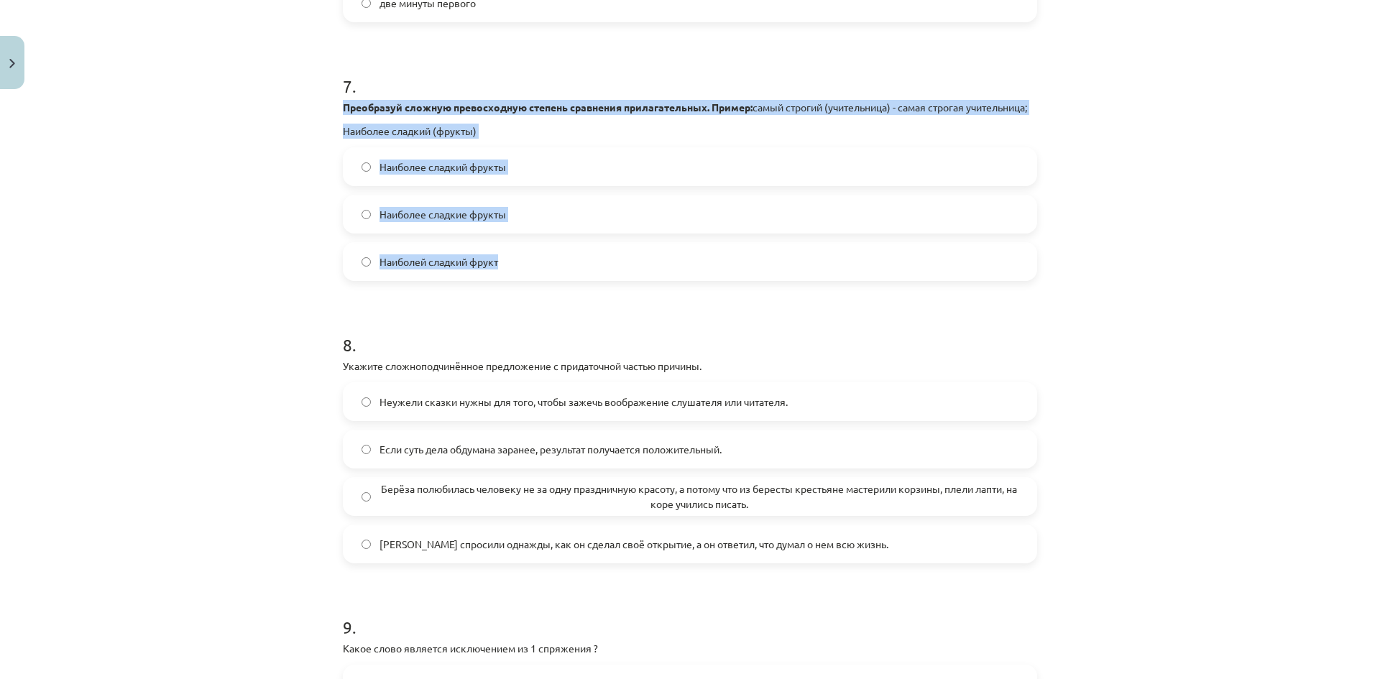
drag, startPoint x: 339, startPoint y: 105, endPoint x: 548, endPoint y: 289, distance: 278.7
click at [548, 281] on div "7 . Преобразуй сложную превосходную степень сравнения прилагательных. Пример: с…" at bounding box center [690, 166] width 695 height 230
click at [83, 146] on div "Mācību tēma: Krievu valodas b1 - 11. klases 1.ieskaites mācību materiāls #13 ✅ …" at bounding box center [690, 339] width 1380 height 679
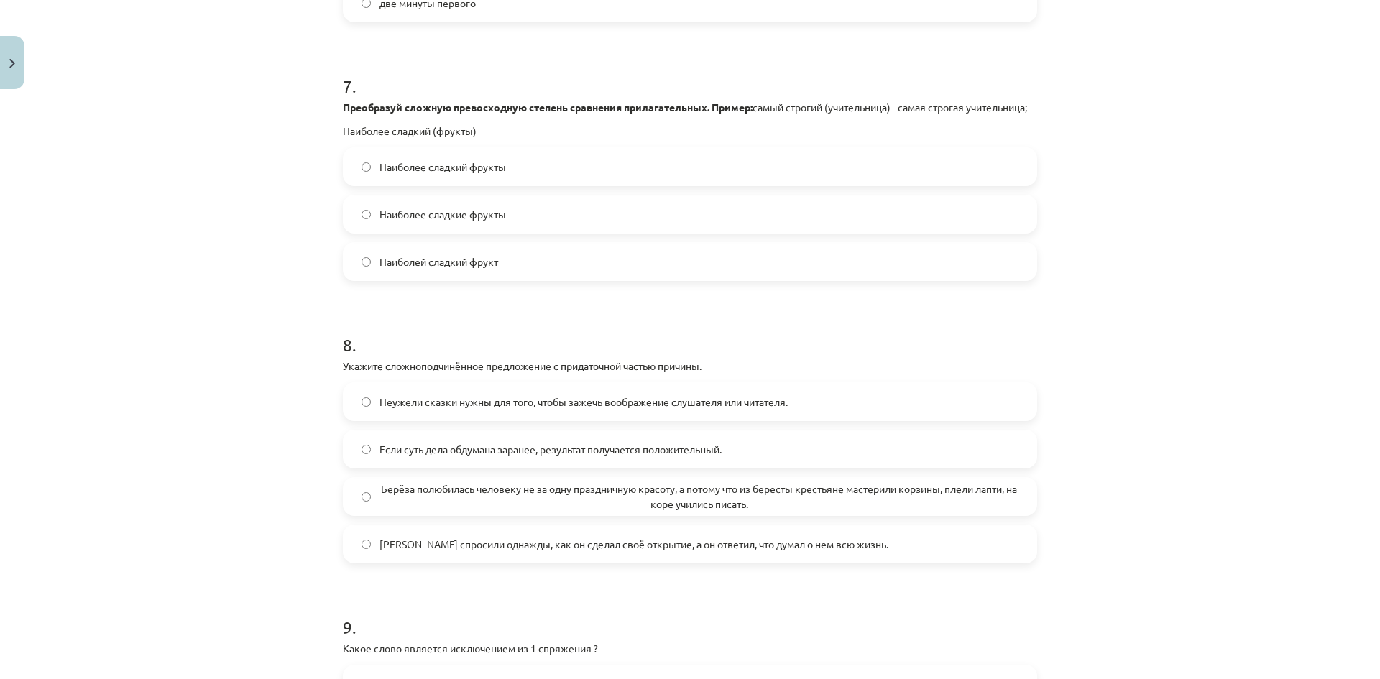
click at [380, 222] on span "Наиболее сладкие фрукты" at bounding box center [443, 214] width 127 height 15
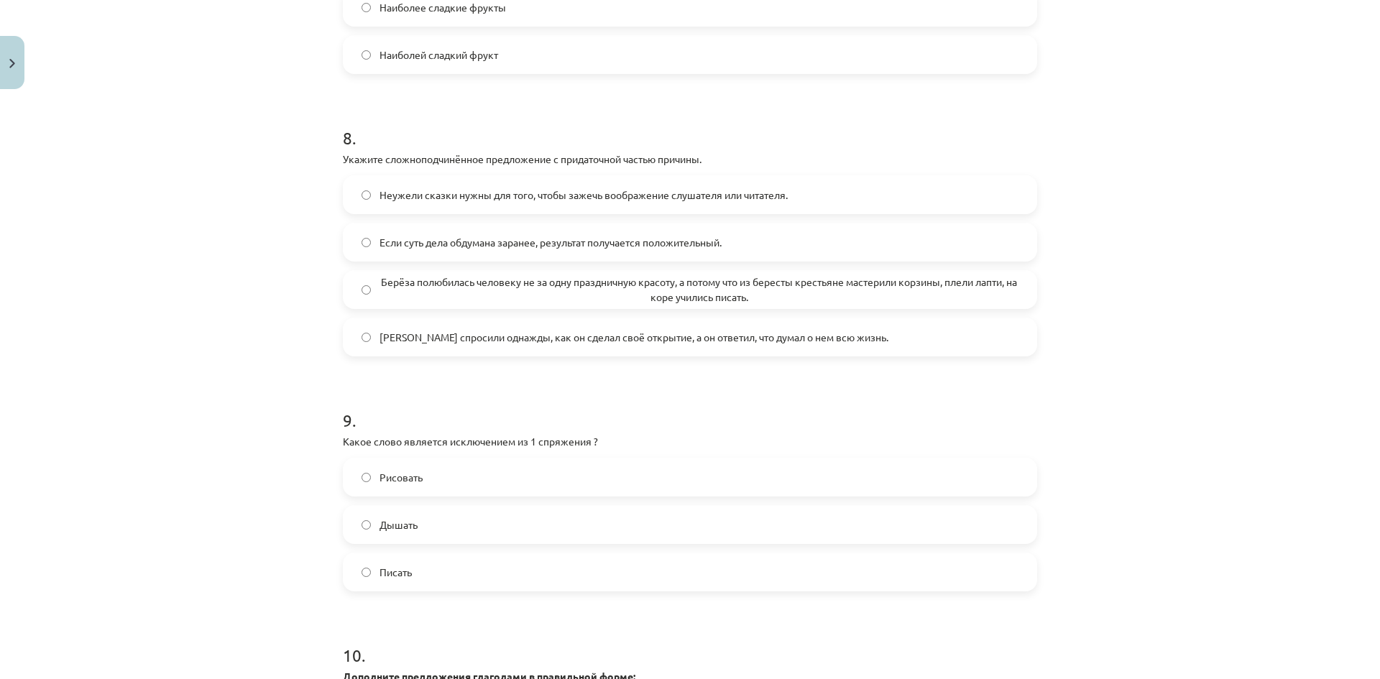
scroll to position [2373, 0]
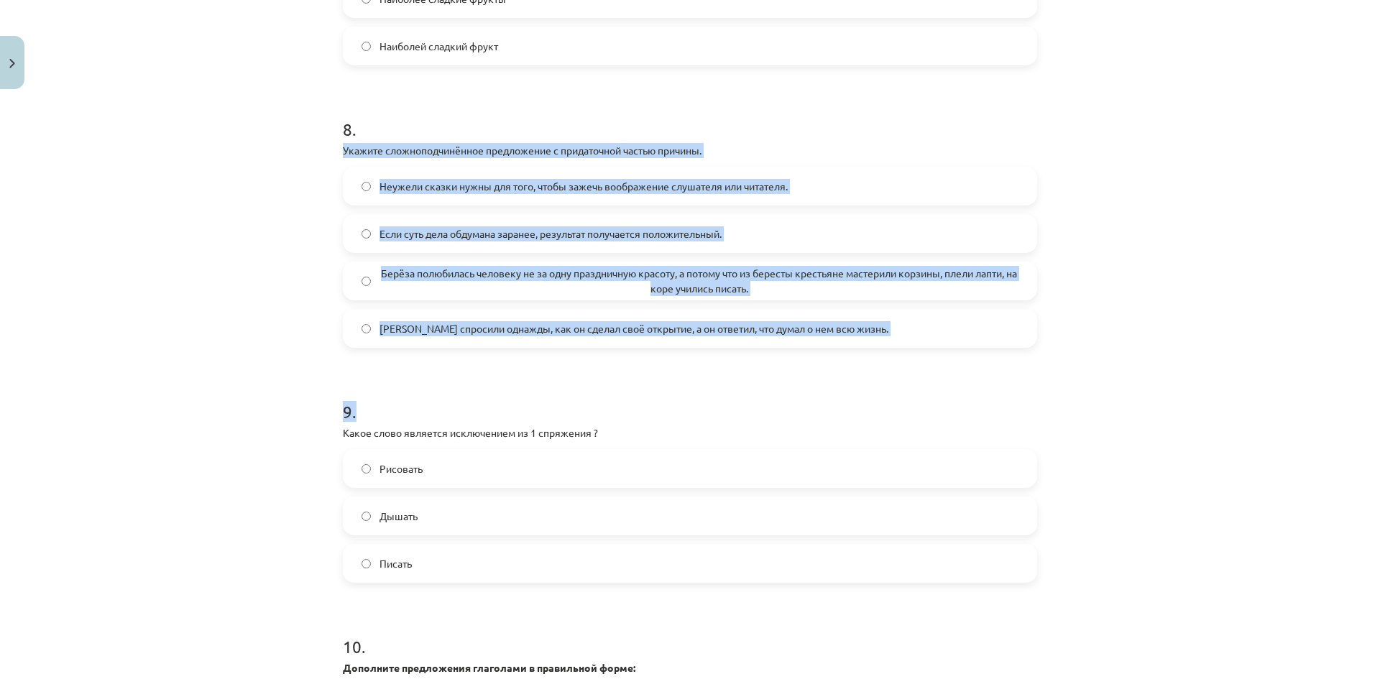
drag, startPoint x: 336, startPoint y: 164, endPoint x: 878, endPoint y: 368, distance: 579.3
click at [100, 183] on div "Mācību tēma: Krievu valodas b1 - 11. klases 1.ieskaites mācību materiāls #13 ✅ …" at bounding box center [690, 339] width 1380 height 679
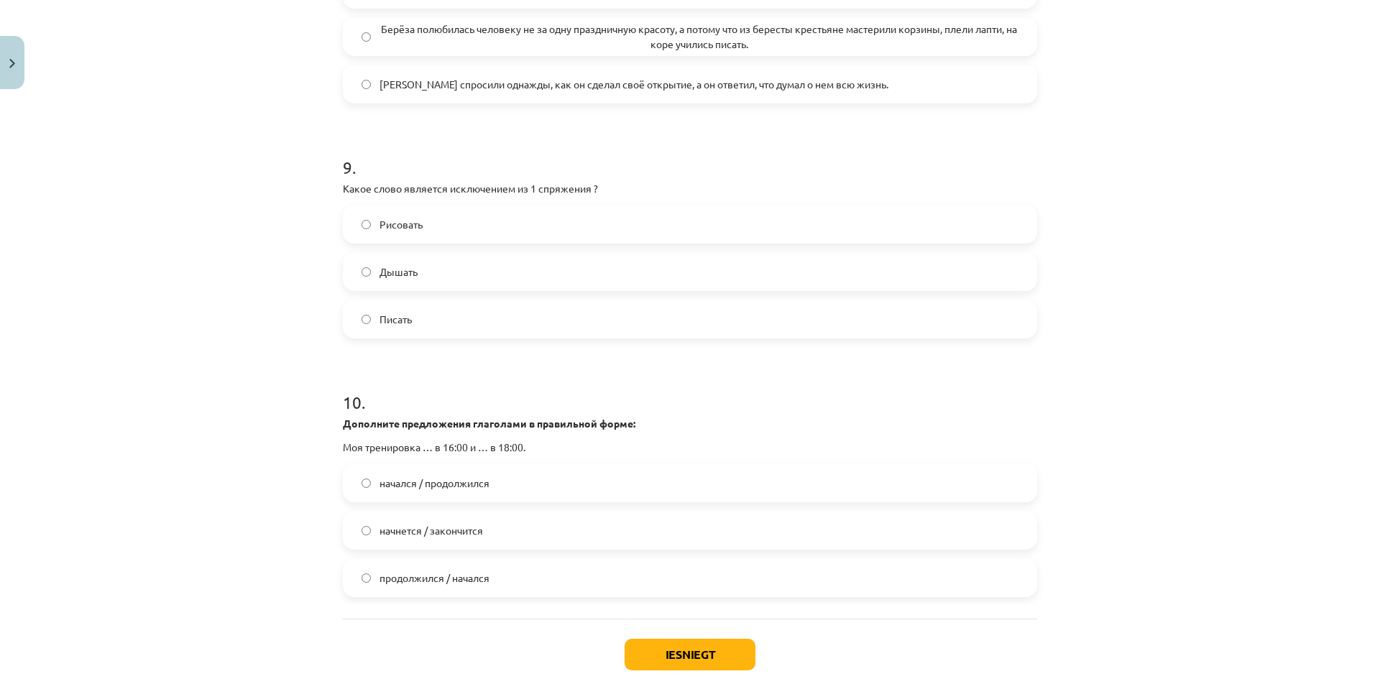
scroll to position [2660, 0]
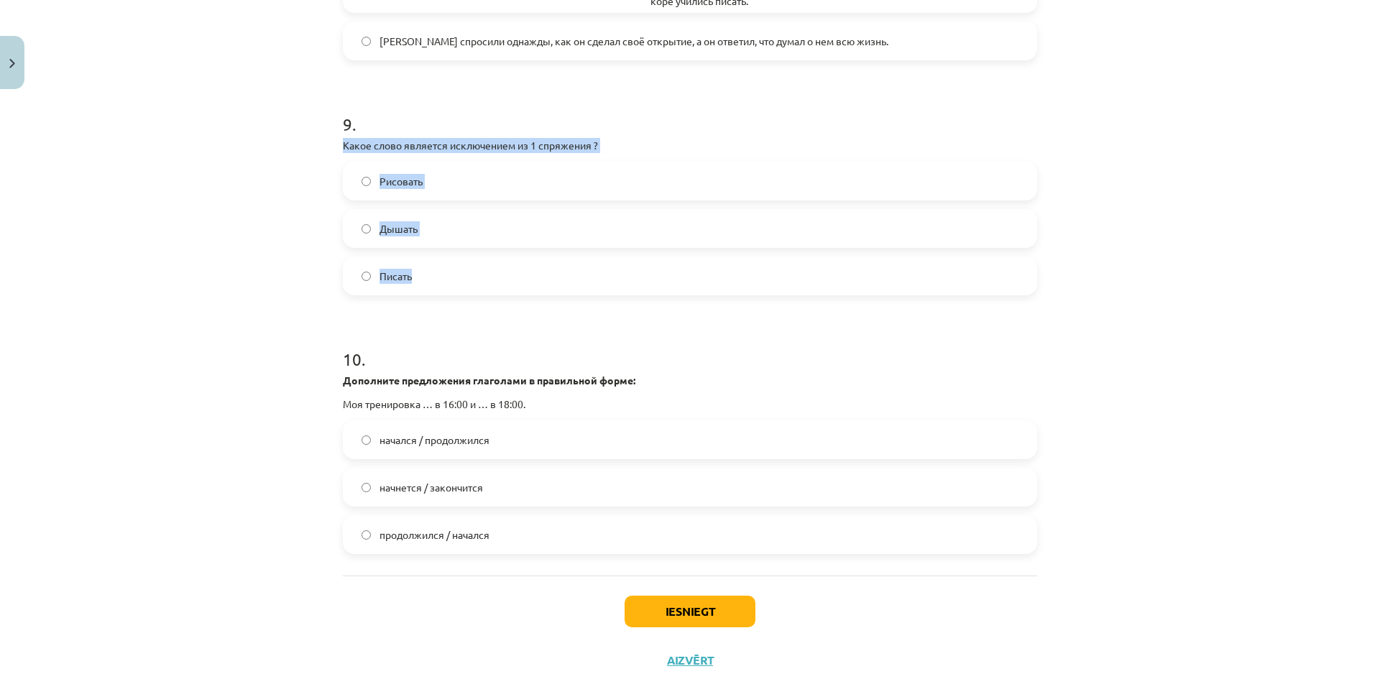
drag, startPoint x: 356, startPoint y: 173, endPoint x: 424, endPoint y: 292, distance: 136.9
click at [241, 276] on div "Mācību tēma: Krievu valodas b1 - 11. klases 1.ieskaites mācību materiāls #13 ✅ …" at bounding box center [690, 339] width 1380 height 679
click at [386, 237] on span "Дышать" at bounding box center [399, 228] width 38 height 15
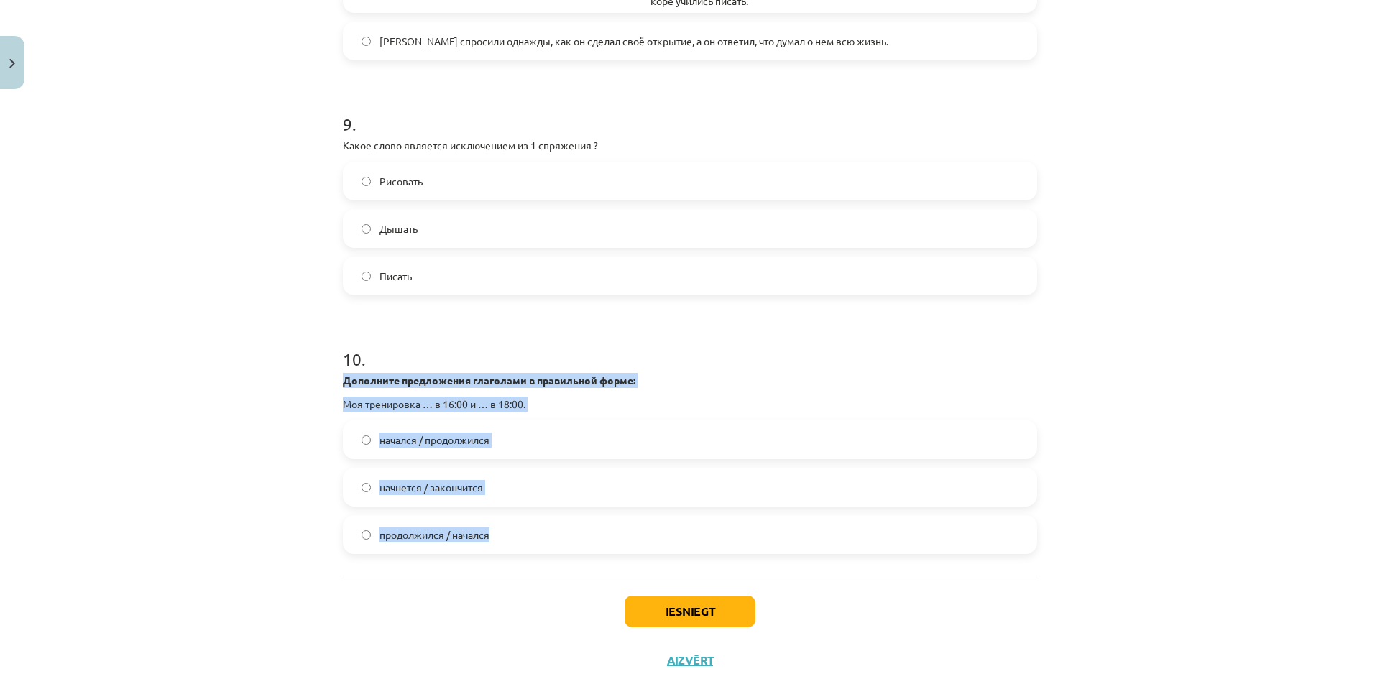
drag, startPoint x: 330, startPoint y: 391, endPoint x: 490, endPoint y: 559, distance: 231.9
click at [285, 543] on div "Mācību tēma: Krievu valodas b1 - 11. klases 1.ieskaites mācību materiāls #13 ✅ …" at bounding box center [690, 339] width 1380 height 679
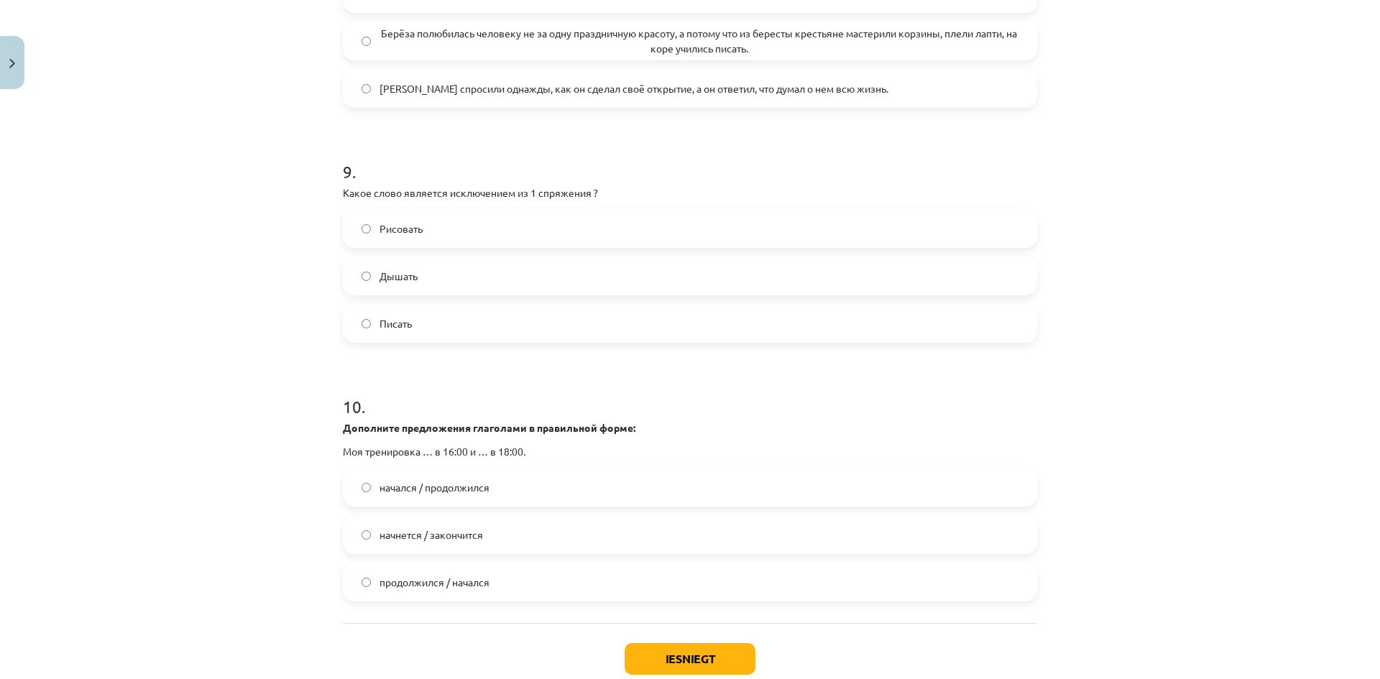
scroll to position [2588, 0]
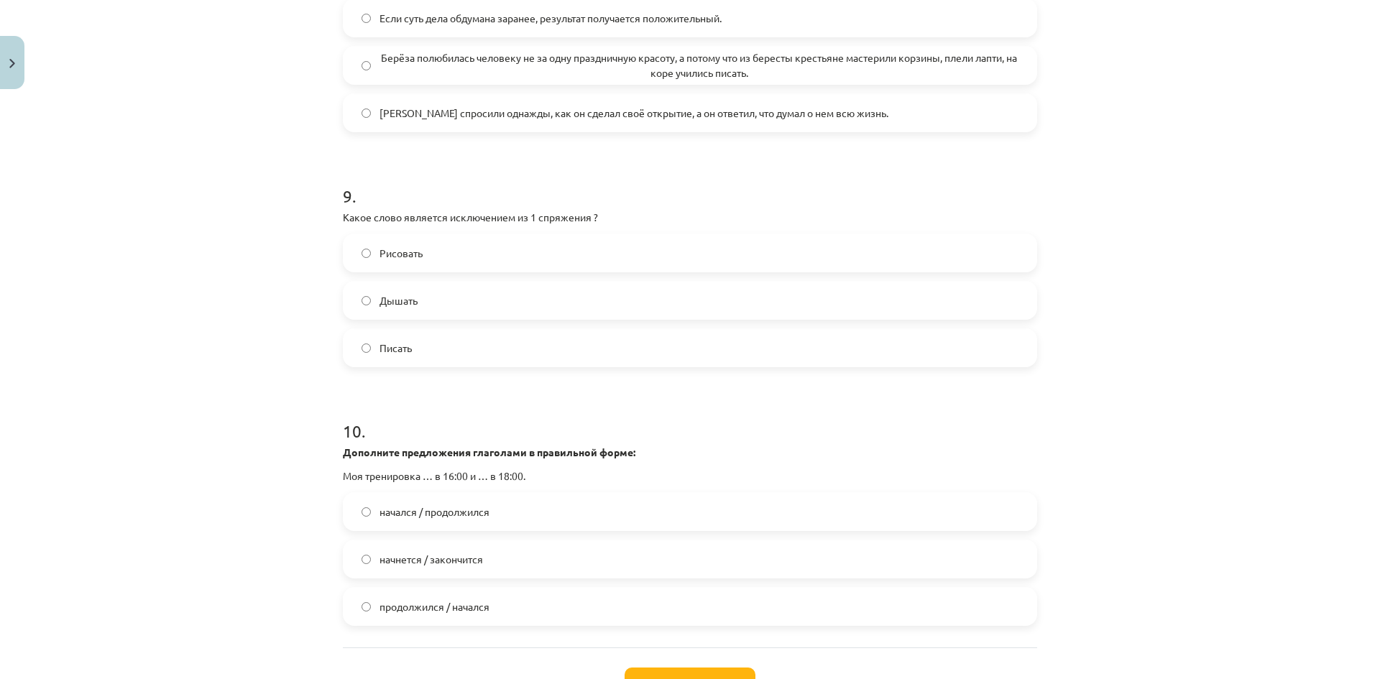
click at [388, 567] on span "начнется / закончится" at bounding box center [432, 559] width 104 height 15
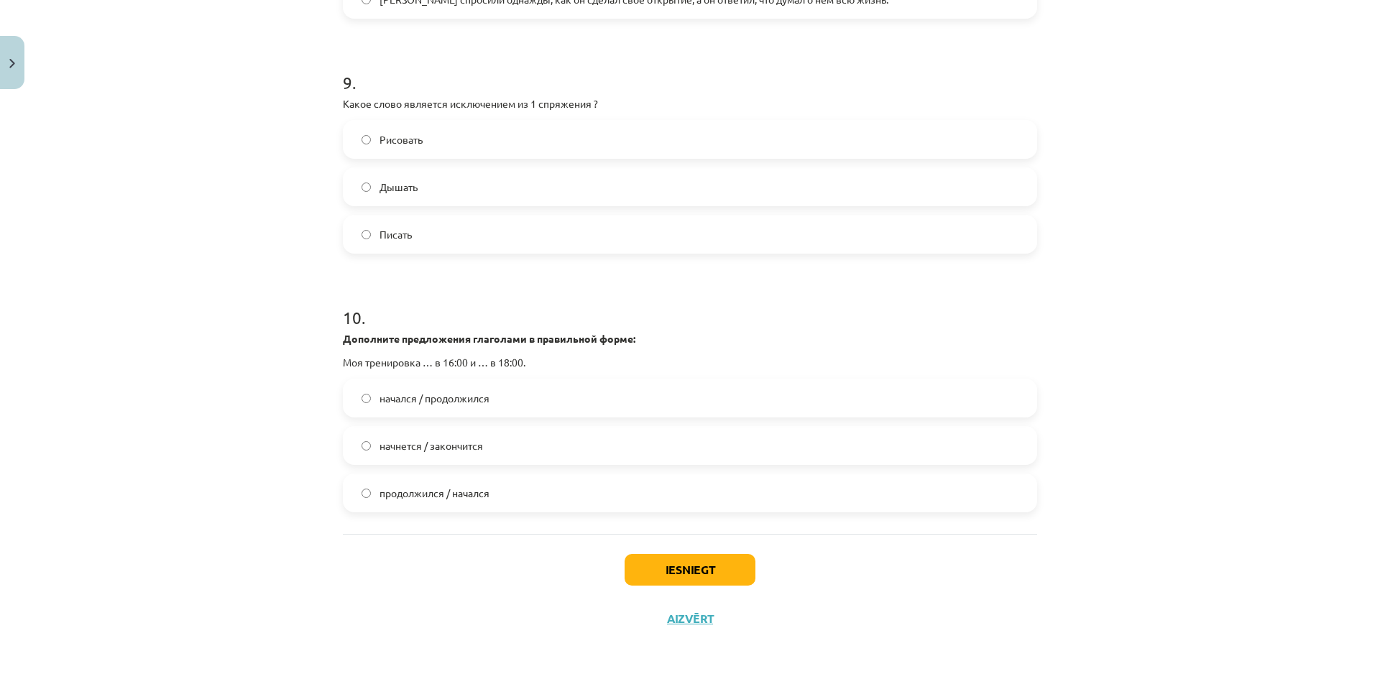
scroll to position [2717, 0]
click at [651, 572] on button "Iesniegt" at bounding box center [690, 570] width 131 height 32
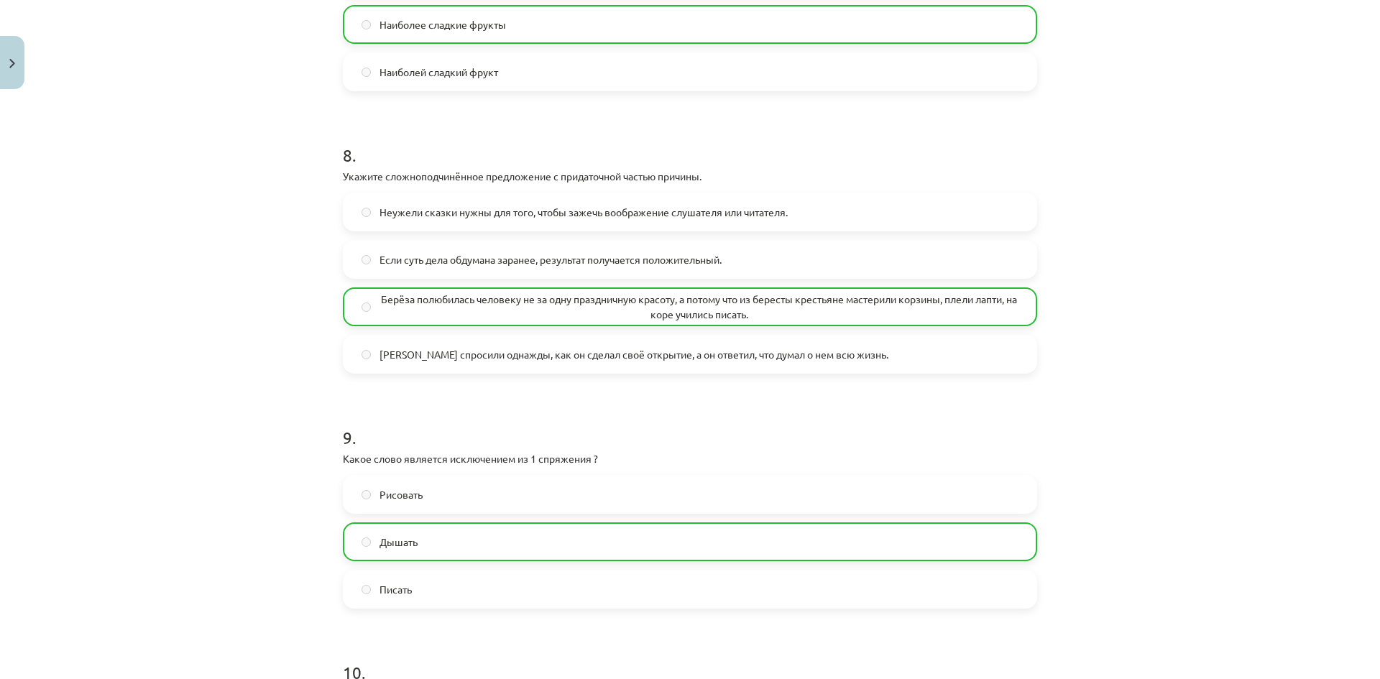
scroll to position [2763, 0]
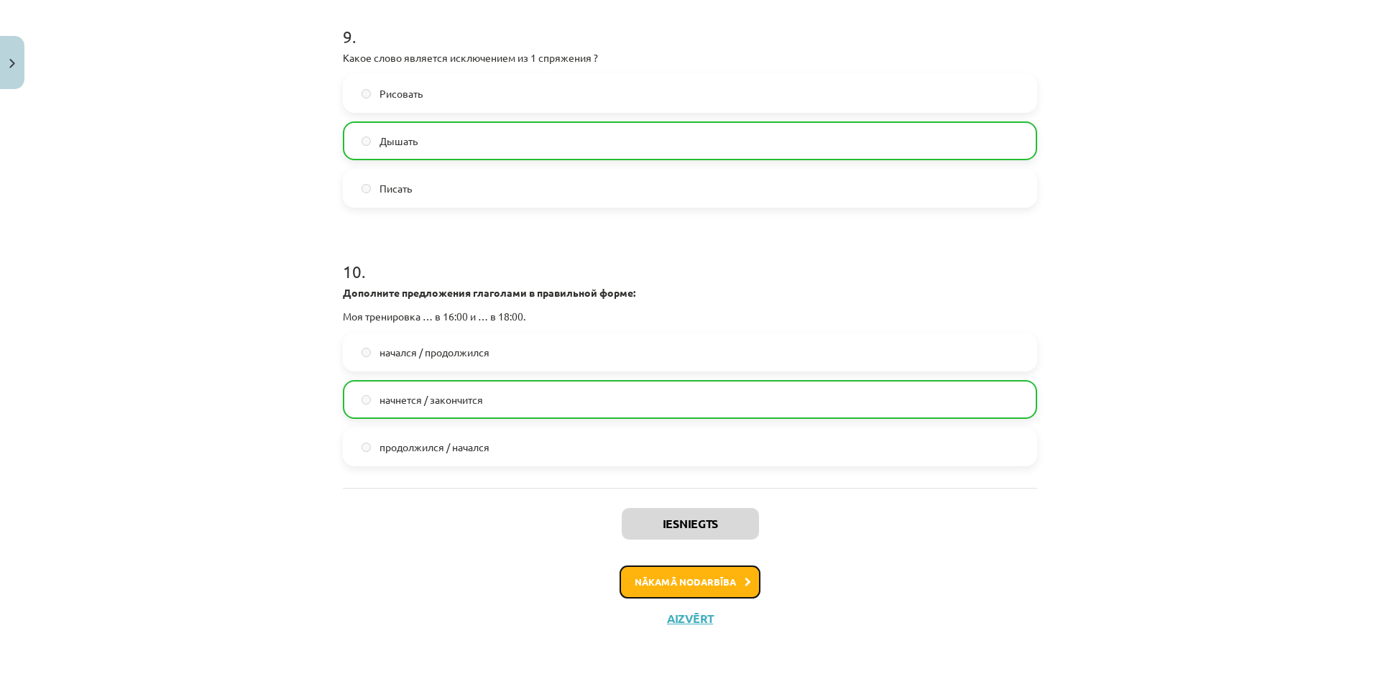
click at [686, 590] on button "Nākamā nodarbība" at bounding box center [690, 582] width 141 height 33
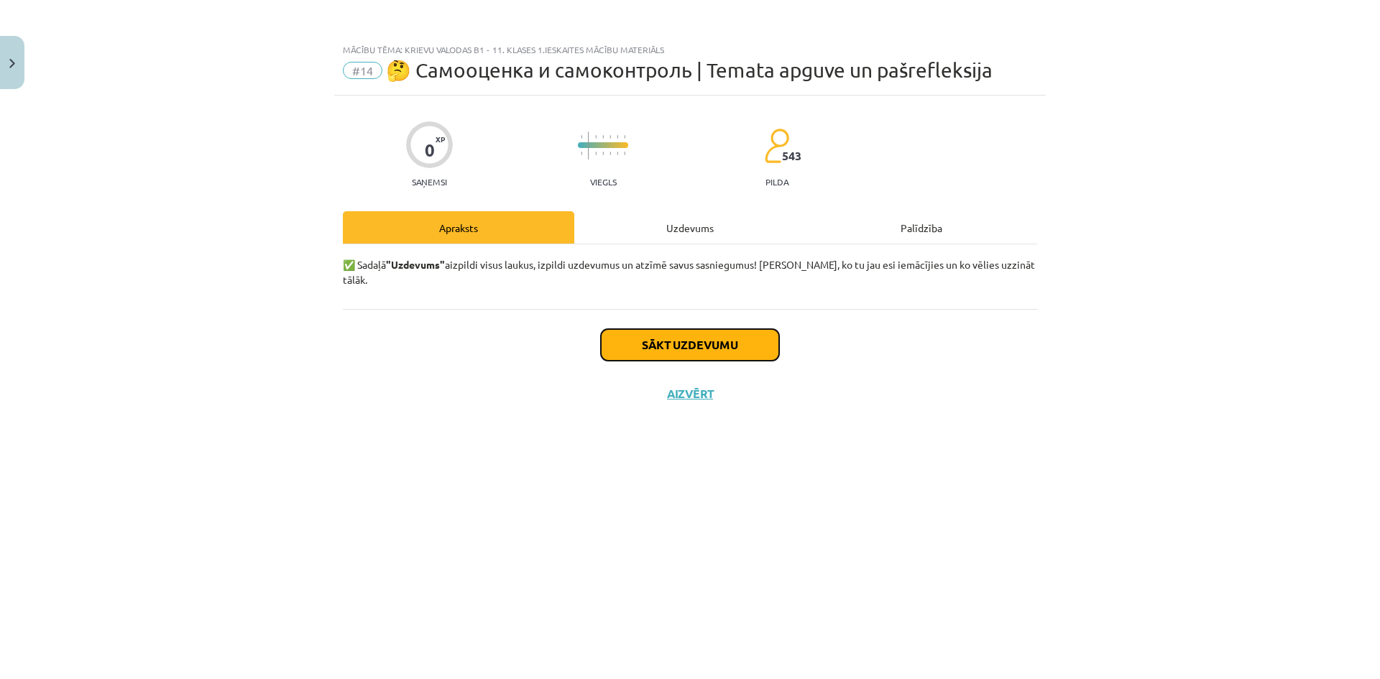
click at [664, 335] on button "Sākt uzdevumu" at bounding box center [690, 345] width 178 height 32
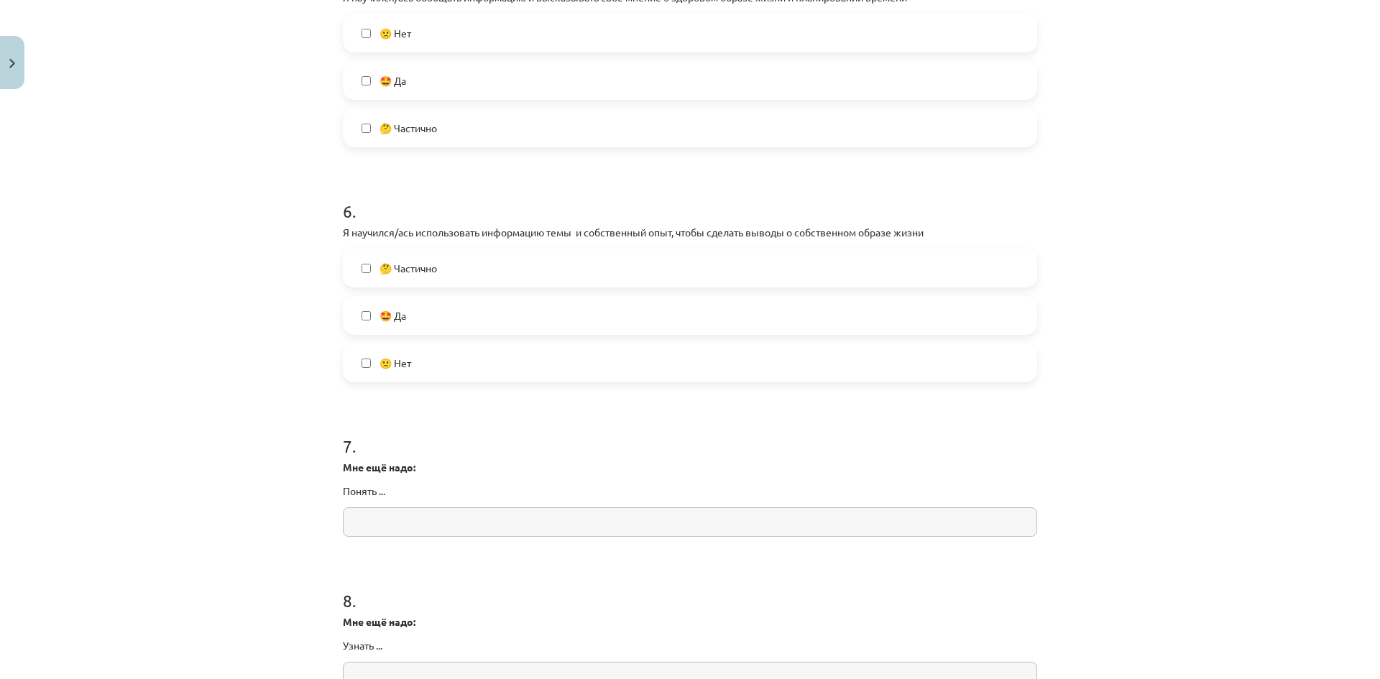
scroll to position [1294, 0]
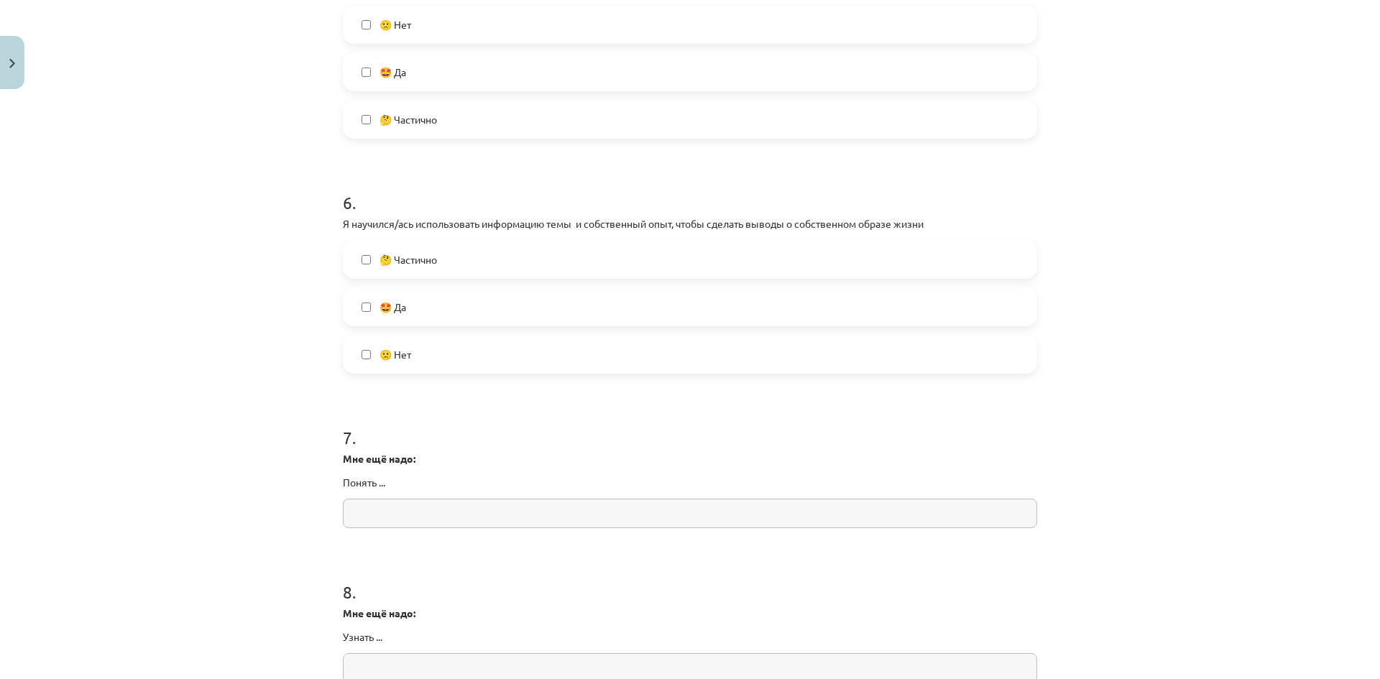
click at [366, 518] on input "text" at bounding box center [690, 513] width 695 height 29
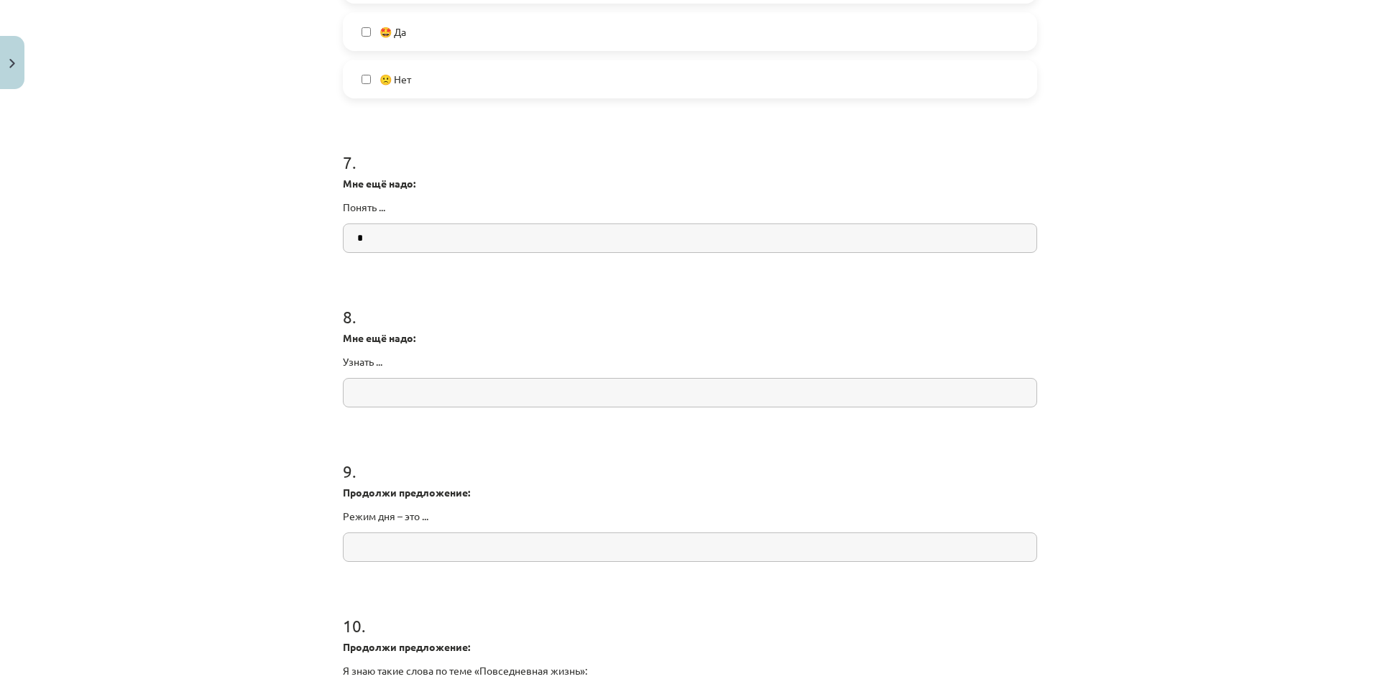
scroll to position [1582, 0]
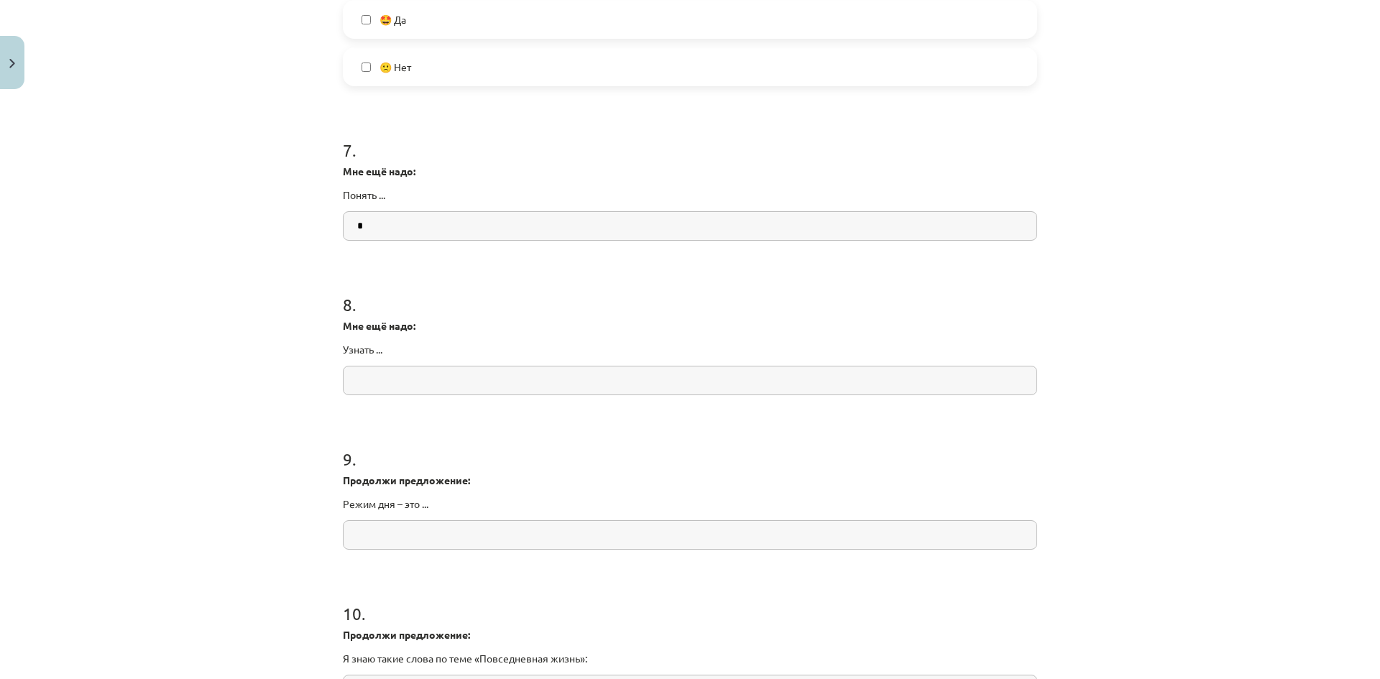
type input "*"
click at [365, 376] on input "text" at bounding box center [690, 380] width 695 height 29
type input "*"
click at [378, 526] on input "text" at bounding box center [690, 535] width 695 height 29
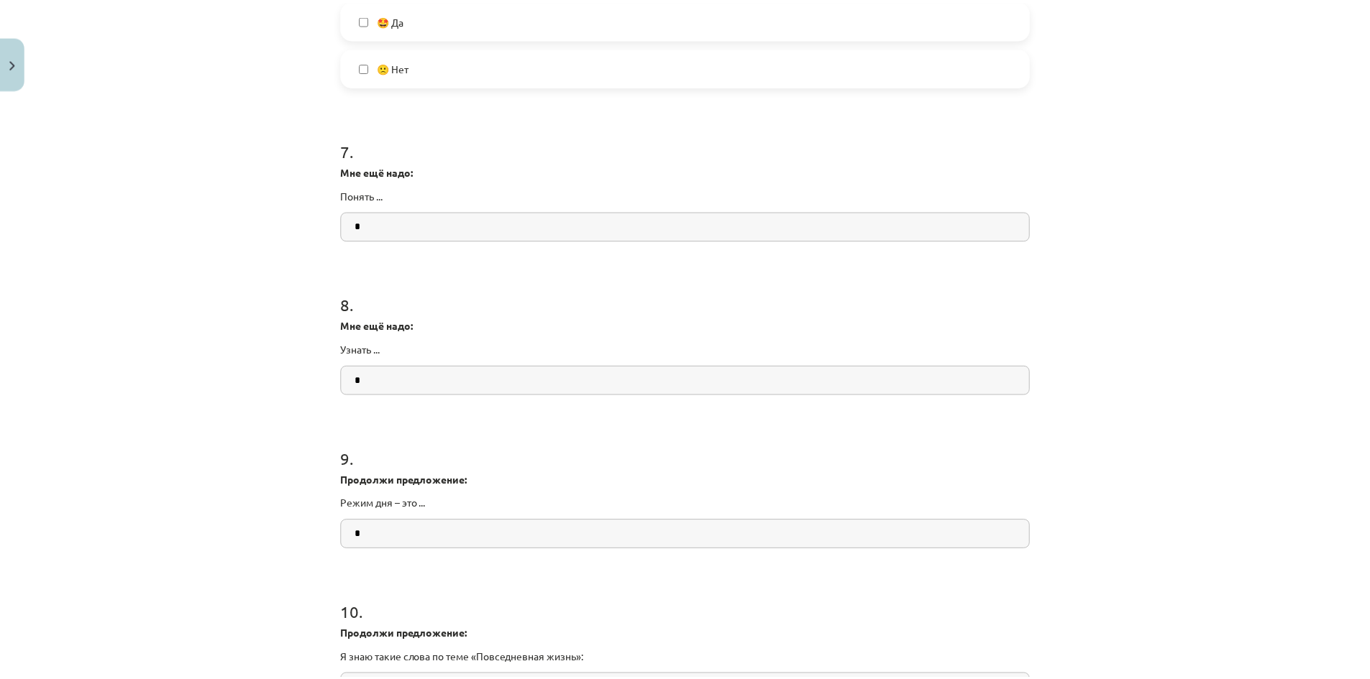
scroll to position [1765, 0]
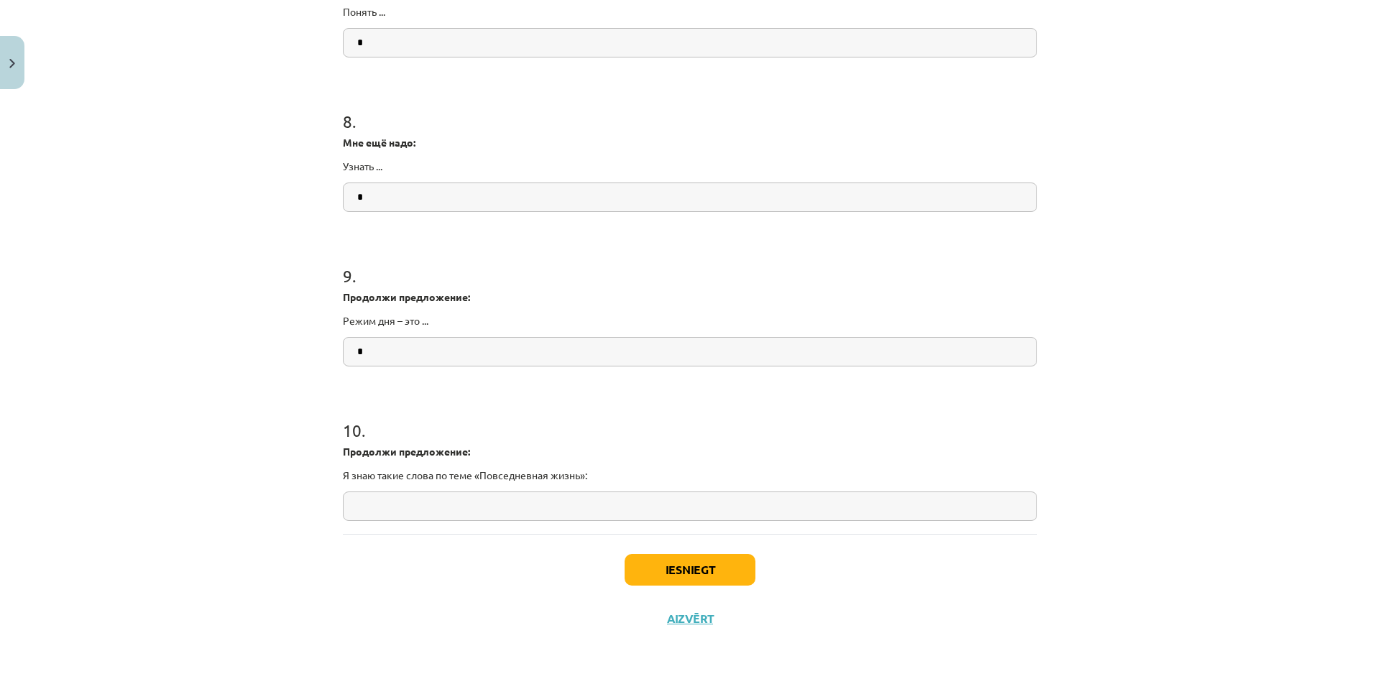
type input "*"
click at [362, 486] on div "10 . Продолжи предложение: Я знаю такие слова по теме «Повседневная жизнь»:" at bounding box center [690, 458] width 695 height 126
click at [363, 499] on input "text" at bounding box center [690, 506] width 695 height 29
type input "*"
click at [659, 569] on button "Iesniegt" at bounding box center [690, 570] width 131 height 32
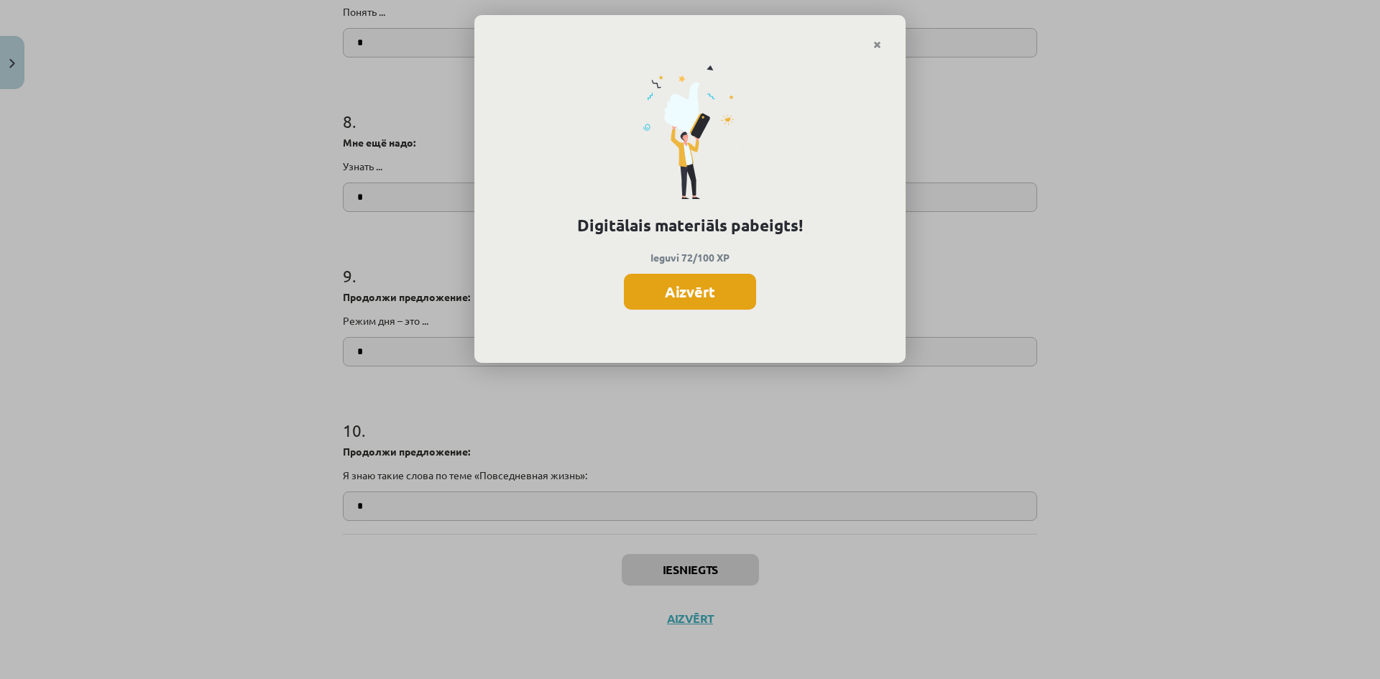
click at [690, 285] on button "Aizvērt" at bounding box center [690, 292] width 132 height 36
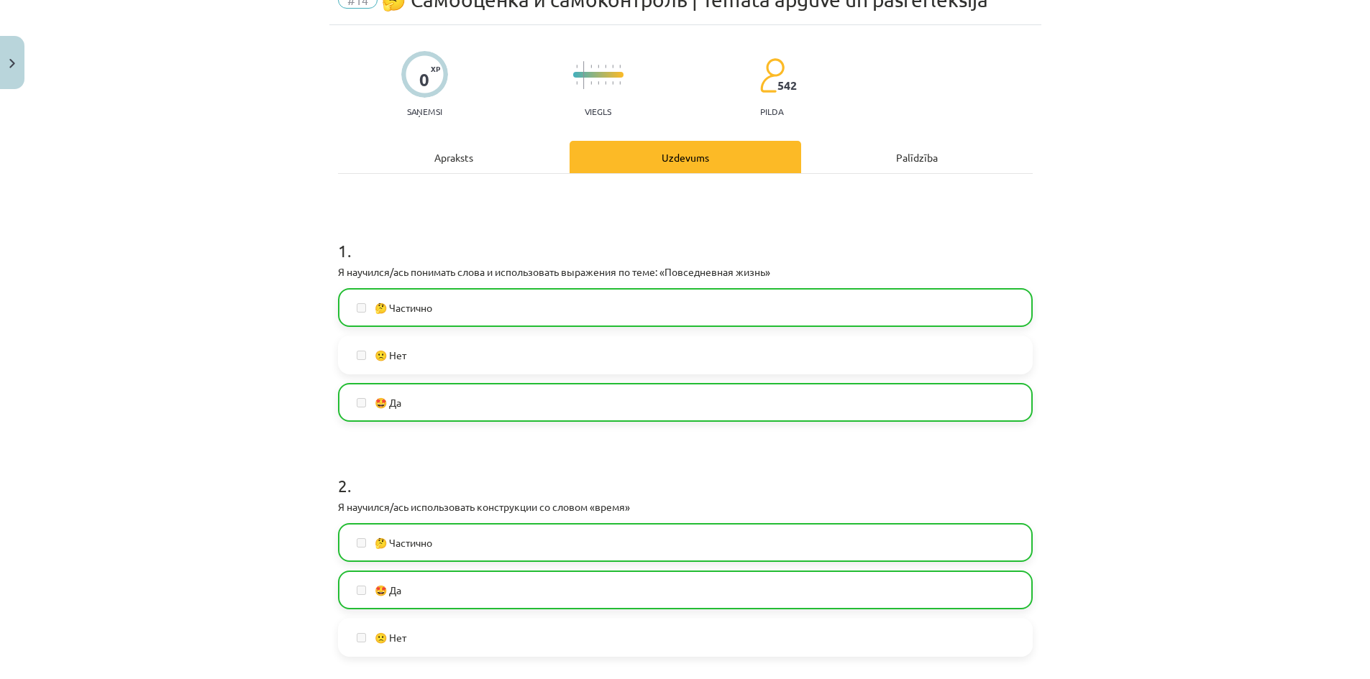
scroll to position [0, 0]
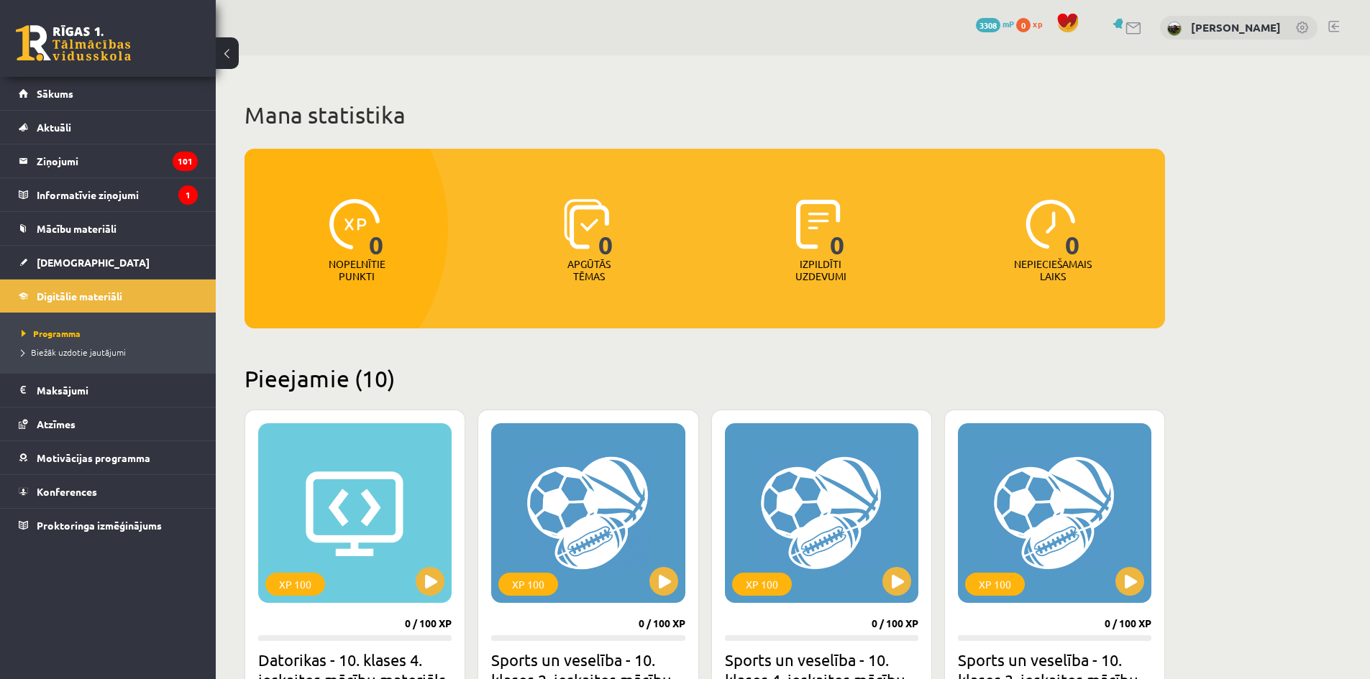
scroll to position [1072, 0]
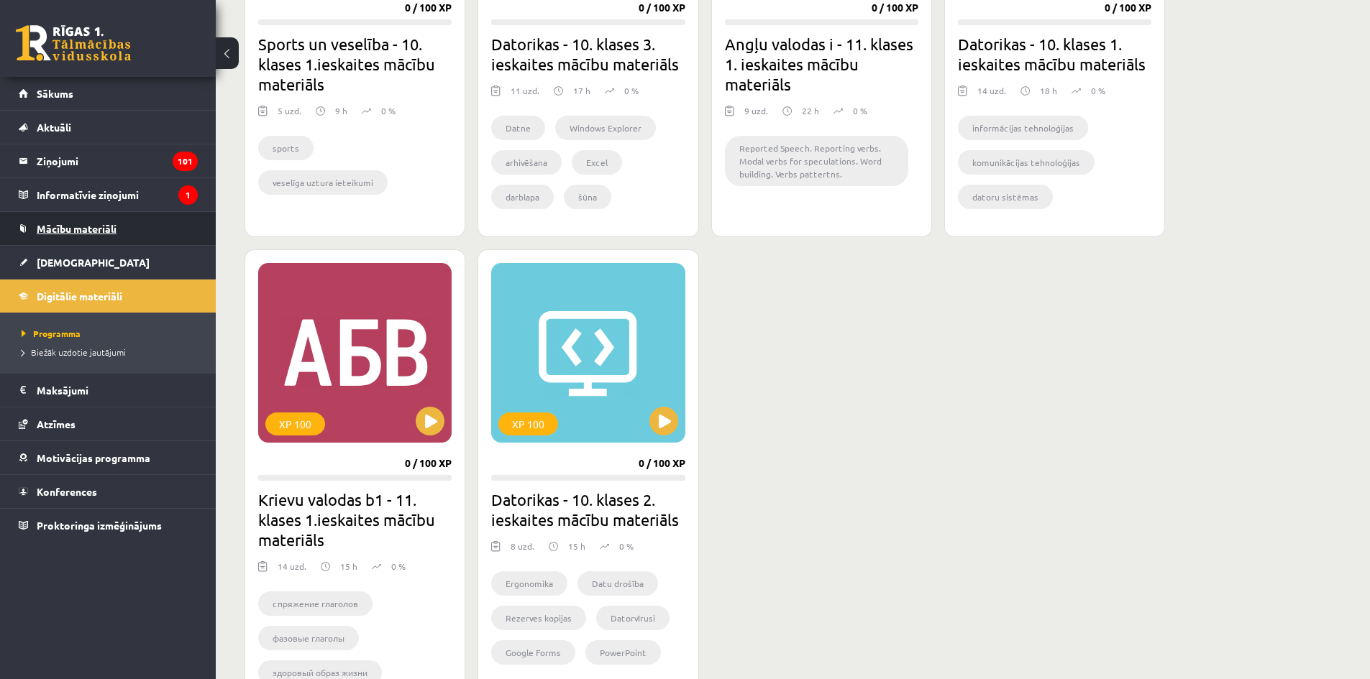
click at [62, 229] on span "Mācību materiāli" at bounding box center [77, 228] width 80 height 13
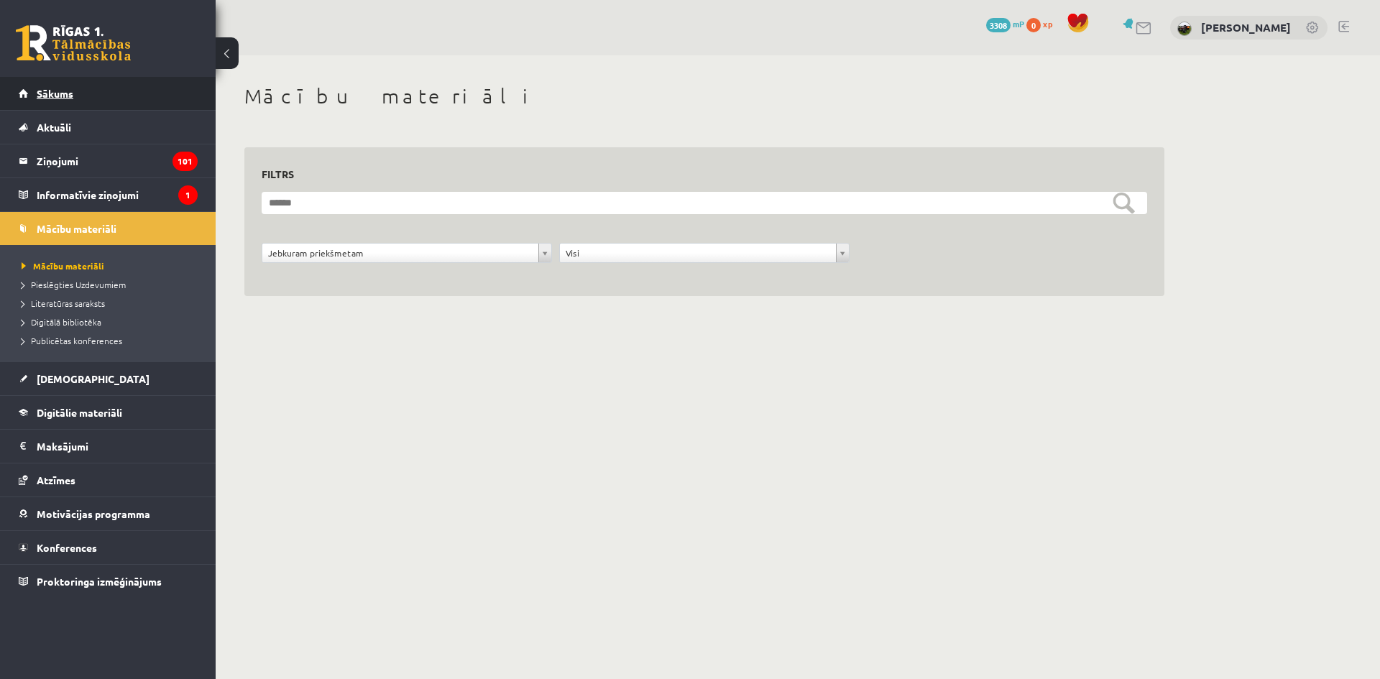
click at [63, 101] on link "Sākums" at bounding box center [108, 93] width 179 height 33
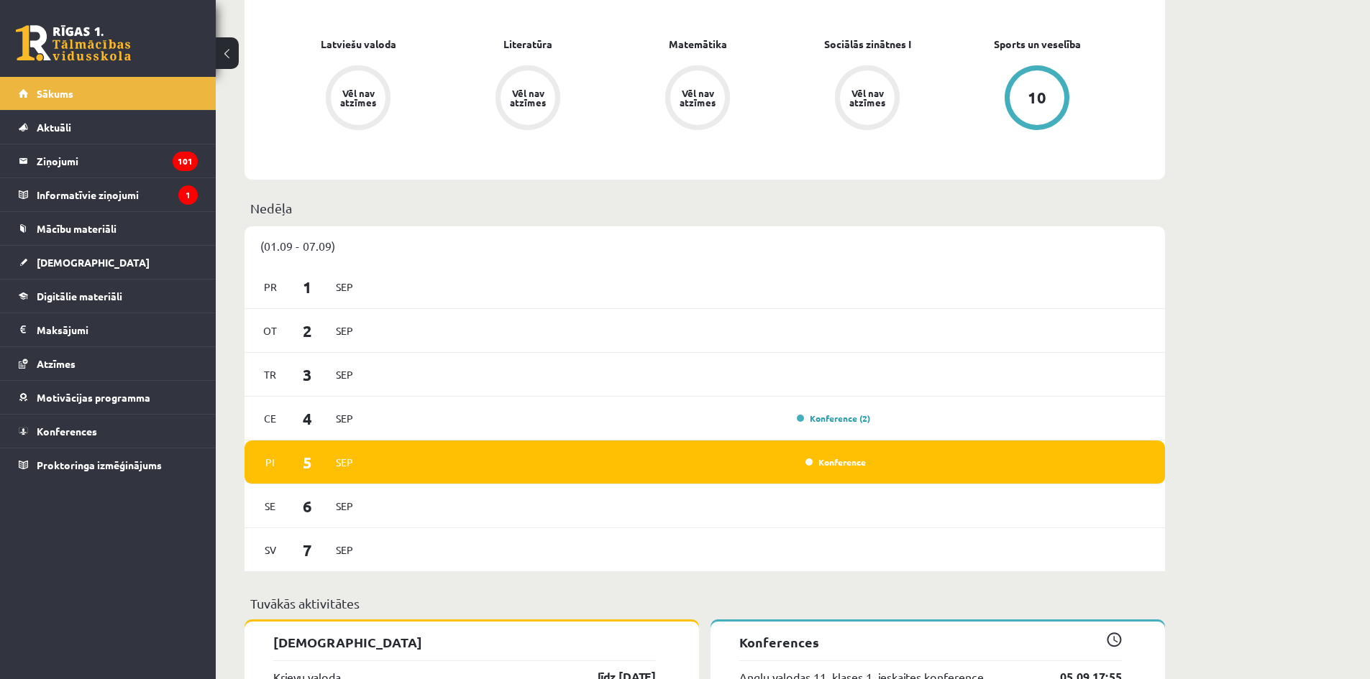
scroll to position [719, 0]
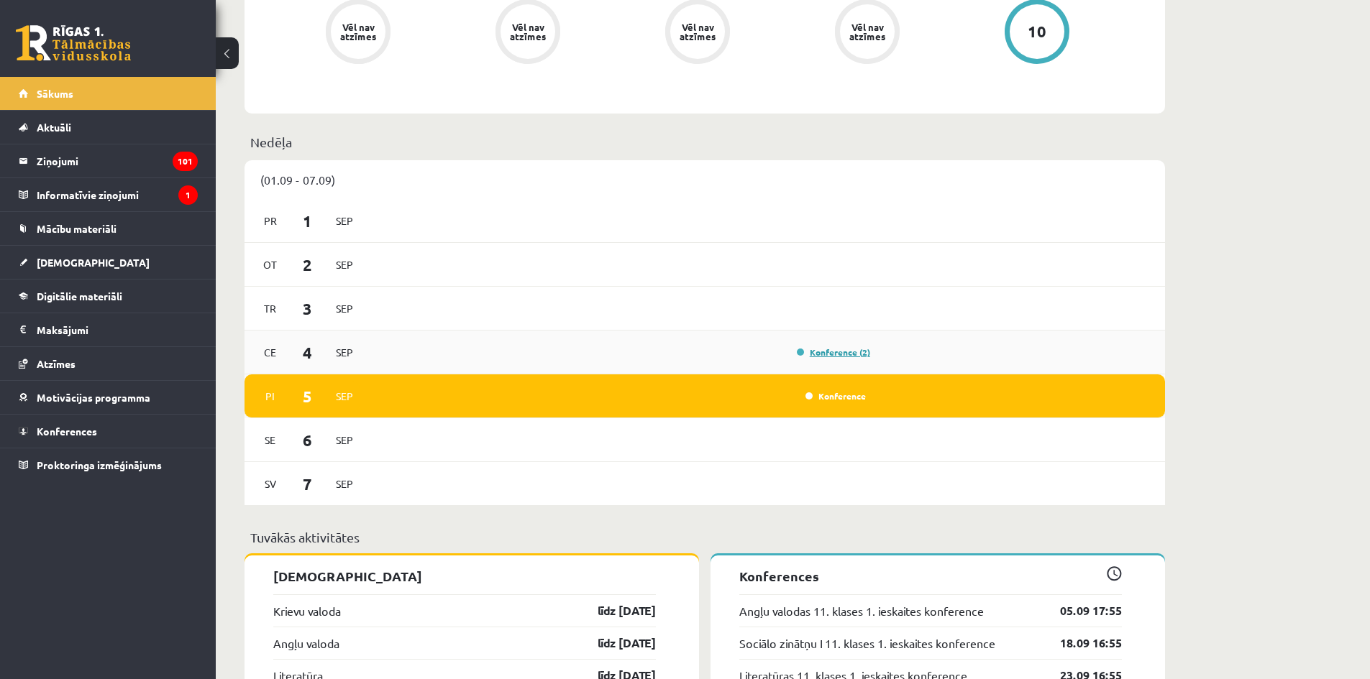
click at [829, 350] on link "Konference (2)" at bounding box center [833, 353] width 73 height 12
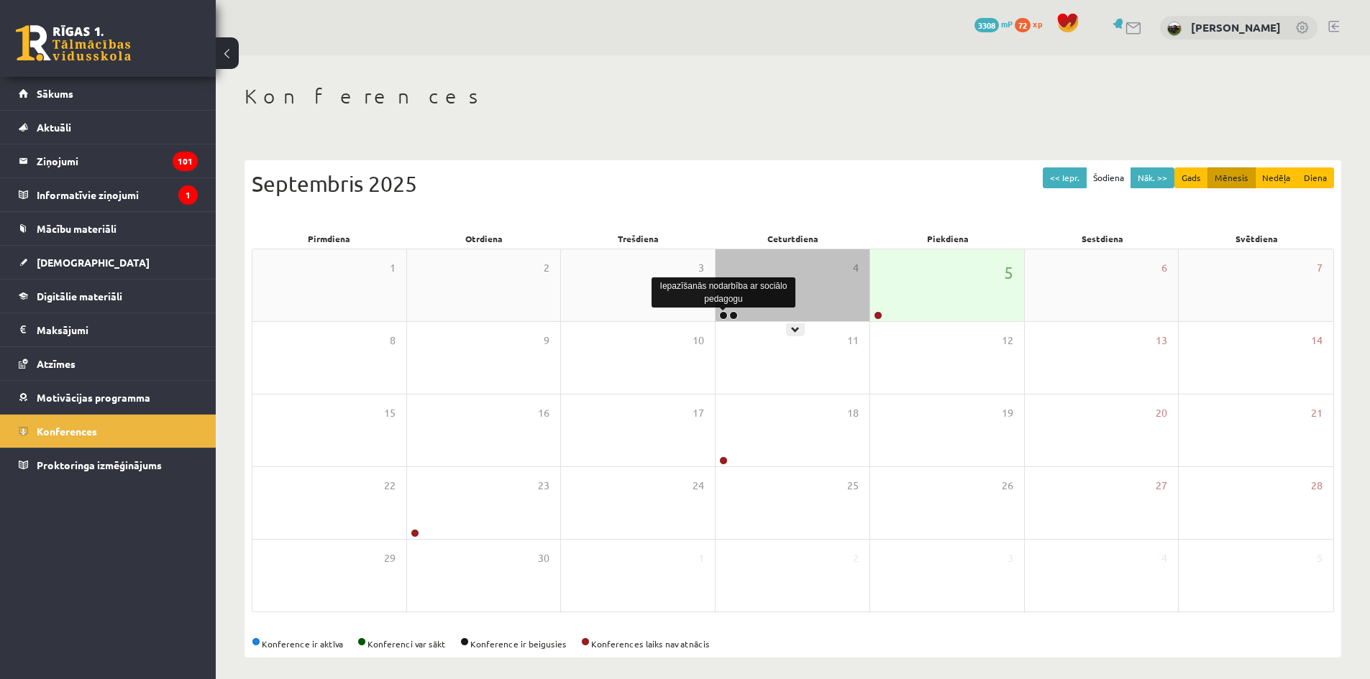
click at [725, 316] on link at bounding box center [723, 315] width 9 height 9
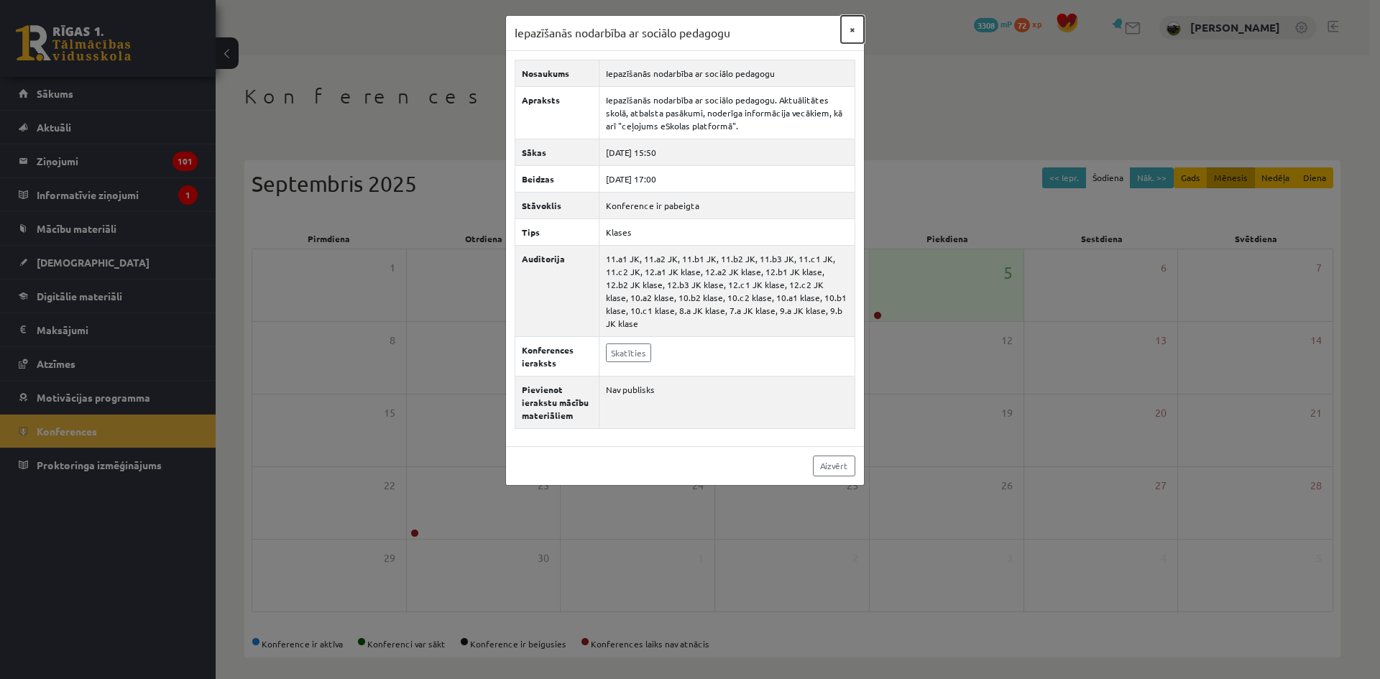
click at [850, 32] on button "×" at bounding box center [852, 29] width 23 height 27
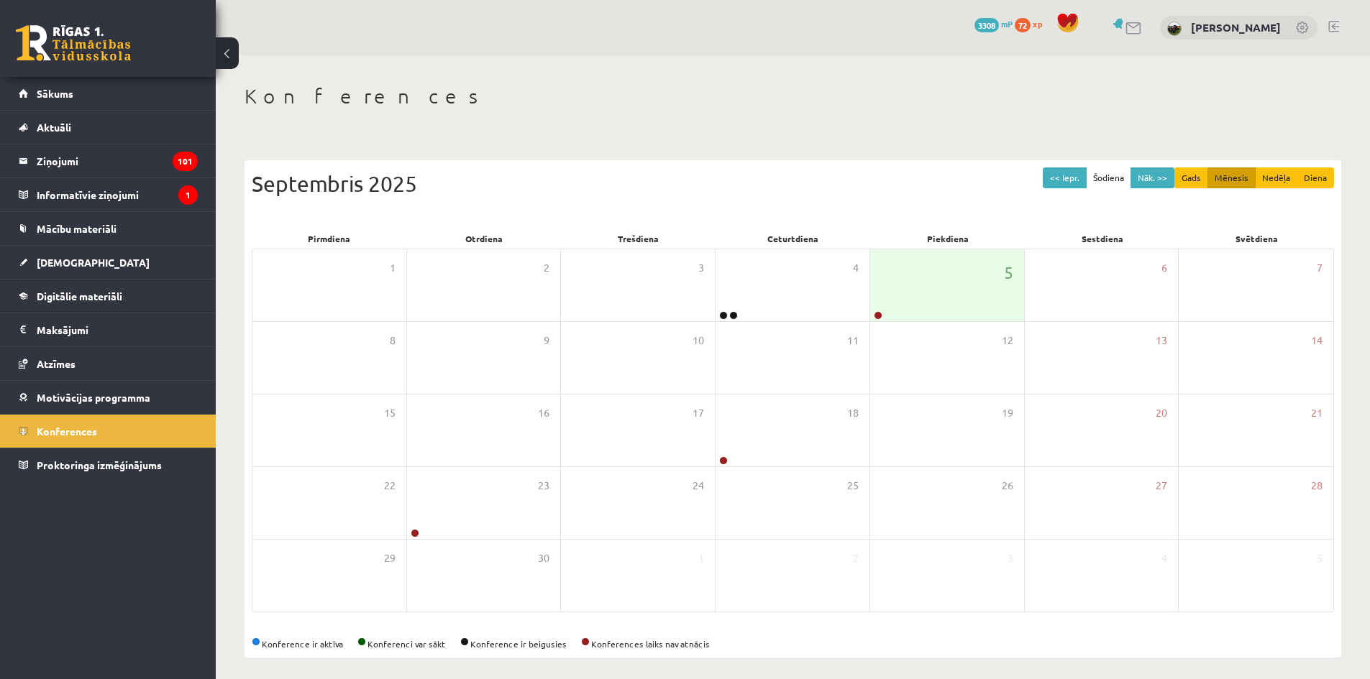
click at [1334, 24] on link at bounding box center [1333, 27] width 11 height 12
